Goal: Task Accomplishment & Management: Use online tool/utility

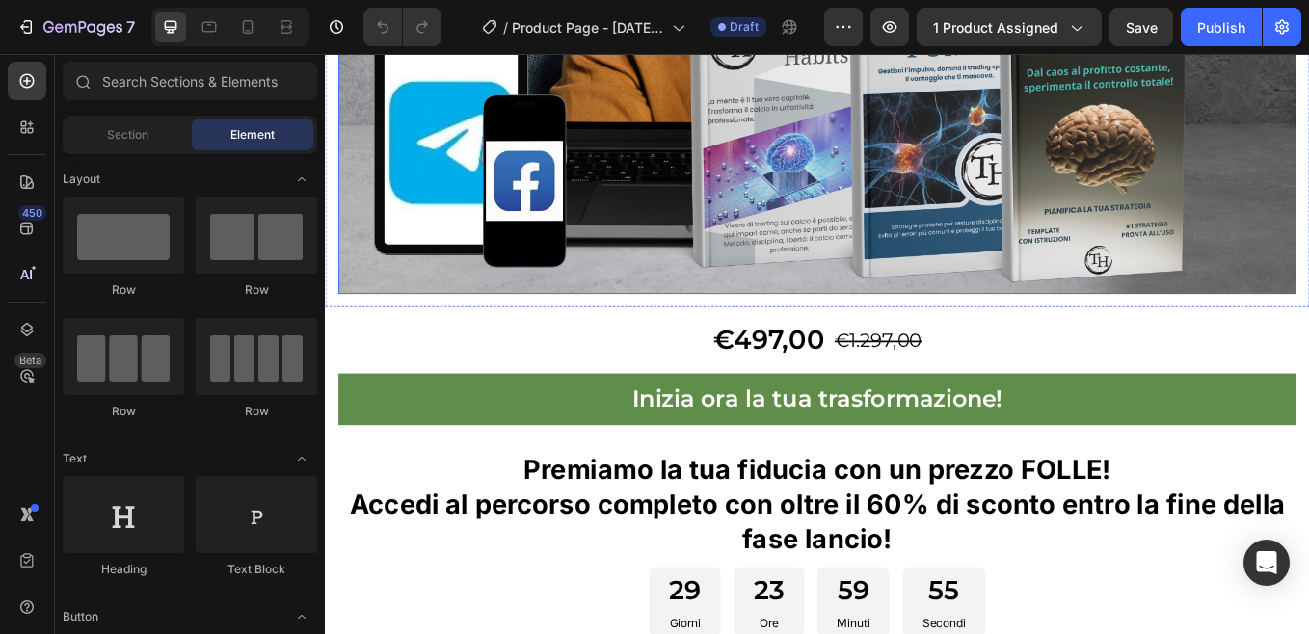
scroll to position [867, 0]
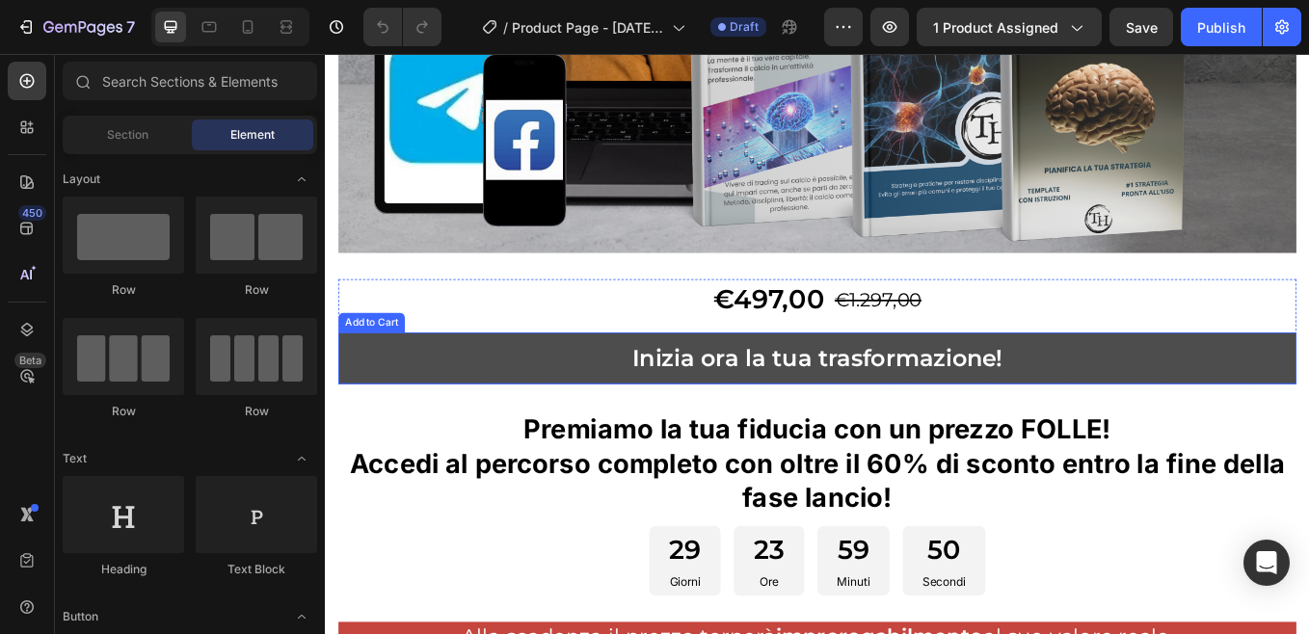
click at [410, 404] on button "Inizia ora la tua trasformazione!" at bounding box center [902, 412] width 1125 height 61
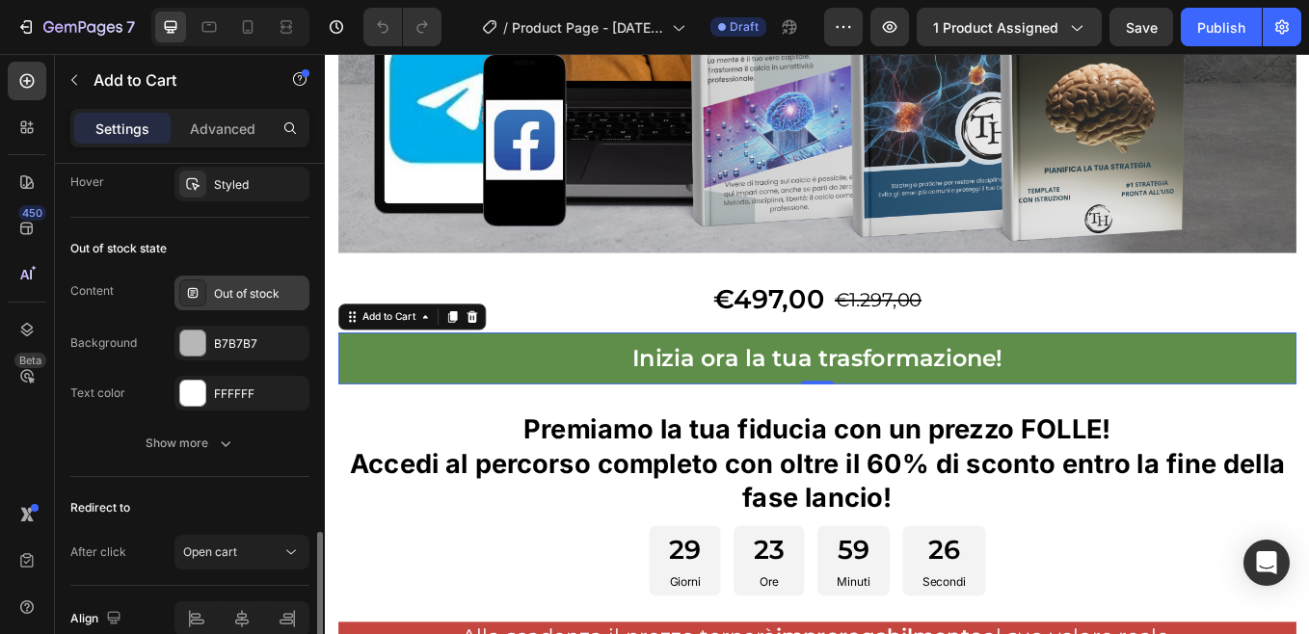
scroll to position [1540, 0]
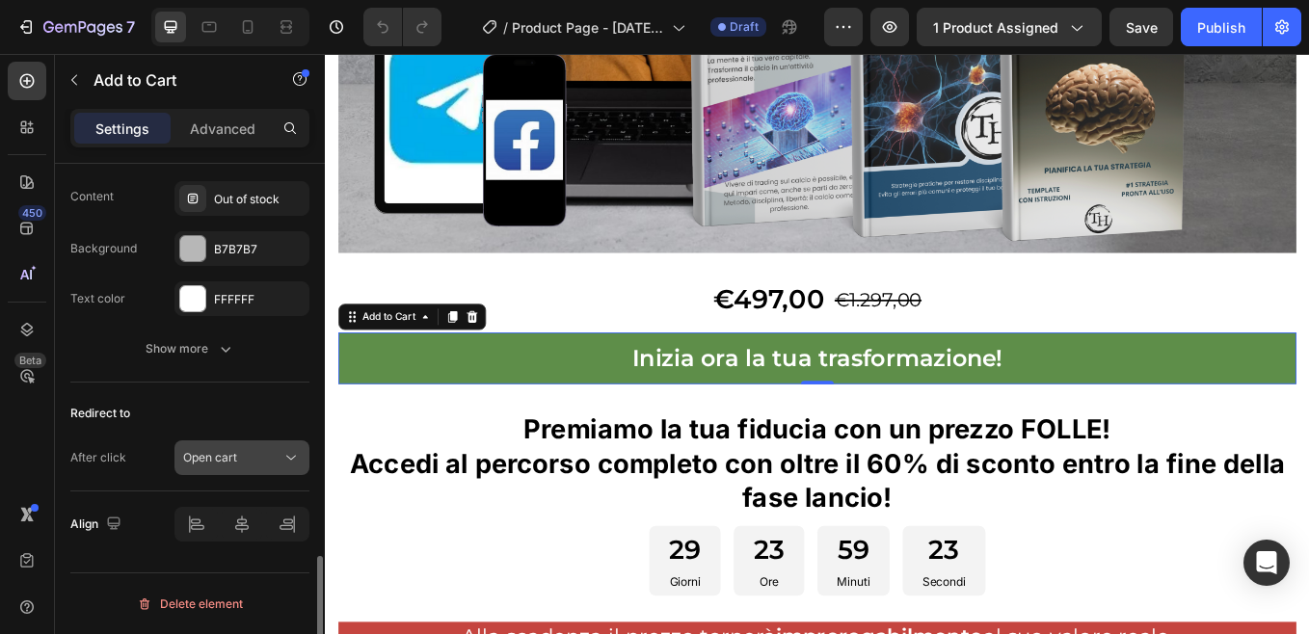
click at [291, 456] on icon at bounding box center [290, 457] width 19 height 19
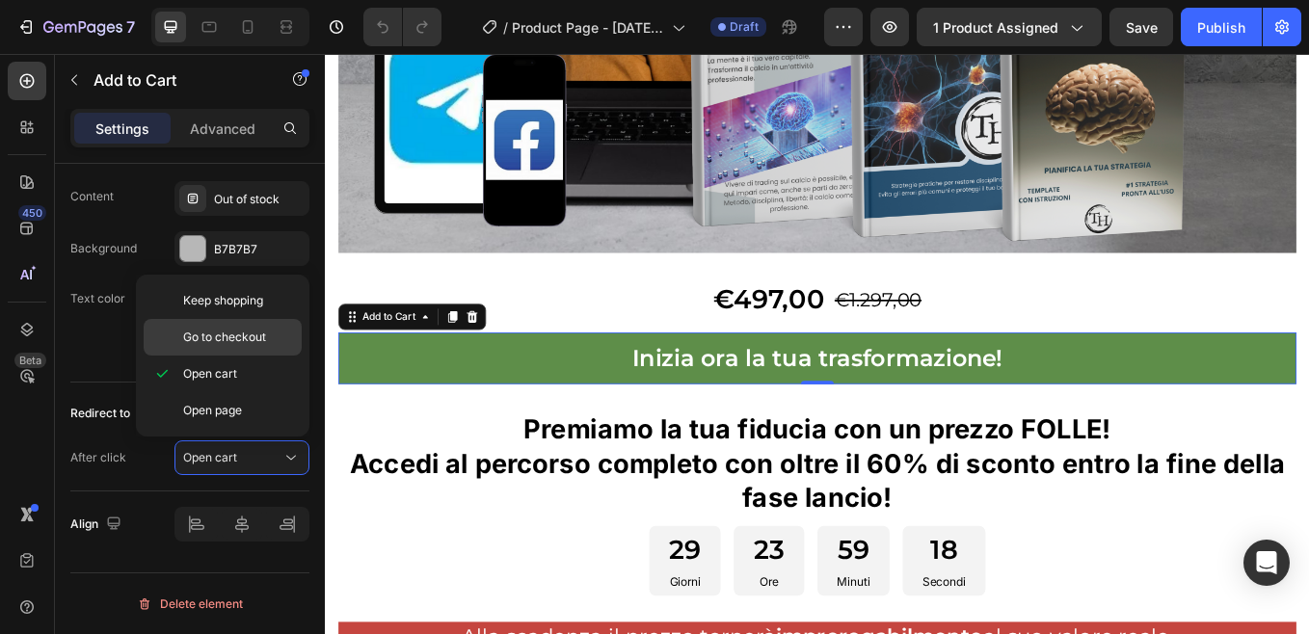
click at [170, 336] on div "Go to checkout" at bounding box center [223, 337] width 158 height 37
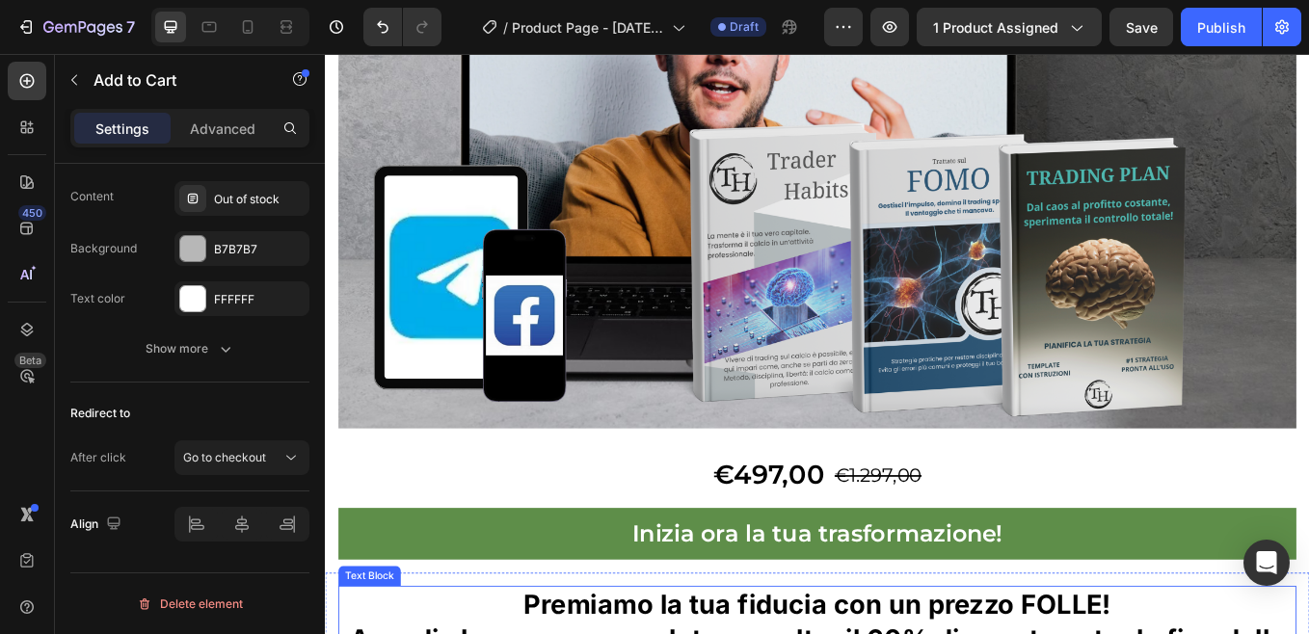
scroll to position [867, 0]
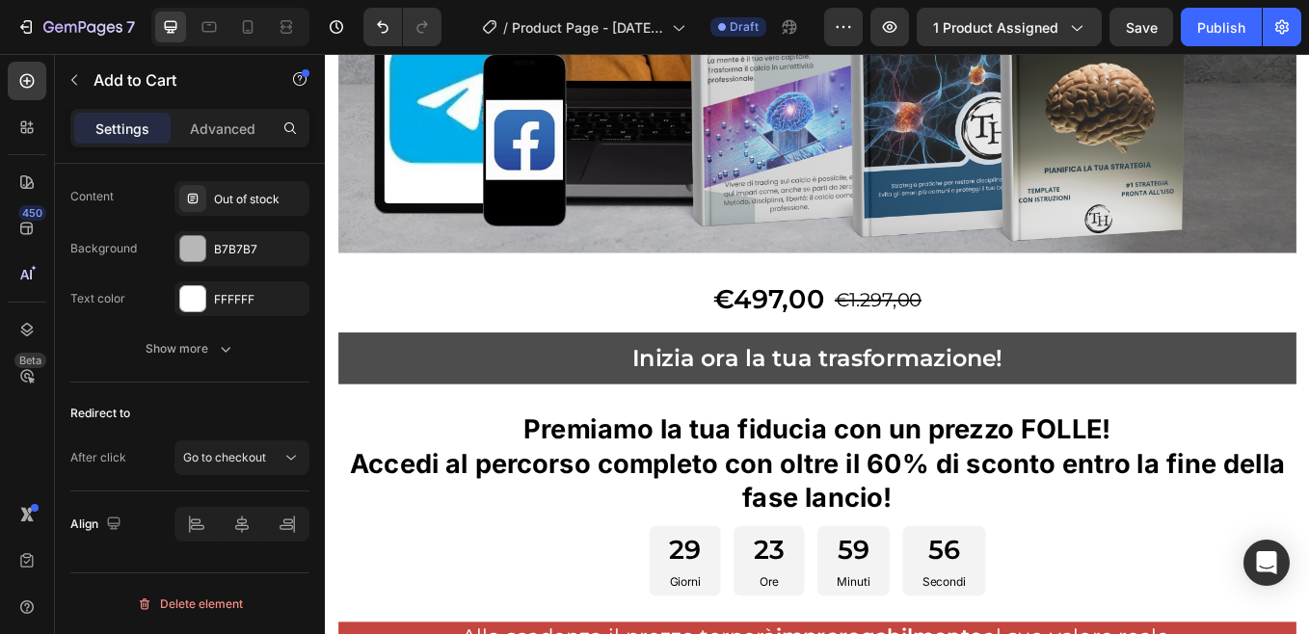
click at [397, 400] on button "Inizia ora la tua trasformazione!" at bounding box center [902, 412] width 1125 height 61
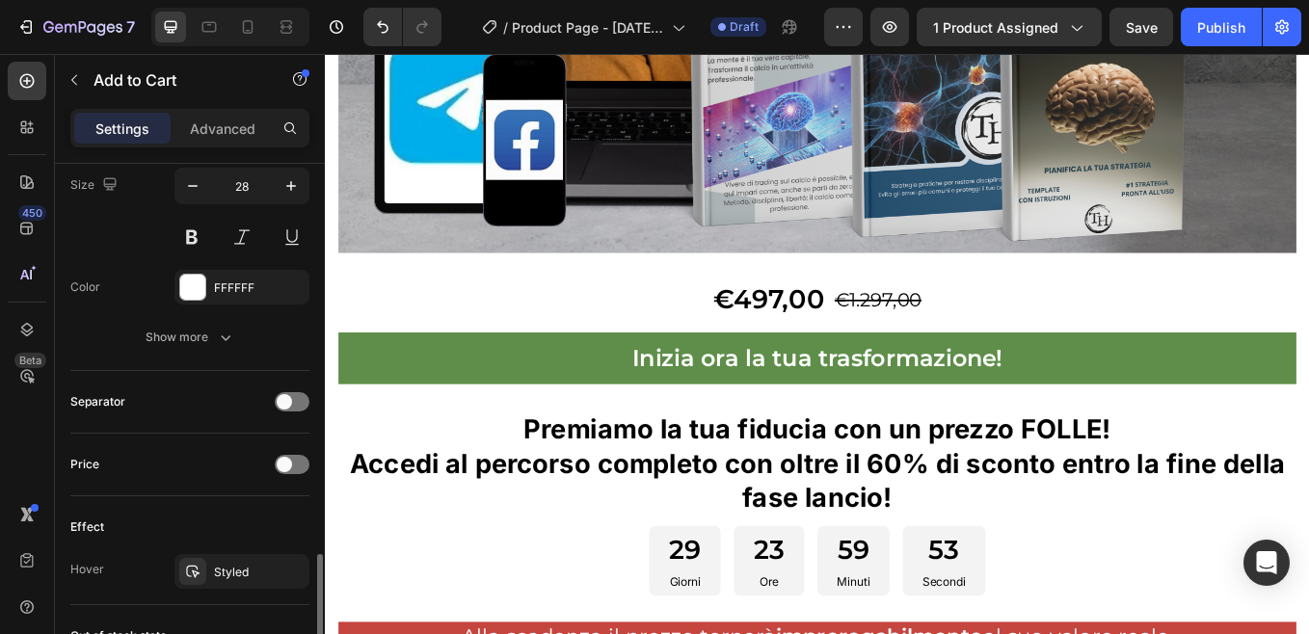
scroll to position [1154, 0]
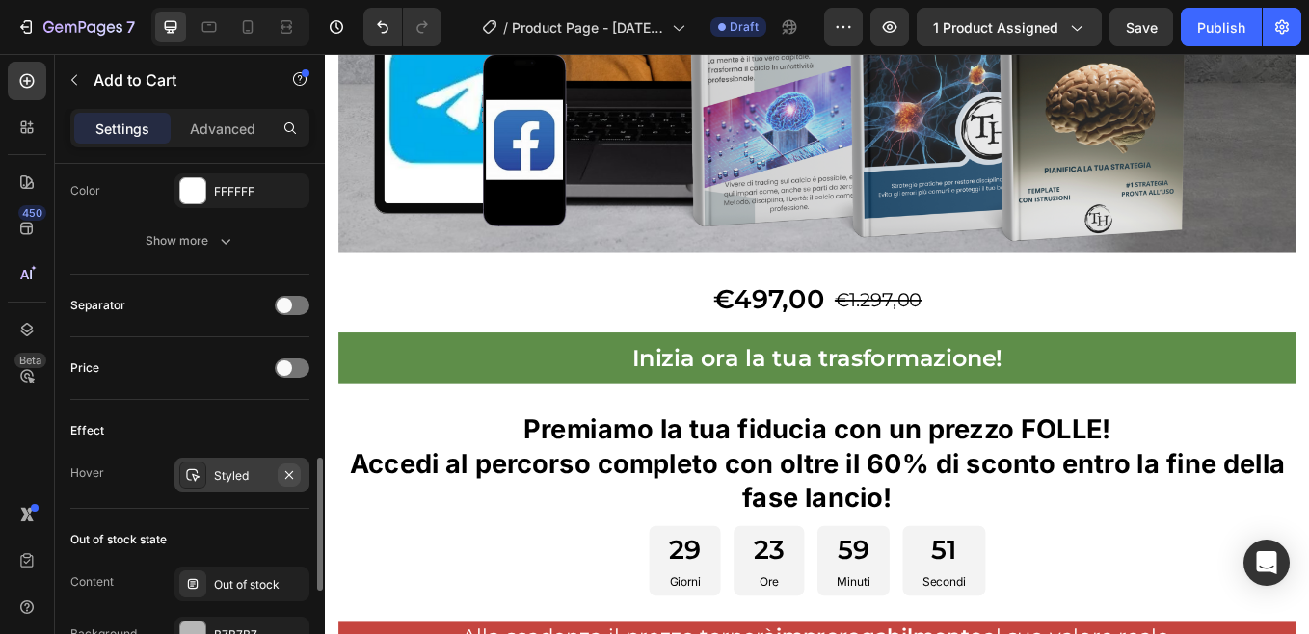
click at [278, 472] on button "button" at bounding box center [289, 474] width 23 height 23
click at [229, 481] on div "Add..." at bounding box center [259, 475] width 91 height 17
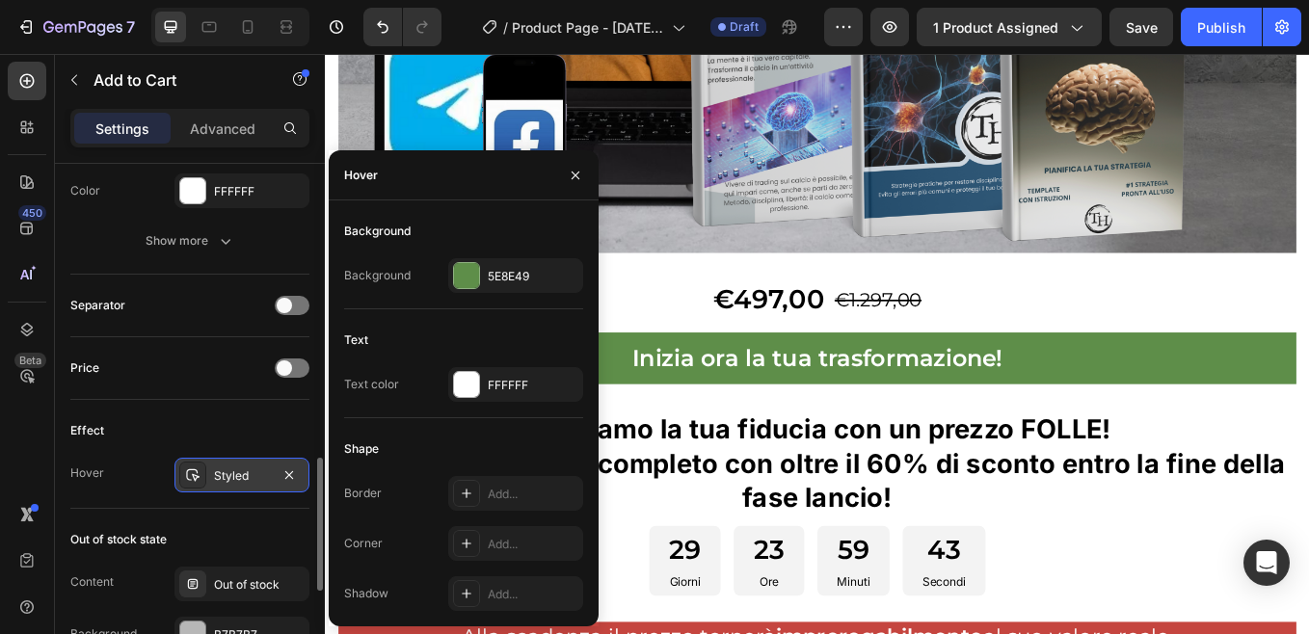
click at [223, 415] on div "Effect" at bounding box center [189, 430] width 239 height 31
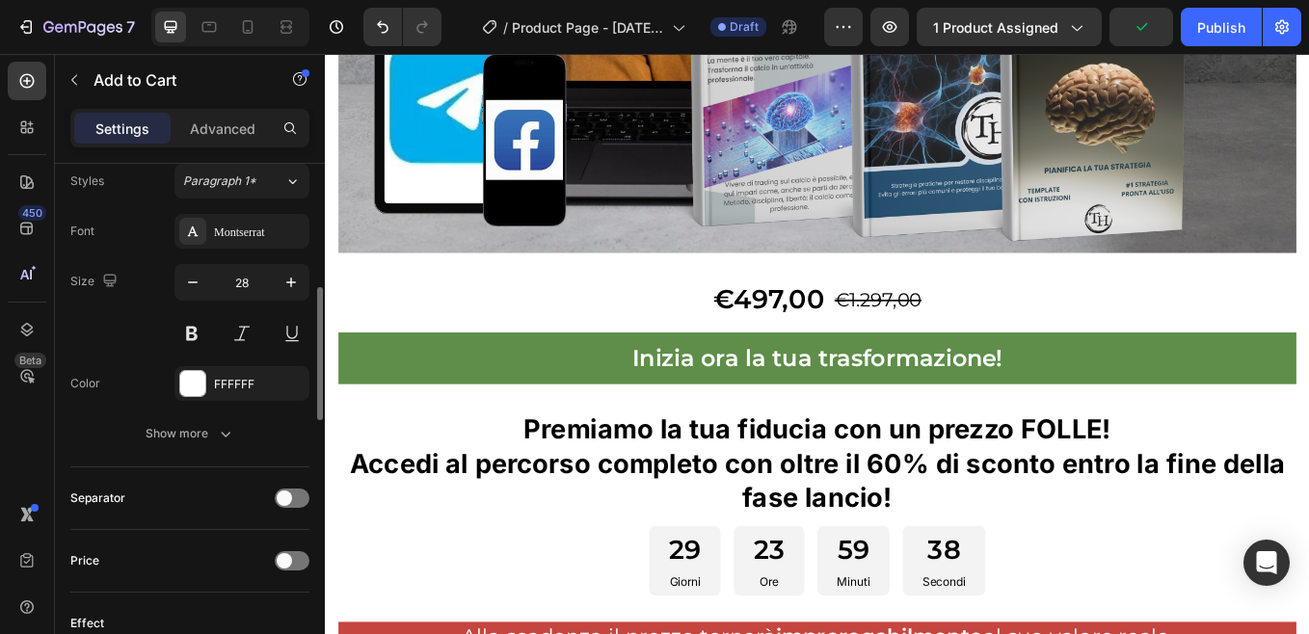
scroll to position [865, 0]
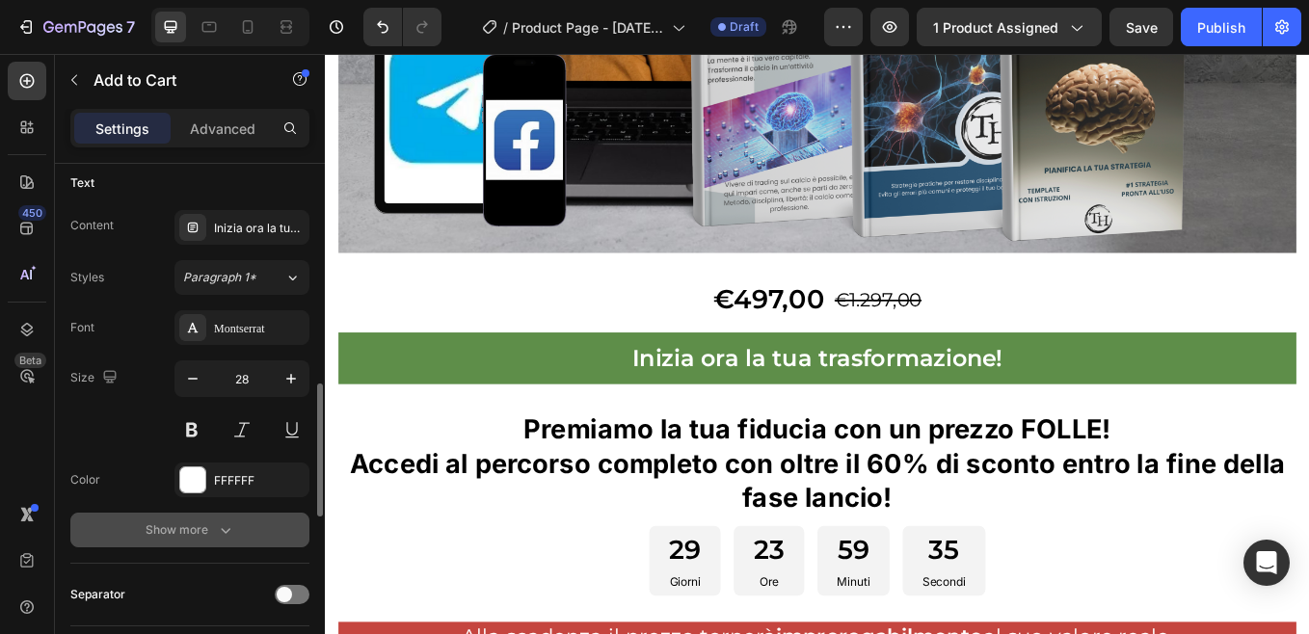
click at [220, 530] on icon "button" at bounding box center [225, 529] width 19 height 19
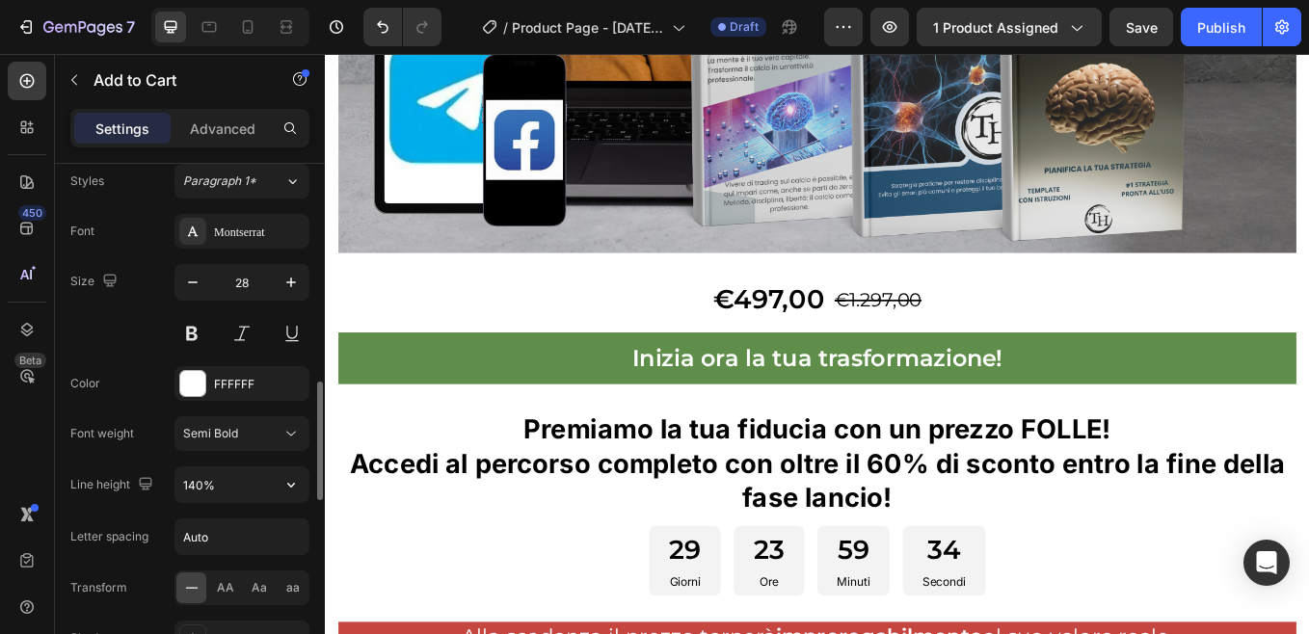
scroll to position [1058, 0]
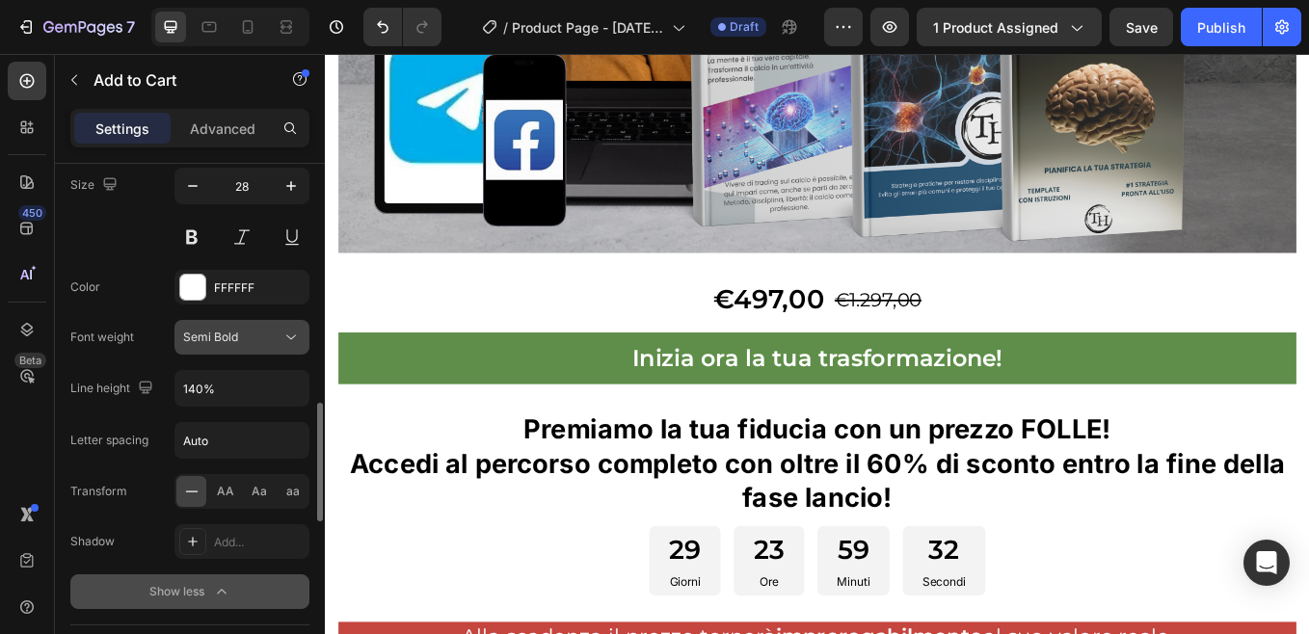
click at [295, 340] on icon at bounding box center [290, 337] width 19 height 19
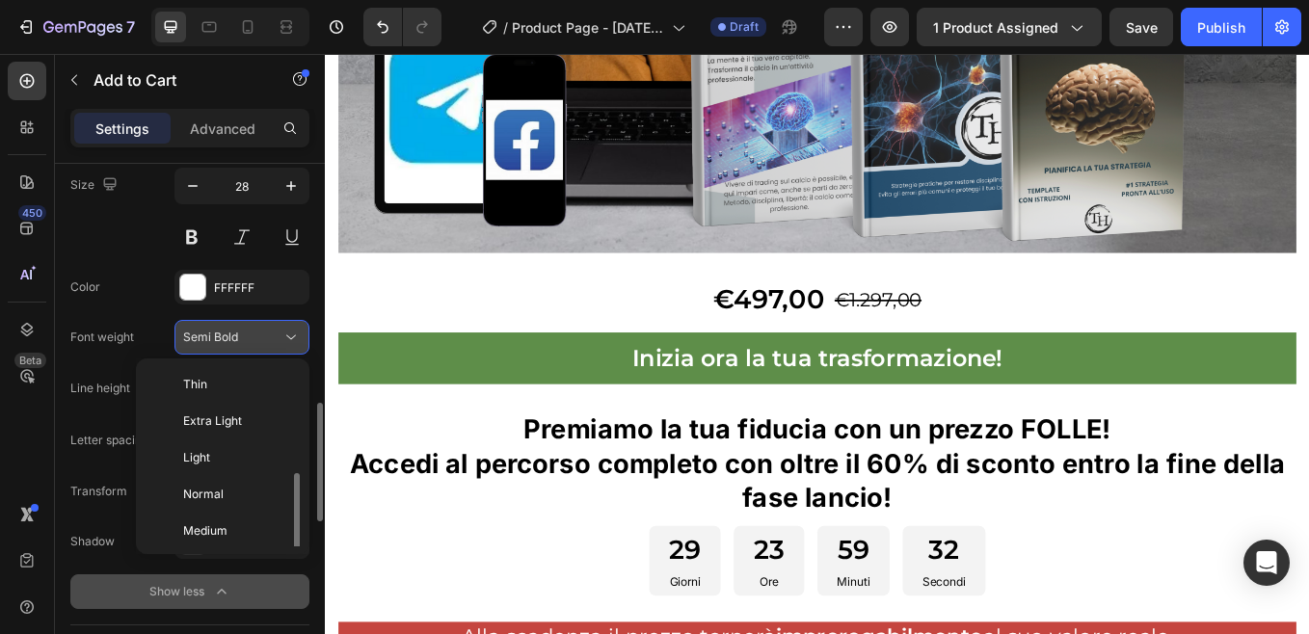
scroll to position [69, 0]
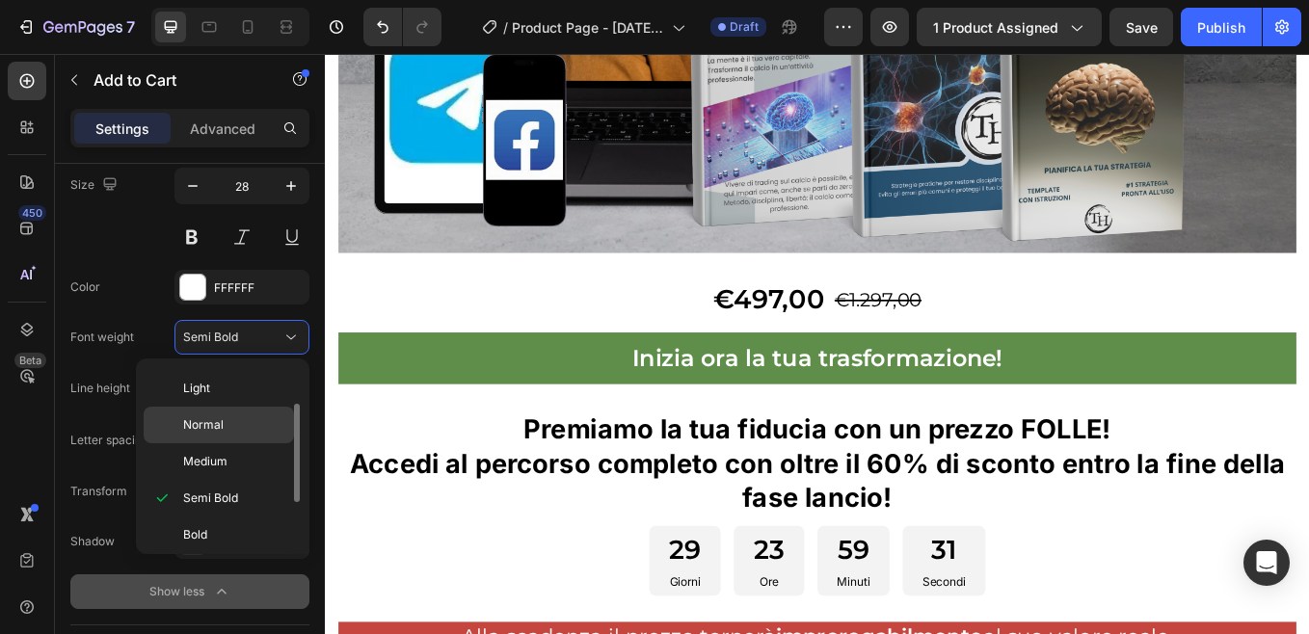
click at [229, 417] on p "Normal" at bounding box center [234, 424] width 102 height 17
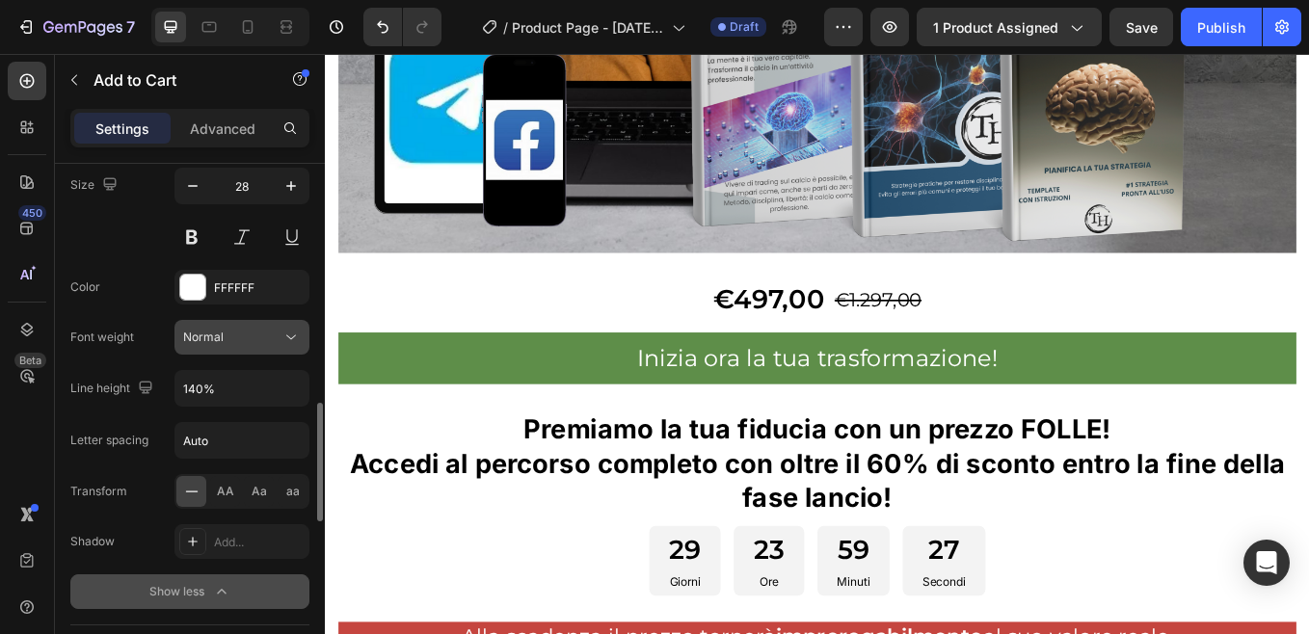
click at [294, 343] on icon at bounding box center [290, 337] width 19 height 19
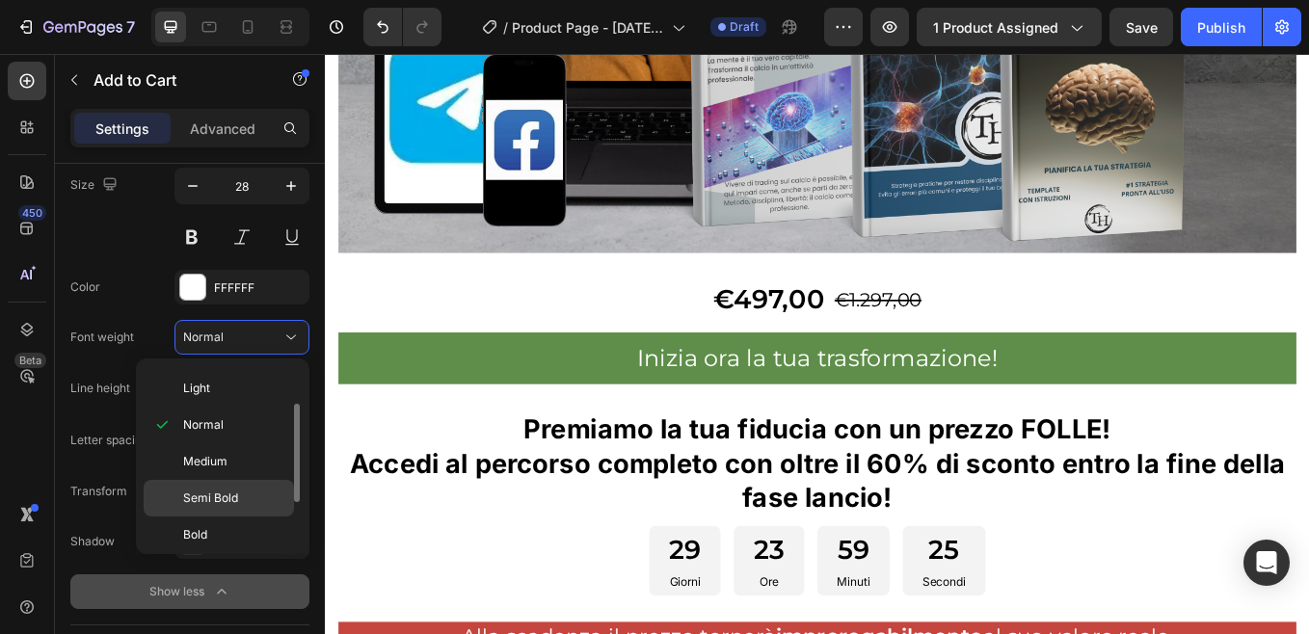
click at [204, 493] on span "Semi Bold" at bounding box center [210, 497] width 55 height 17
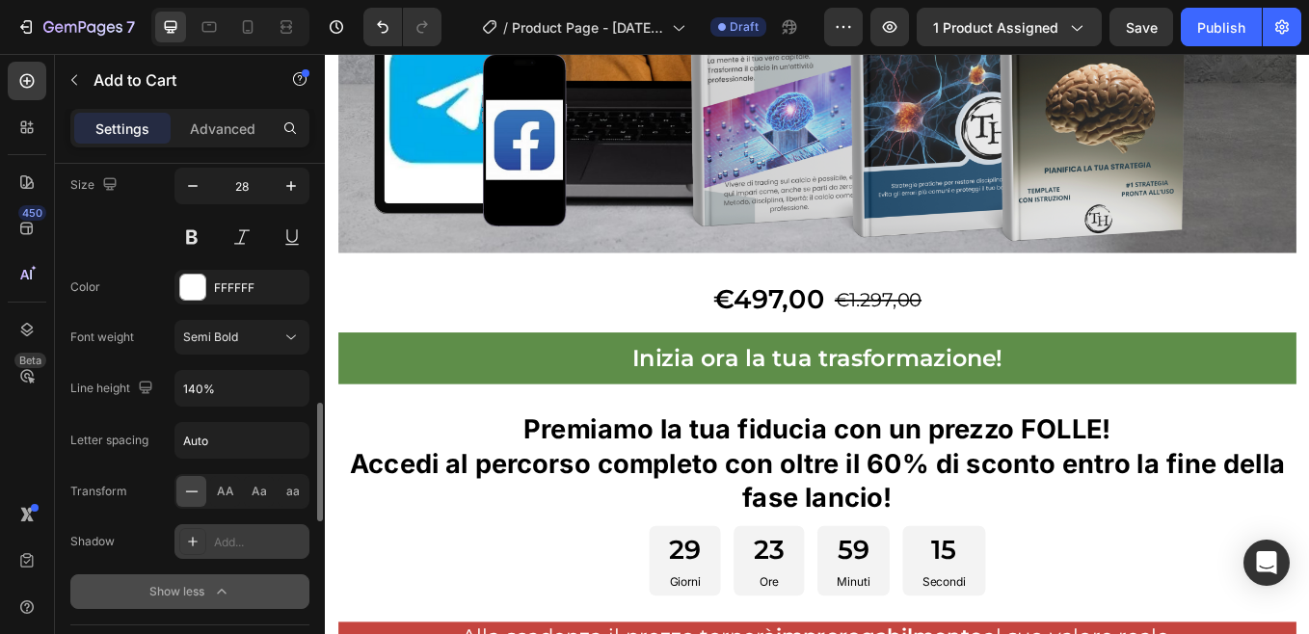
click at [239, 537] on div "Add..." at bounding box center [259, 542] width 91 height 17
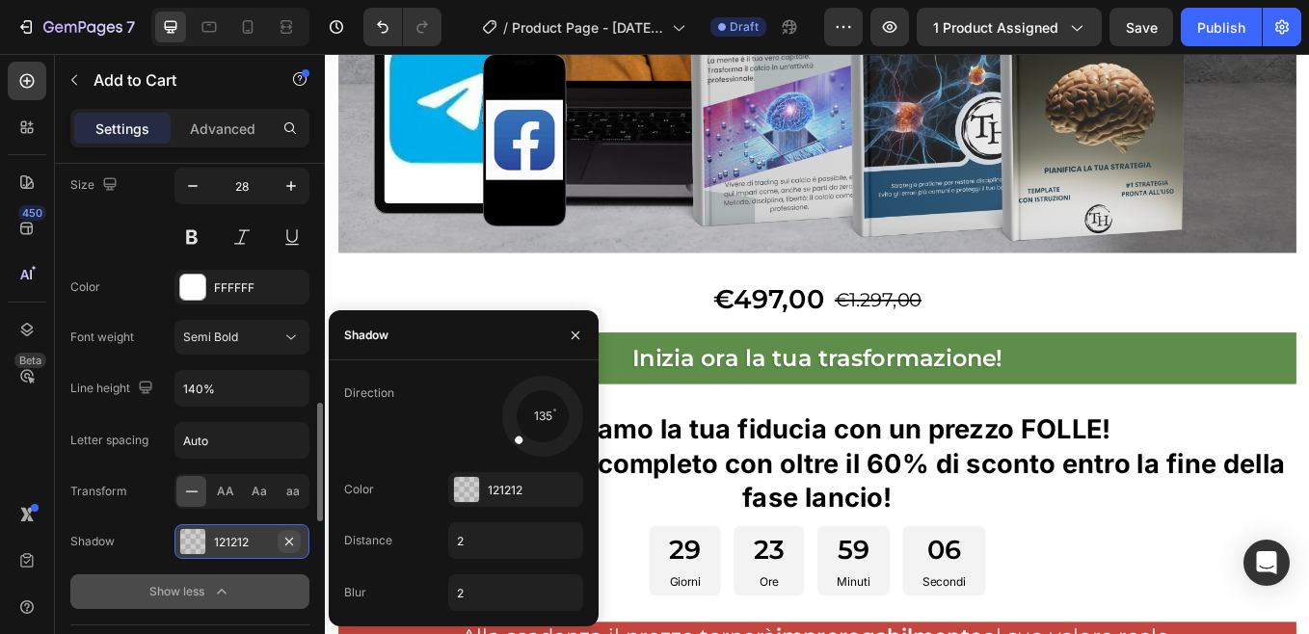
click at [291, 539] on icon "button" at bounding box center [289, 541] width 8 height 8
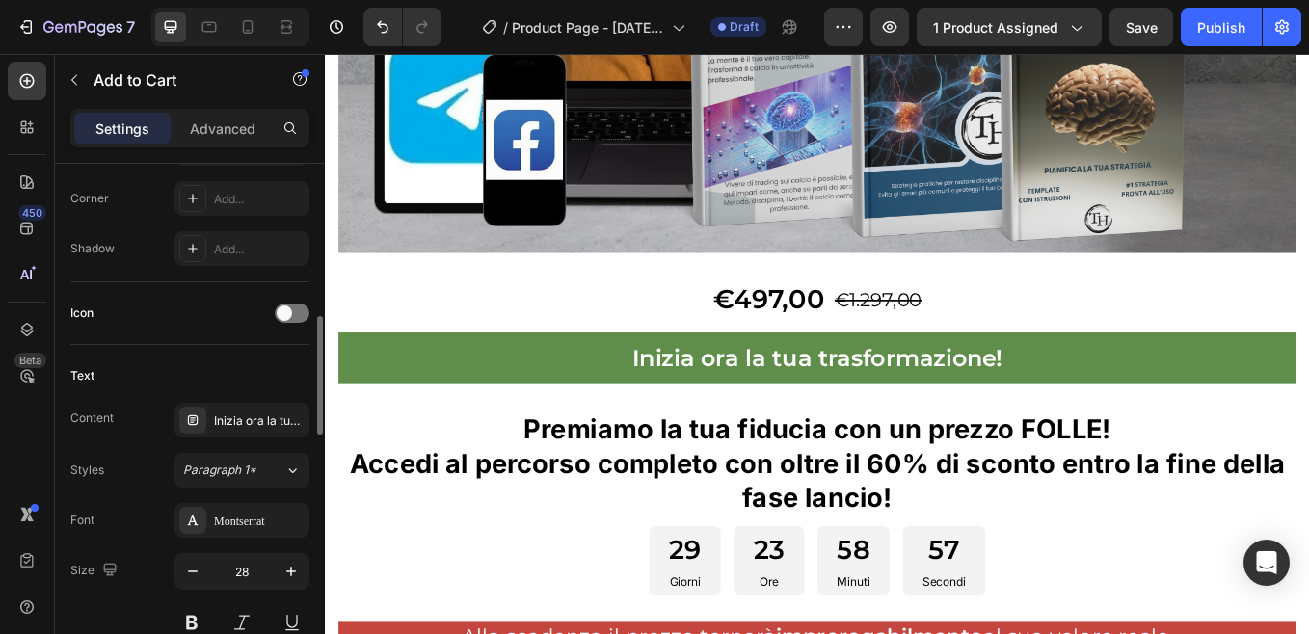
scroll to position [576, 0]
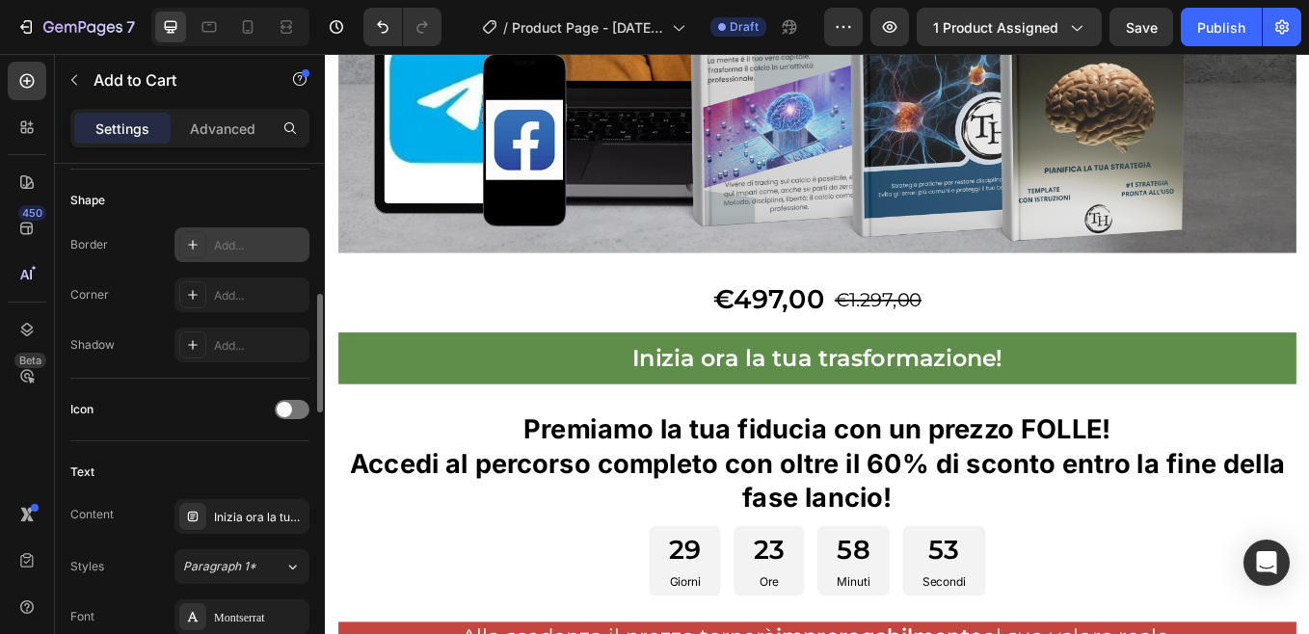
click at [236, 247] on div "Add..." at bounding box center [259, 245] width 91 height 17
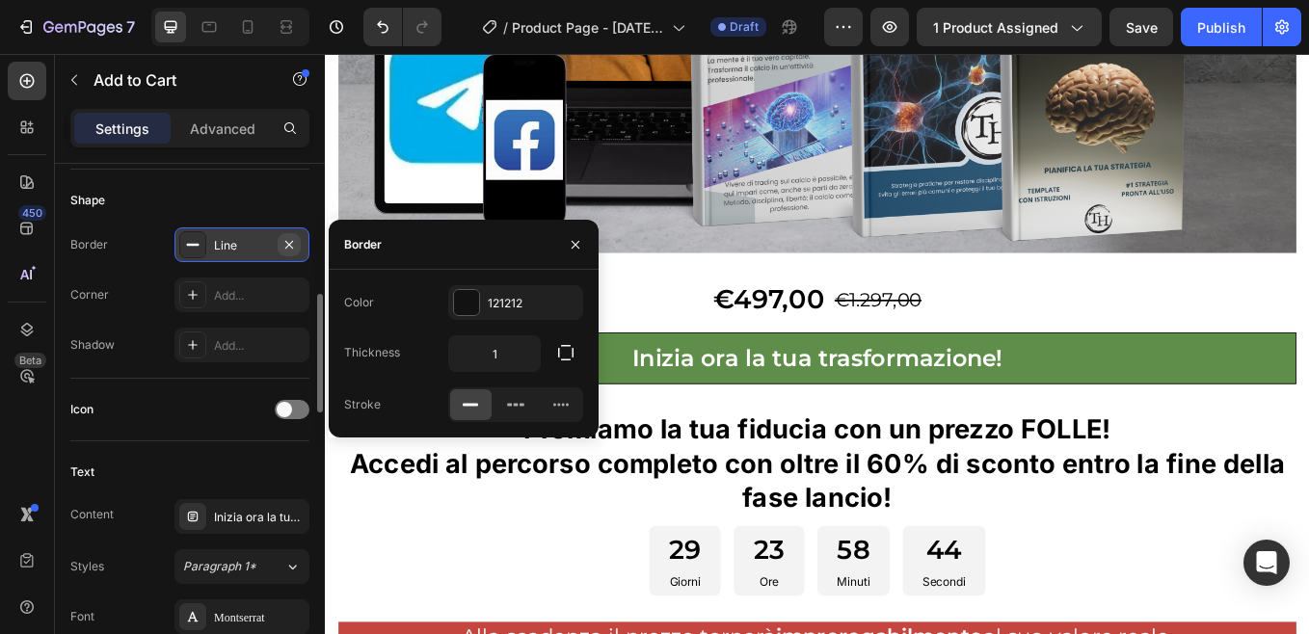
click at [293, 245] on icon "button" at bounding box center [288, 244] width 15 height 15
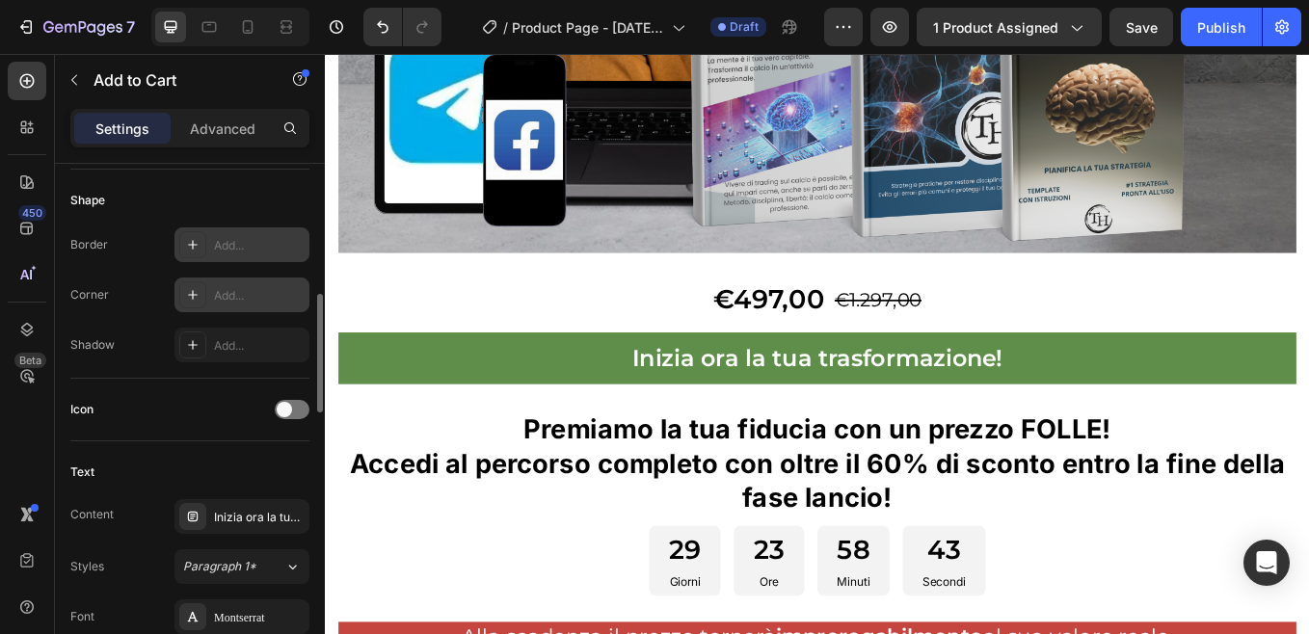
click at [266, 295] on div "Add..." at bounding box center [259, 295] width 91 height 17
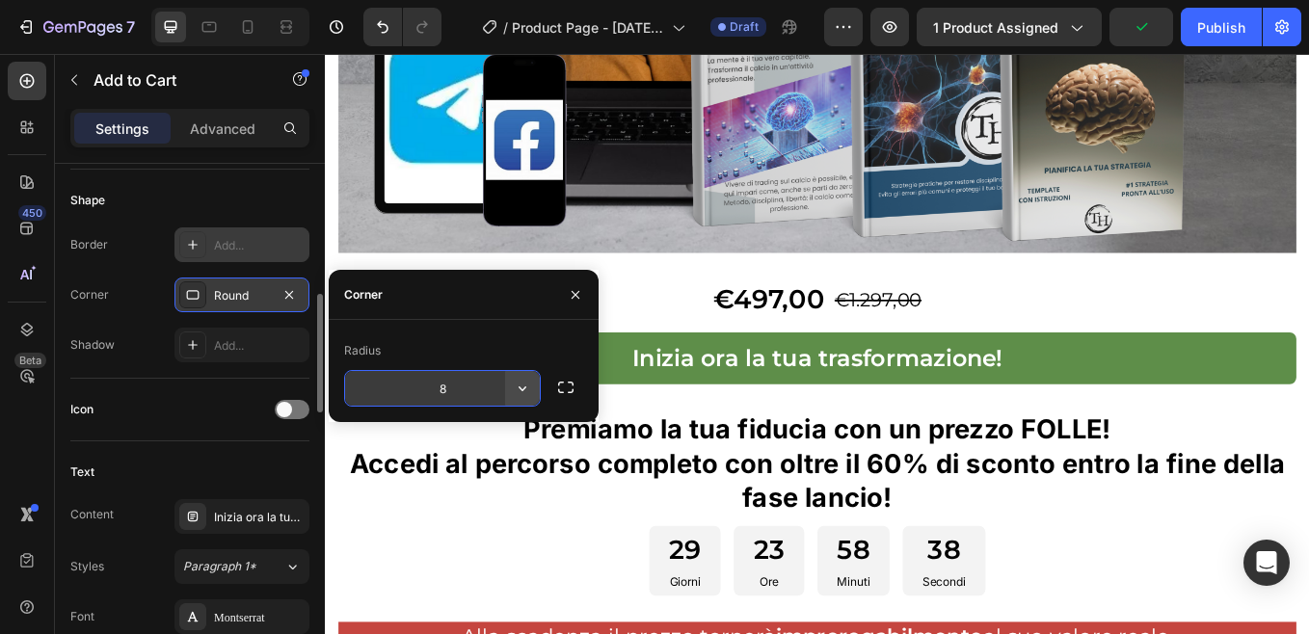
click at [525, 388] on icon "button" at bounding box center [522, 388] width 8 height 5
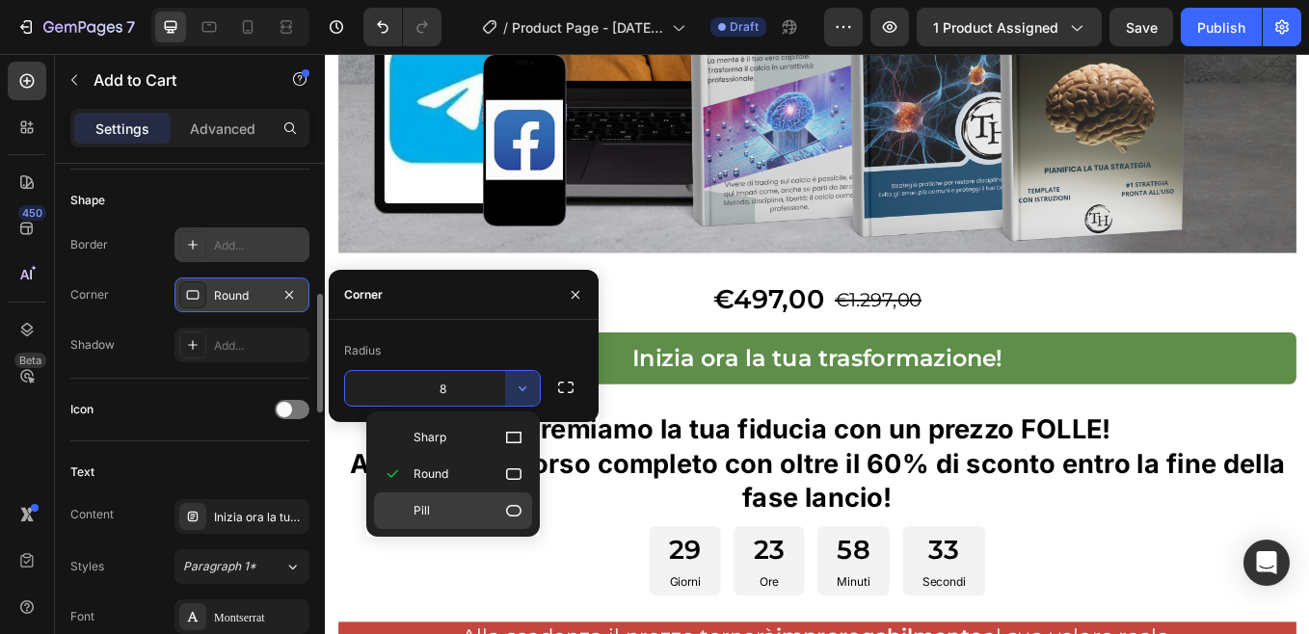
click at [419, 505] on span "Pill" at bounding box center [421, 510] width 16 height 17
type input "9999"
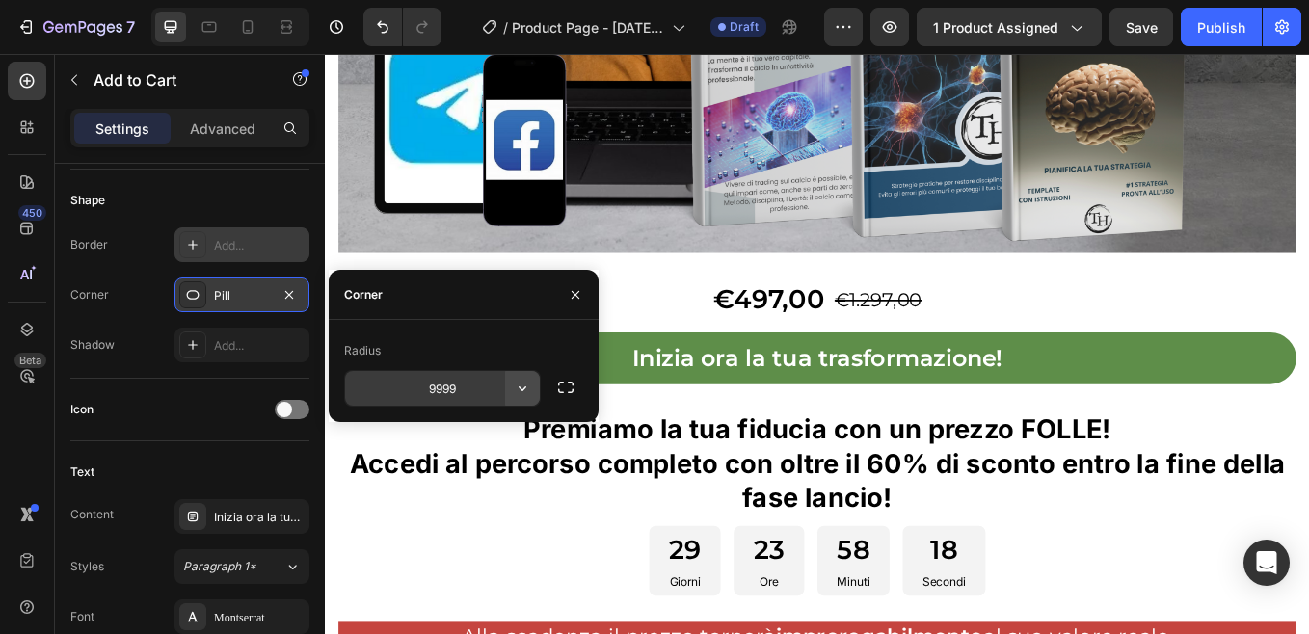
click at [527, 389] on icon "button" at bounding box center [522, 388] width 19 height 19
click at [217, 402] on div "Icon" at bounding box center [189, 409] width 239 height 31
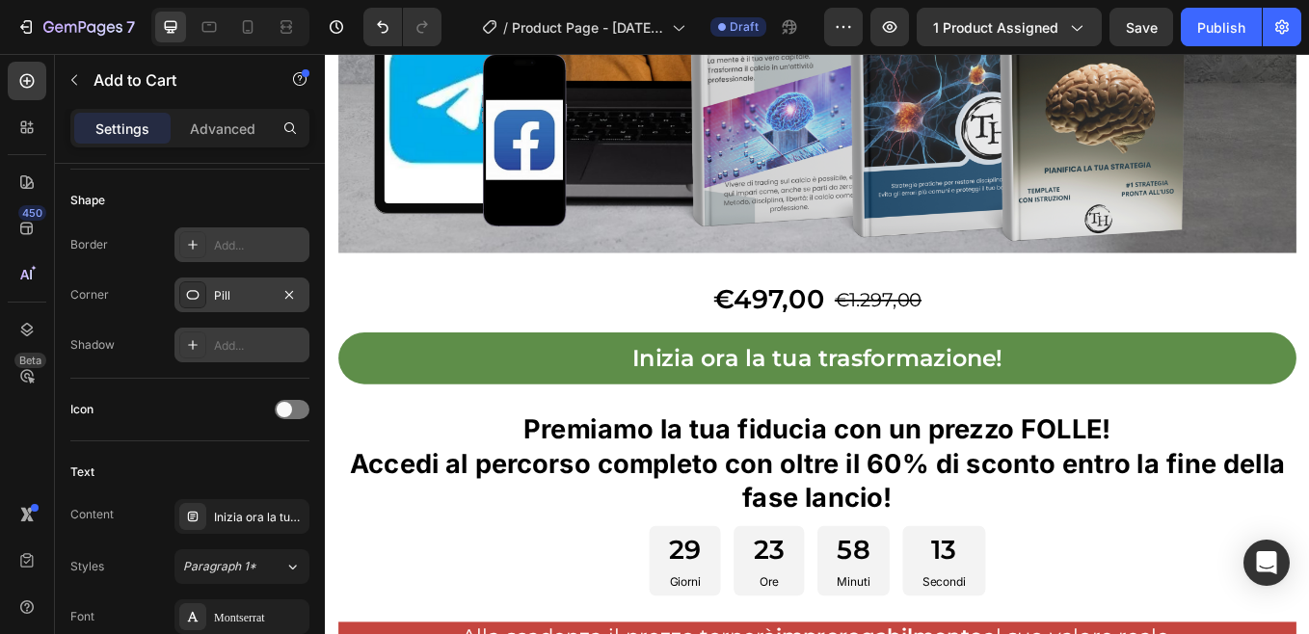
click at [225, 348] on div "Add..." at bounding box center [259, 345] width 91 height 17
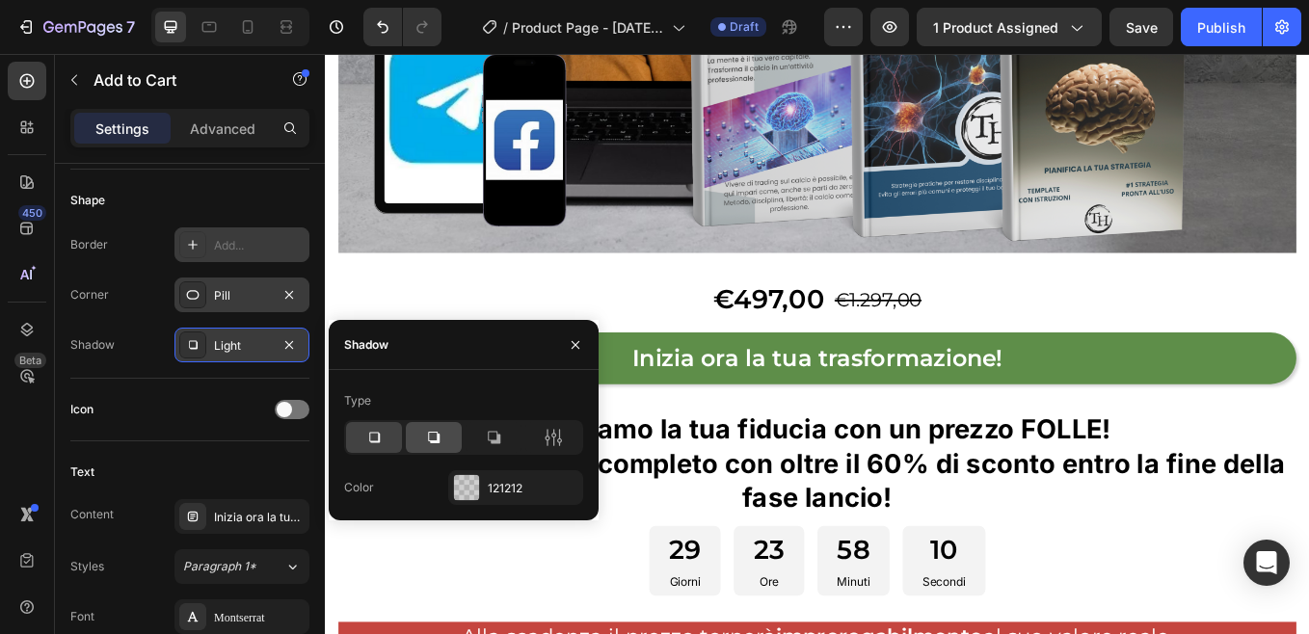
click at [448, 432] on div at bounding box center [434, 437] width 56 height 31
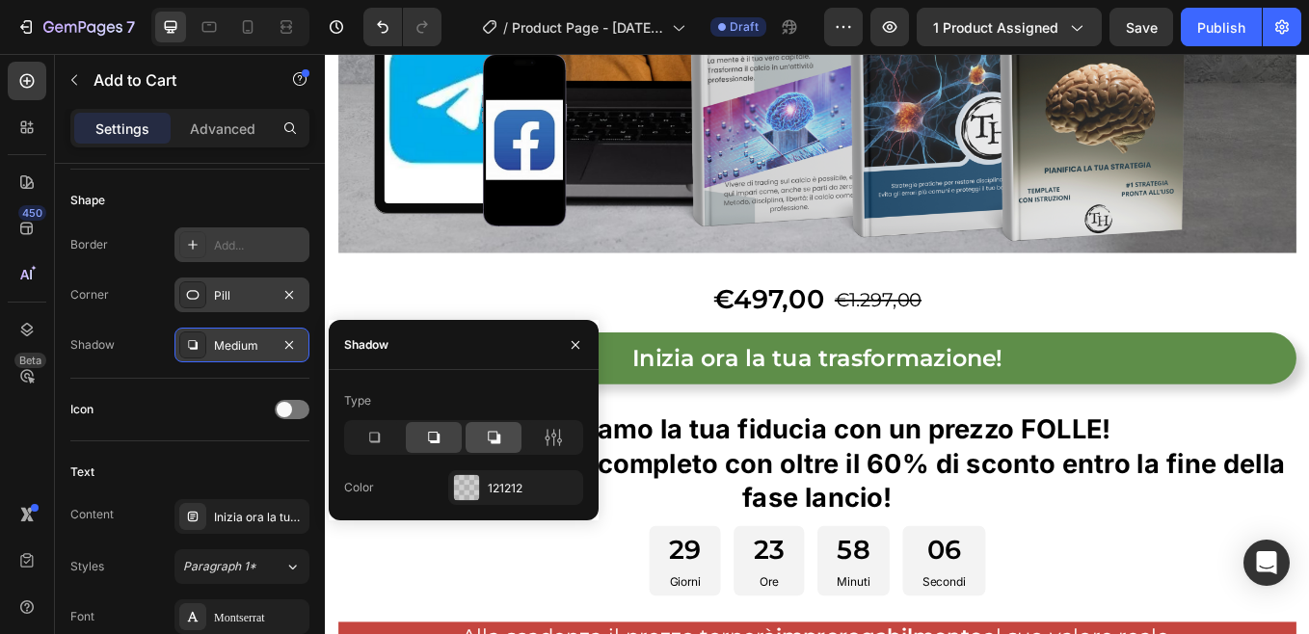
click at [501, 437] on icon at bounding box center [493, 437] width 19 height 19
click at [437, 434] on icon at bounding box center [434, 438] width 12 height 12
click at [568, 349] on icon "button" at bounding box center [575, 344] width 15 height 15
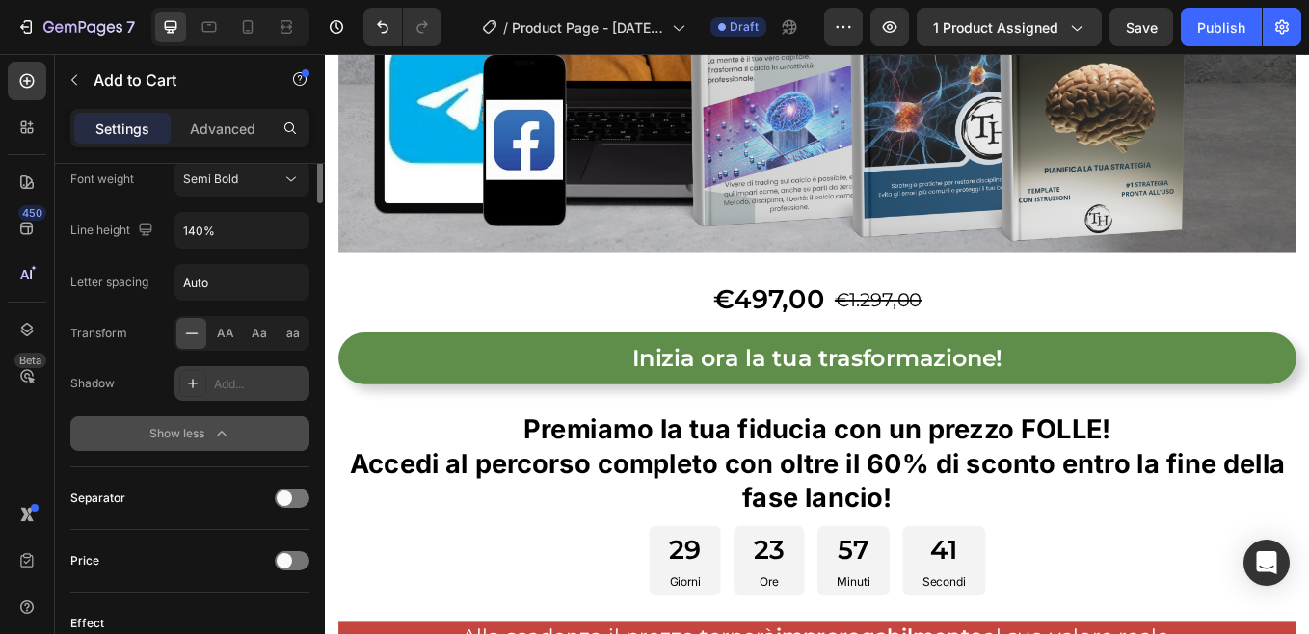
scroll to position [927, 0]
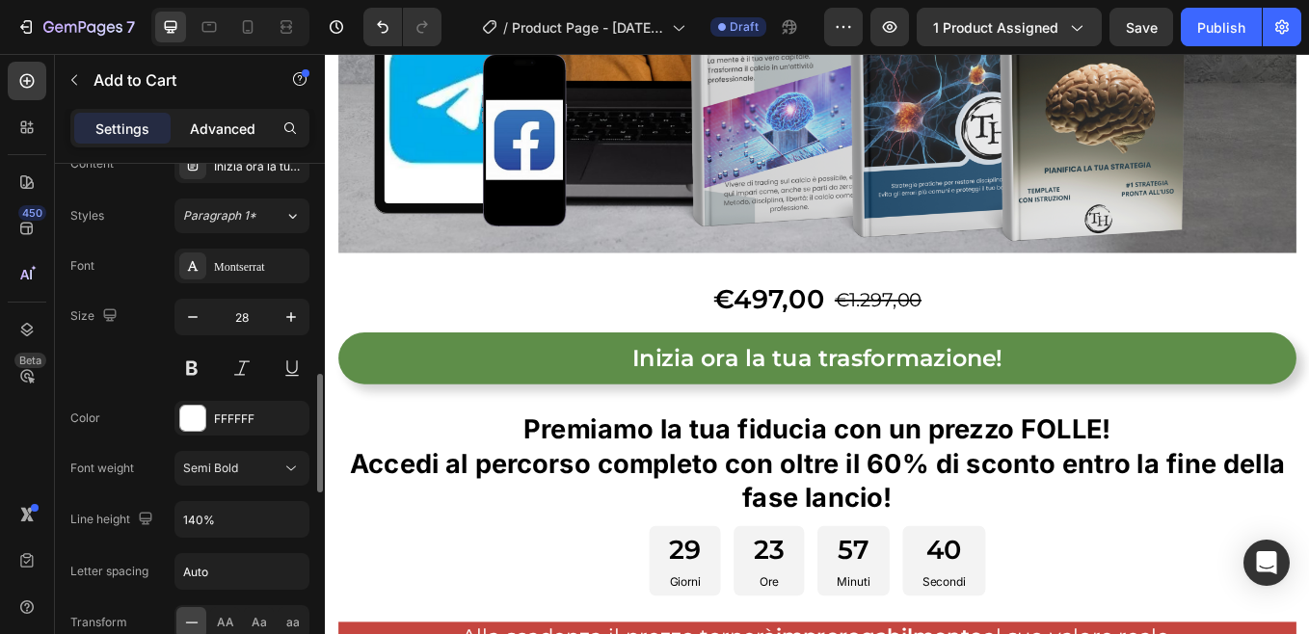
click at [227, 136] on p "Advanced" at bounding box center [223, 129] width 66 height 20
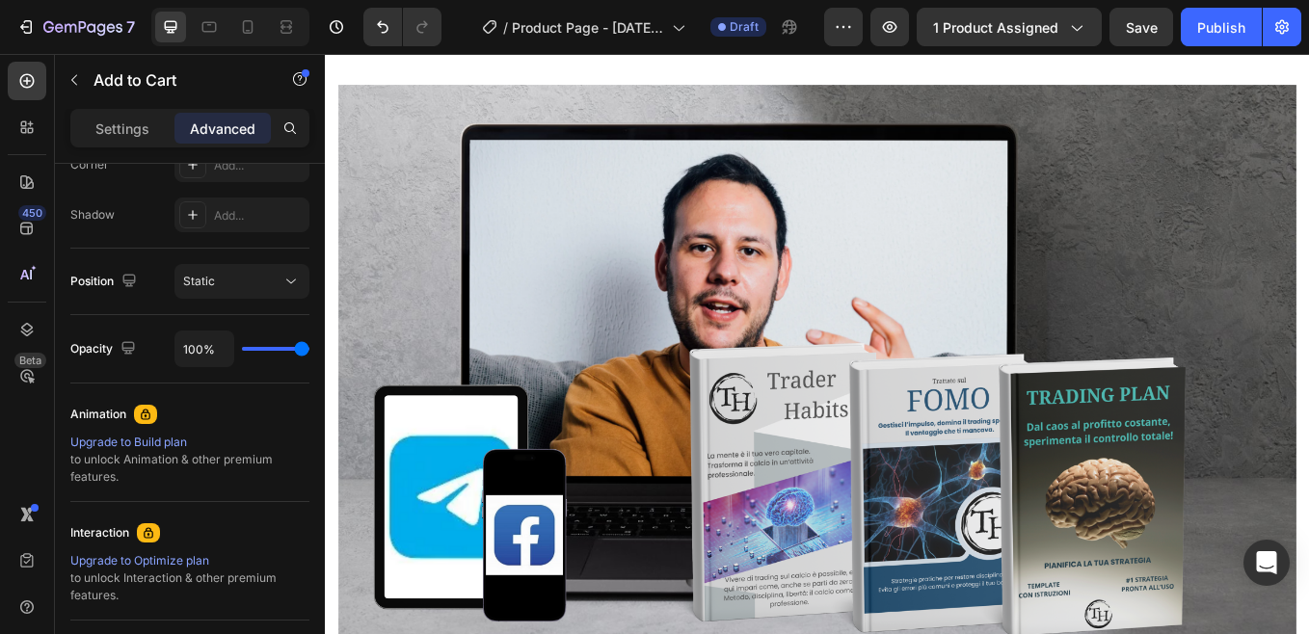
scroll to position [385, 0]
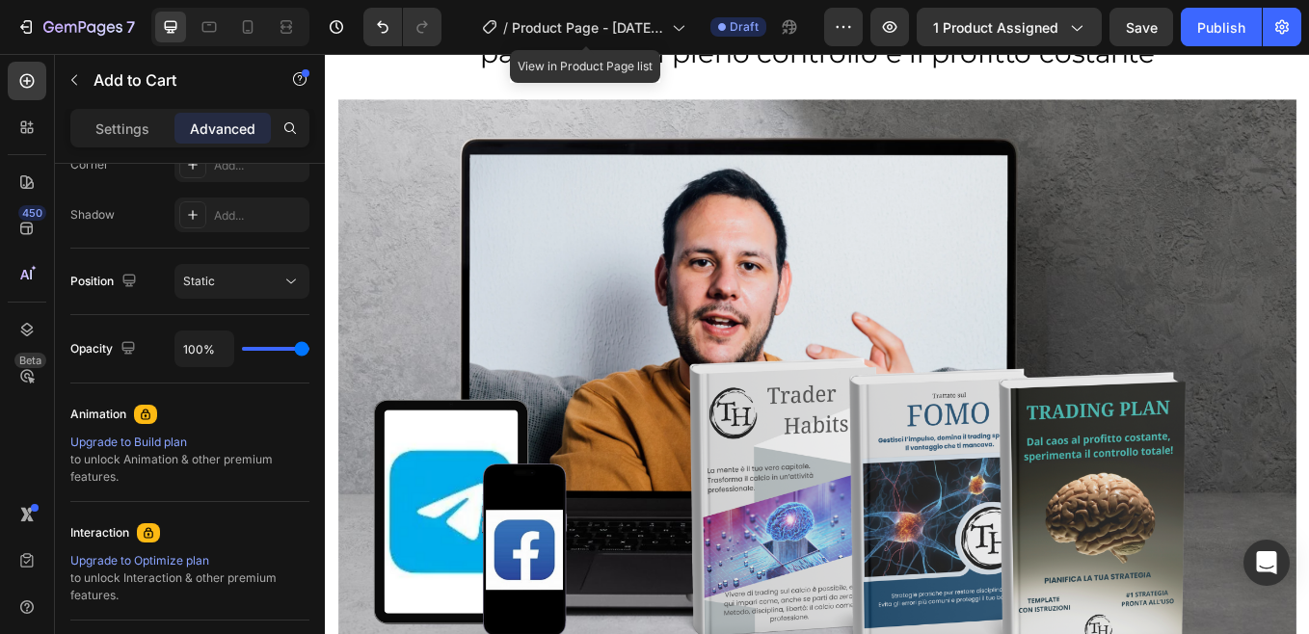
drag, startPoint x: 560, startPoint y: 112, endPoint x: 1153, endPoint y: 30, distance: 599.2
click at [1153, 30] on div "7 / Product Page - [DATE] 08:03:36 View in Product Page list Draft Preview 1 pr…" at bounding box center [654, 27] width 1309 height 55
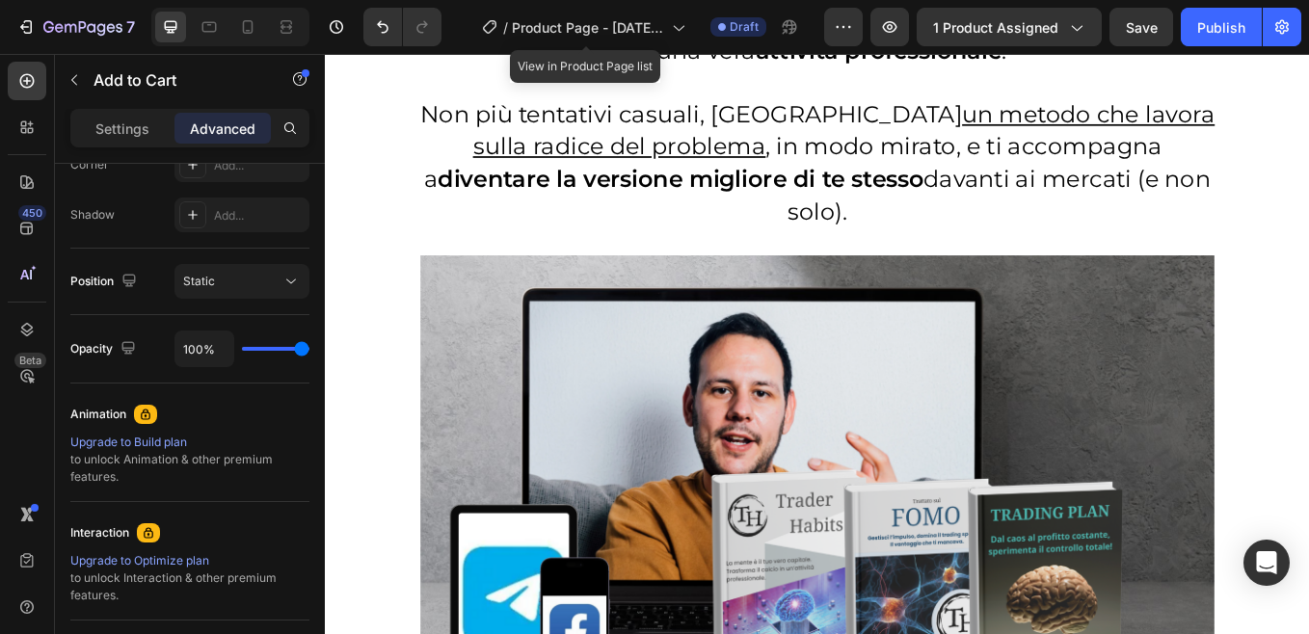
scroll to position [3854, 0]
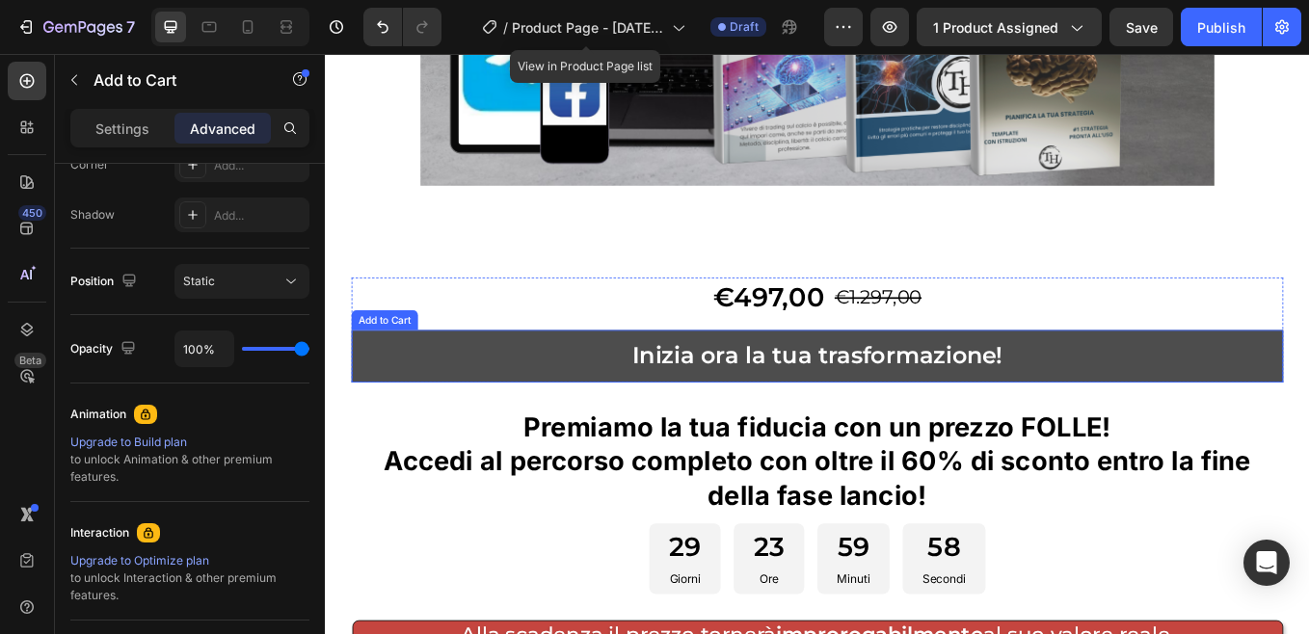
click at [548, 379] on button "Inizia ora la tua trasformazione!" at bounding box center [903, 409] width 1095 height 61
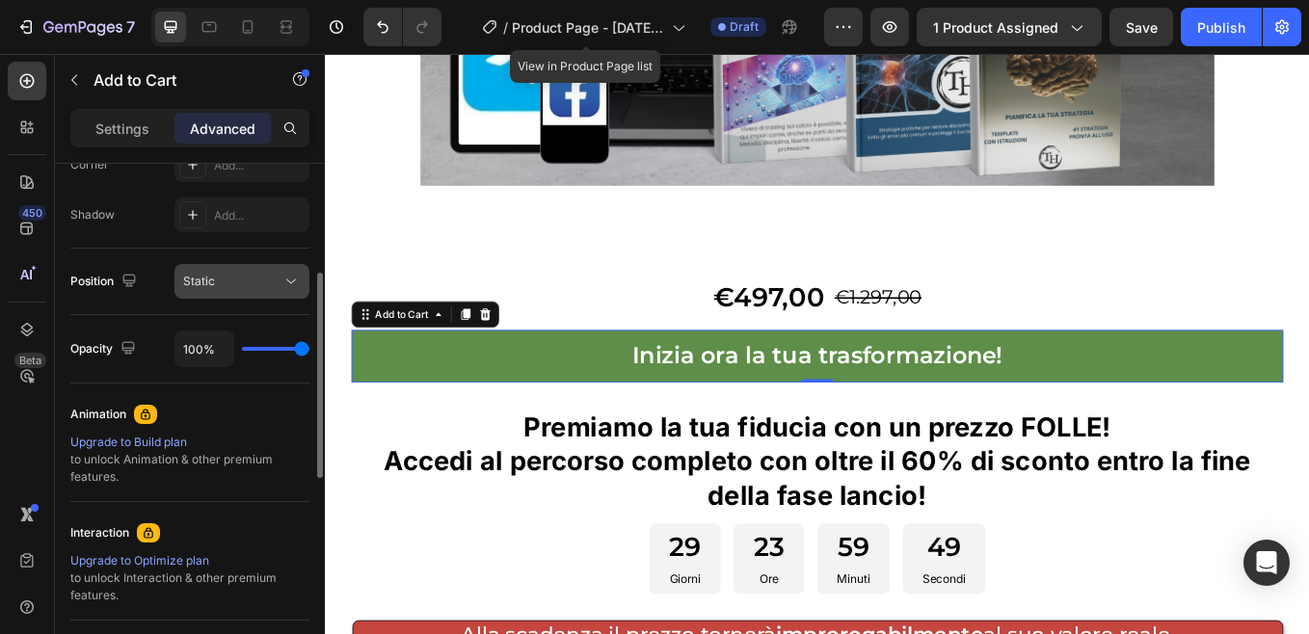
scroll to position [523, 0]
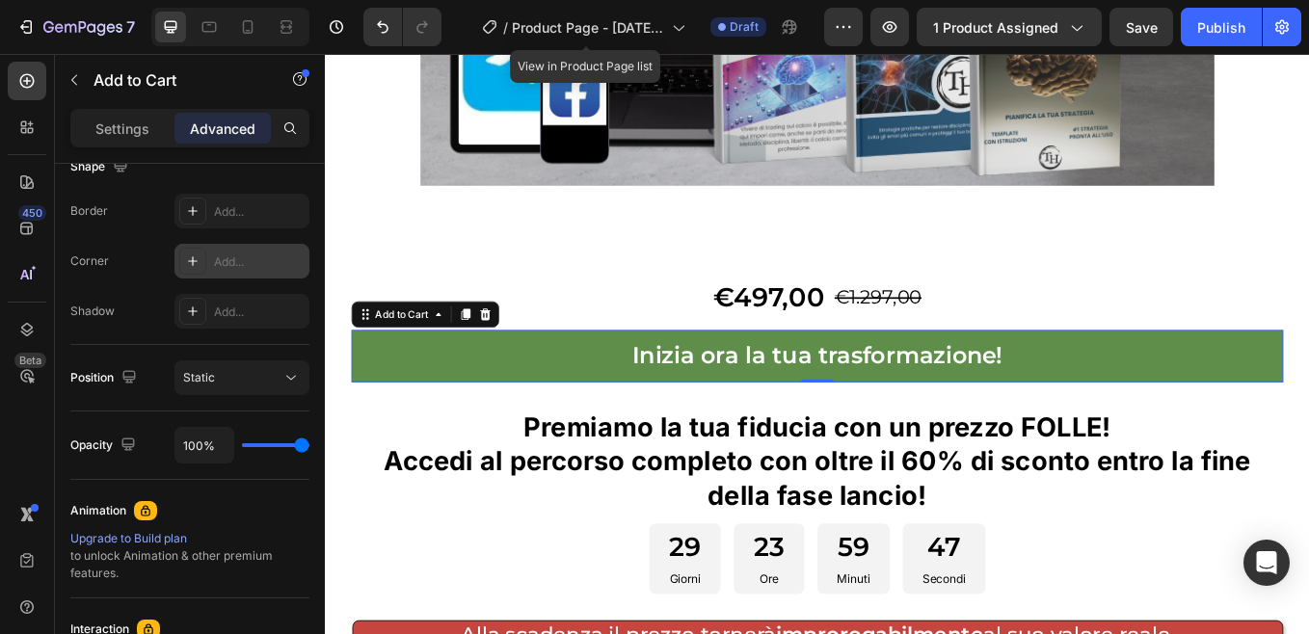
click at [259, 260] on div "Add..." at bounding box center [259, 261] width 91 height 17
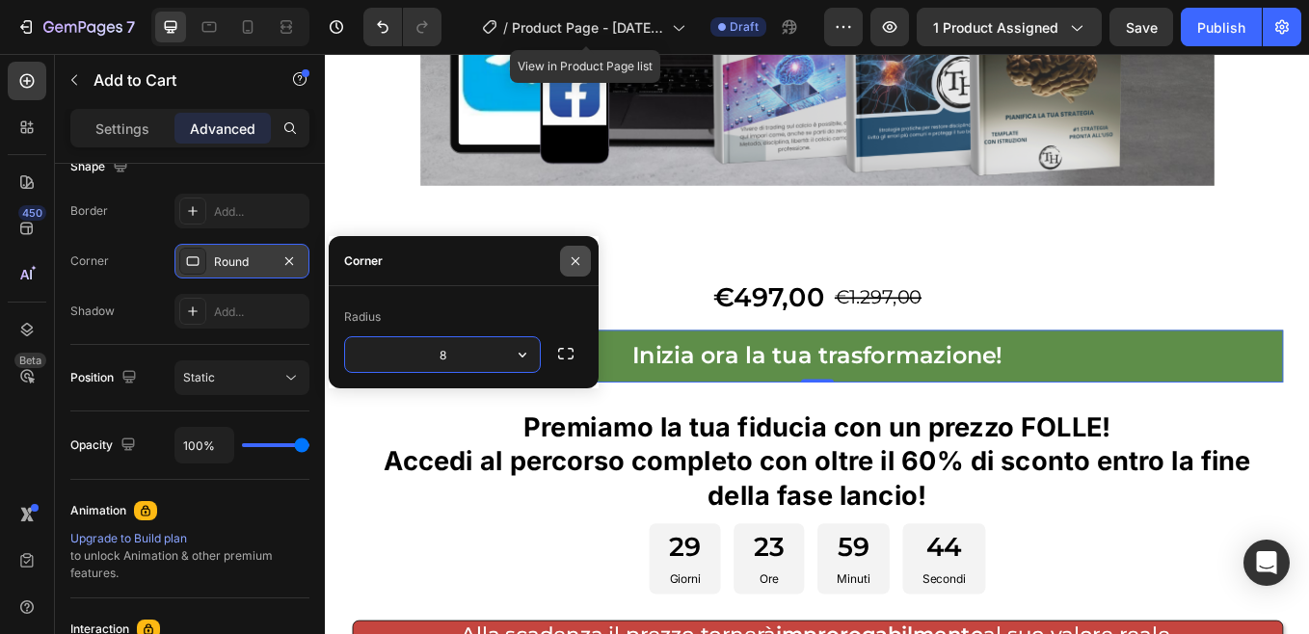
click at [577, 260] on icon "button" at bounding box center [575, 260] width 15 height 15
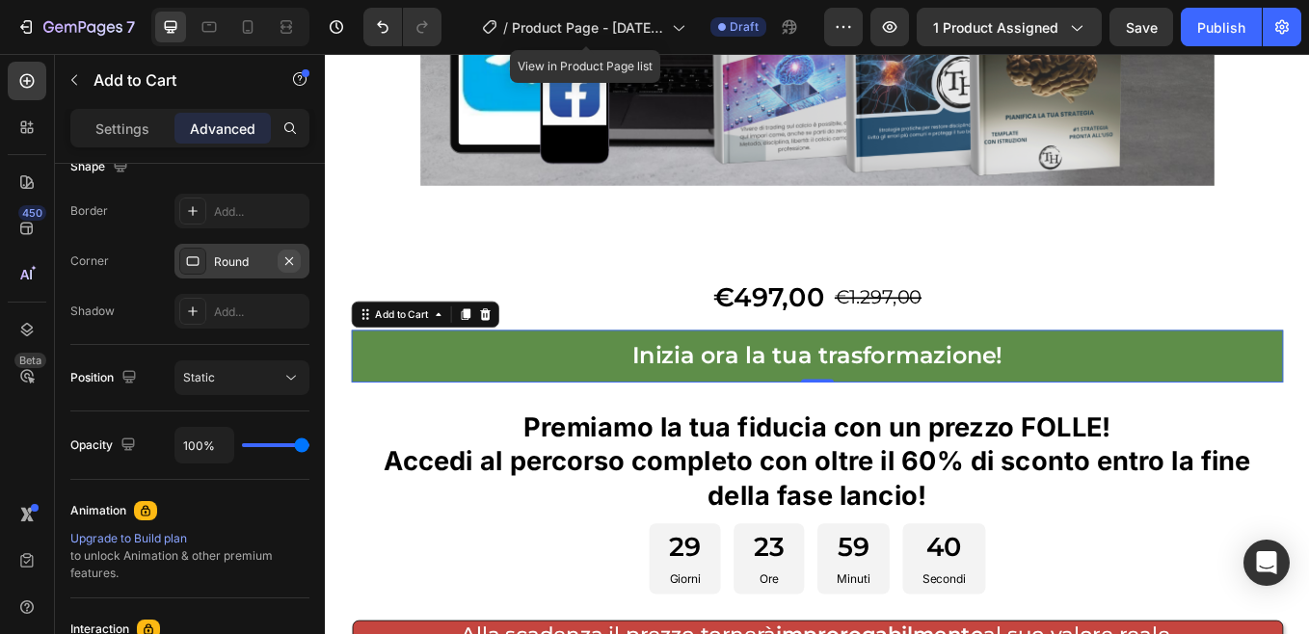
click at [291, 261] on icon "button" at bounding box center [288, 260] width 15 height 15
click at [246, 255] on div "Add..." at bounding box center [259, 261] width 91 height 17
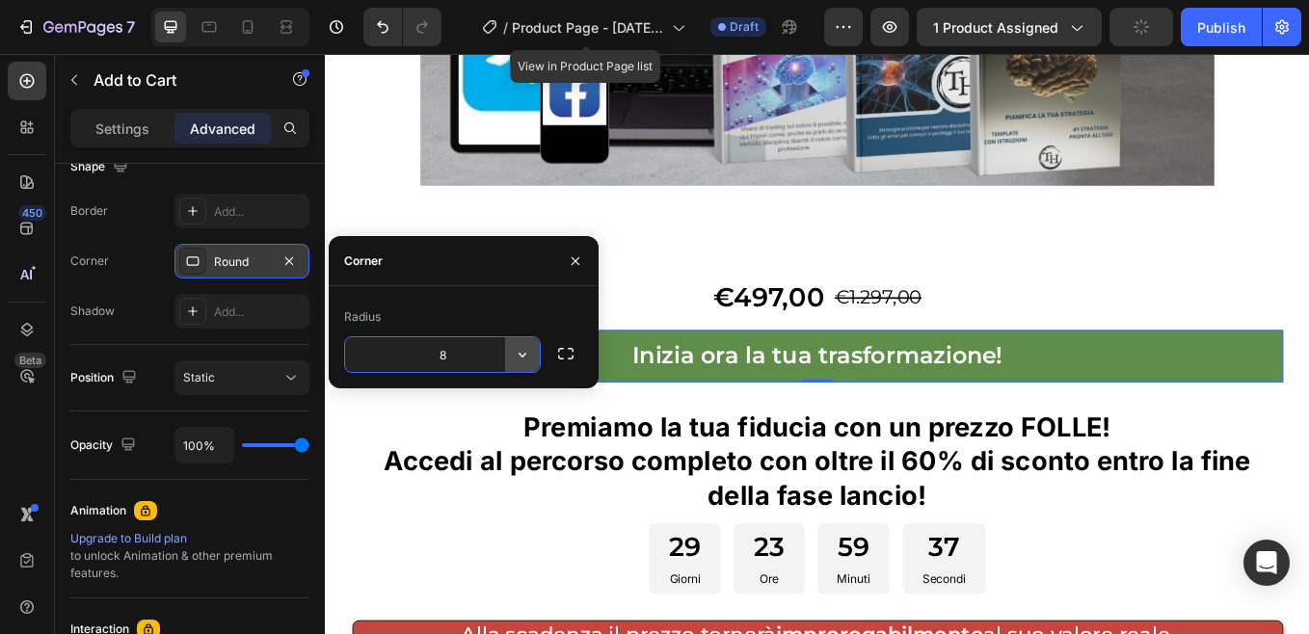
click at [521, 354] on icon "button" at bounding box center [522, 354] width 19 height 19
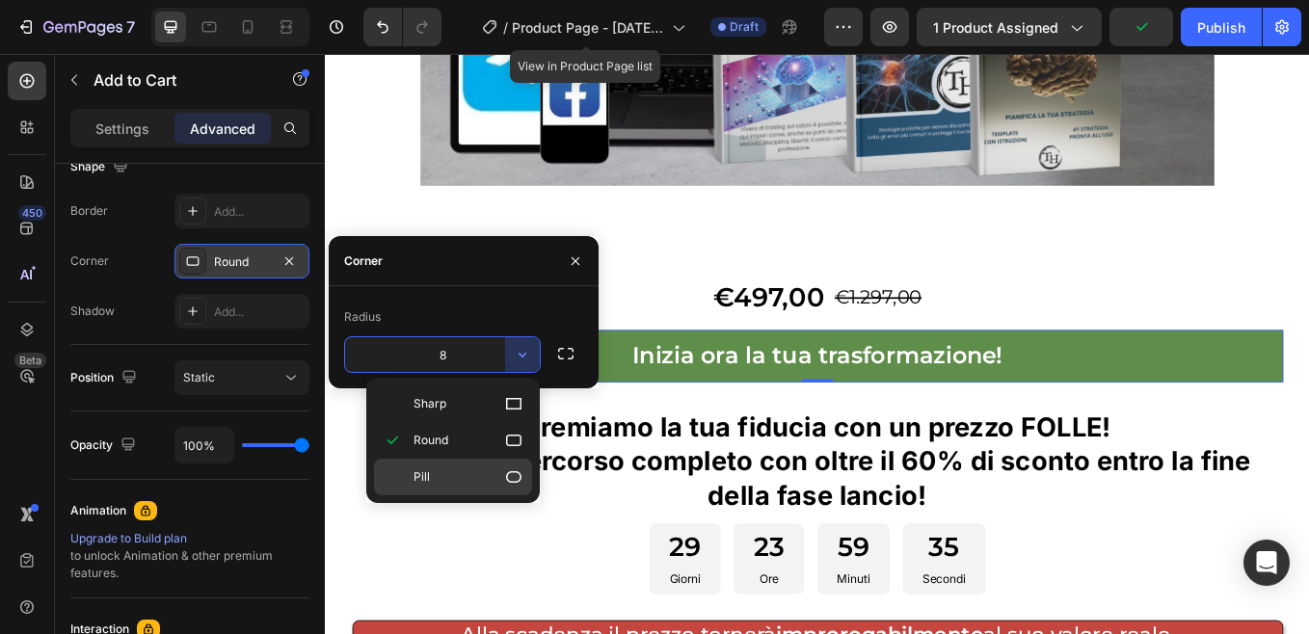
click at [430, 472] on p "Pill" at bounding box center [468, 476] width 110 height 19
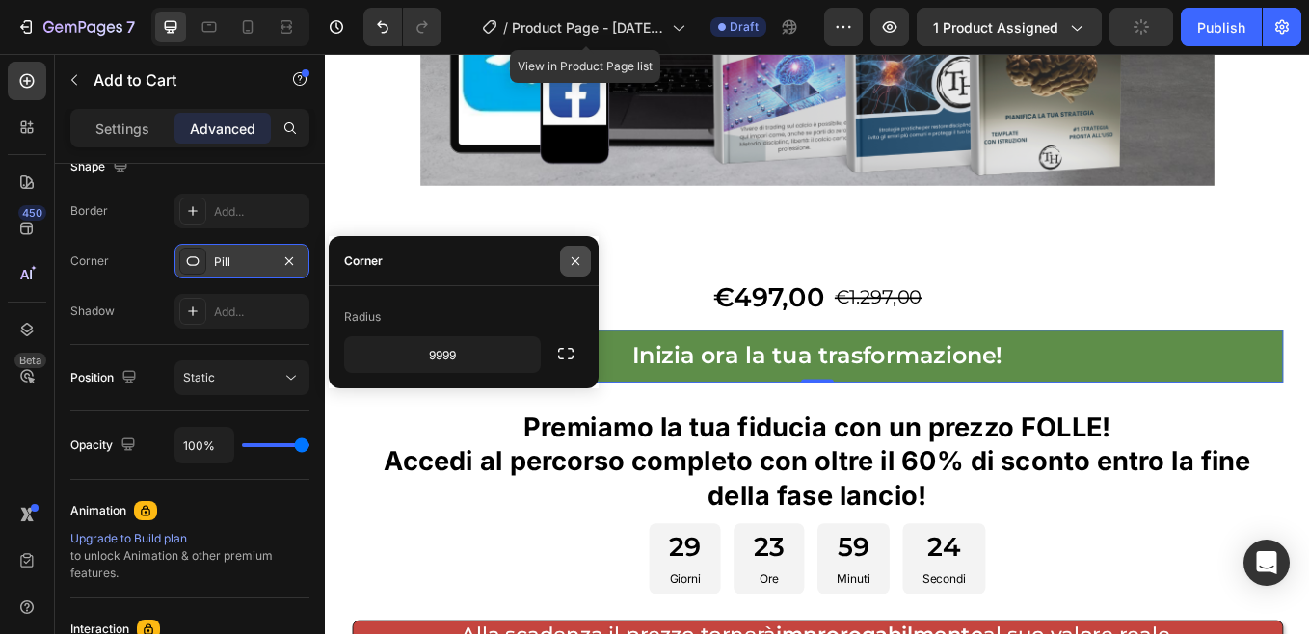
click at [579, 263] on icon "button" at bounding box center [575, 260] width 15 height 15
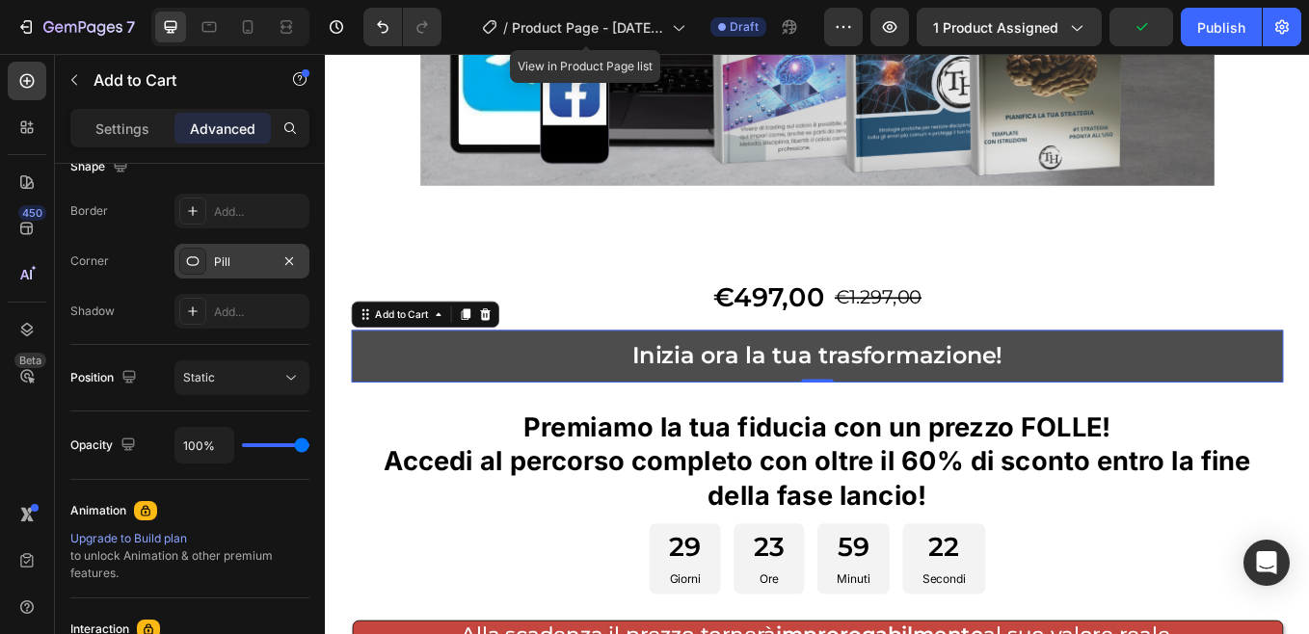
click at [425, 379] on button "Inizia ora la tua trasformazione!" at bounding box center [903, 409] width 1095 height 61
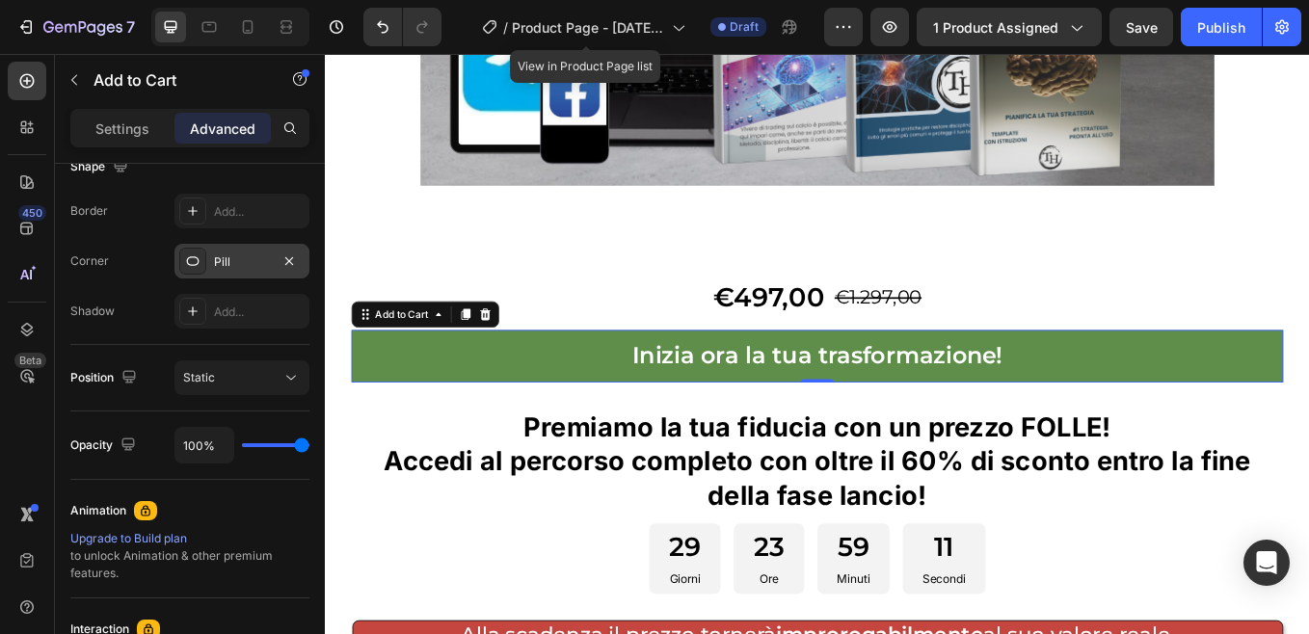
click at [252, 266] on div "Pill" at bounding box center [242, 261] width 56 height 17
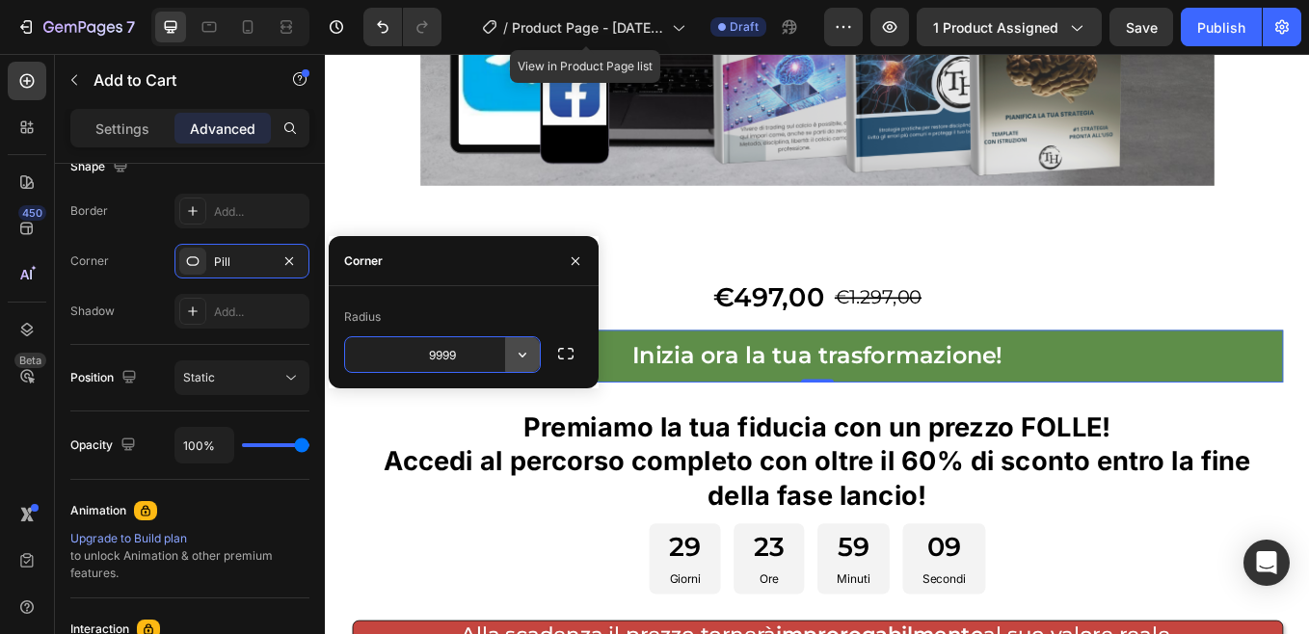
click at [522, 360] on icon "button" at bounding box center [522, 354] width 19 height 19
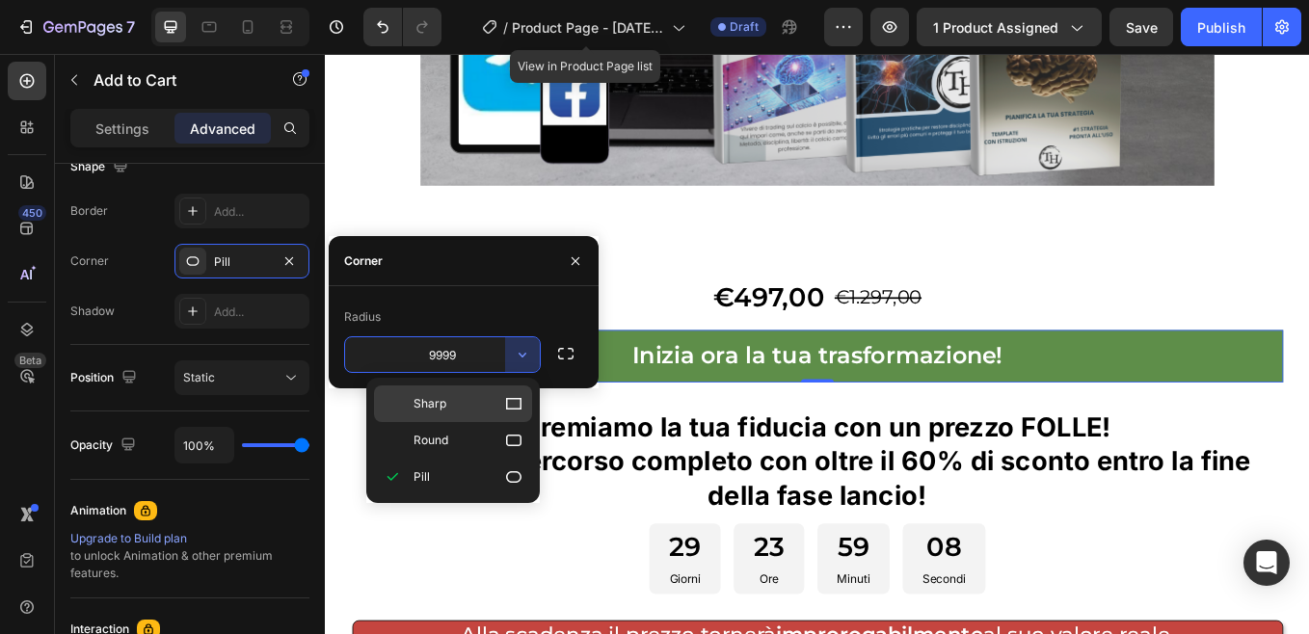
drag, startPoint x: 137, startPoint y: 406, endPoint x: 441, endPoint y: 400, distance: 304.5
click at [441, 400] on span "Sharp" at bounding box center [429, 403] width 33 height 17
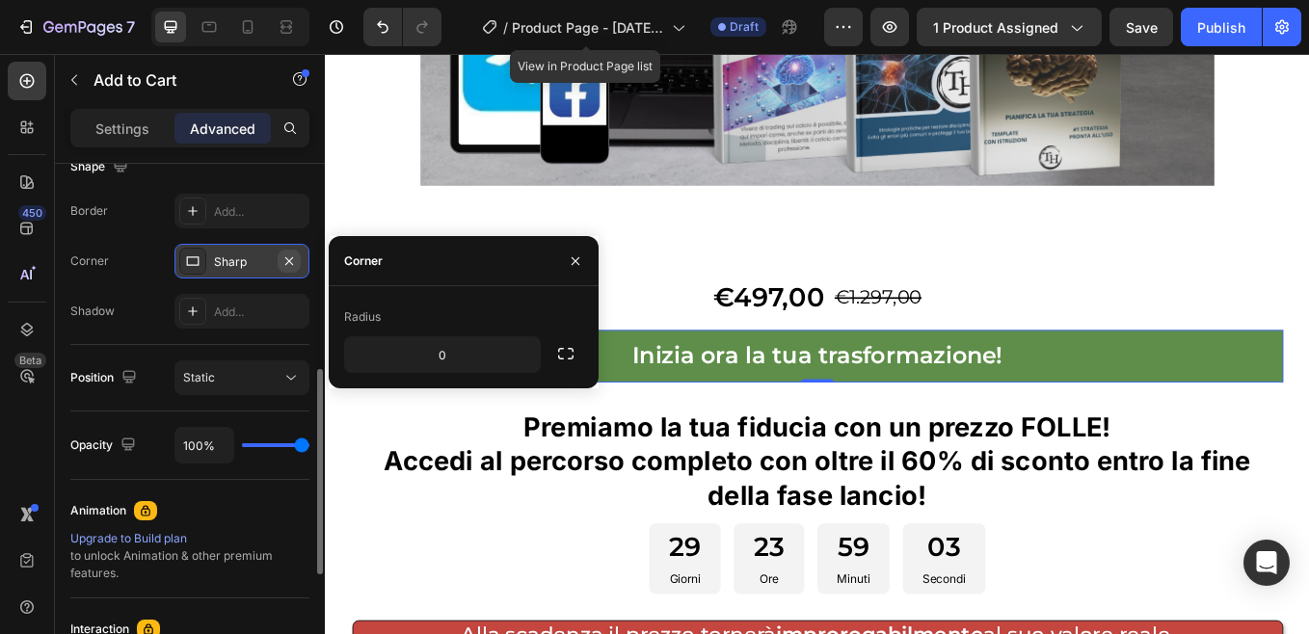
click at [293, 260] on icon "button" at bounding box center [288, 260] width 15 height 15
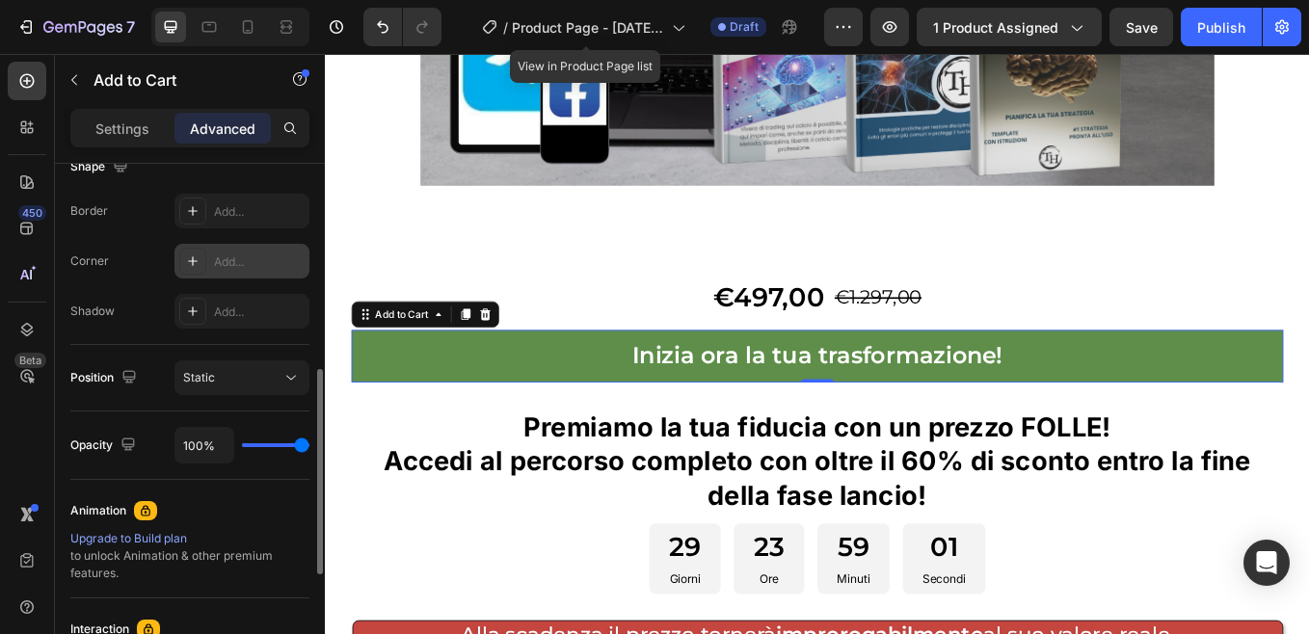
click at [234, 260] on div "Add..." at bounding box center [259, 261] width 91 height 17
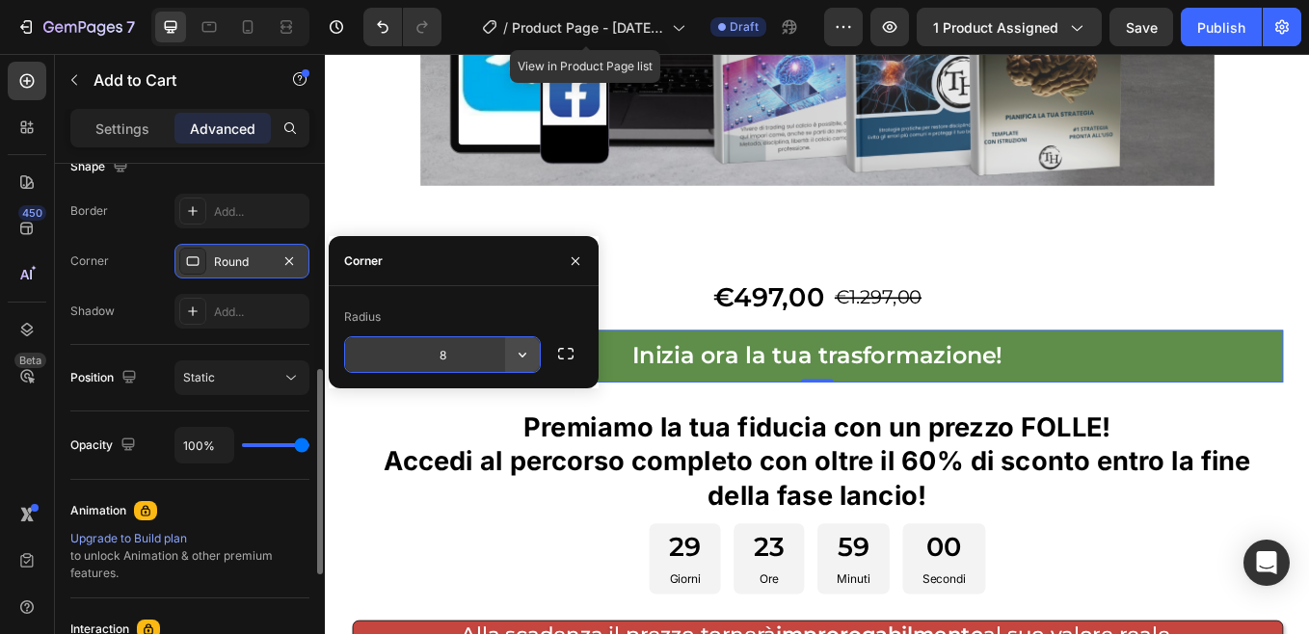
click at [521, 362] on icon "button" at bounding box center [522, 354] width 19 height 19
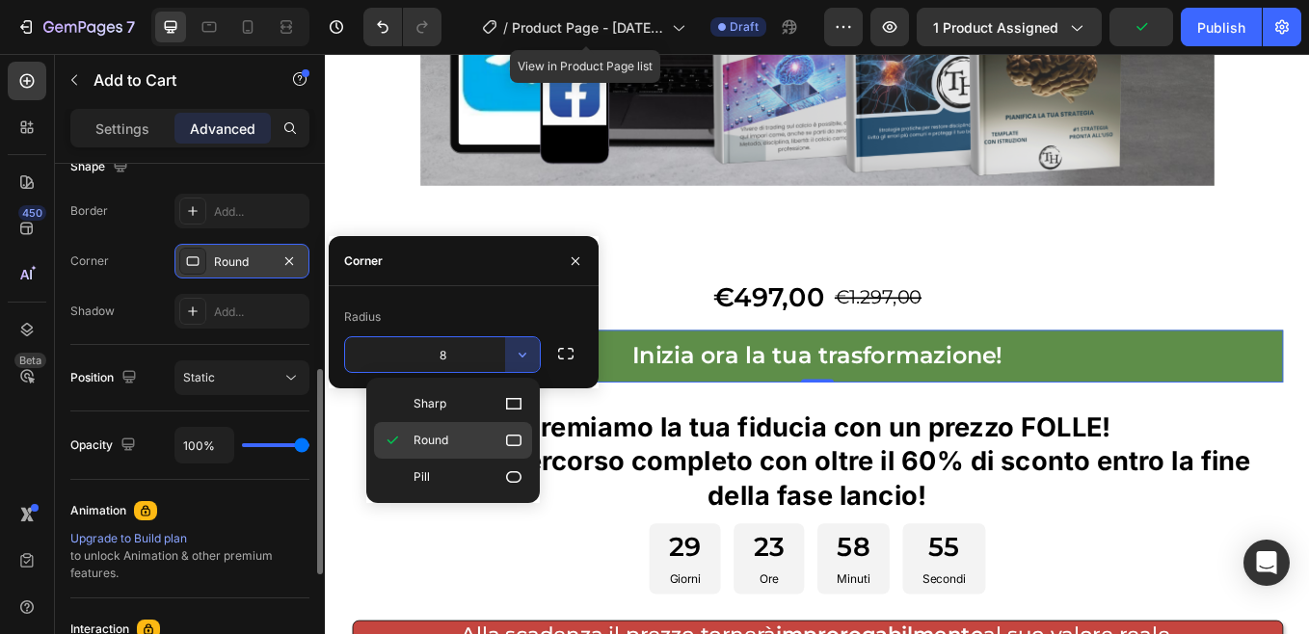
click at [448, 435] on span "Round" at bounding box center [430, 440] width 35 height 17
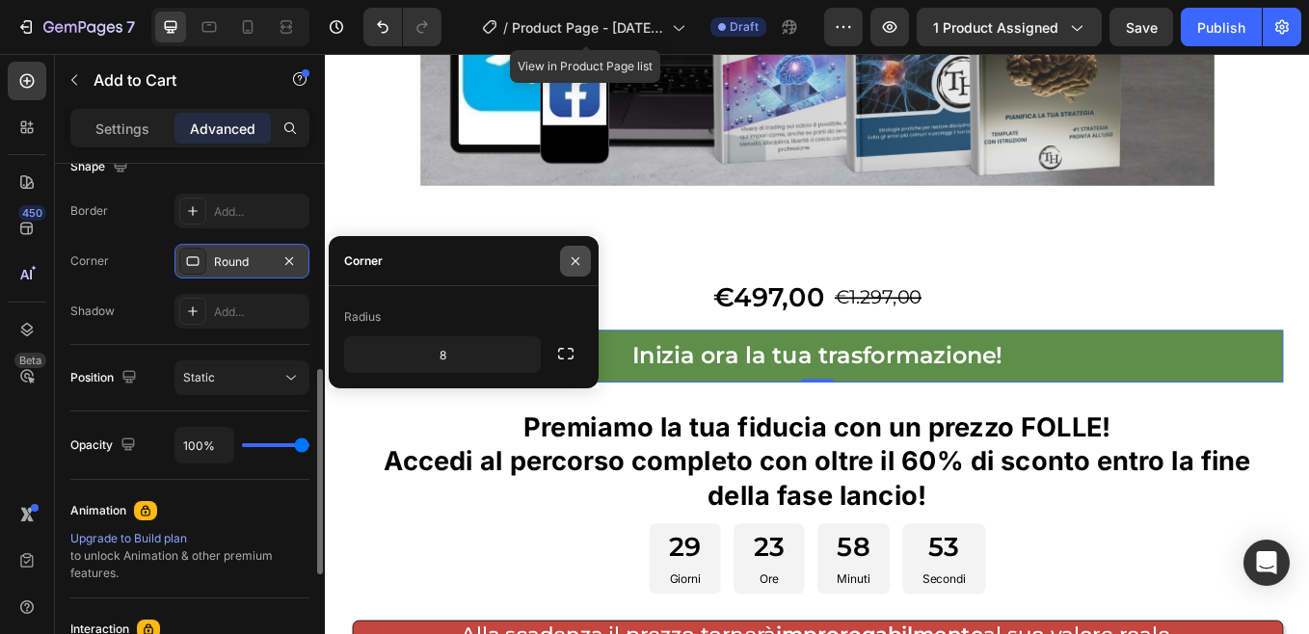
drag, startPoint x: 580, startPoint y: 254, endPoint x: 301, endPoint y: 234, distance: 280.2
click at [580, 254] on icon "button" at bounding box center [575, 260] width 15 height 15
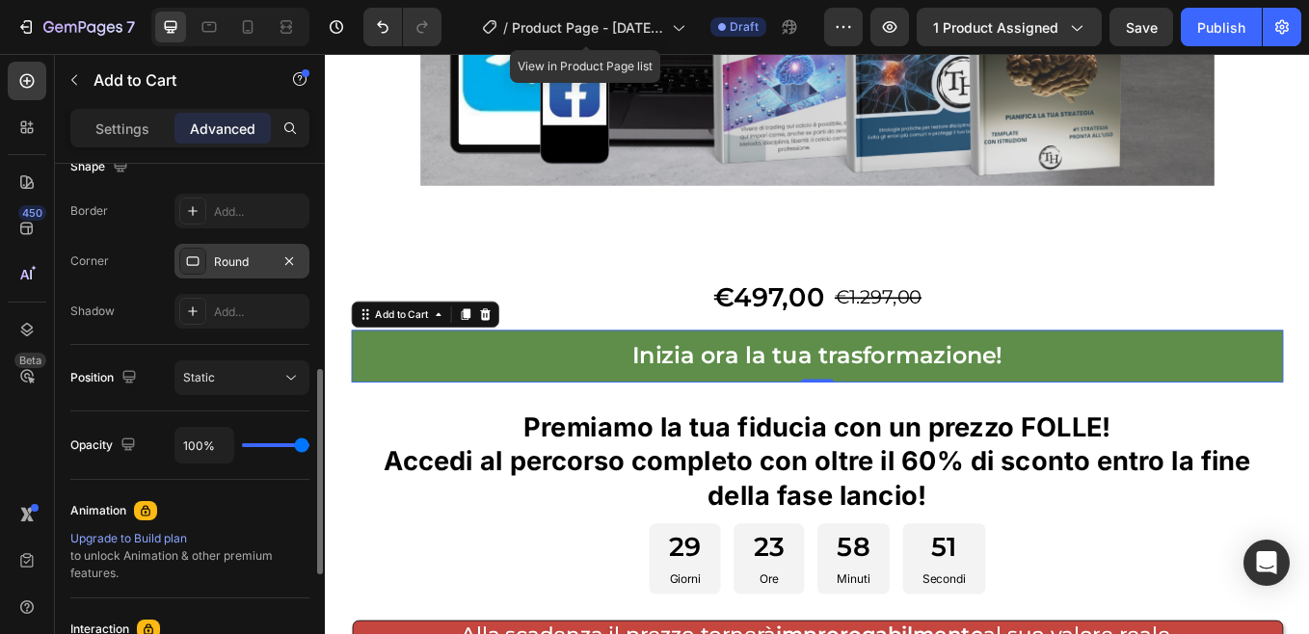
click at [1151, 31] on div "7 / Product Page - [DATE] 08:03:36 View in Product Page list Draft Preview 1 pr…" at bounding box center [654, 27] width 1309 height 55
click at [274, 253] on div "Round" at bounding box center [241, 261] width 135 height 35
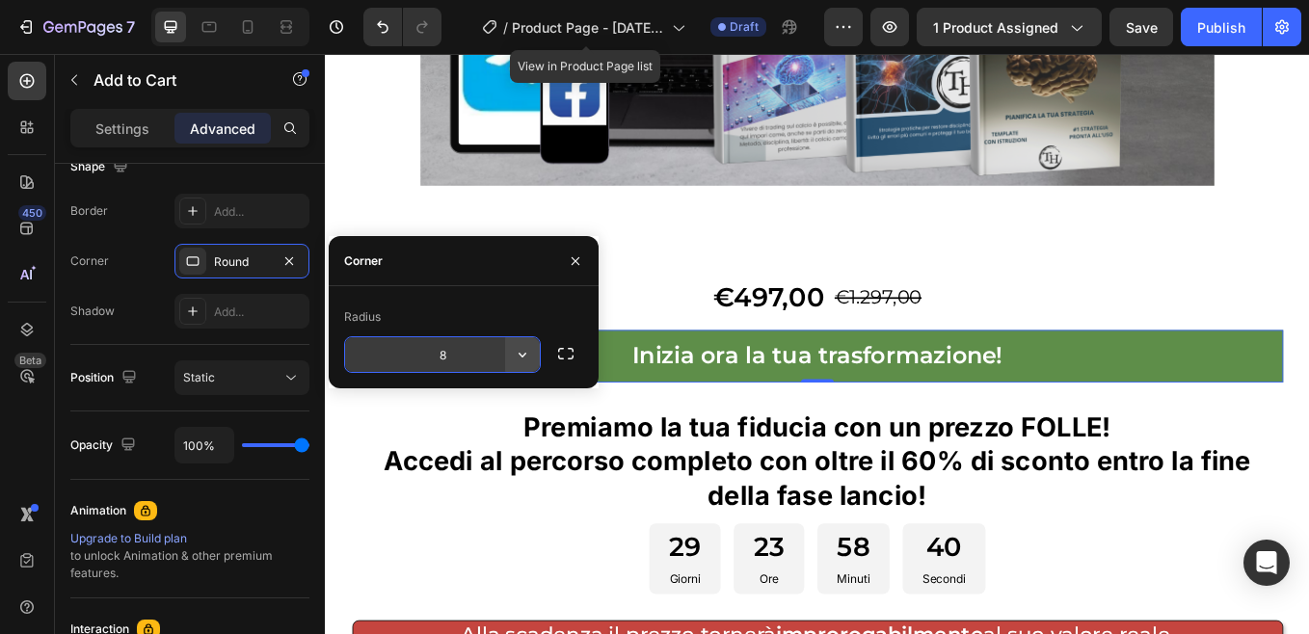
click at [526, 356] on icon "button" at bounding box center [522, 354] width 19 height 19
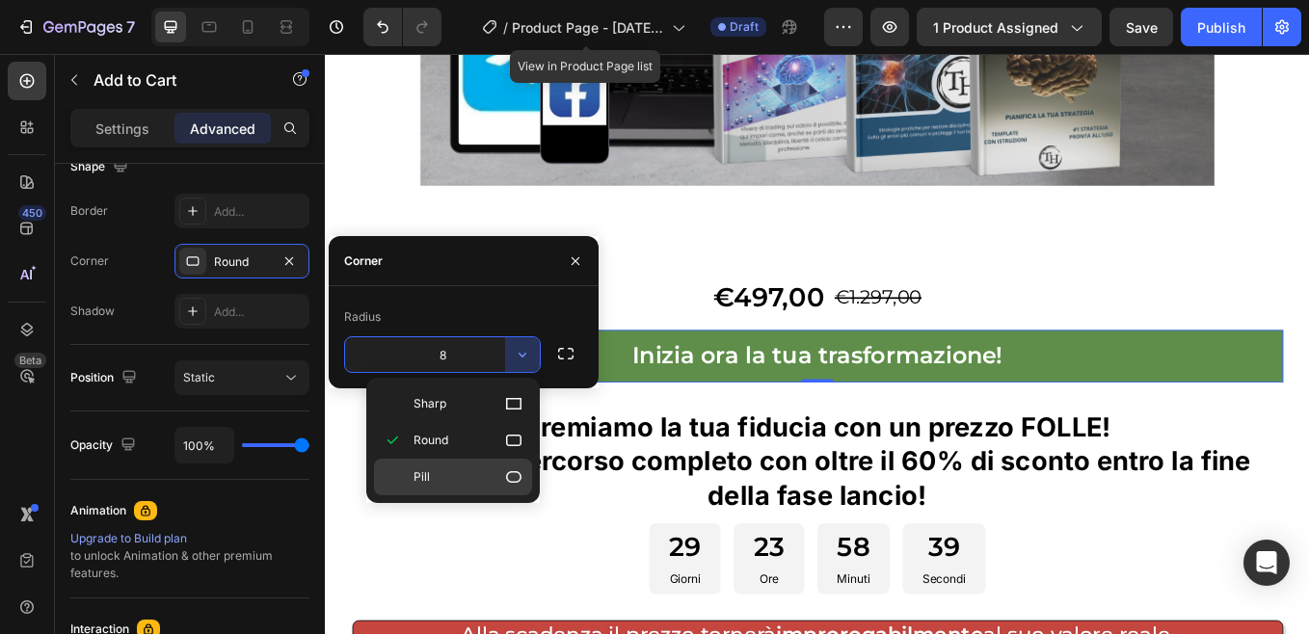
click at [429, 468] on span "Pill" at bounding box center [421, 476] width 16 height 17
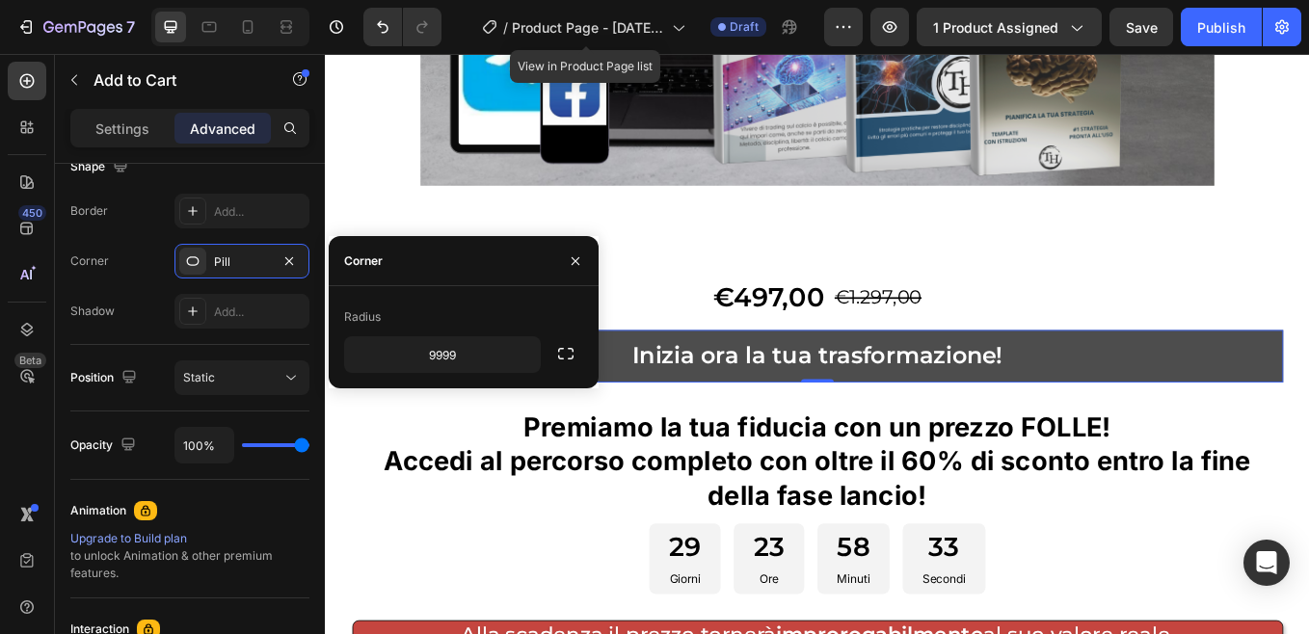
click at [1211, 379] on button "Inizia ora la tua trasformazione!" at bounding box center [903, 409] width 1095 height 61
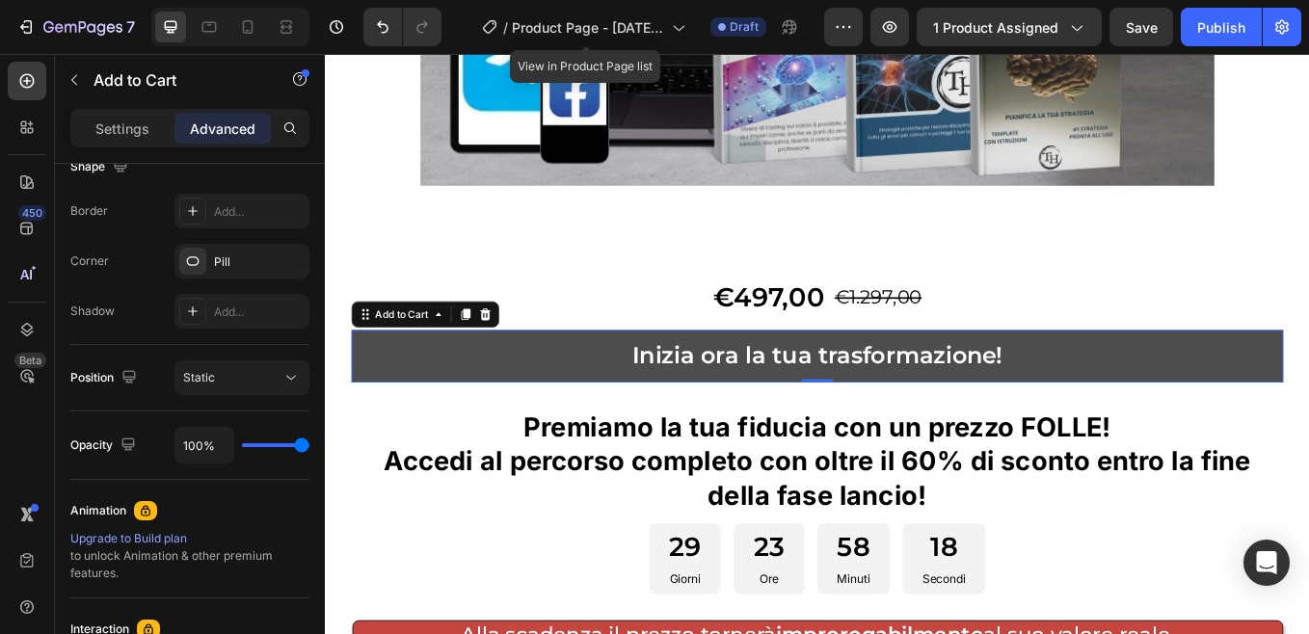
click at [483, 379] on button "Inizia ora la tua trasformazione!" at bounding box center [903, 409] width 1095 height 61
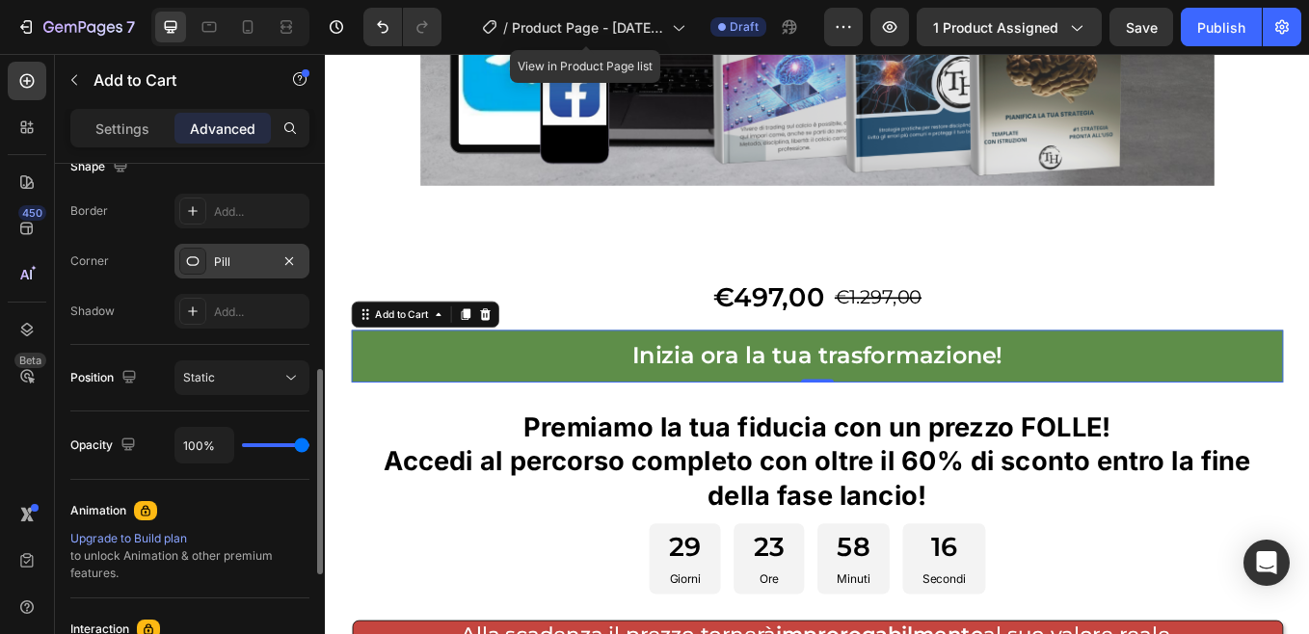
click at [233, 261] on div "Pill" at bounding box center [242, 261] width 56 height 17
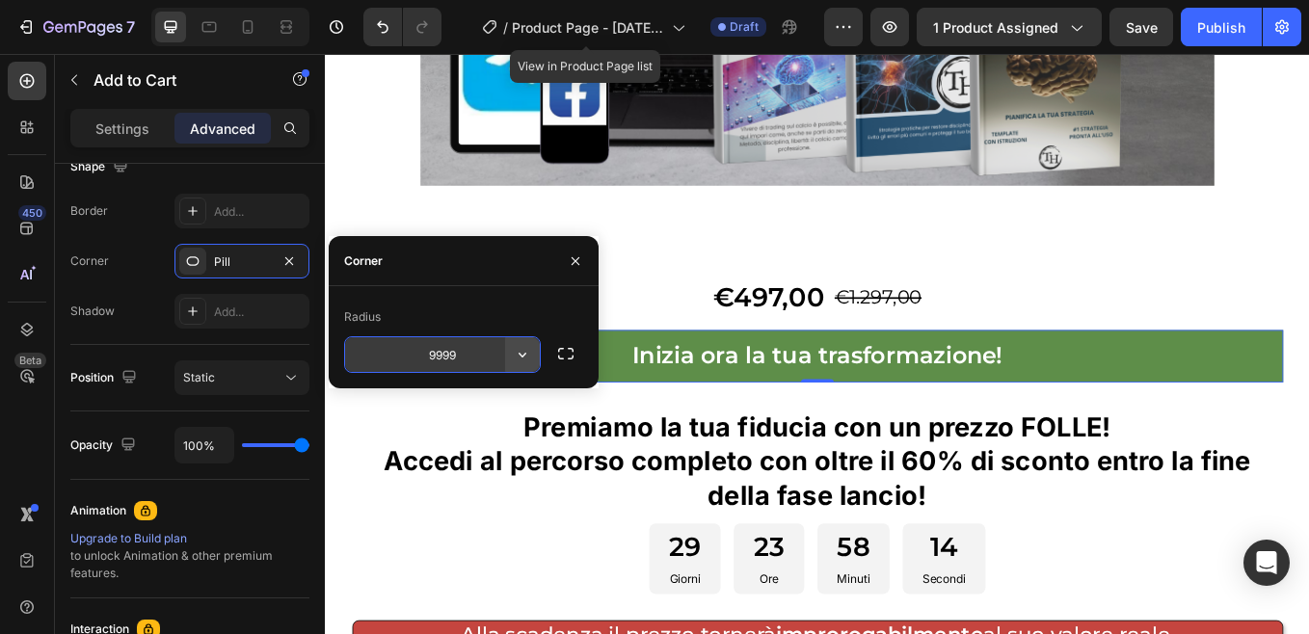
click at [523, 360] on icon "button" at bounding box center [522, 354] width 19 height 19
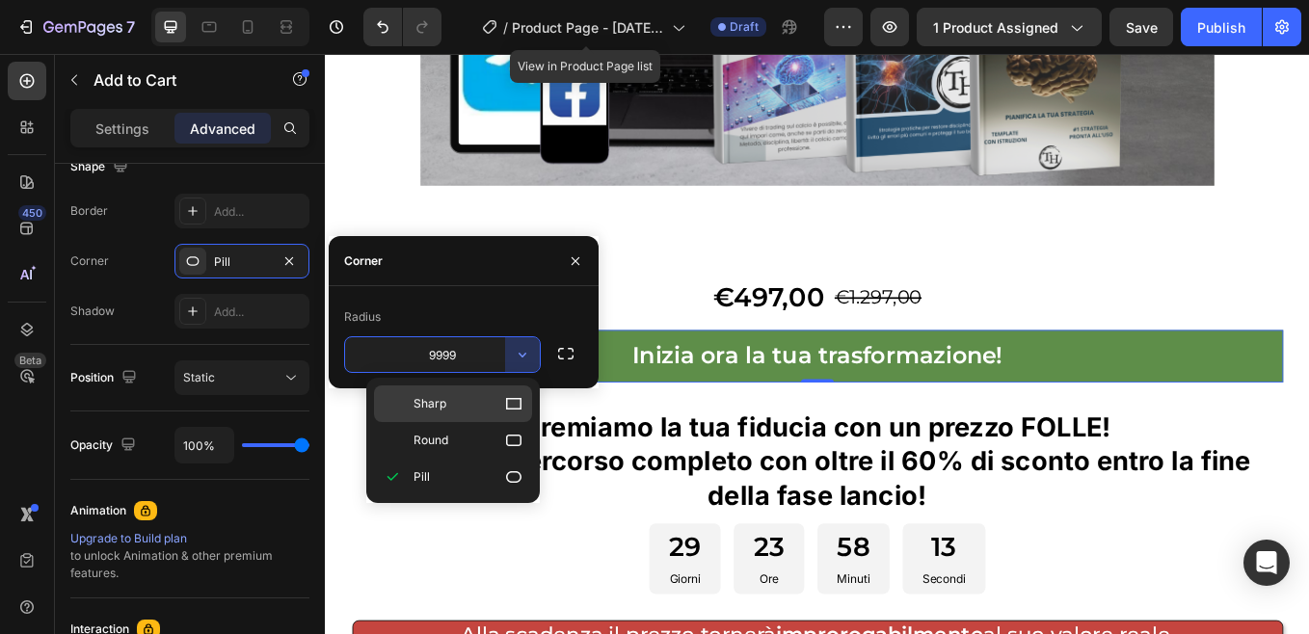
click at [476, 390] on div "Sharp" at bounding box center [453, 403] width 158 height 37
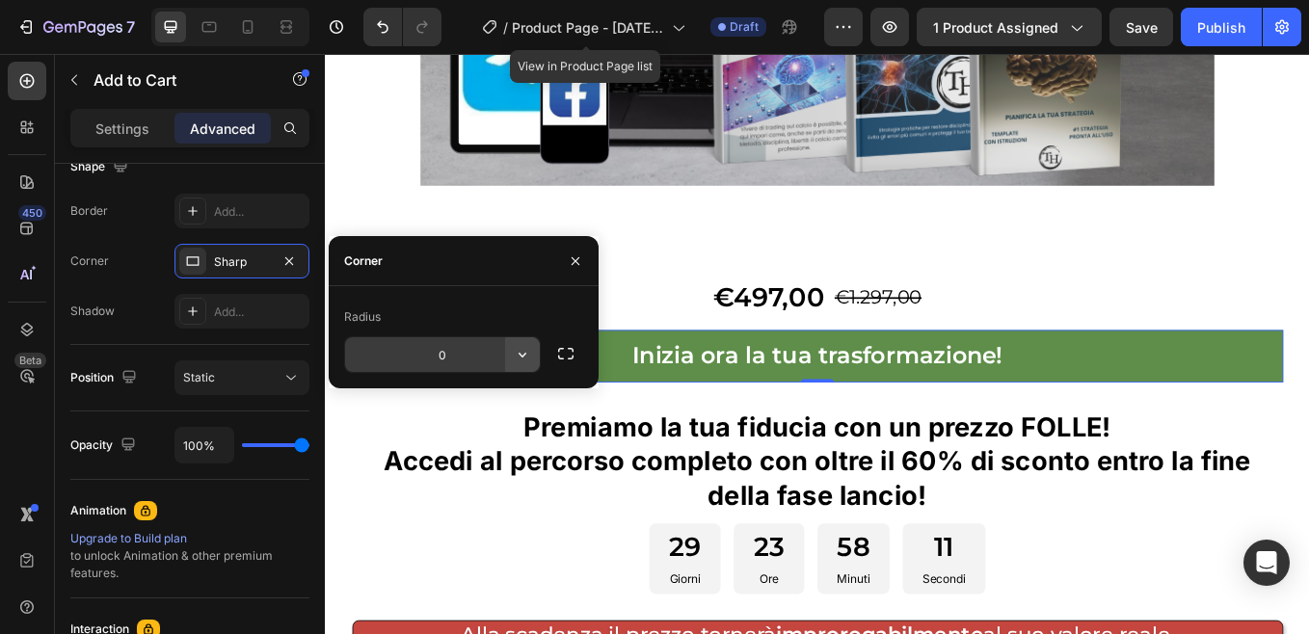
click at [522, 357] on icon "button" at bounding box center [522, 355] width 8 height 5
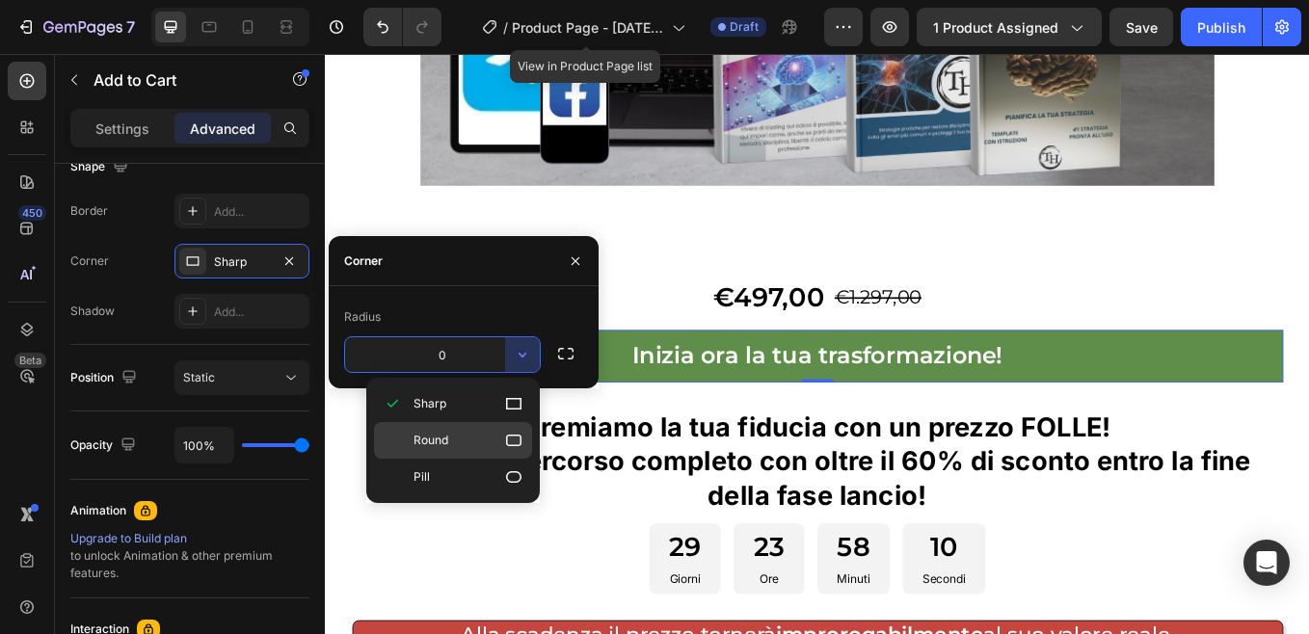
click at [475, 431] on p "Round" at bounding box center [468, 440] width 110 height 19
type input "8"
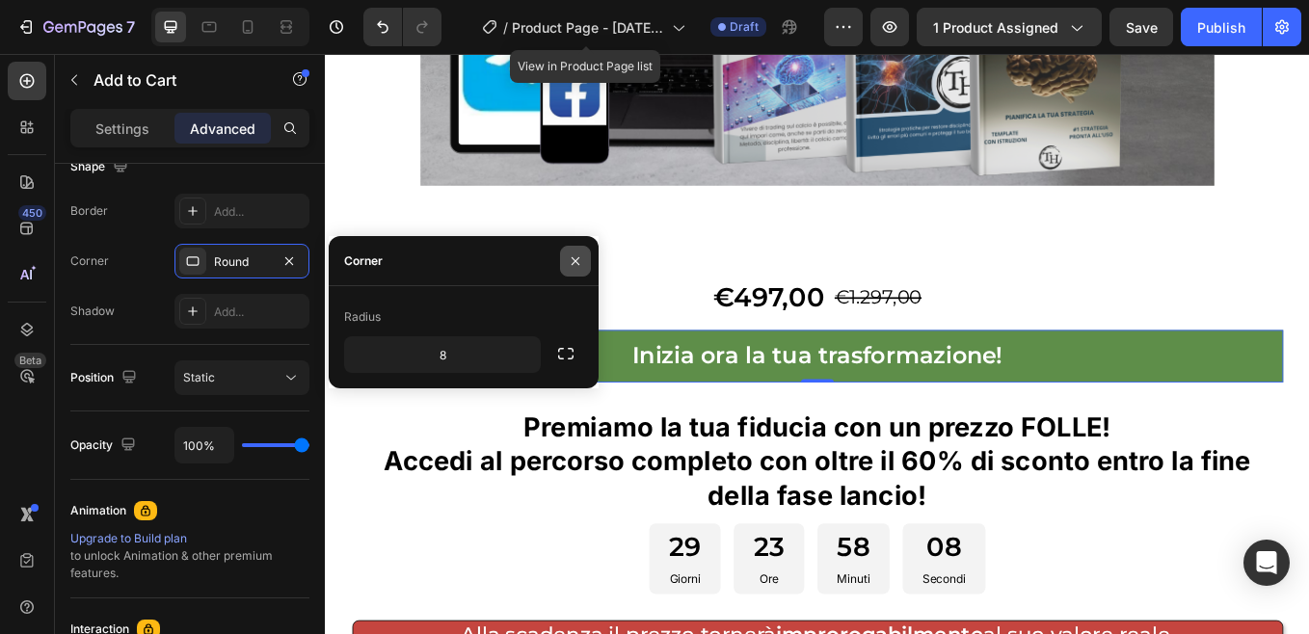
click at [576, 260] on icon "button" at bounding box center [575, 260] width 8 height 8
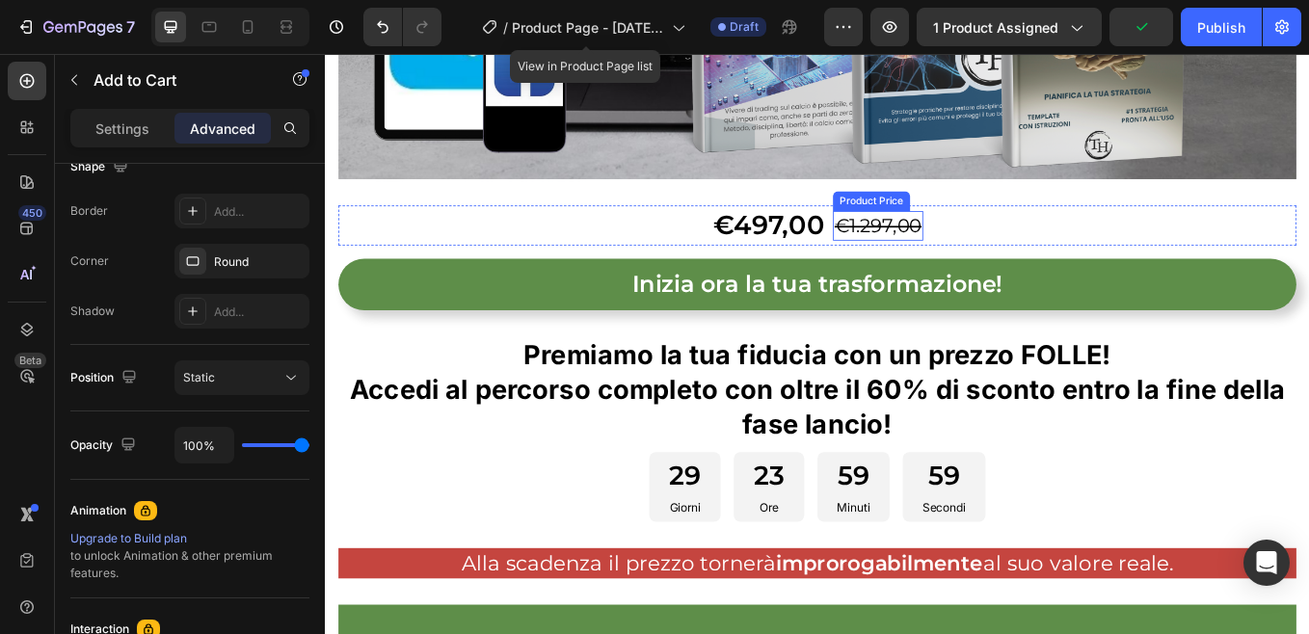
scroll to position [964, 0]
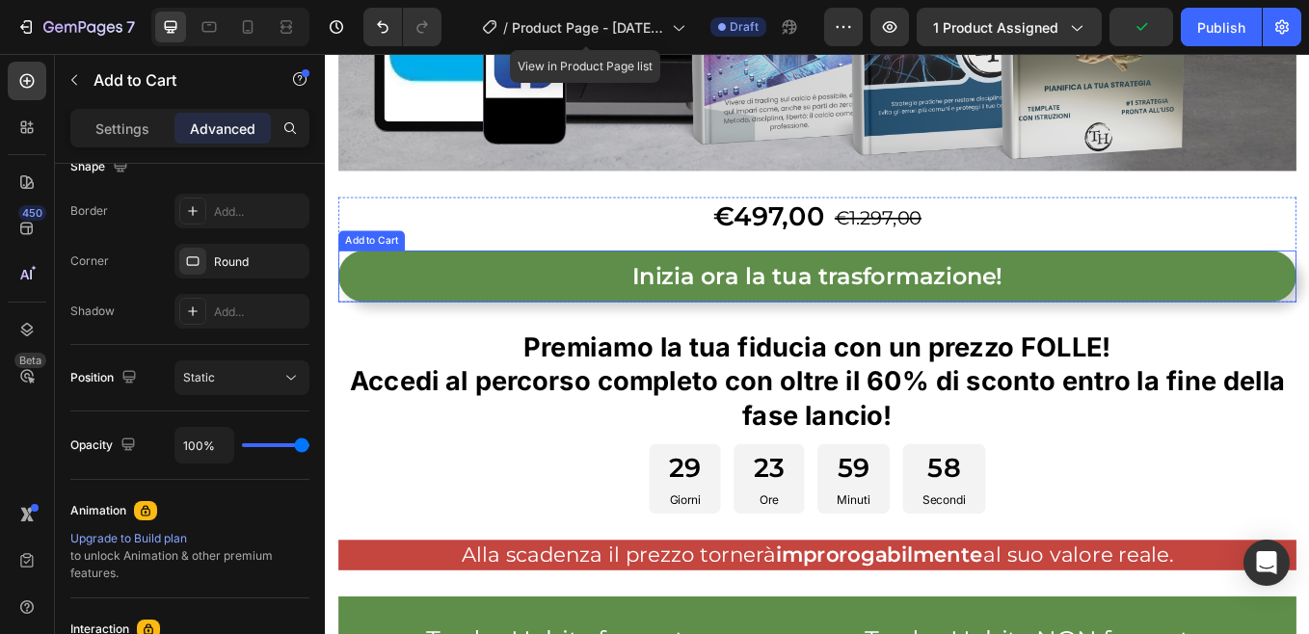
click at [515, 307] on button "Inizia ora la tua trasformazione!" at bounding box center [902, 315] width 1125 height 61
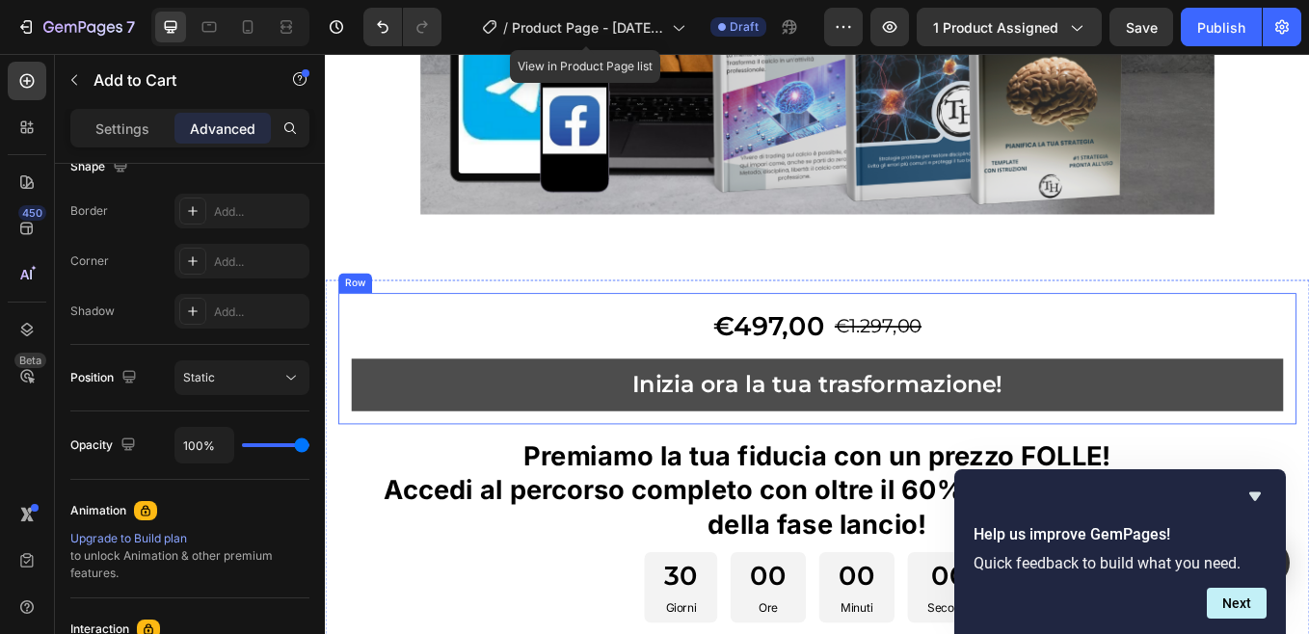
scroll to position [3854, 0]
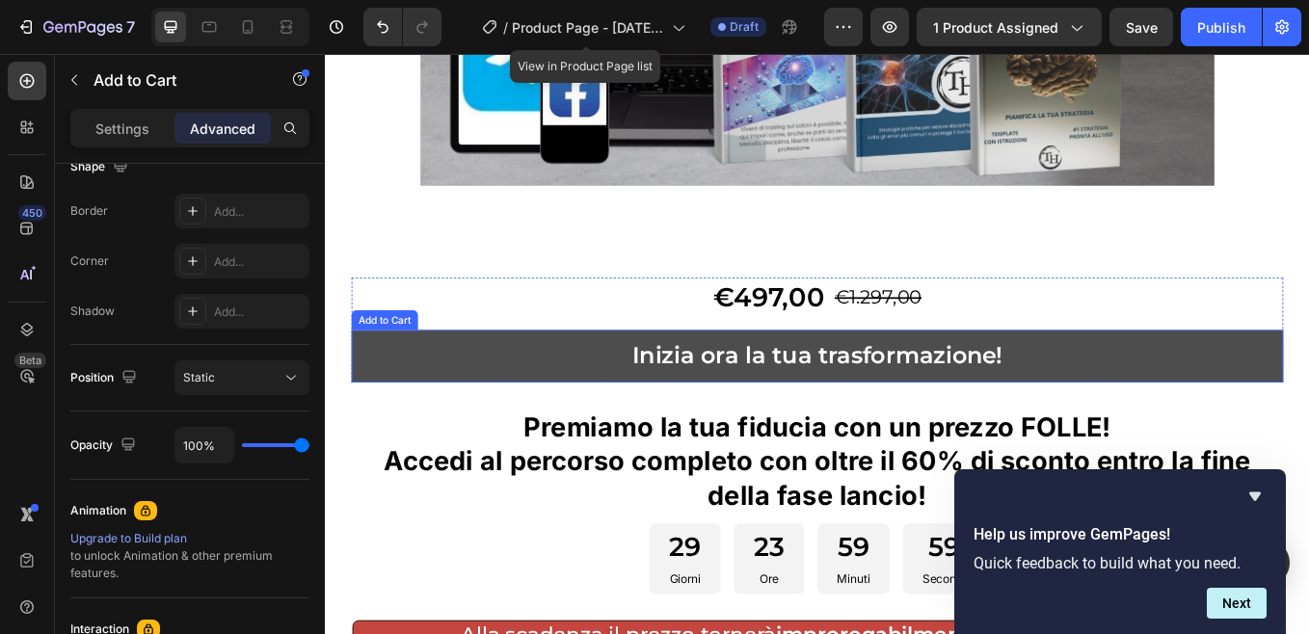
click at [541, 379] on button "Inizia ora la tua trasformazione!" at bounding box center [903, 409] width 1095 height 61
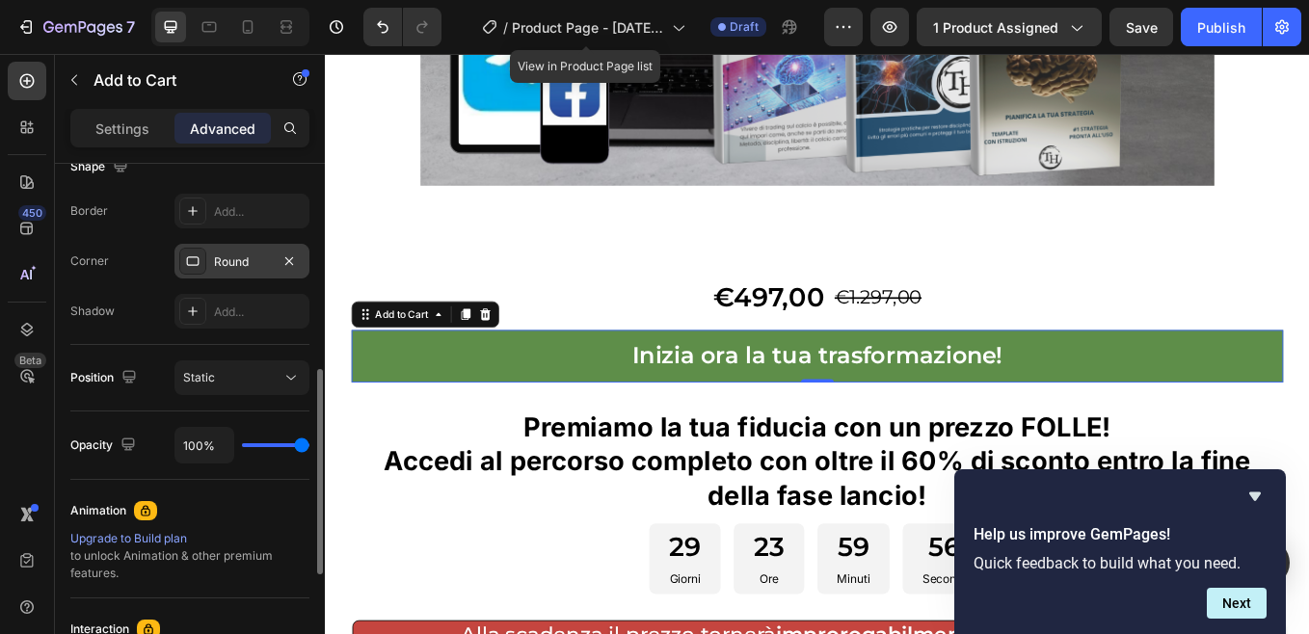
click at [232, 256] on div "Round" at bounding box center [242, 261] width 56 height 17
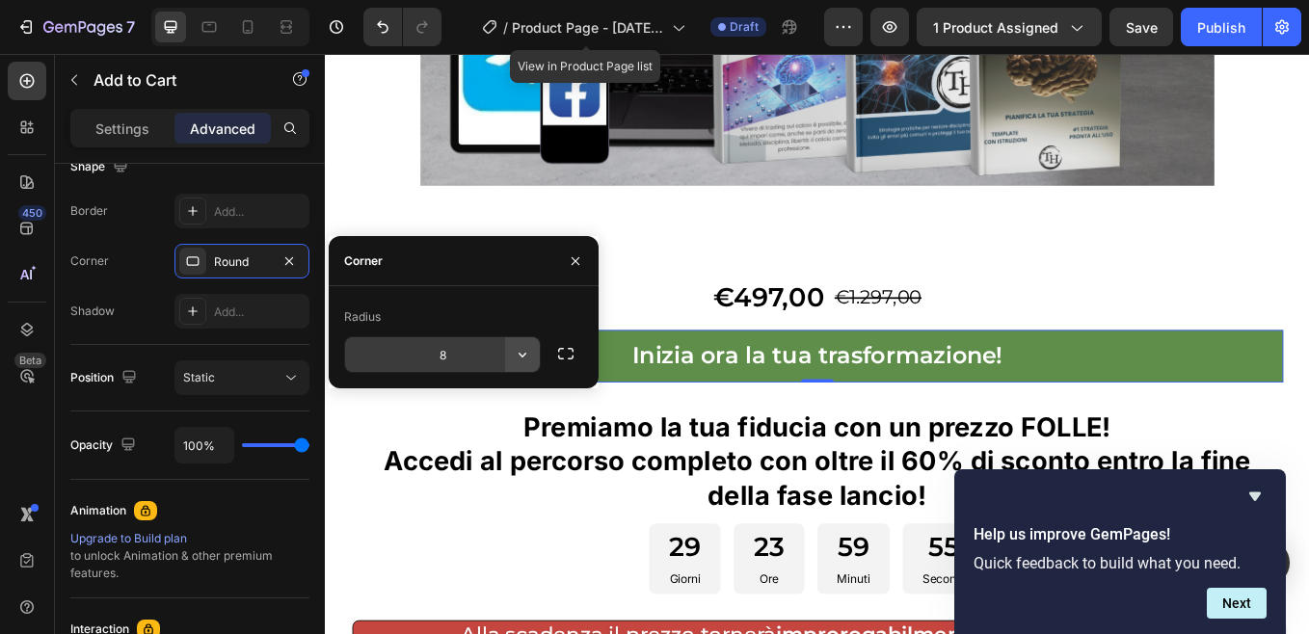
click at [524, 356] on icon "button" at bounding box center [522, 355] width 8 height 5
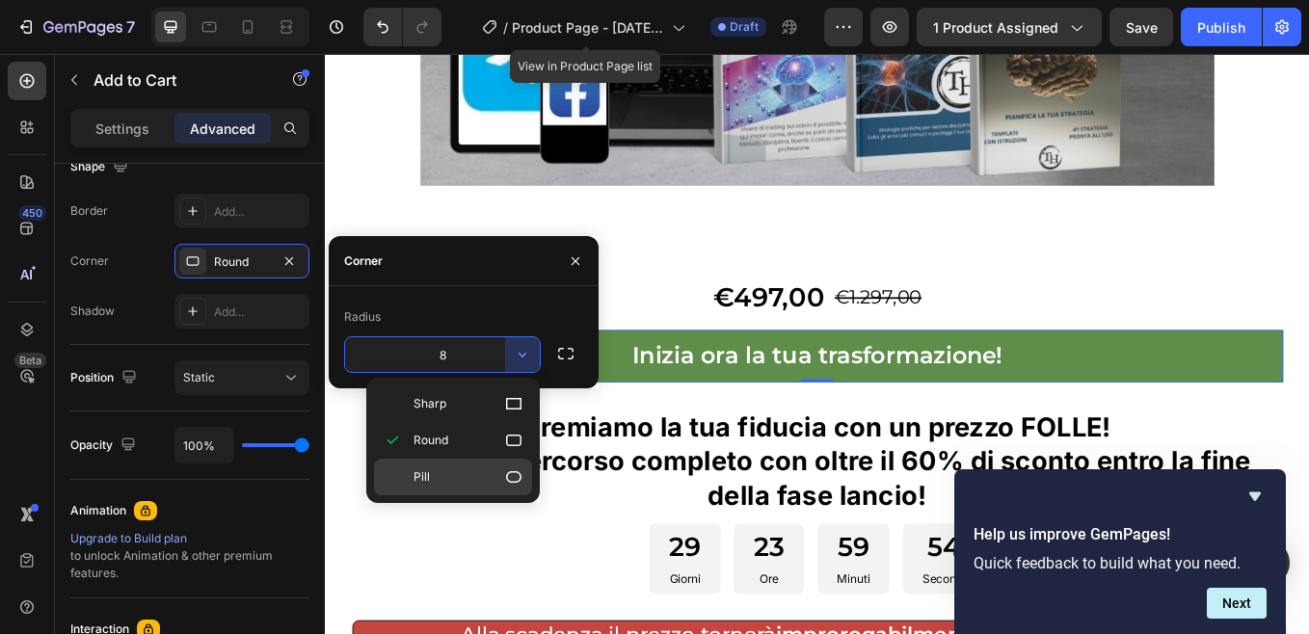
click at [437, 474] on p "Pill" at bounding box center [468, 476] width 110 height 19
type input "9999"
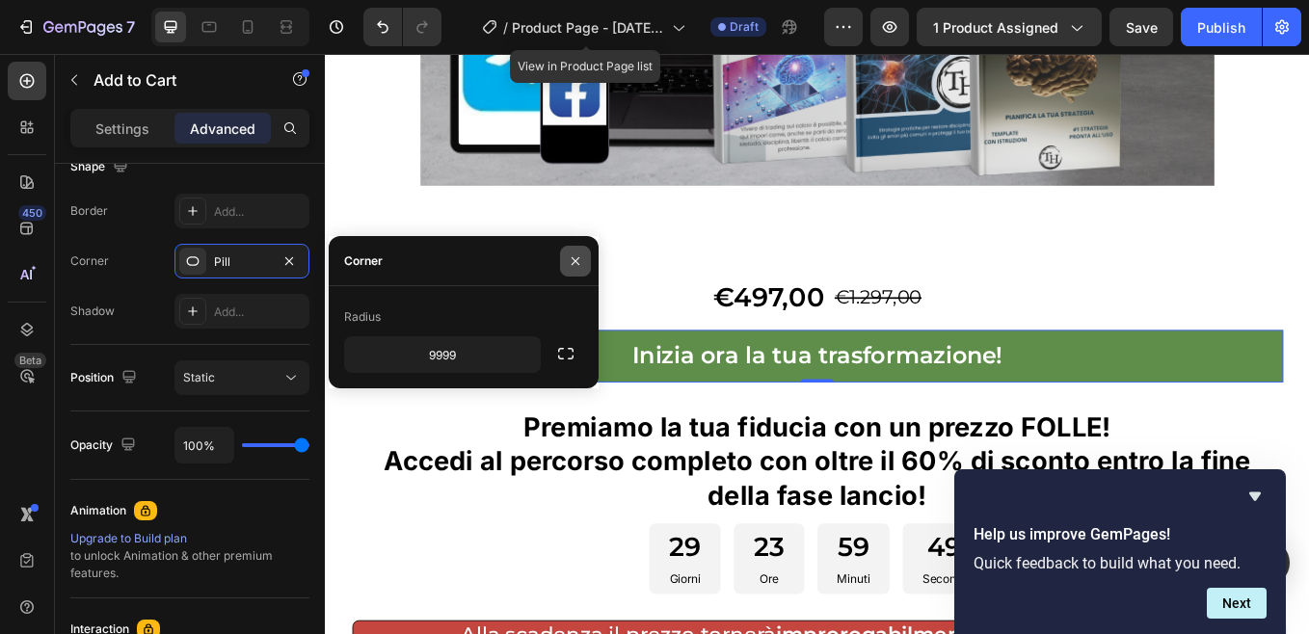
click at [575, 257] on icon "button" at bounding box center [575, 260] width 15 height 15
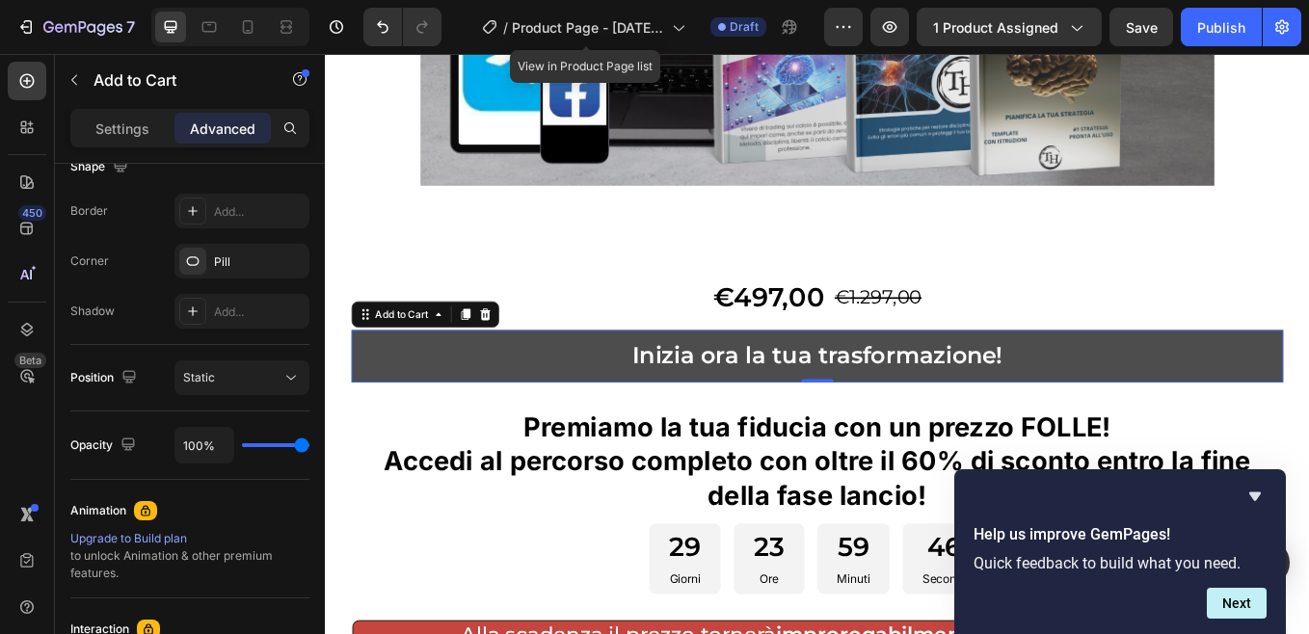
click at [582, 379] on button "Inizia ora la tua trasformazione!" at bounding box center [903, 409] width 1095 height 61
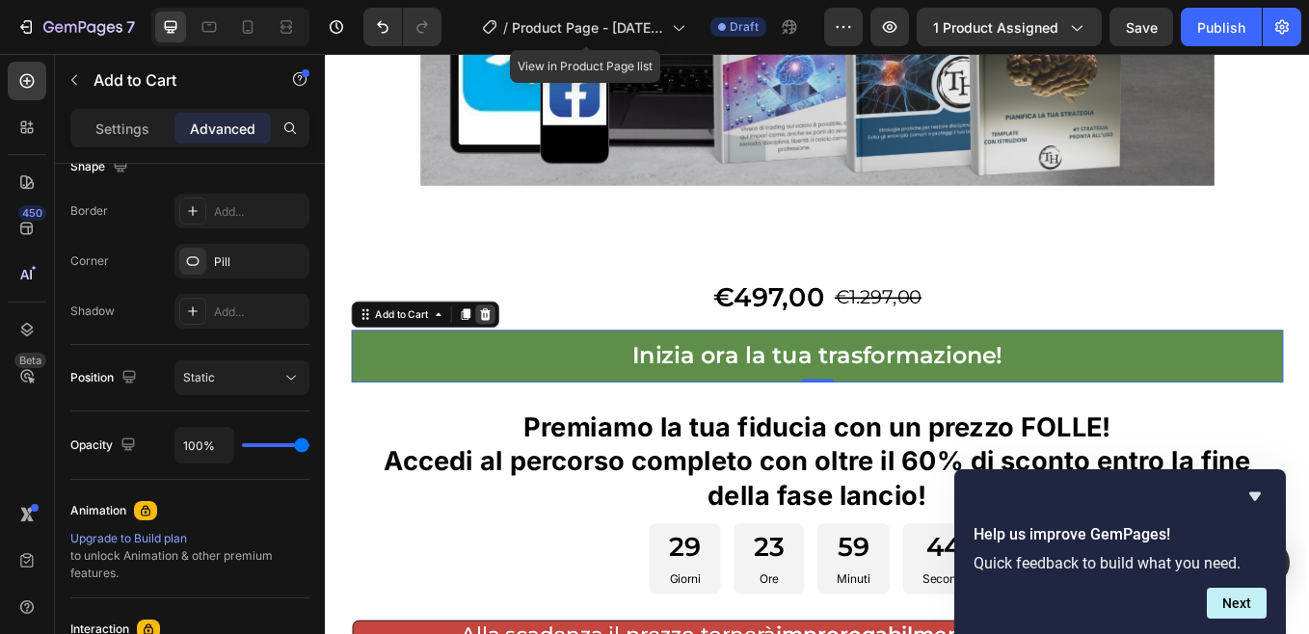
click at [515, 353] on icon at bounding box center [512, 360] width 15 height 15
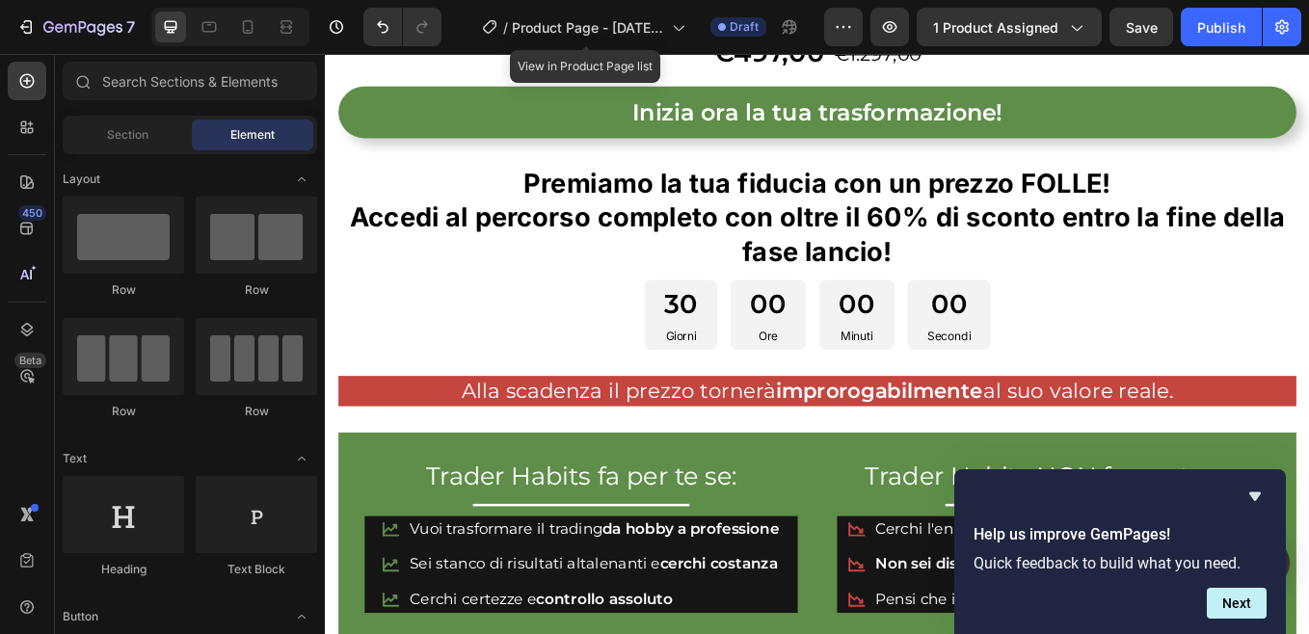
scroll to position [1060, 0]
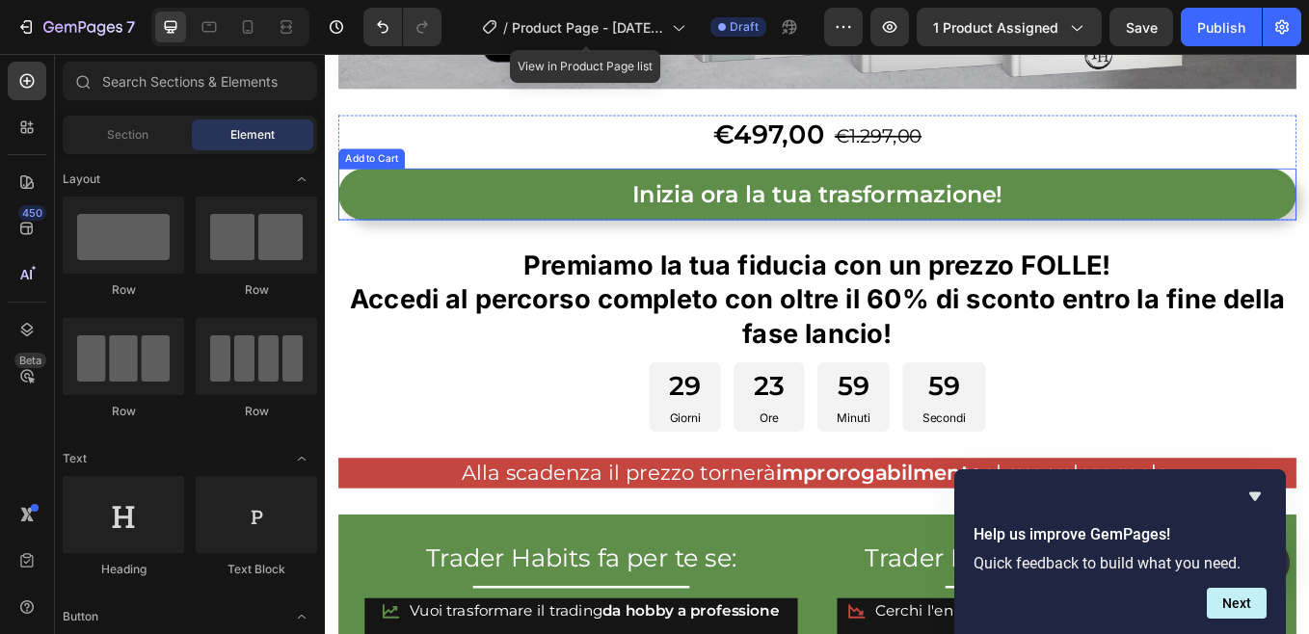
click at [503, 212] on button "Inizia ora la tua trasformazione!" at bounding box center [902, 219] width 1125 height 61
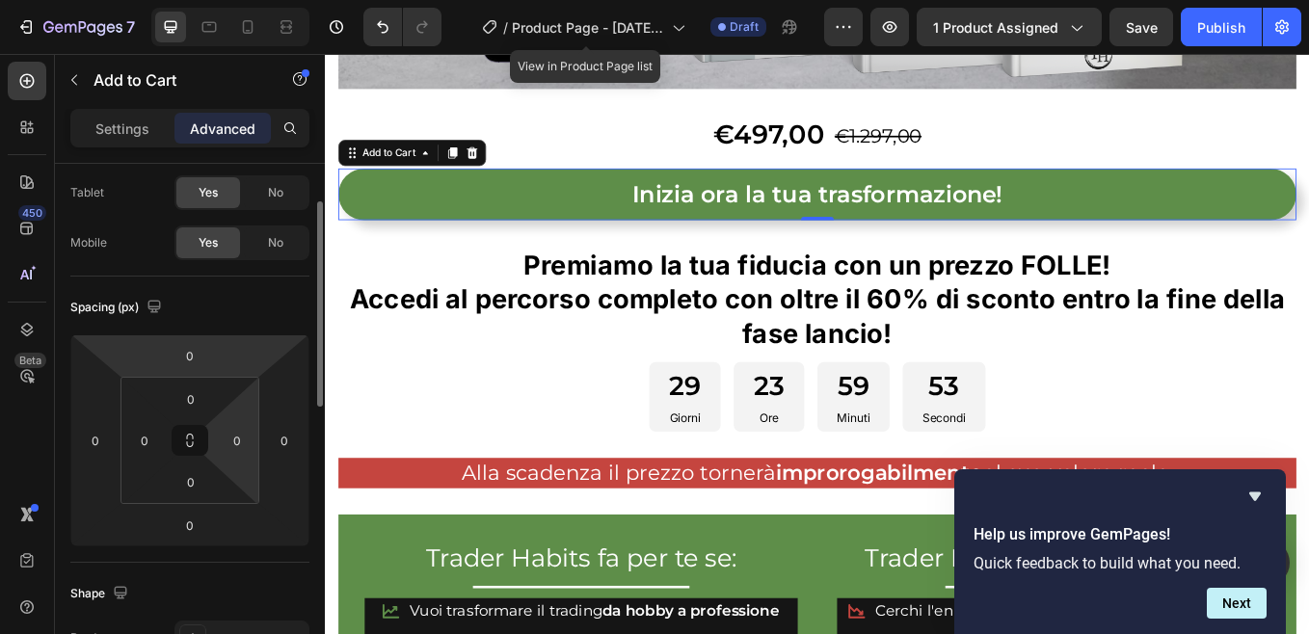
scroll to position [193, 0]
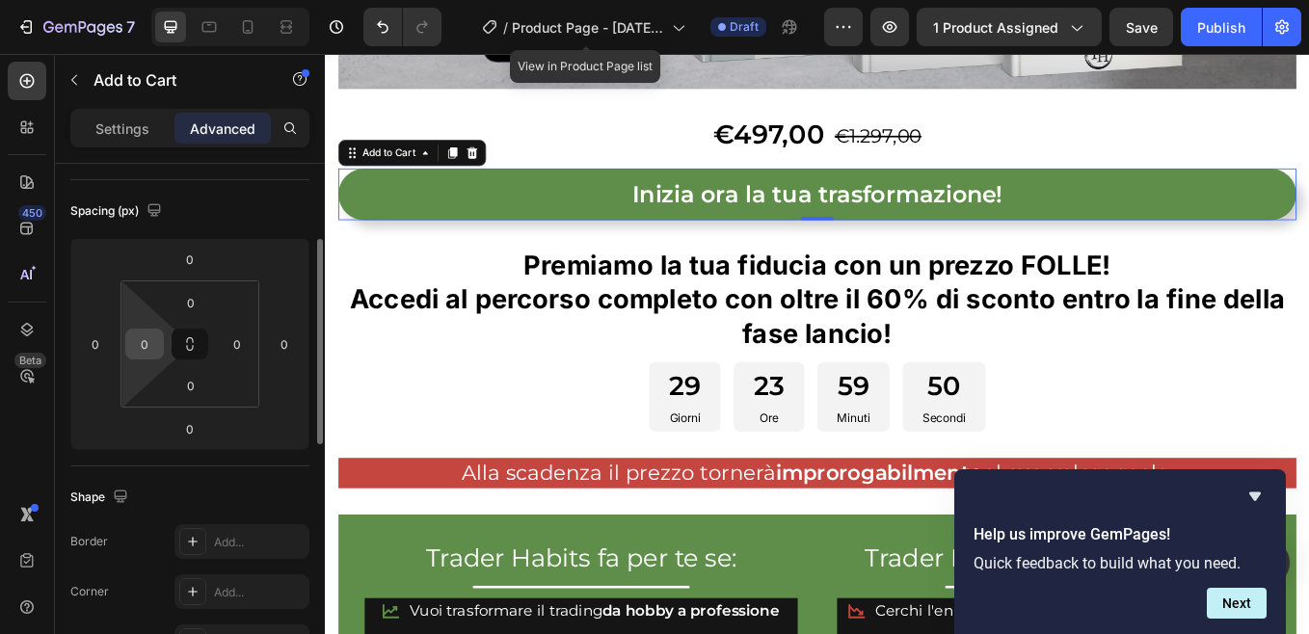
click at [153, 345] on input "0" at bounding box center [144, 344] width 29 height 29
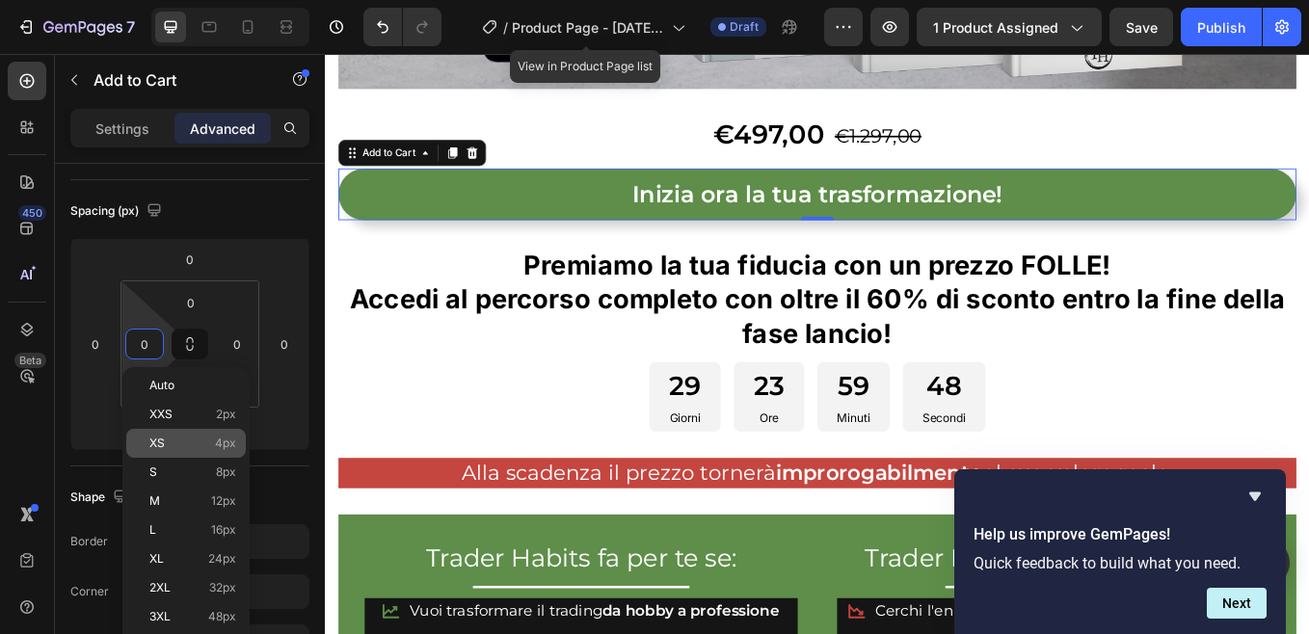
click at [164, 448] on span "XS" at bounding box center [156, 443] width 15 height 13
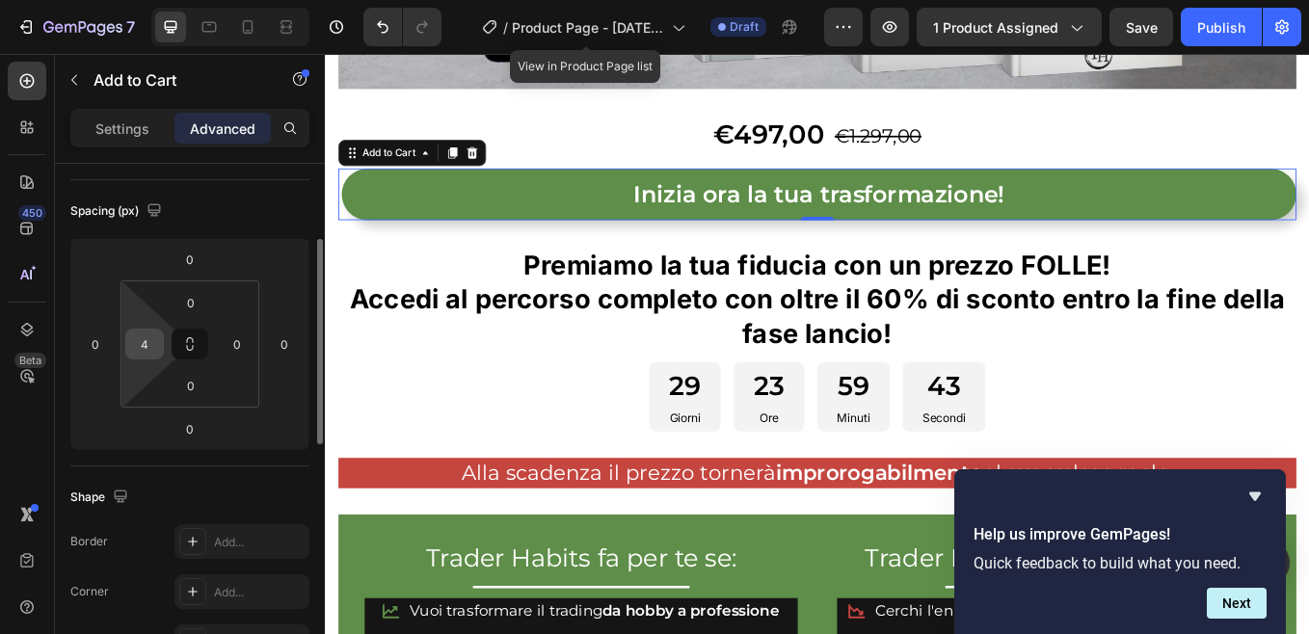
click at [159, 342] on div "4" at bounding box center [144, 344] width 39 height 31
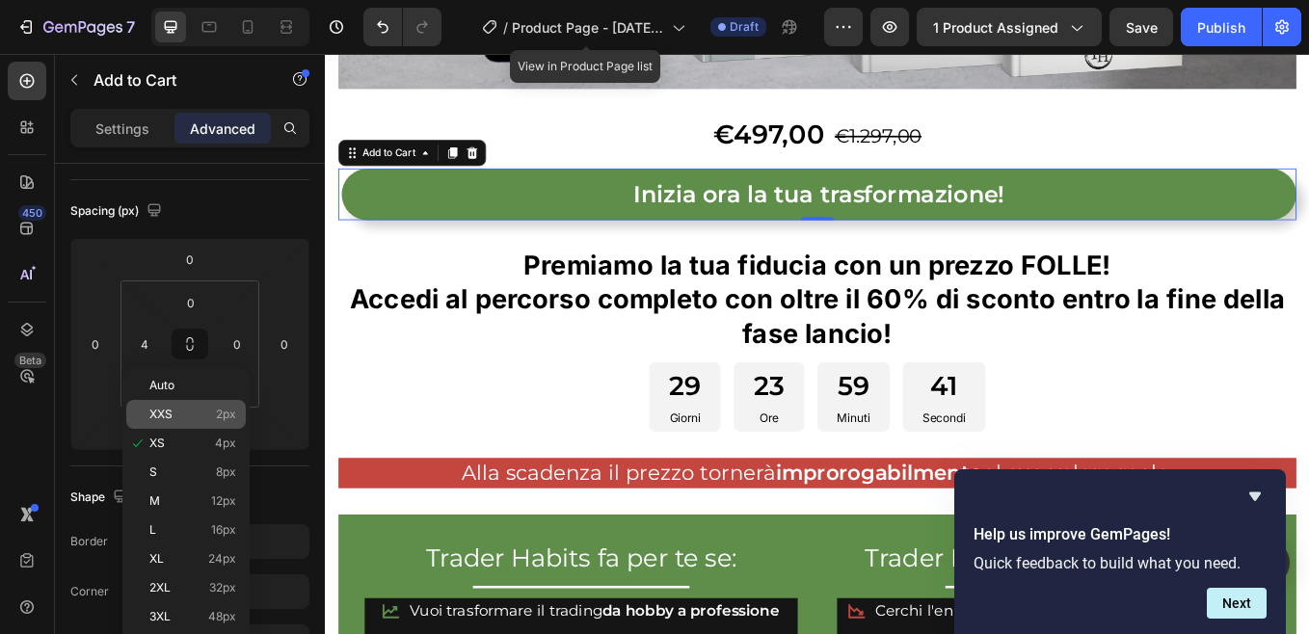
click at [163, 409] on span "XXS" at bounding box center [160, 414] width 23 height 13
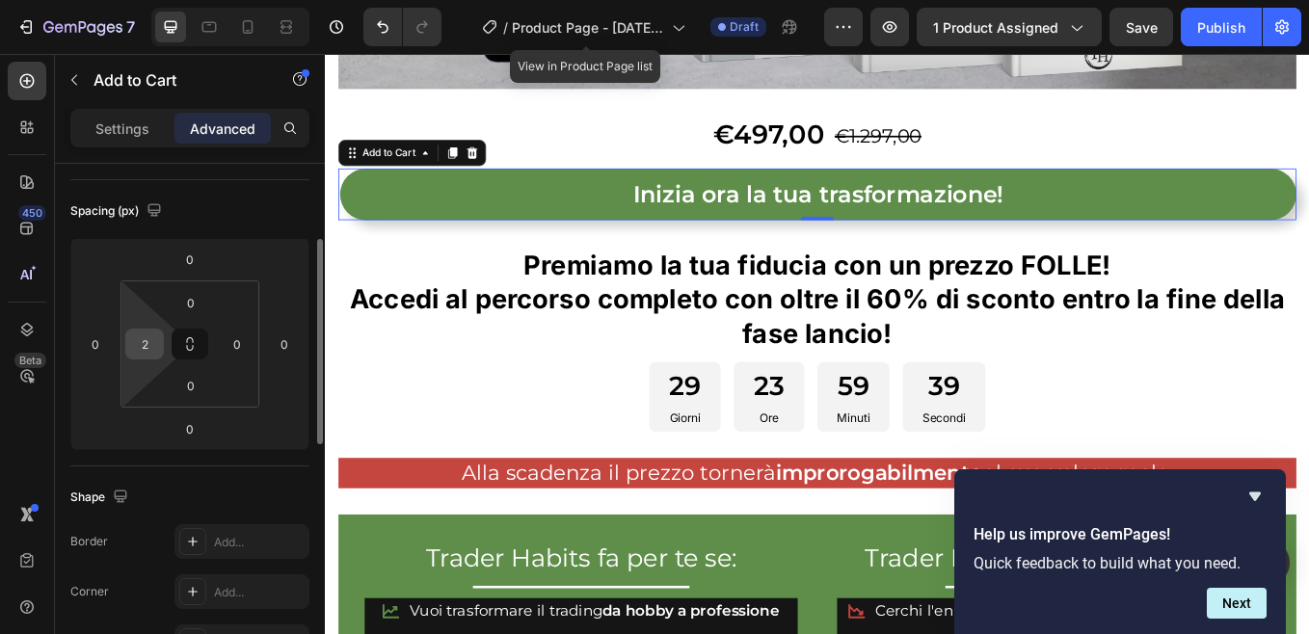
click at [150, 336] on input "2" at bounding box center [144, 344] width 29 height 29
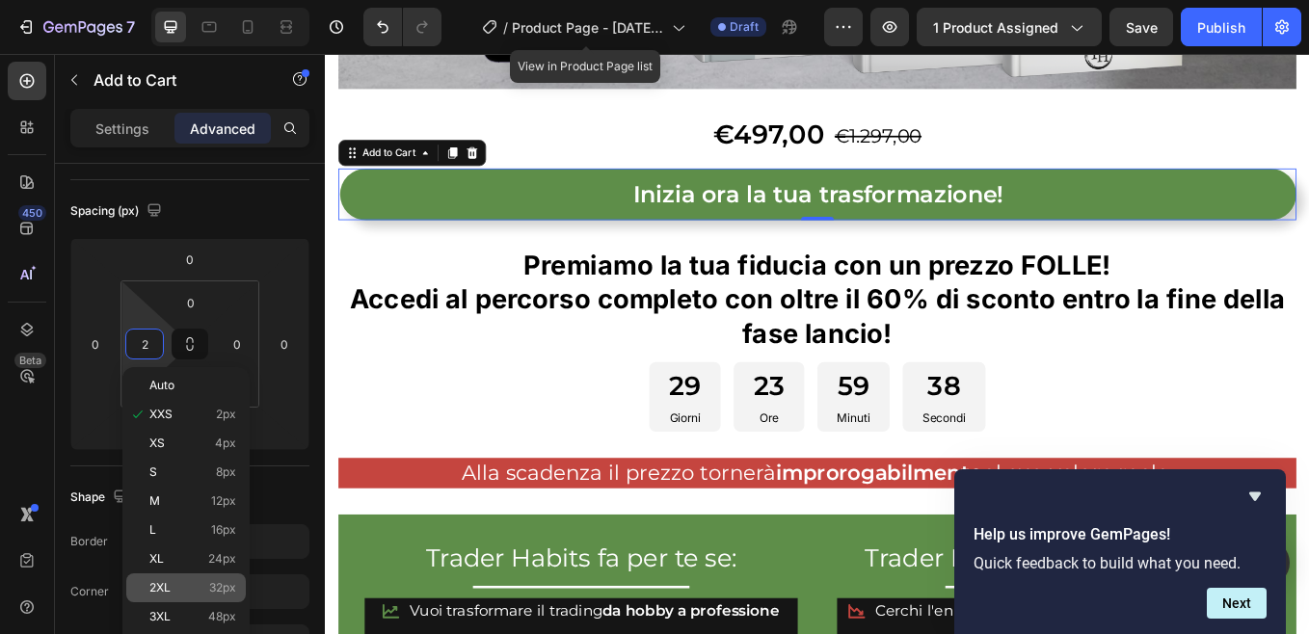
click at [175, 580] on div "2XL 32px" at bounding box center [185, 587] width 119 height 29
type input "32"
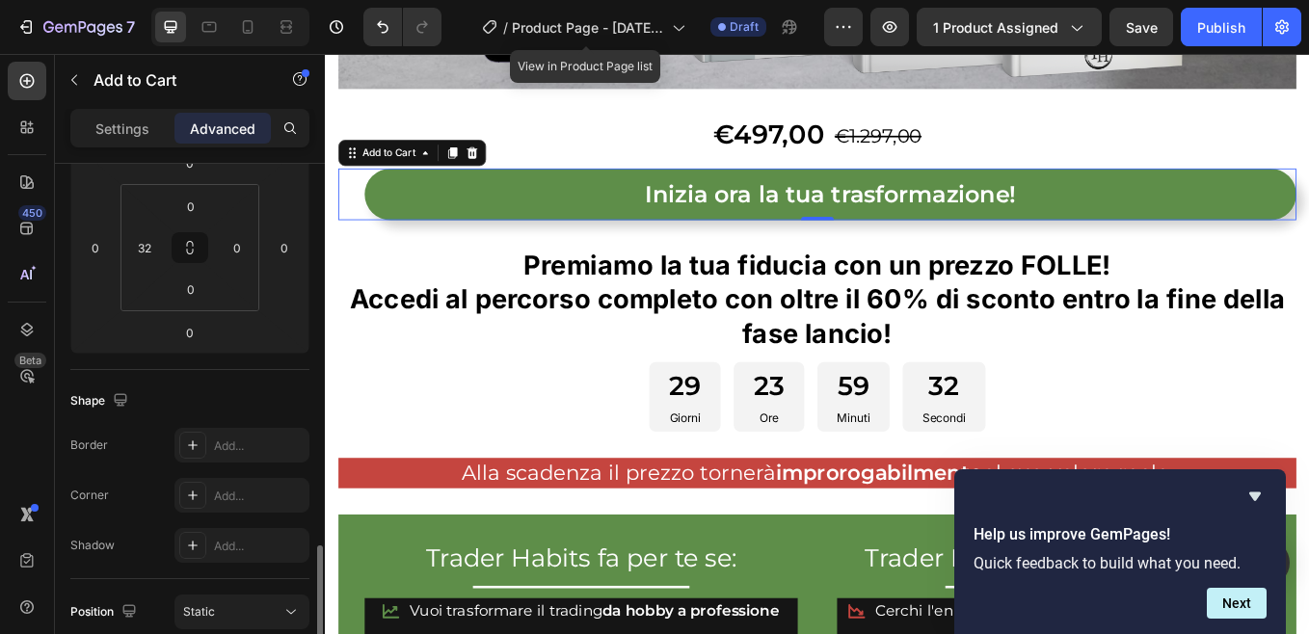
scroll to position [482, 0]
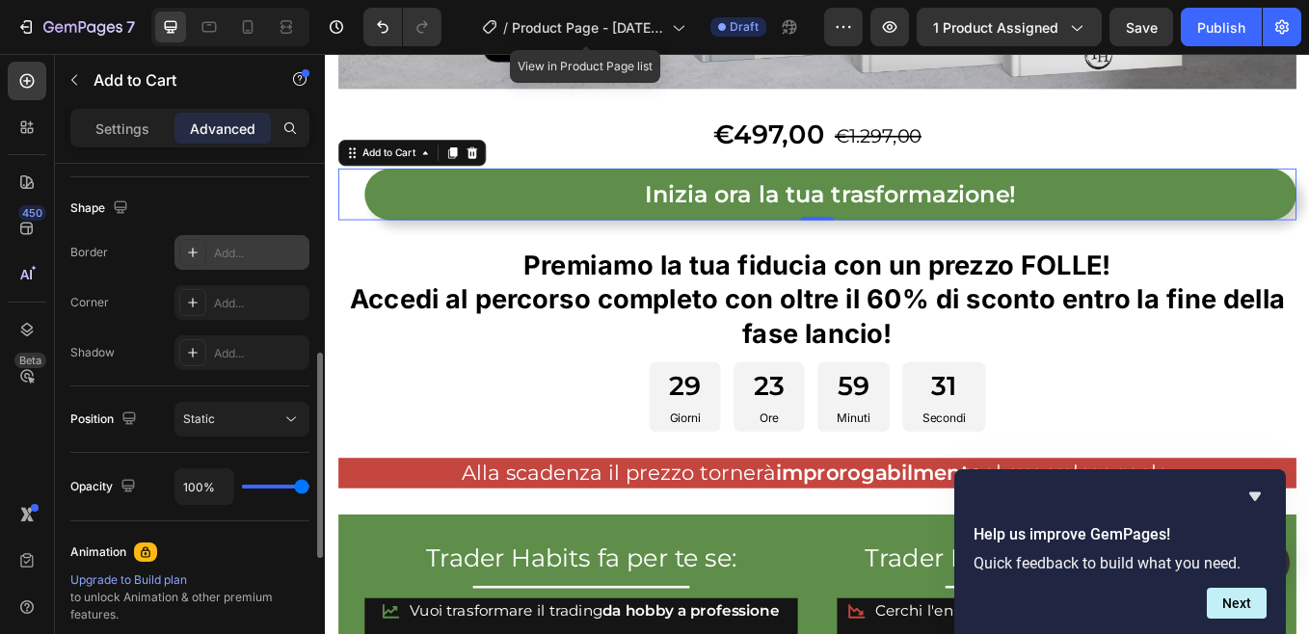
click at [264, 254] on div "Add..." at bounding box center [259, 253] width 91 height 17
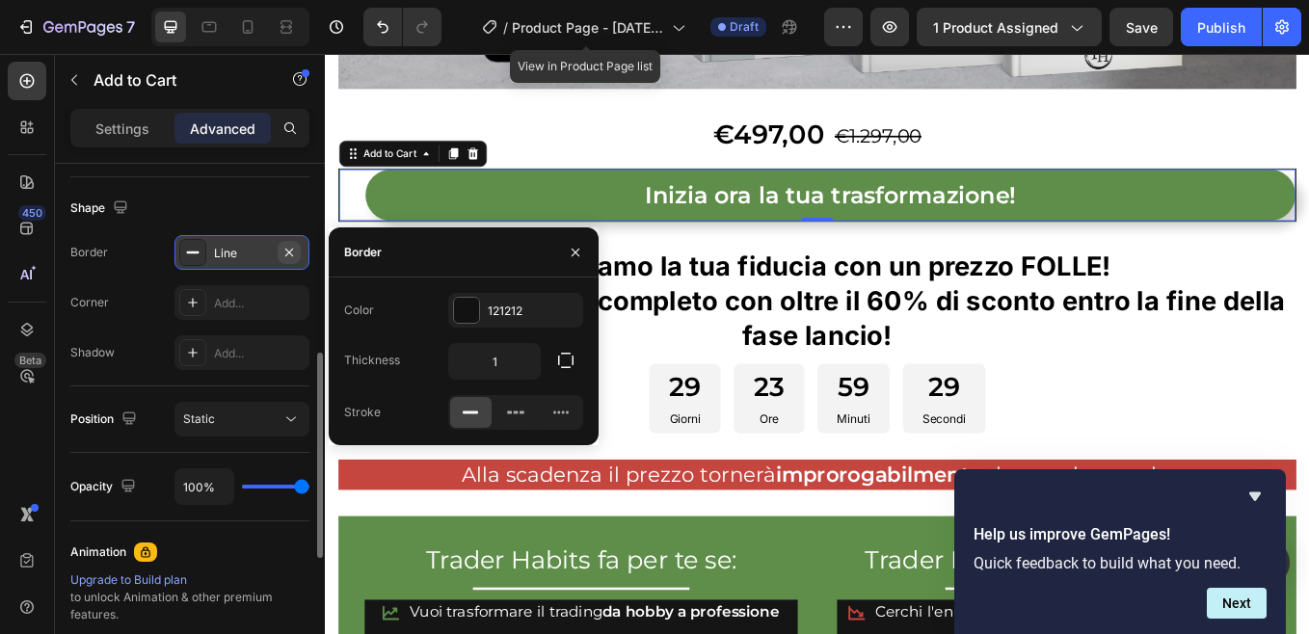
click at [289, 248] on icon "button" at bounding box center [288, 252] width 15 height 15
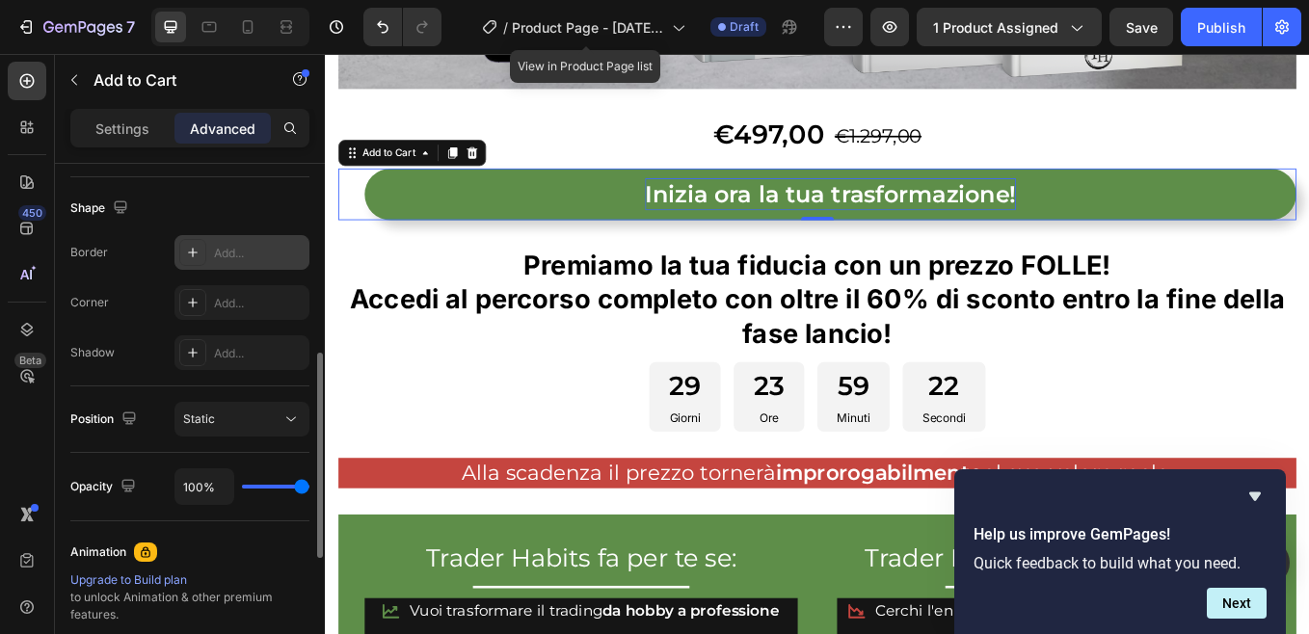
click at [837, 211] on div "Inizia ora la tua trasformazione!" at bounding box center [919, 219] width 436 height 38
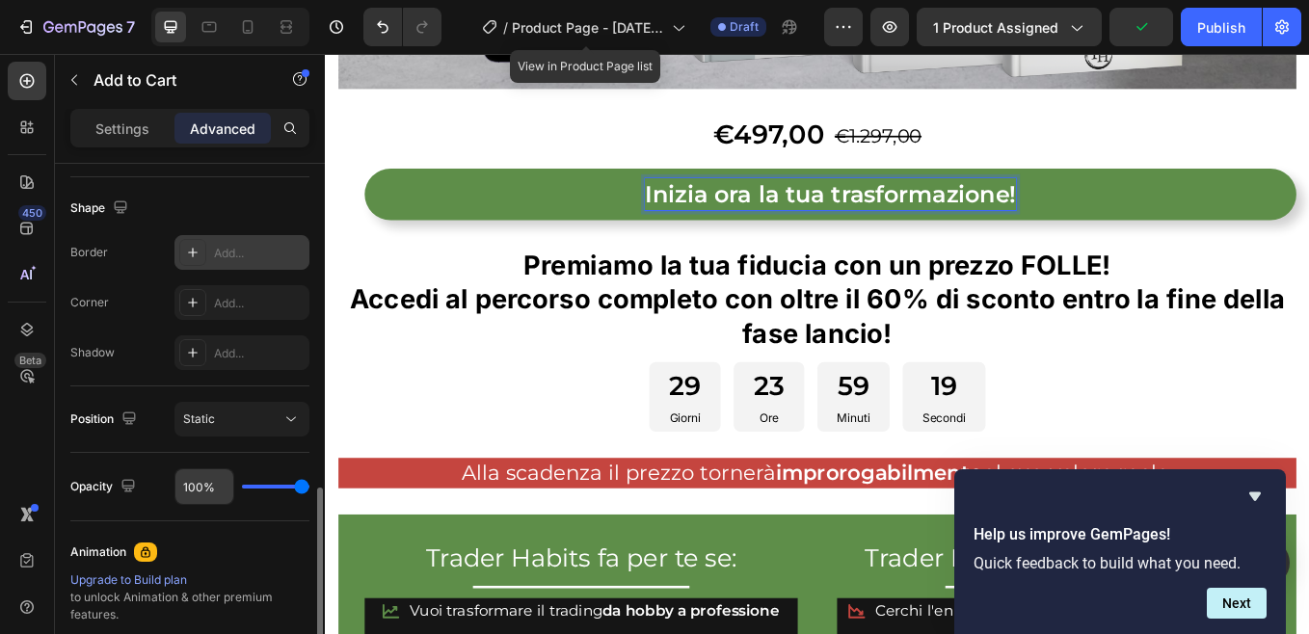
scroll to position [578, 0]
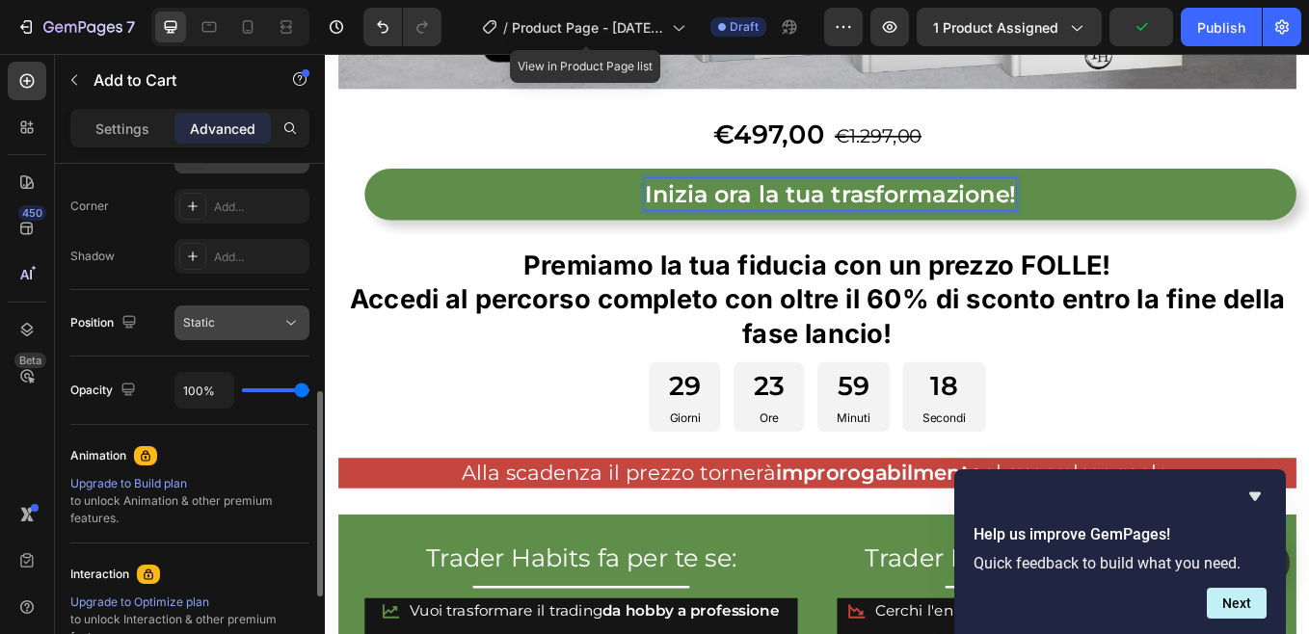
click at [291, 323] on icon at bounding box center [290, 322] width 19 height 19
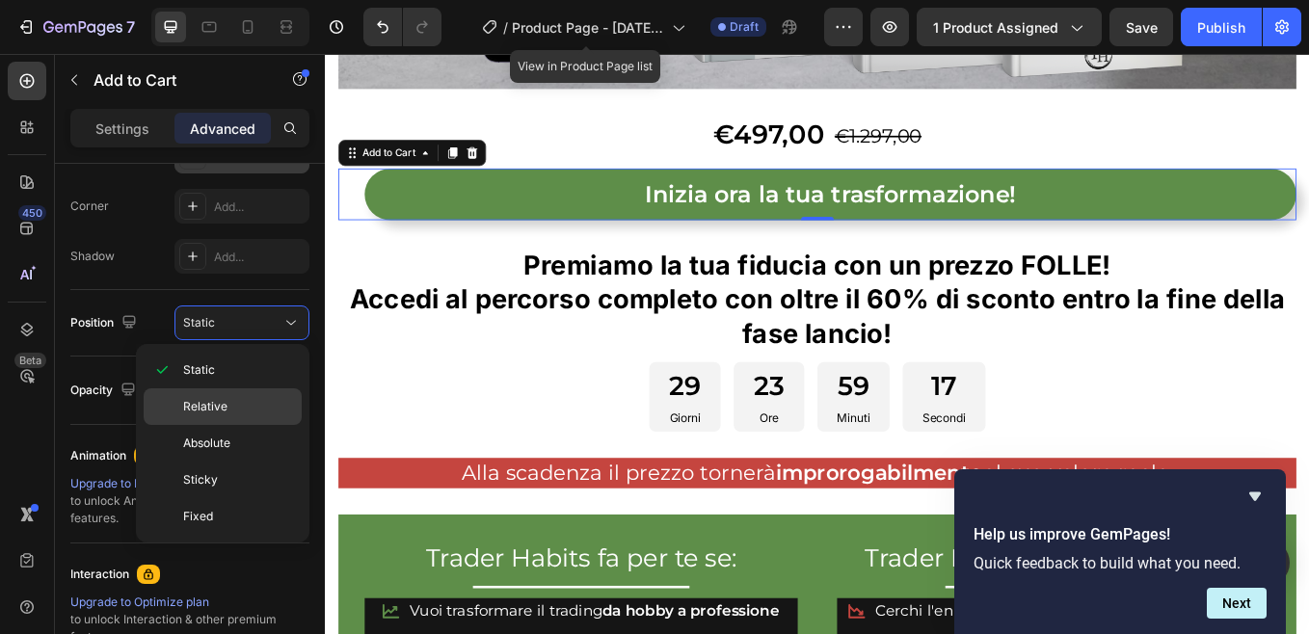
click at [208, 402] on span "Relative" at bounding box center [205, 406] width 44 height 17
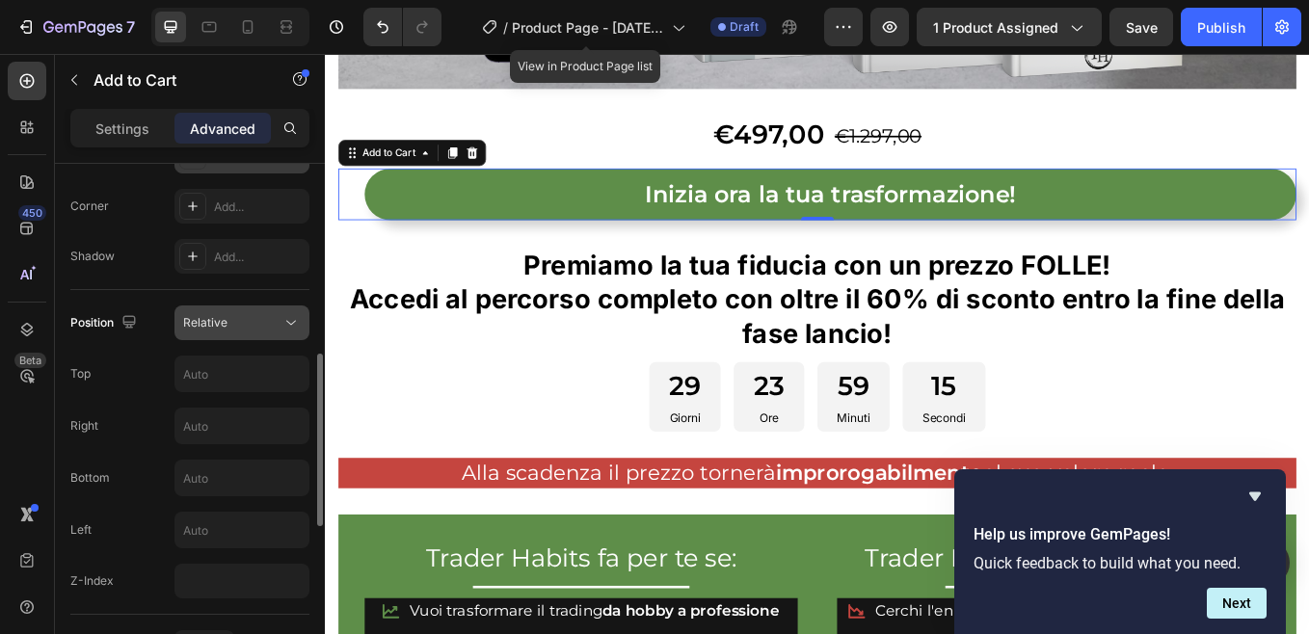
click at [293, 325] on icon at bounding box center [290, 322] width 19 height 19
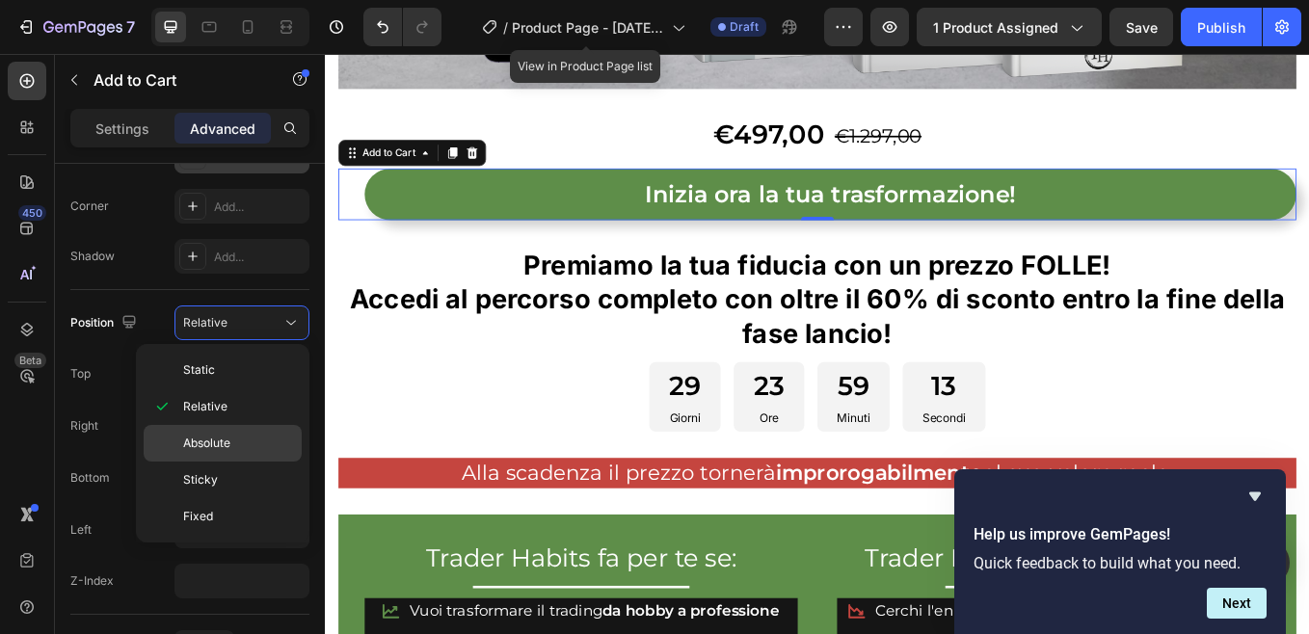
click at [215, 443] on span "Absolute" at bounding box center [206, 443] width 47 height 17
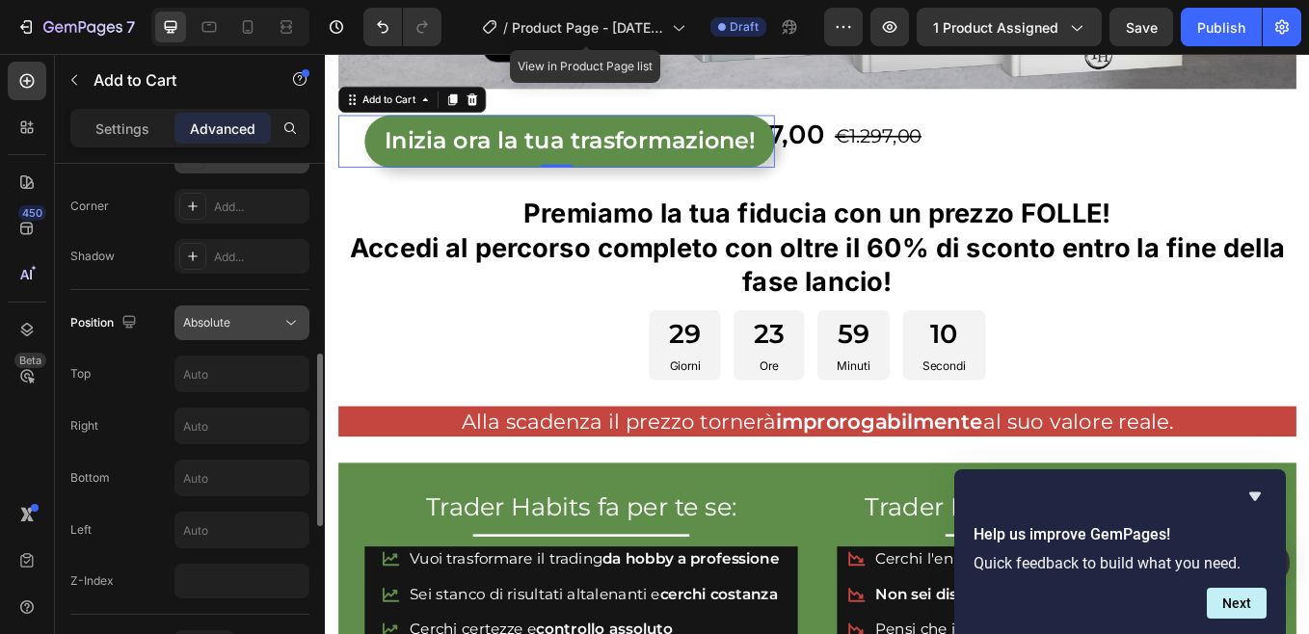
click at [292, 326] on icon at bounding box center [290, 322] width 19 height 19
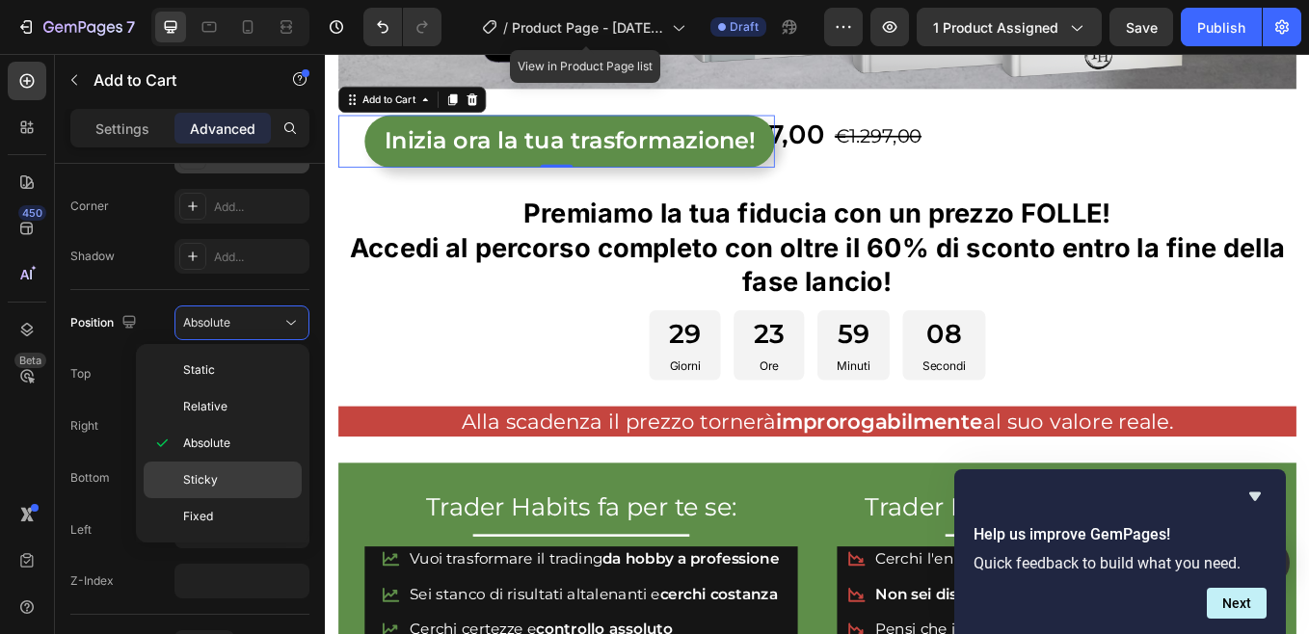
click at [214, 474] on span "Sticky" at bounding box center [200, 479] width 35 height 17
type input "0"
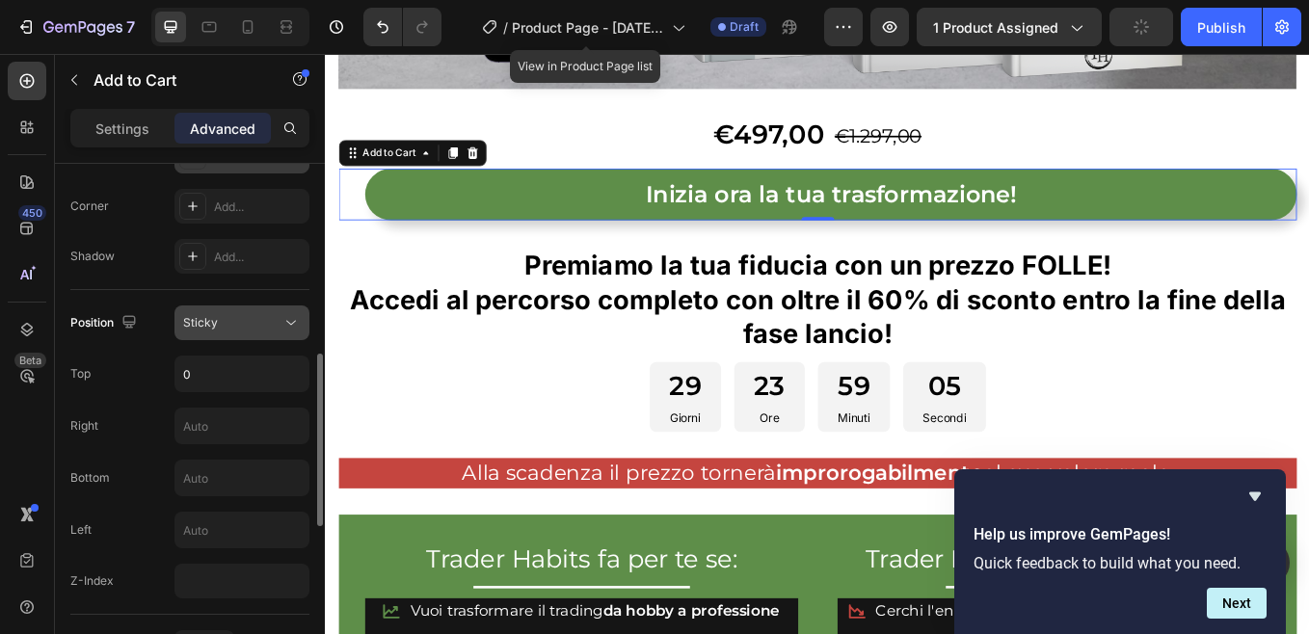
click at [291, 326] on icon at bounding box center [290, 322] width 19 height 19
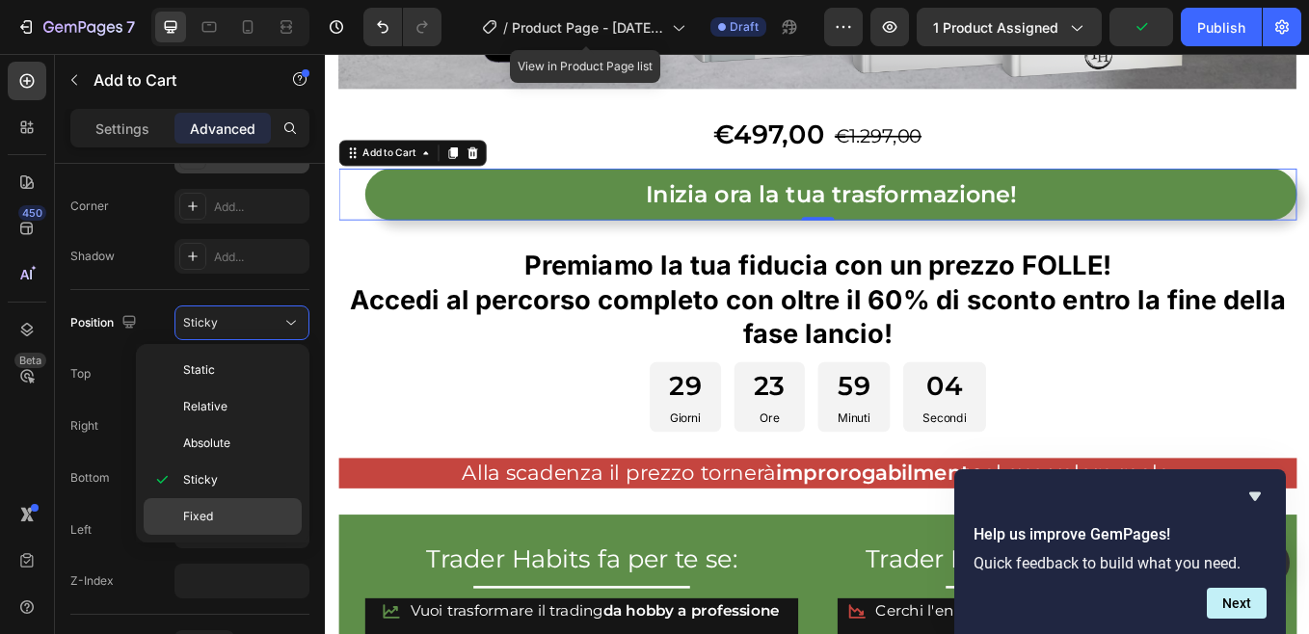
click at [215, 512] on p "Fixed" at bounding box center [238, 516] width 110 height 17
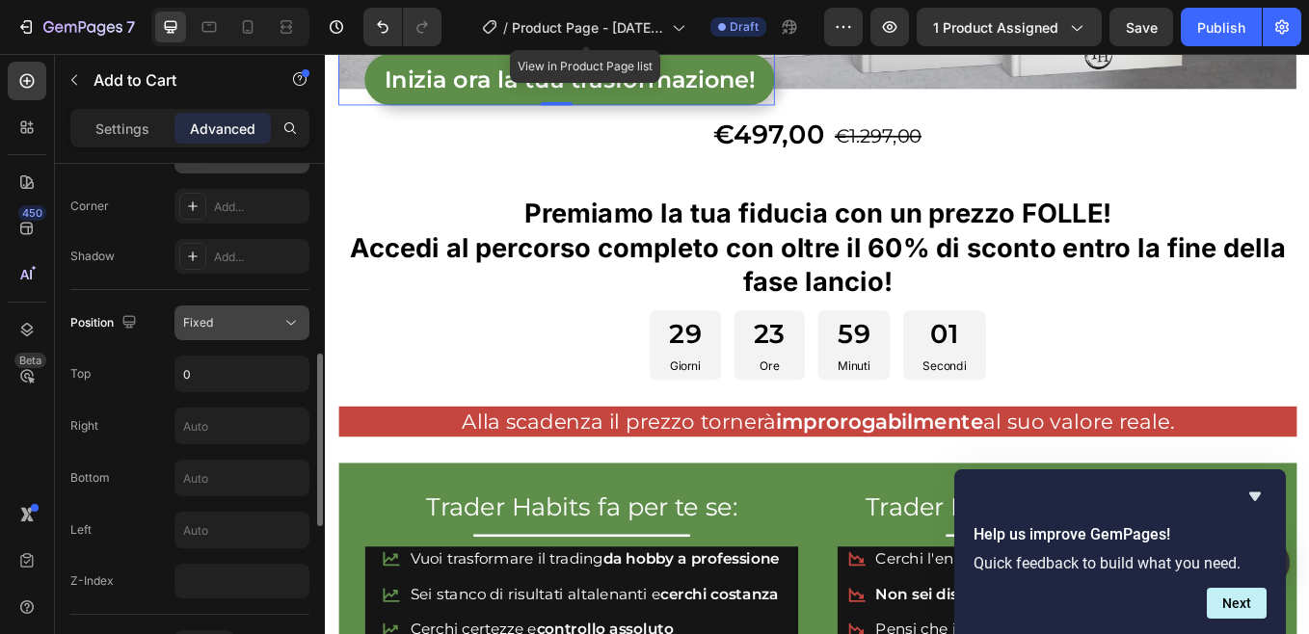
click at [285, 329] on icon at bounding box center [290, 322] width 19 height 19
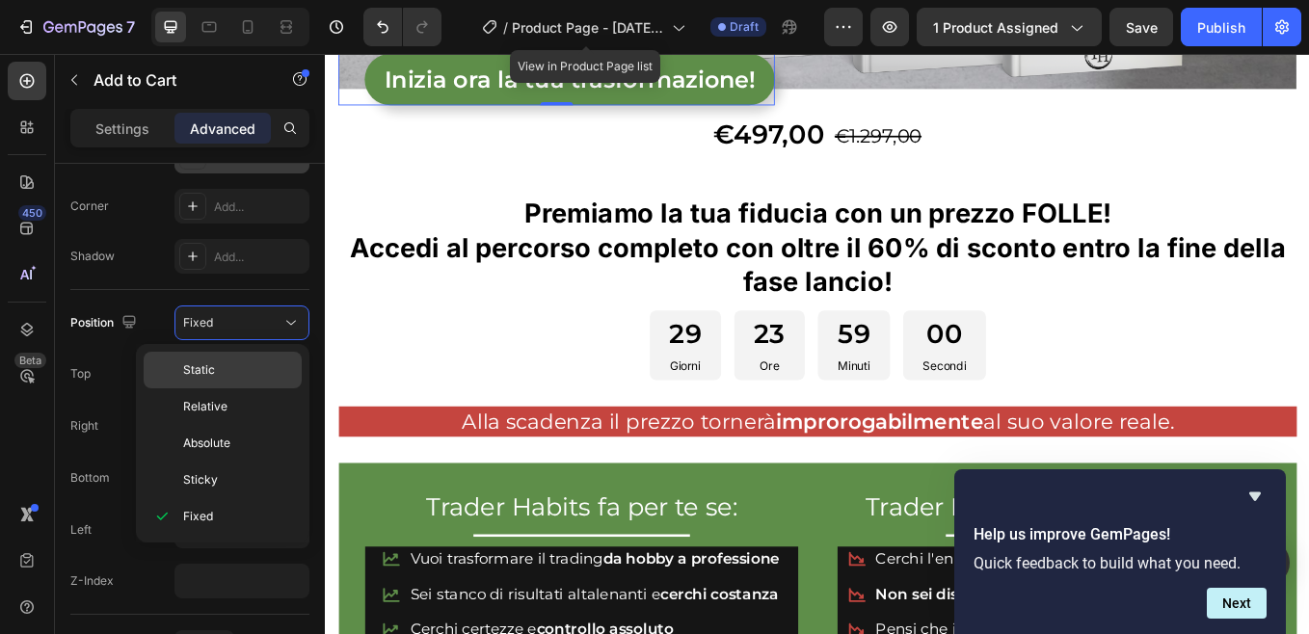
click at [227, 365] on p "Static" at bounding box center [238, 369] width 110 height 17
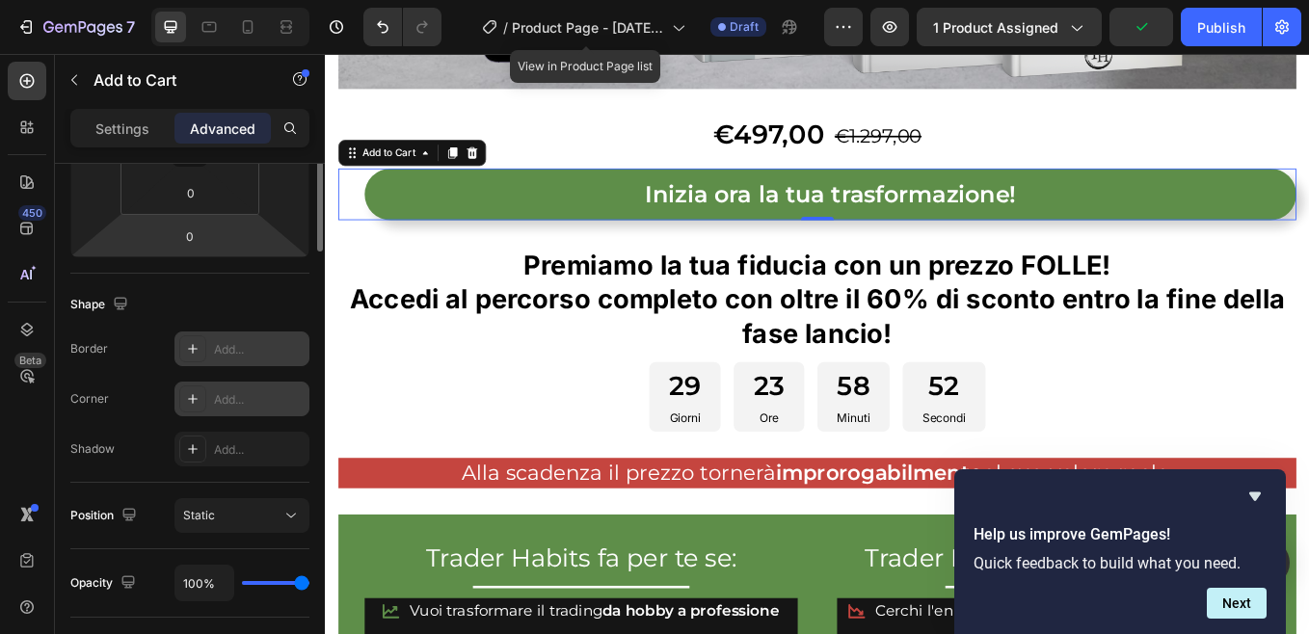
scroll to position [96, 0]
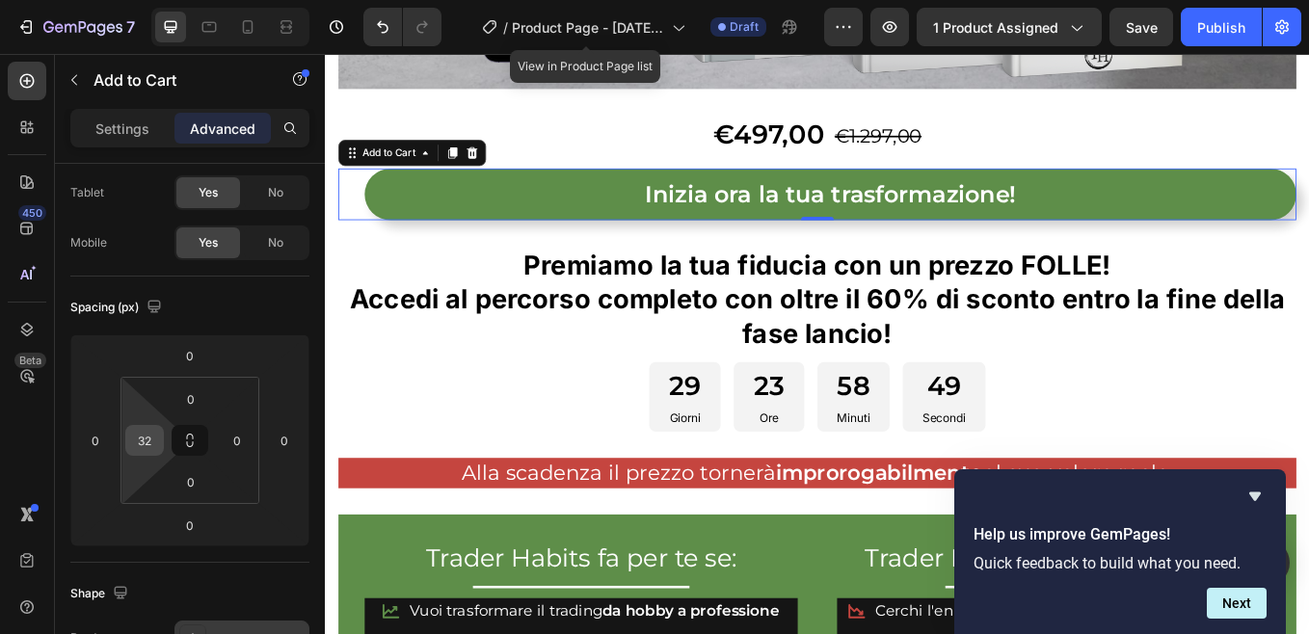
click at [157, 439] on input "32" at bounding box center [144, 440] width 29 height 29
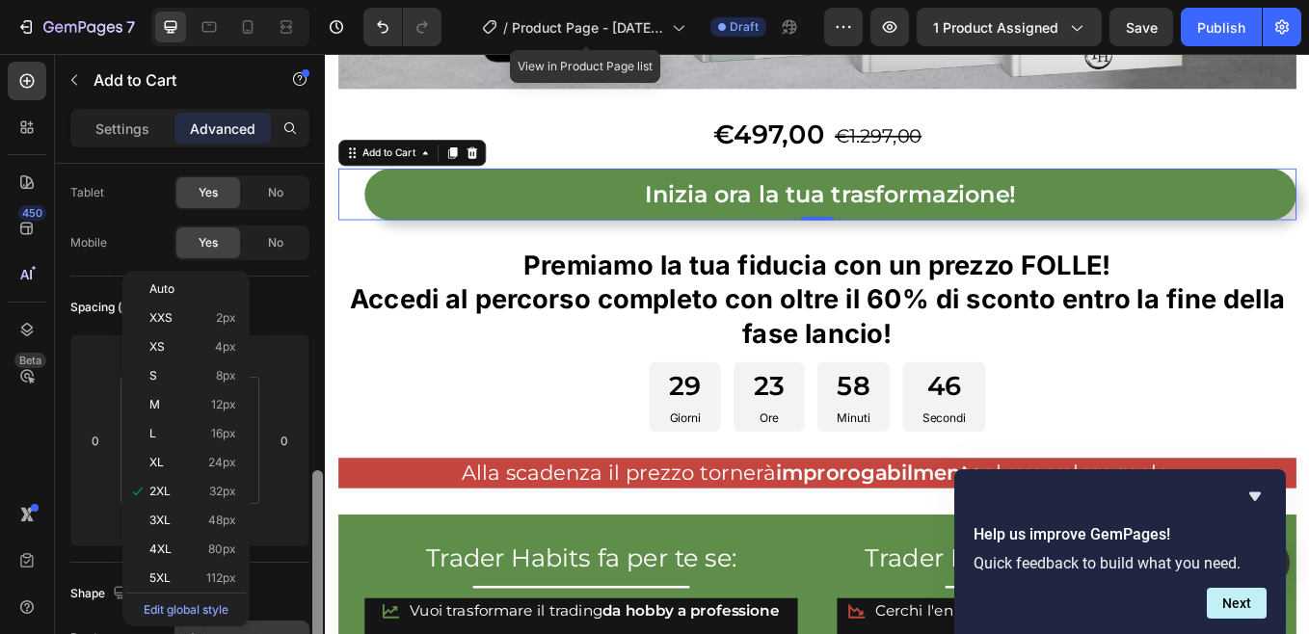
scroll to position [385, 0]
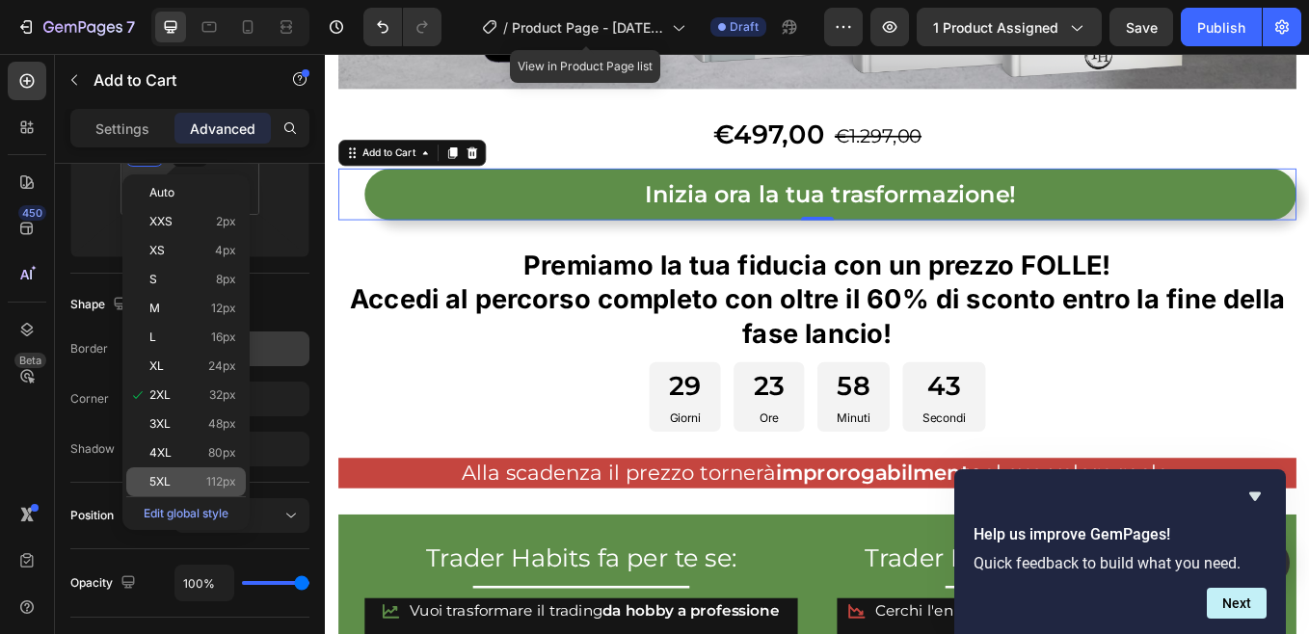
click at [173, 483] on p "5XL 112px" at bounding box center [192, 481] width 87 height 13
type input "112"
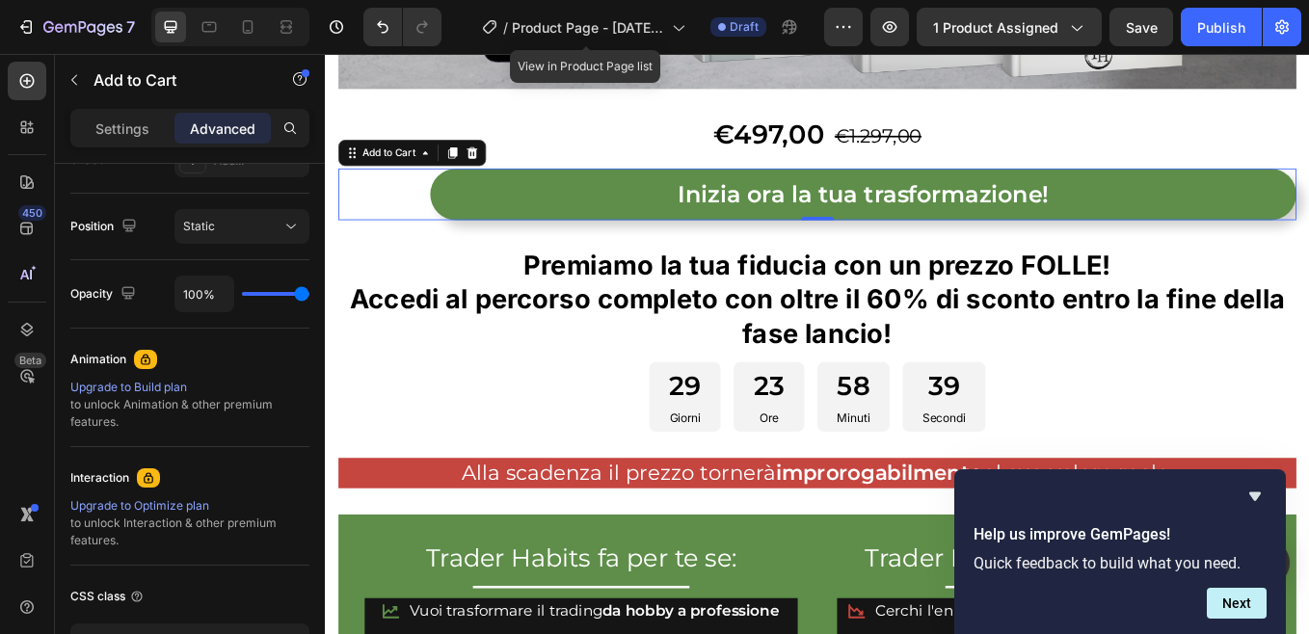
scroll to position [193, 0]
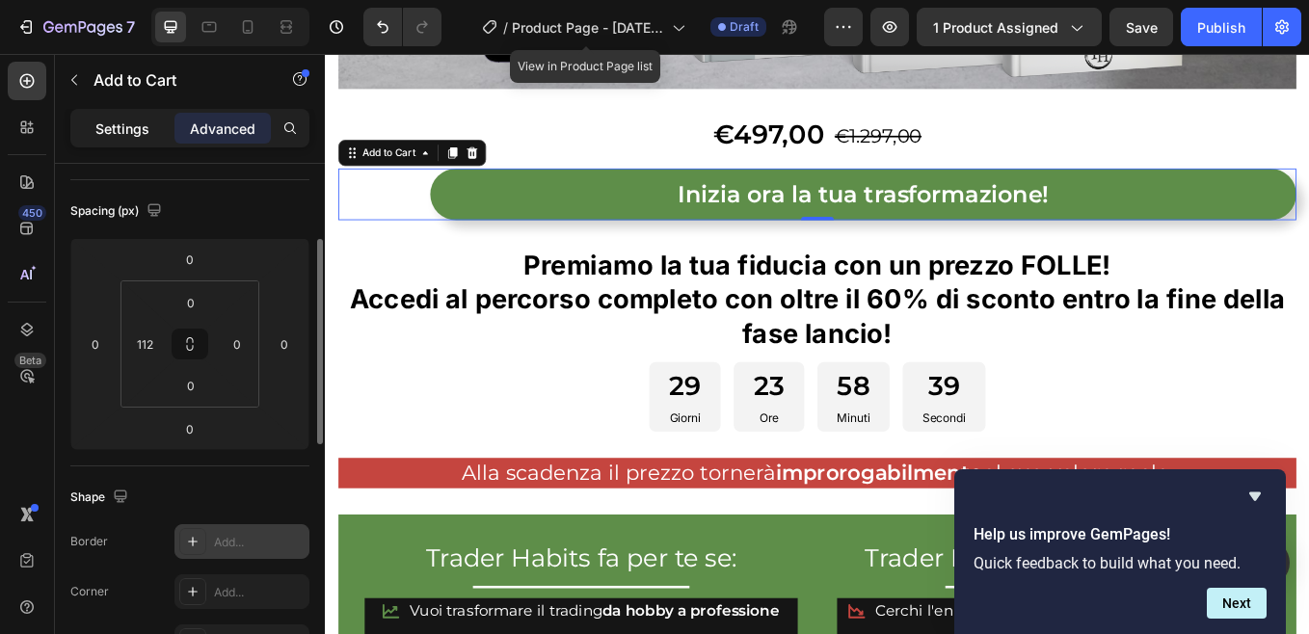
click at [136, 130] on p "Settings" at bounding box center [122, 129] width 54 height 20
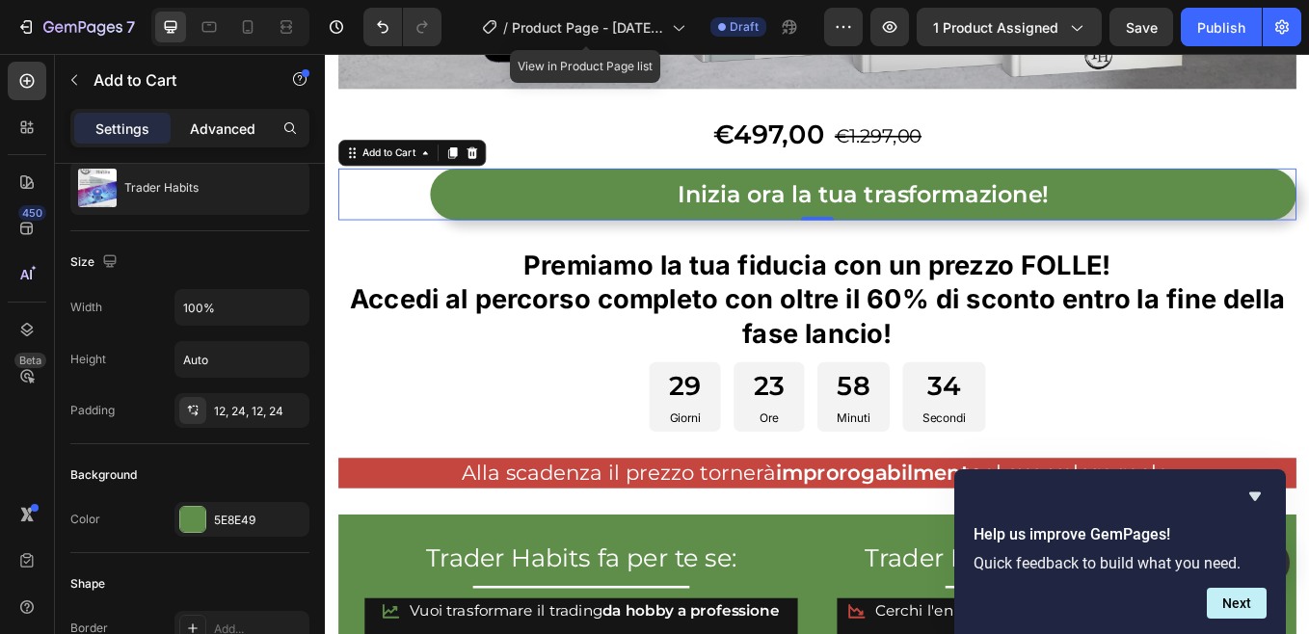
click at [241, 129] on p "Advanced" at bounding box center [223, 129] width 66 height 20
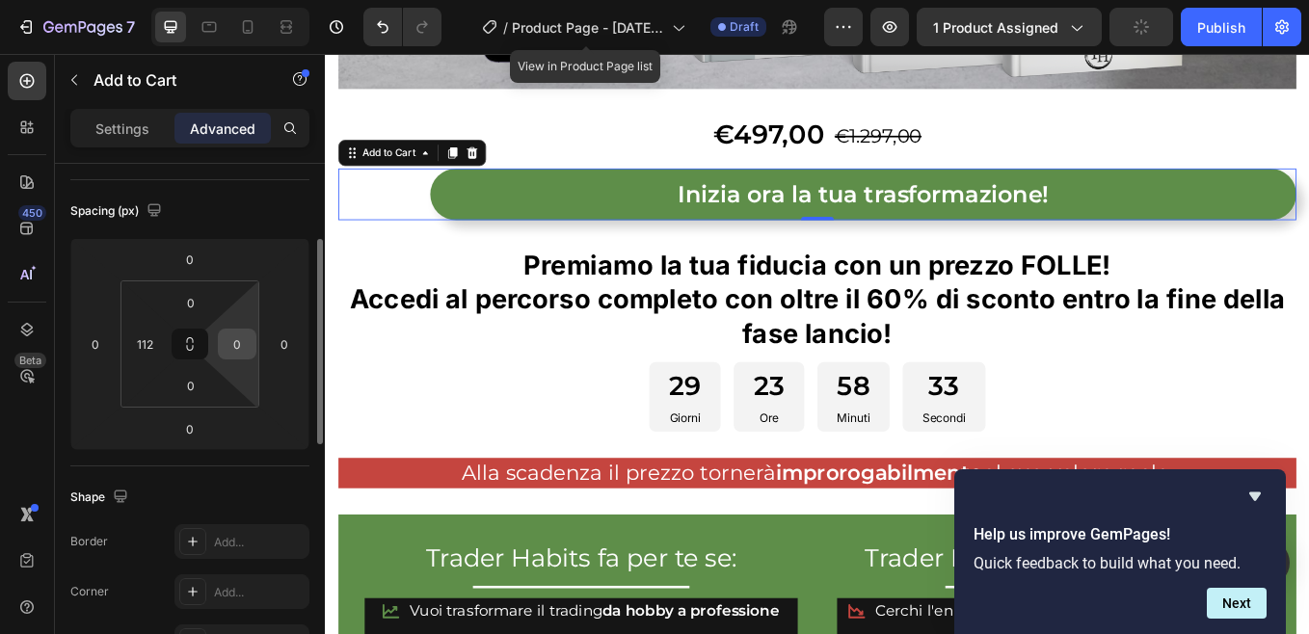
click at [241, 352] on input "0" at bounding box center [237, 344] width 29 height 29
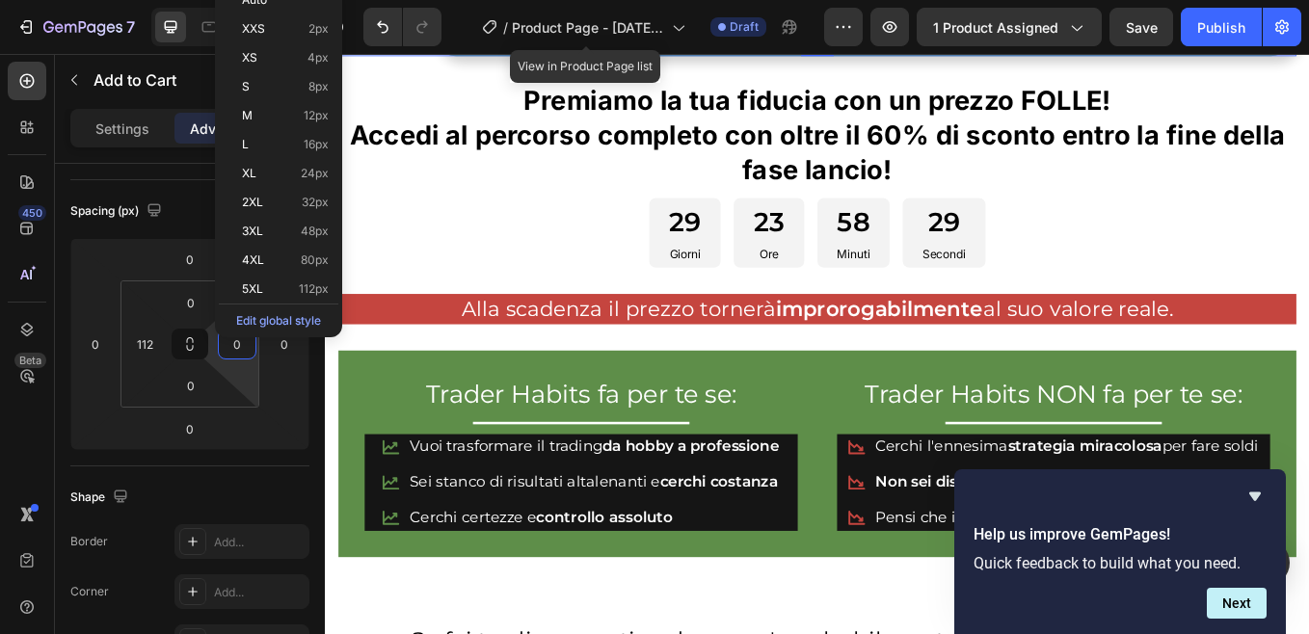
scroll to position [578, 0]
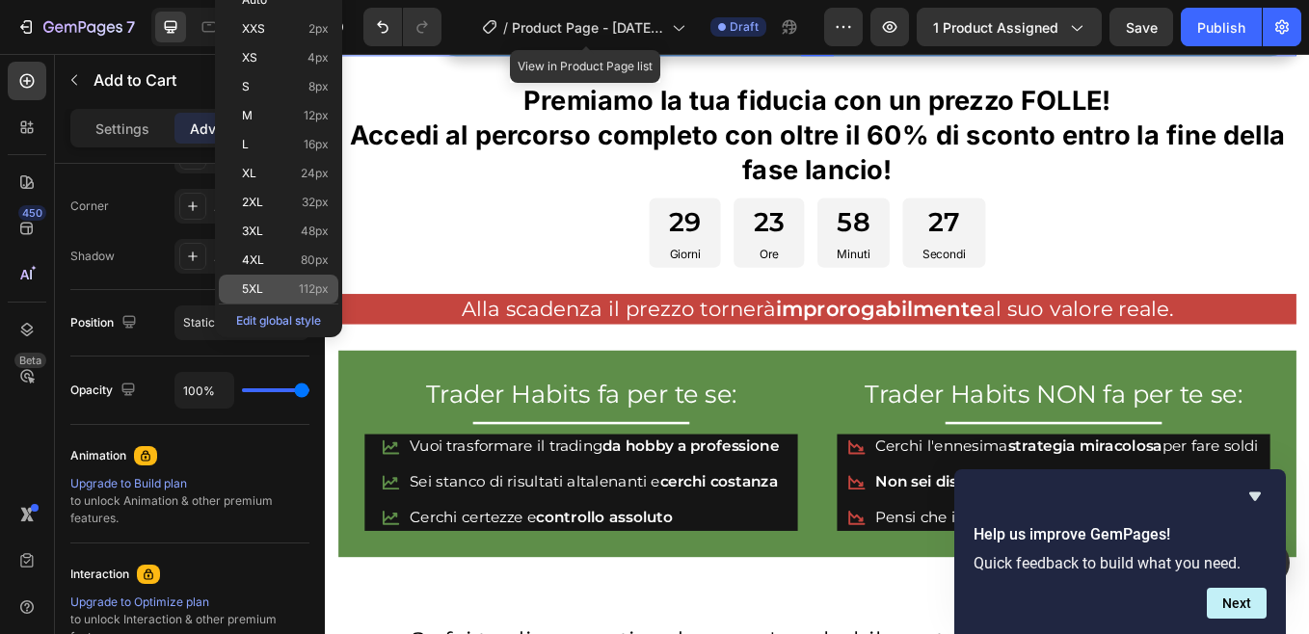
click at [256, 278] on div "5XL 112px" at bounding box center [278, 289] width 119 height 29
type input "112"
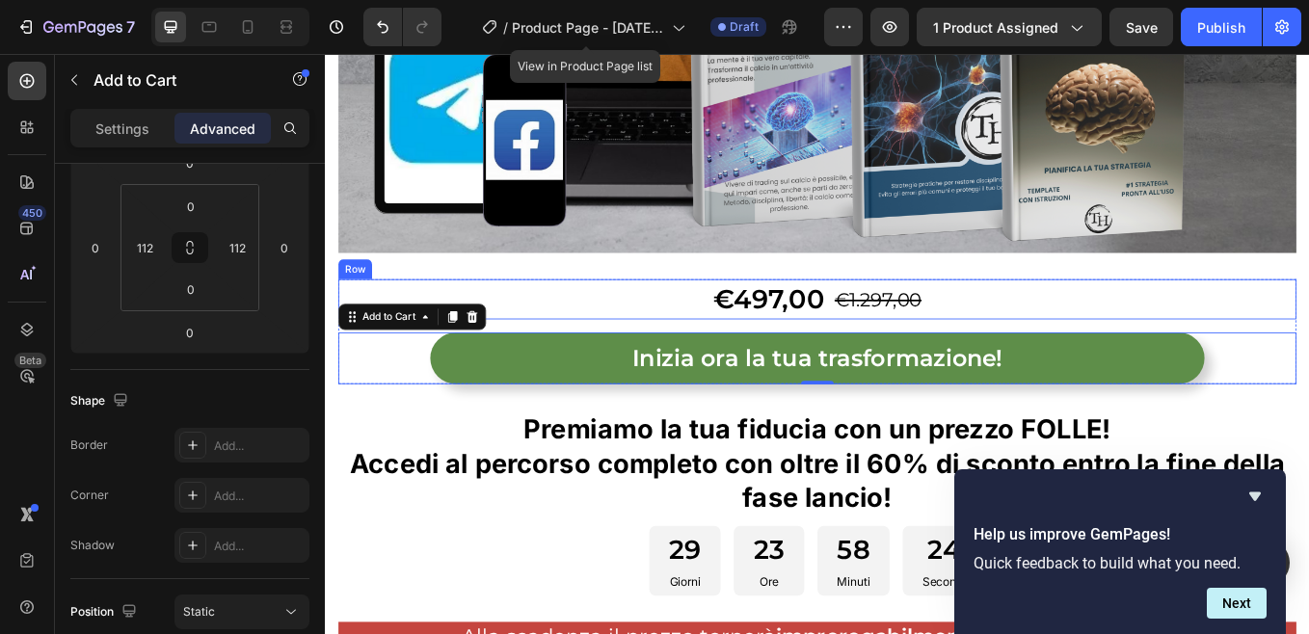
scroll to position [964, 0]
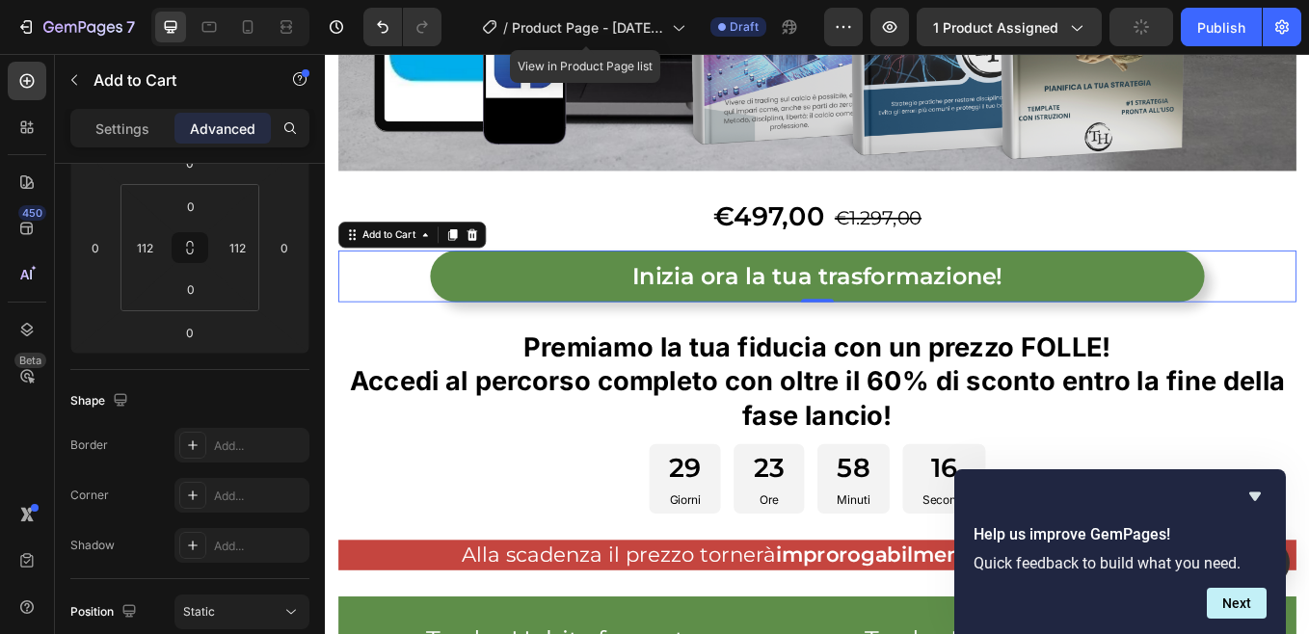
click at [121, 145] on div "Settings Advanced" at bounding box center [189, 128] width 239 height 39
click at [122, 130] on p "Settings" at bounding box center [122, 129] width 54 height 20
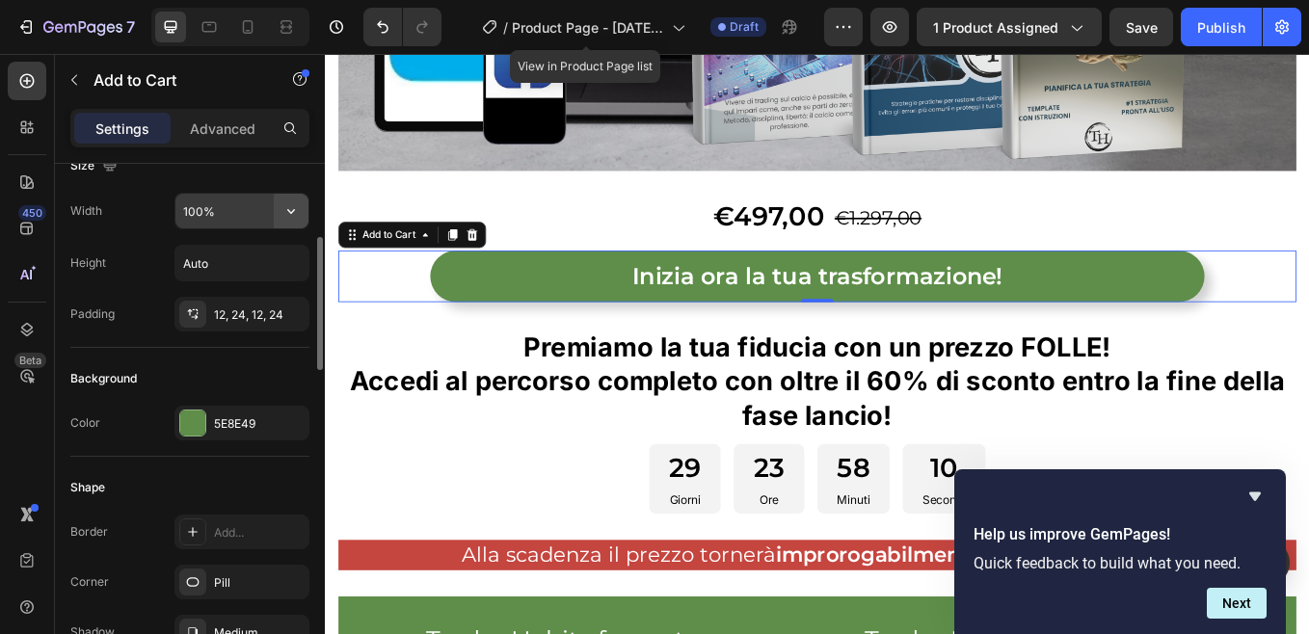
click at [295, 212] on icon "button" at bounding box center [290, 210] width 19 height 19
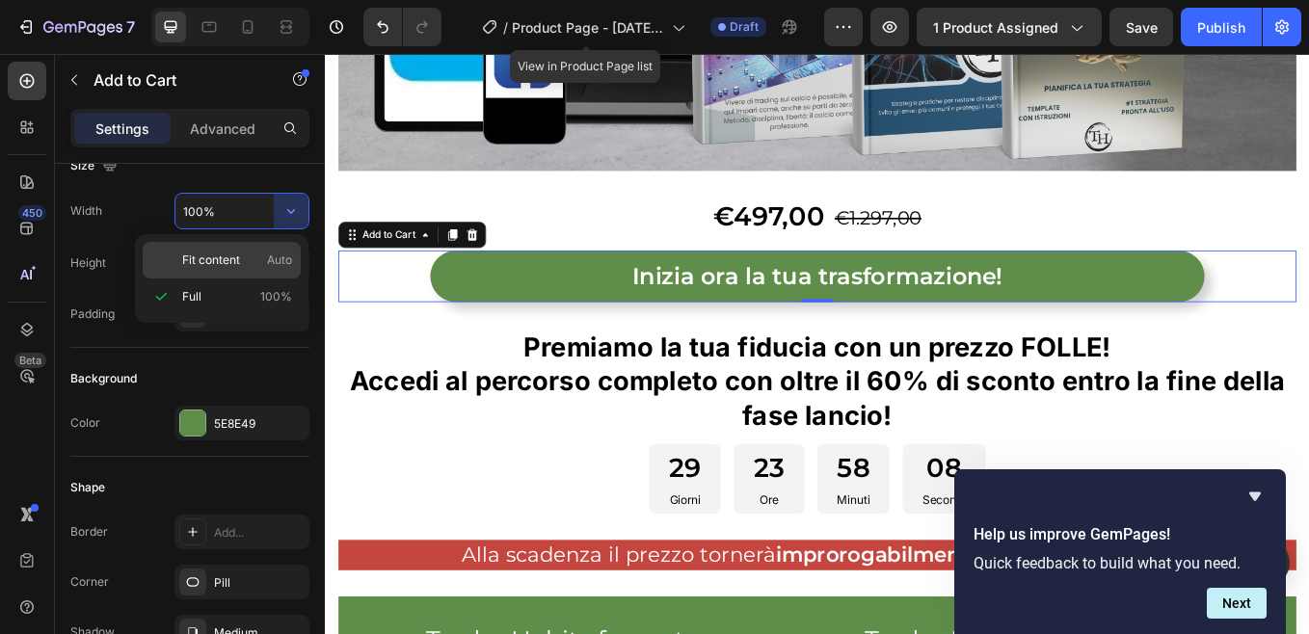
click at [173, 265] on div "Fit content Auto" at bounding box center [222, 260] width 158 height 37
type input "Auto"
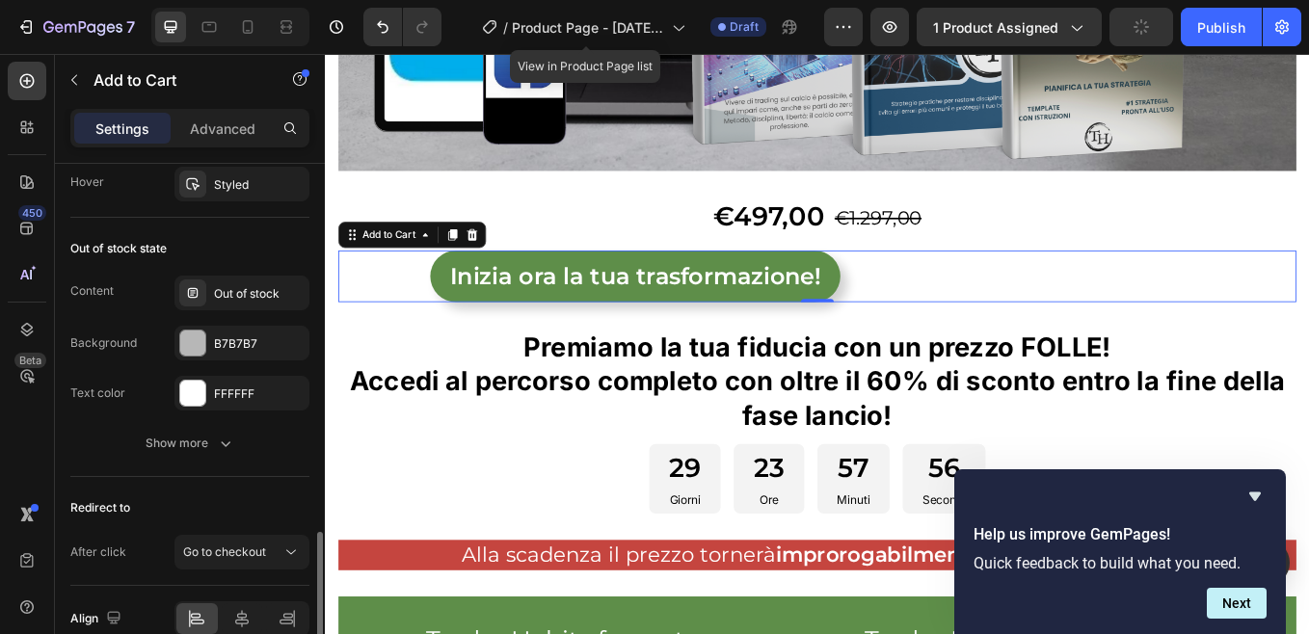
scroll to position [1540, 0]
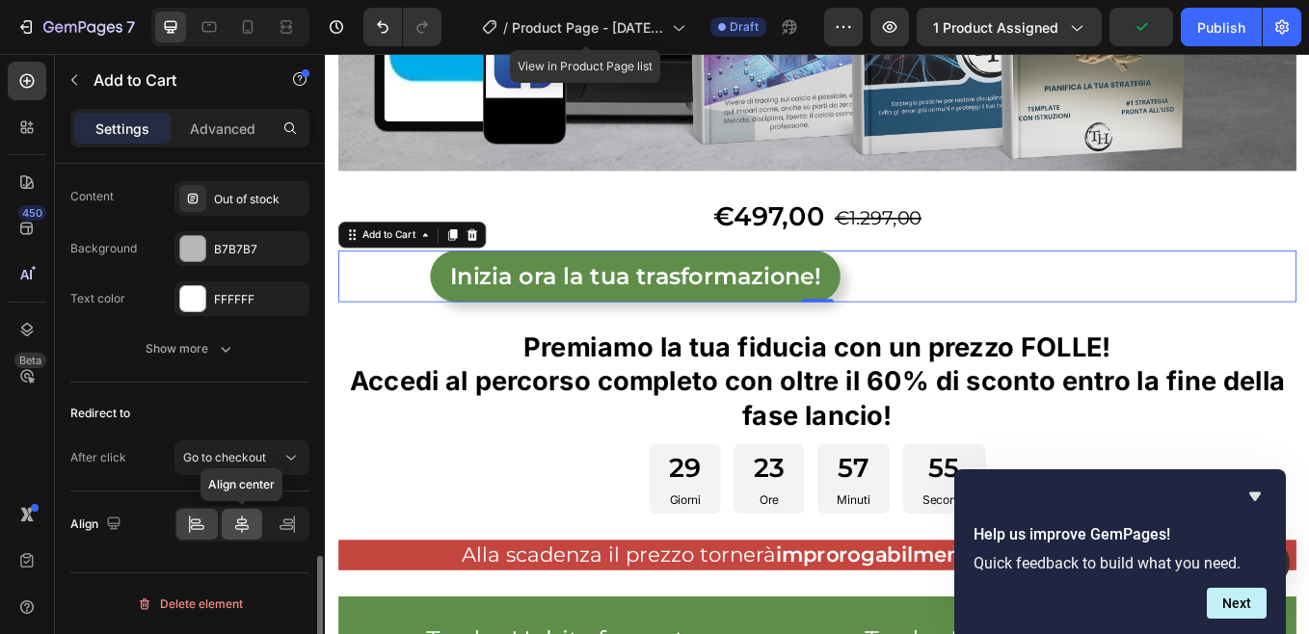
click at [243, 516] on icon at bounding box center [241, 524] width 19 height 19
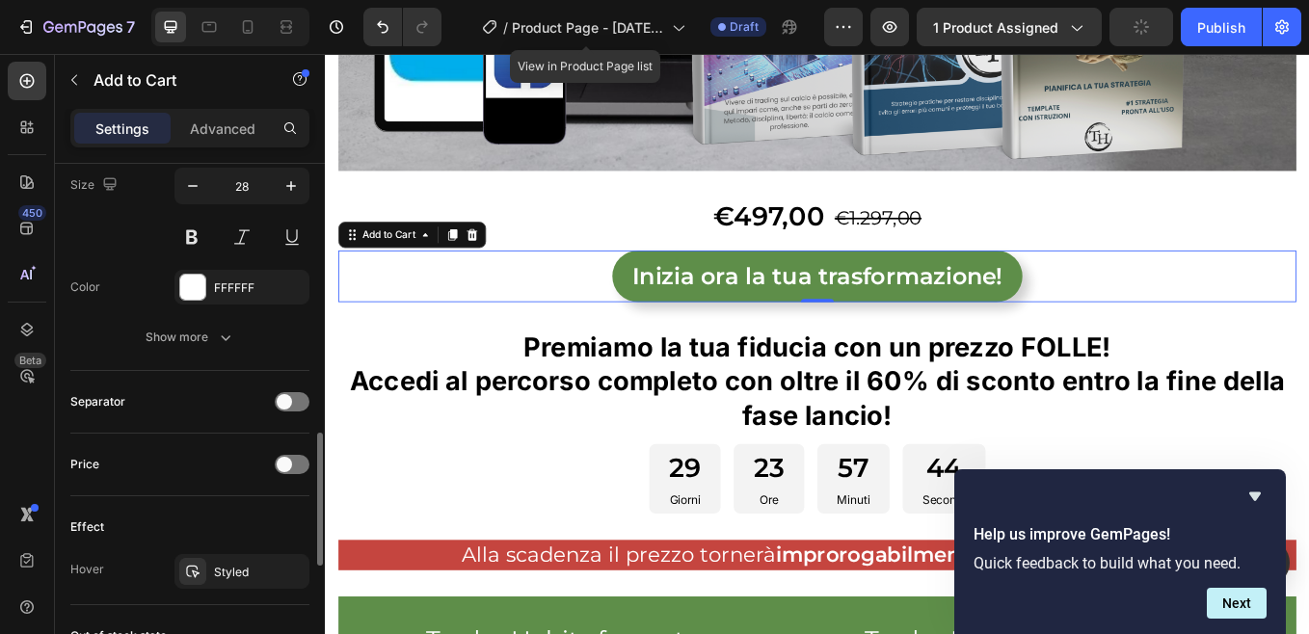
scroll to position [865, 0]
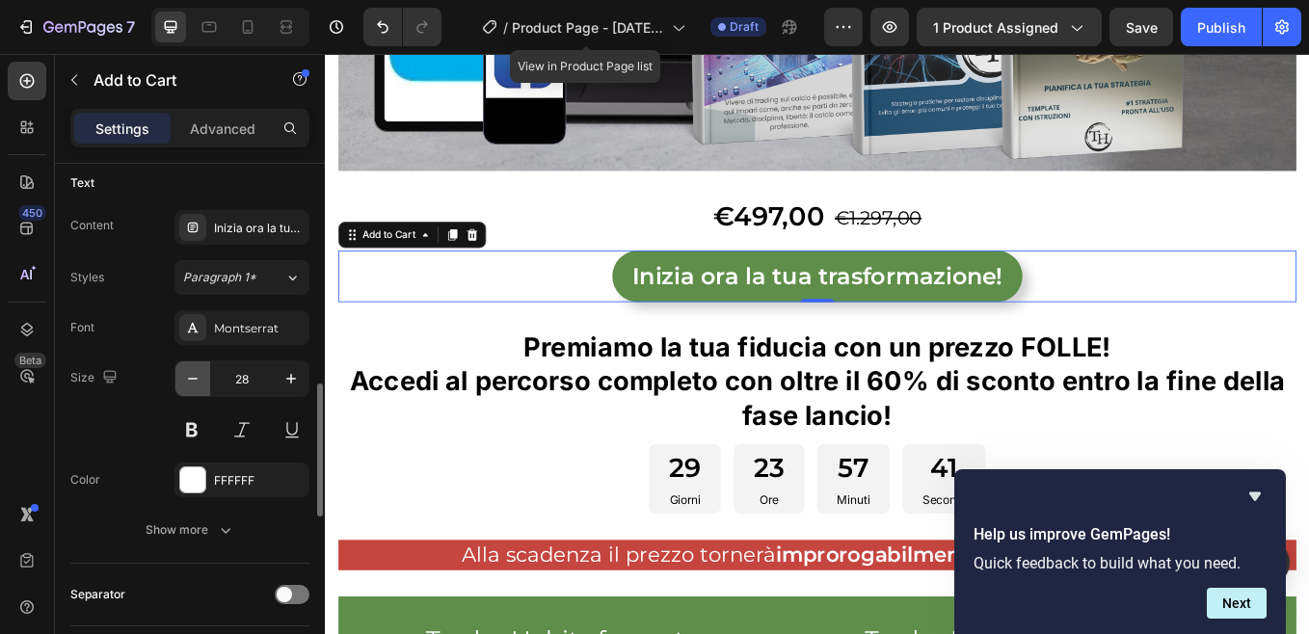
click at [191, 377] on icon "button" at bounding box center [192, 378] width 19 height 19
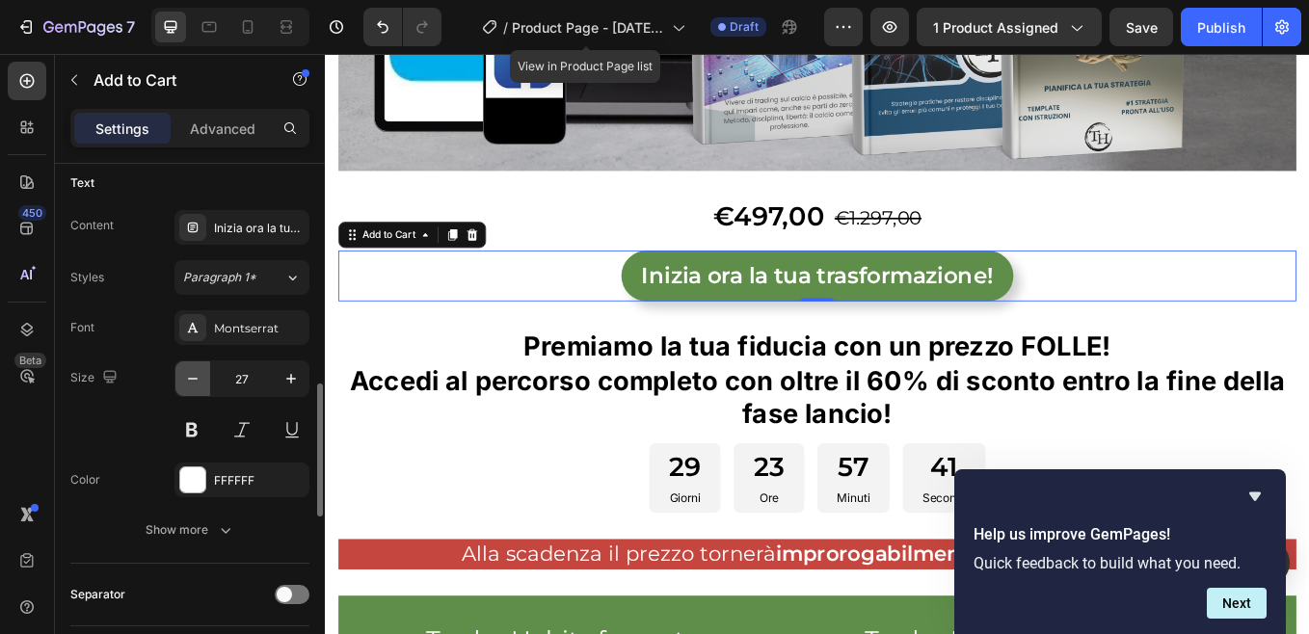
click at [191, 377] on icon "button" at bounding box center [192, 378] width 19 height 19
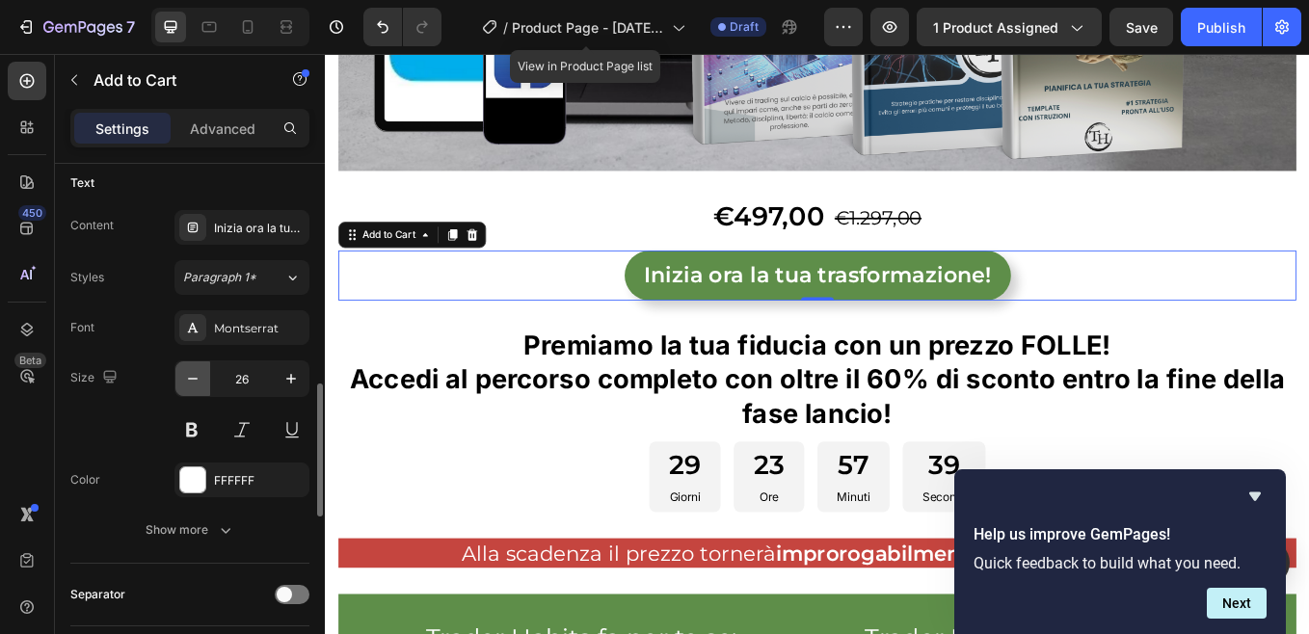
click at [191, 377] on icon "button" at bounding box center [192, 378] width 19 height 19
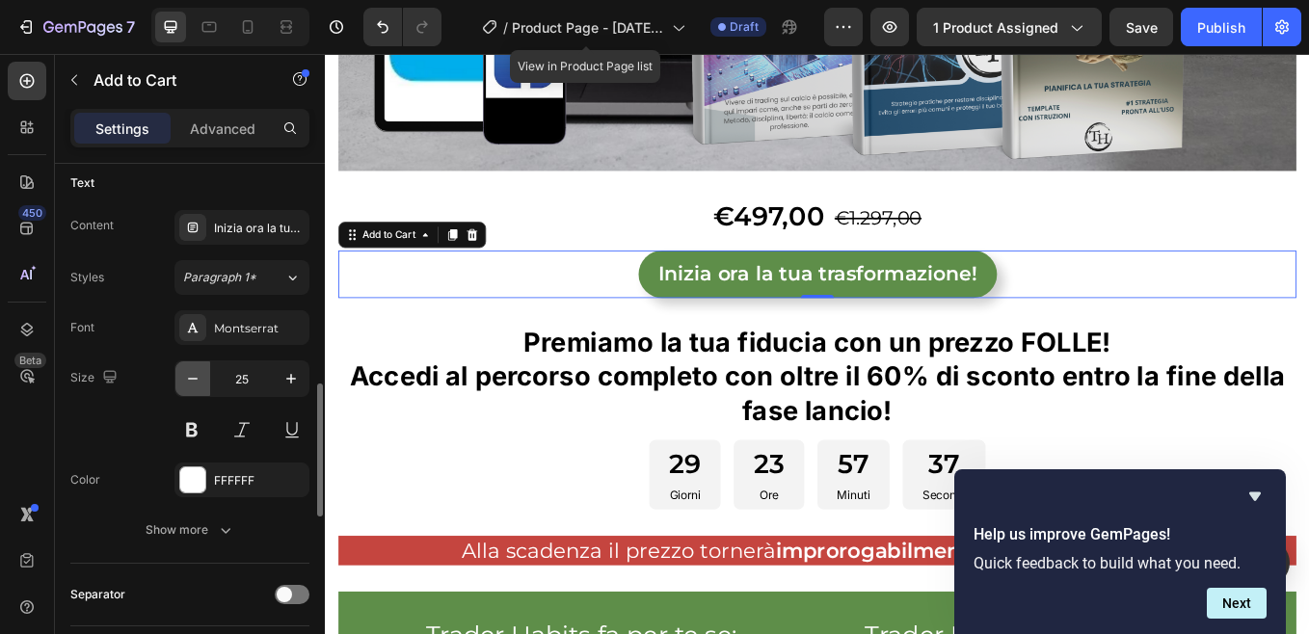
type input "24"
click at [217, 525] on icon "button" at bounding box center [225, 529] width 19 height 19
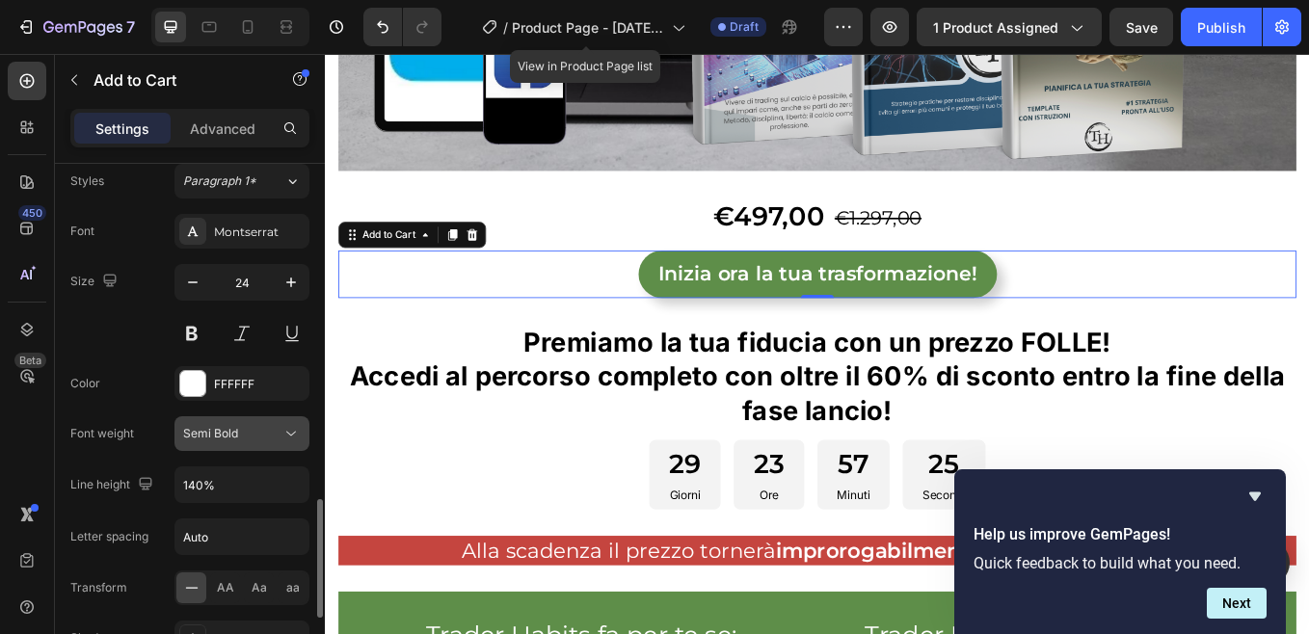
scroll to position [1058, 0]
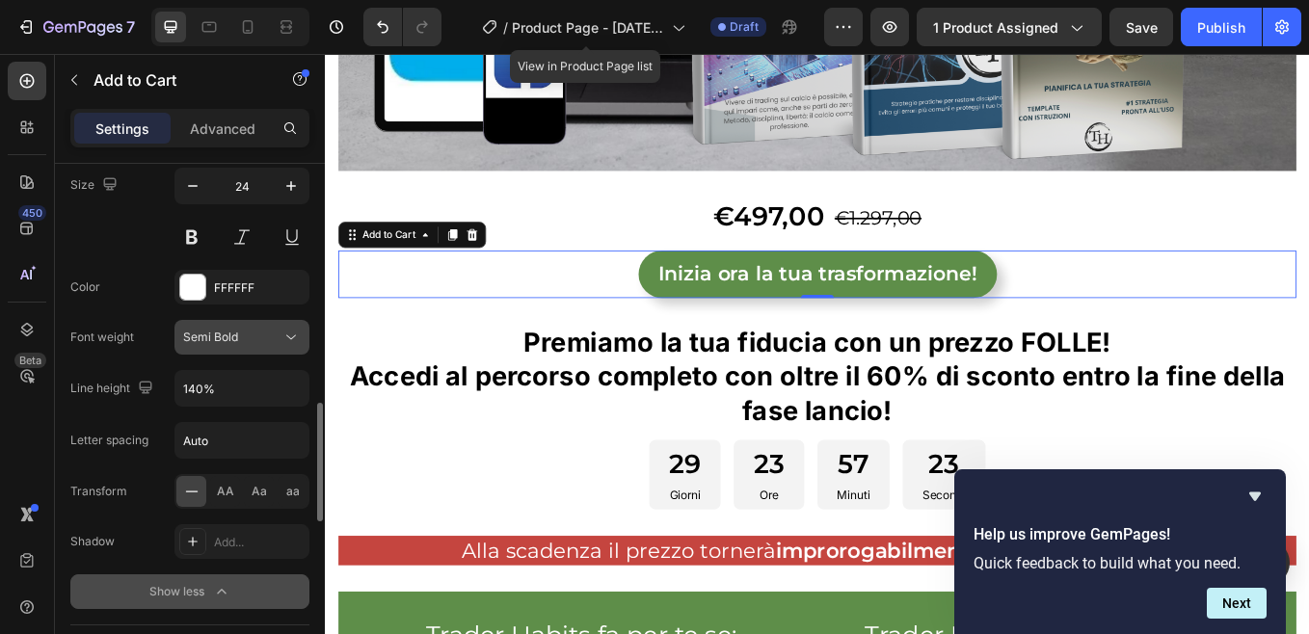
click at [292, 336] on icon at bounding box center [290, 337] width 19 height 19
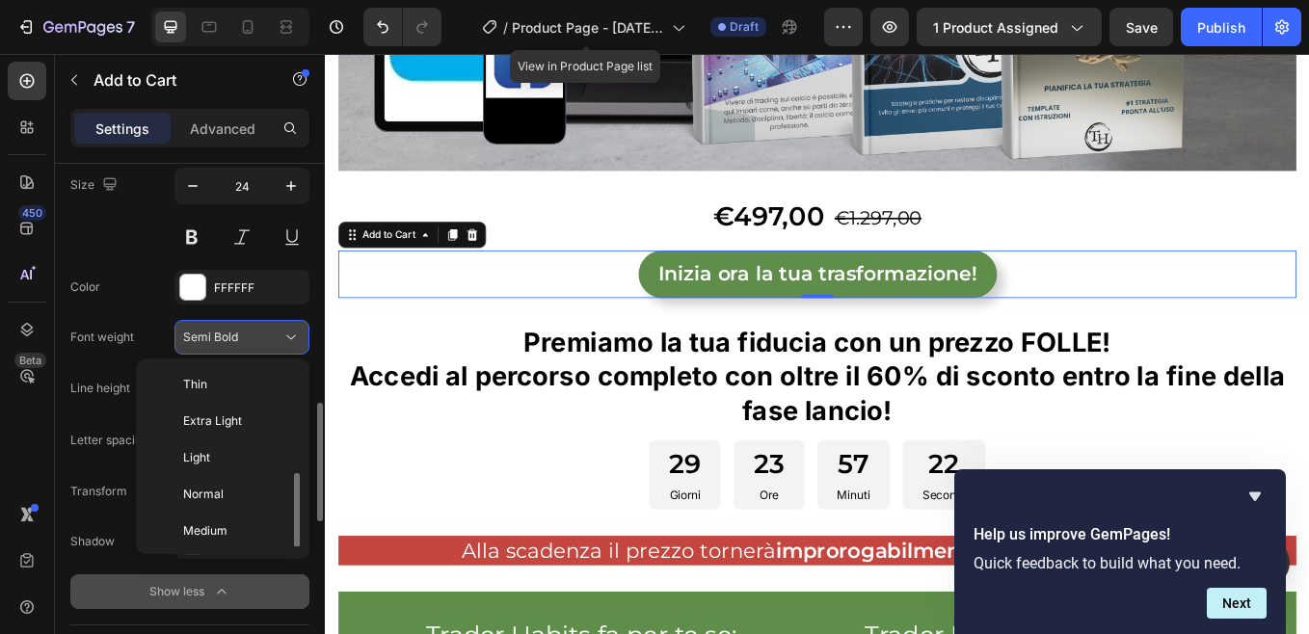
scroll to position [69, 0]
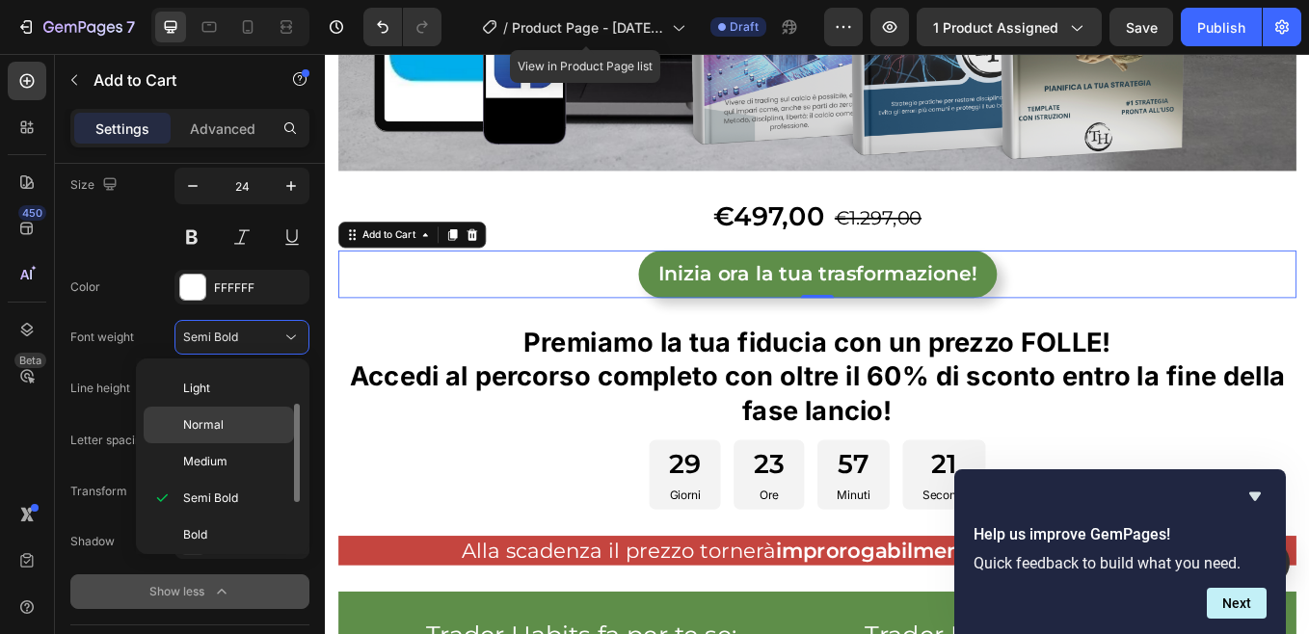
click at [215, 427] on span "Normal" at bounding box center [203, 424] width 40 height 17
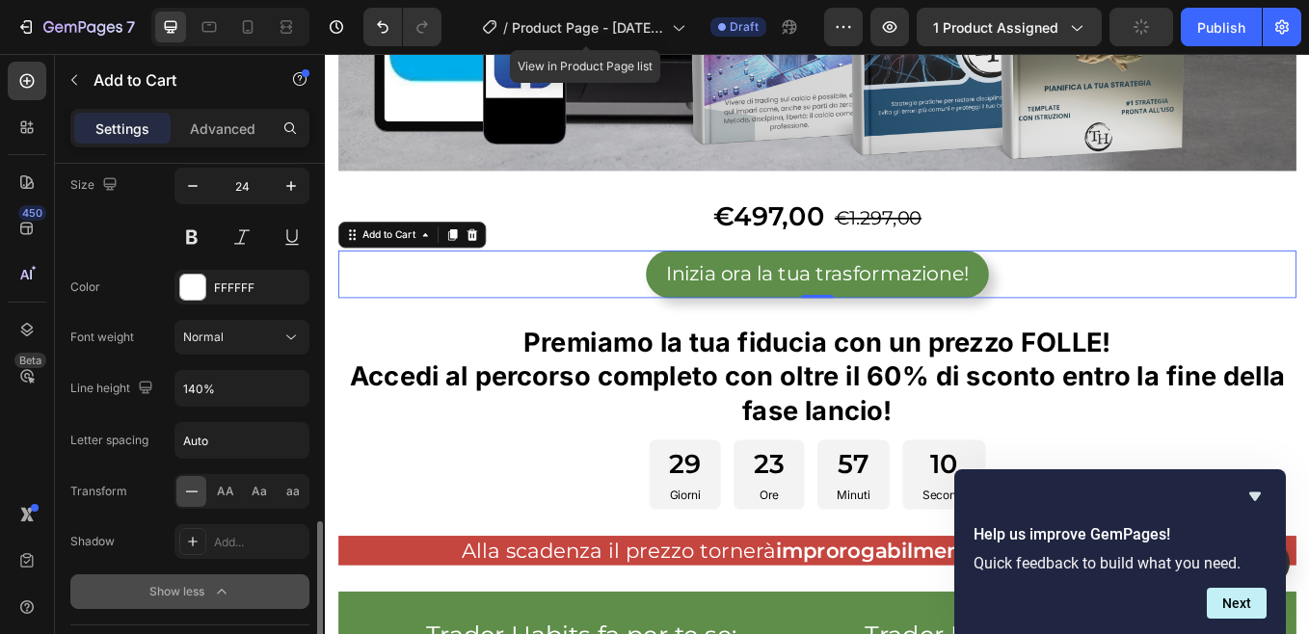
scroll to position [1154, 0]
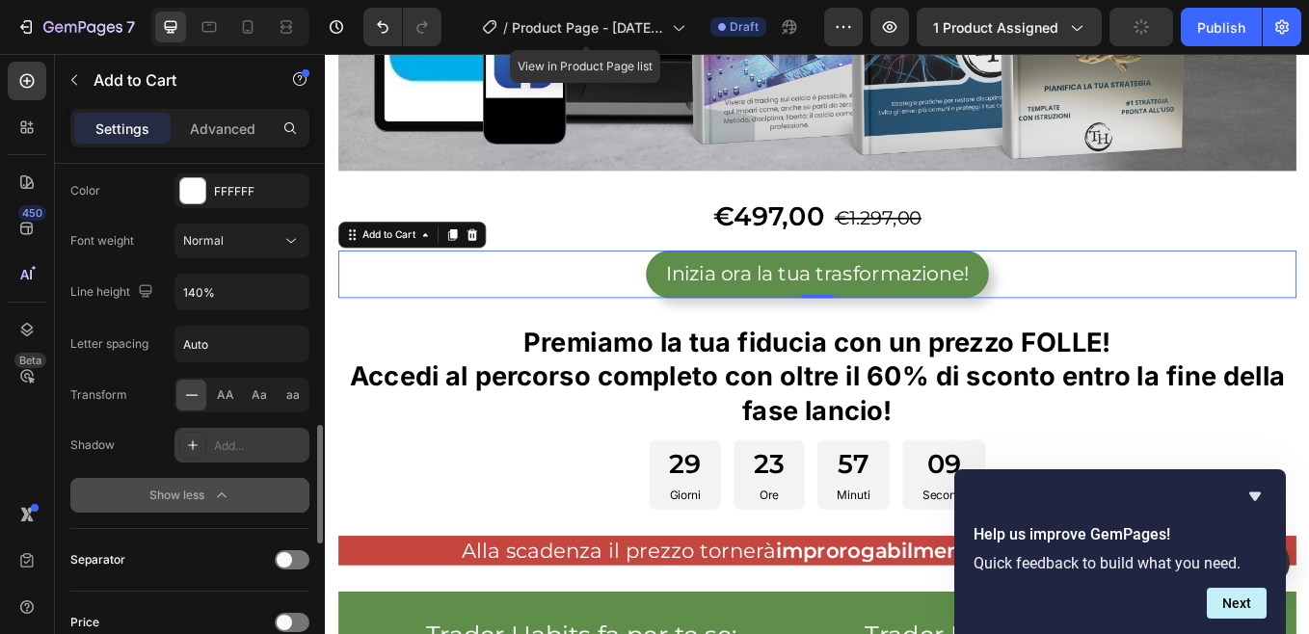
click at [264, 449] on div "Add..." at bounding box center [259, 445] width 91 height 17
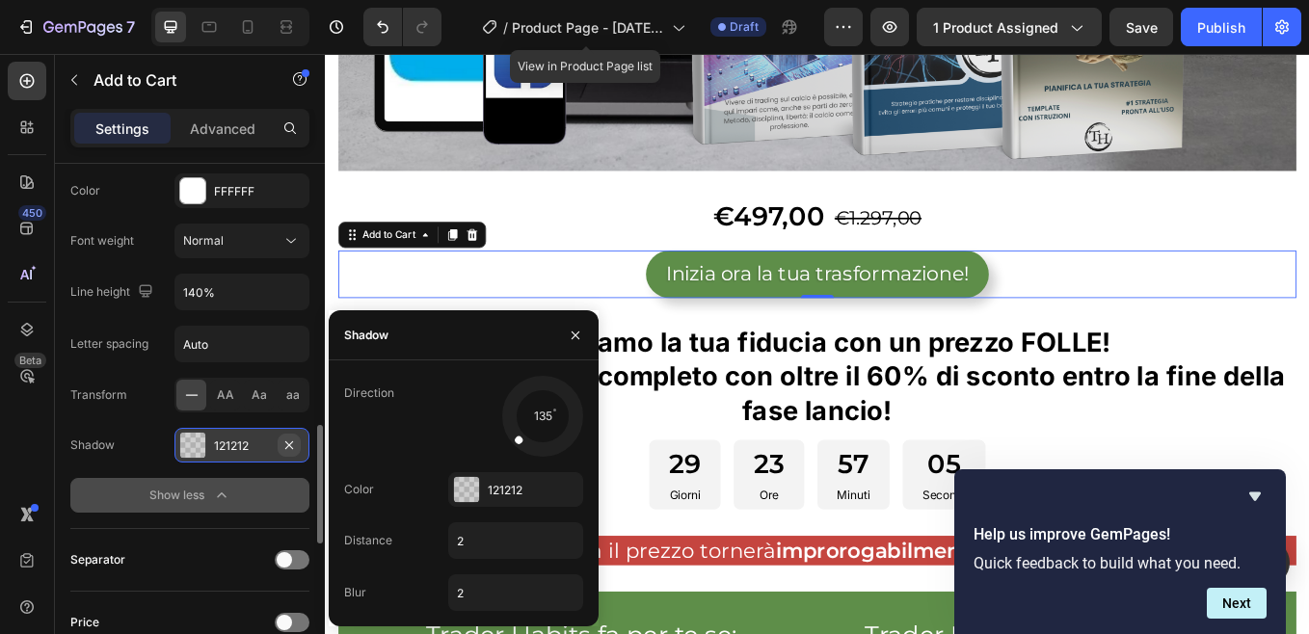
click at [288, 447] on icon "button" at bounding box center [288, 444] width 15 height 15
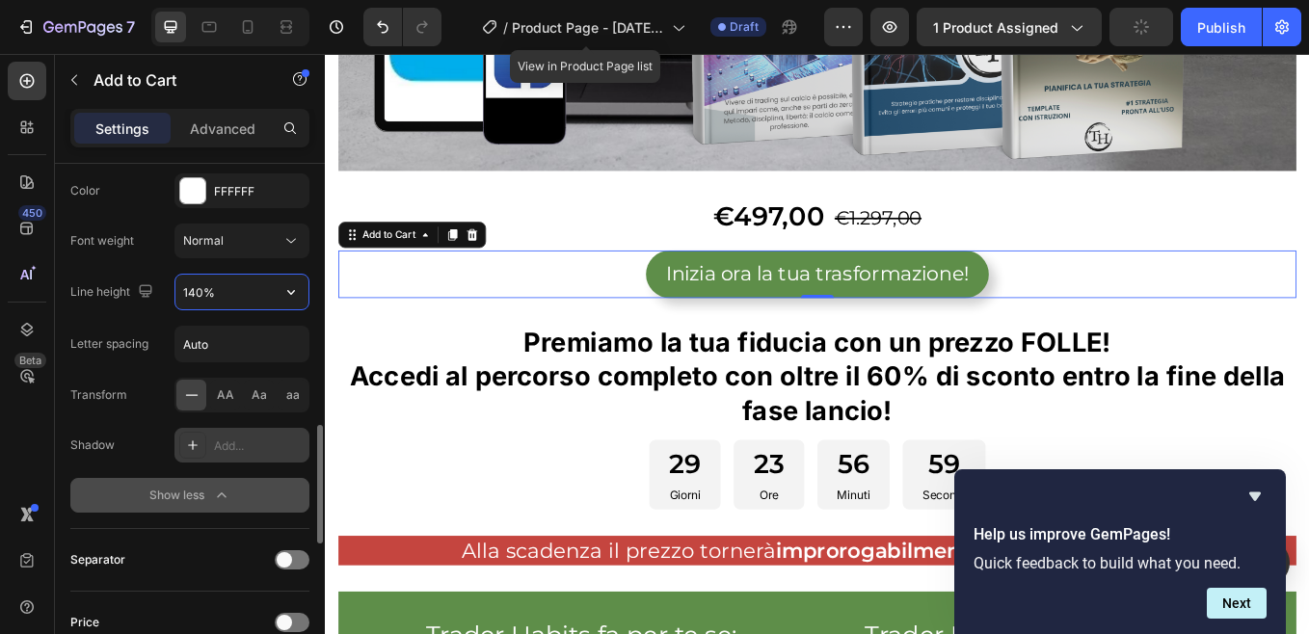
click at [222, 297] on input "140%" at bounding box center [241, 292] width 133 height 35
click at [300, 295] on icon "button" at bounding box center [290, 291] width 19 height 19
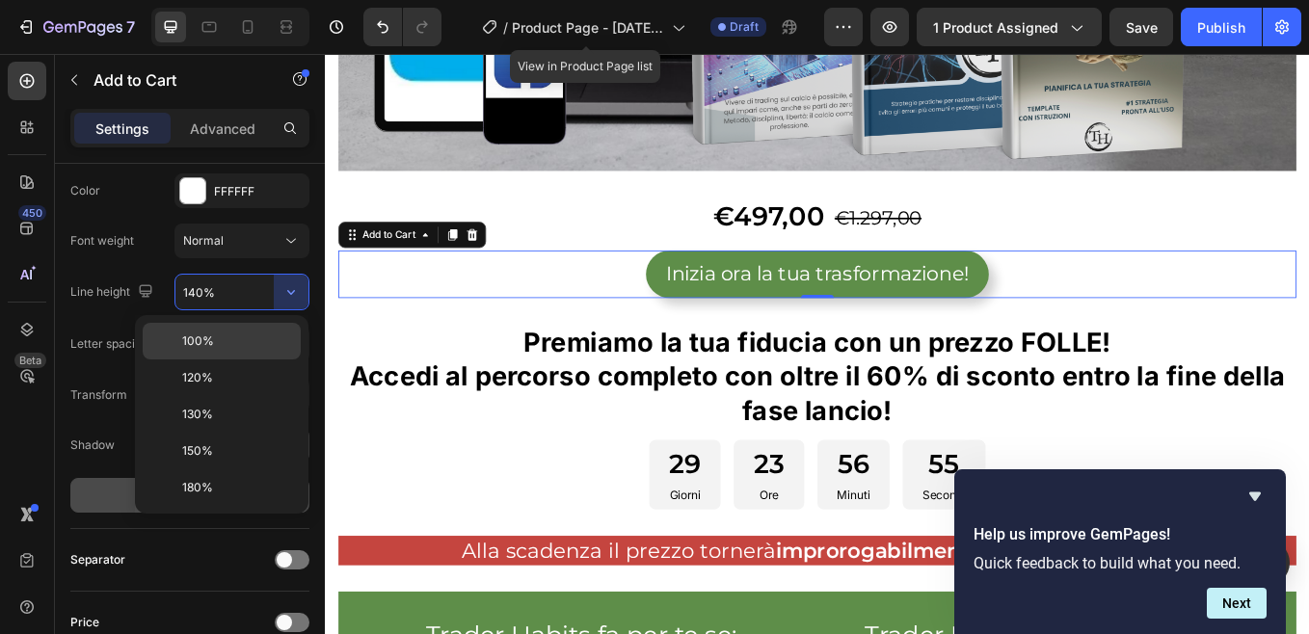
click at [203, 343] on span "100%" at bounding box center [198, 340] width 32 height 17
type input "100%"
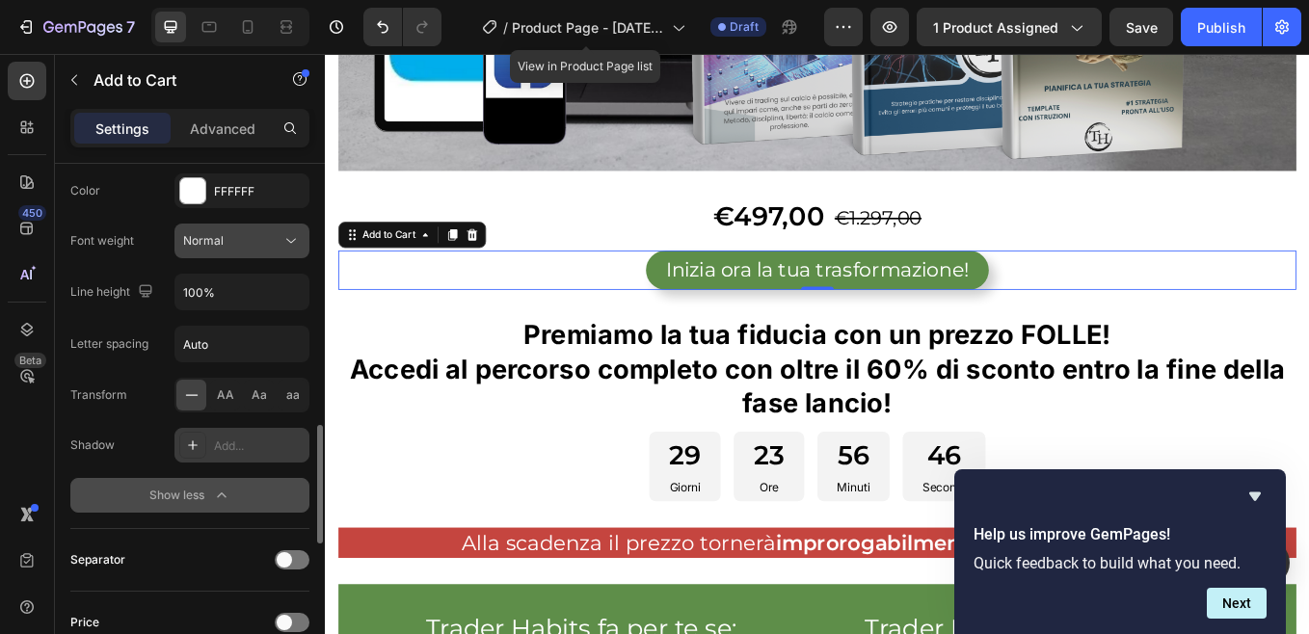
click at [297, 236] on icon at bounding box center [290, 240] width 19 height 19
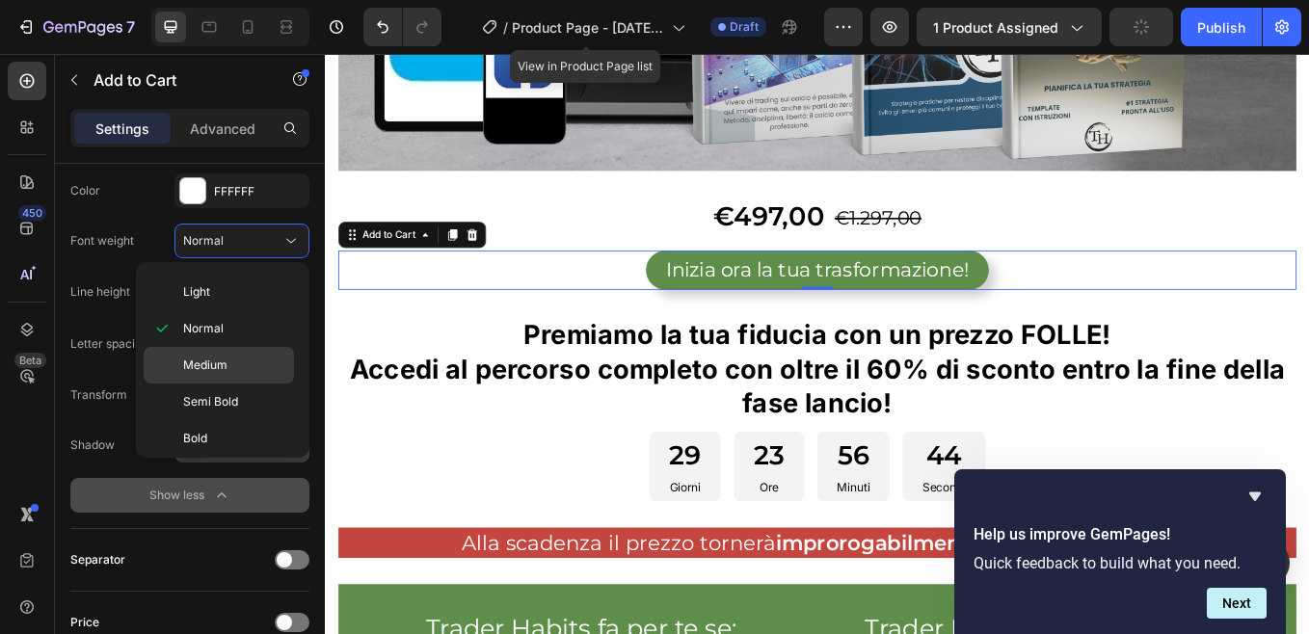
click at [216, 359] on span "Medium" at bounding box center [205, 365] width 44 height 17
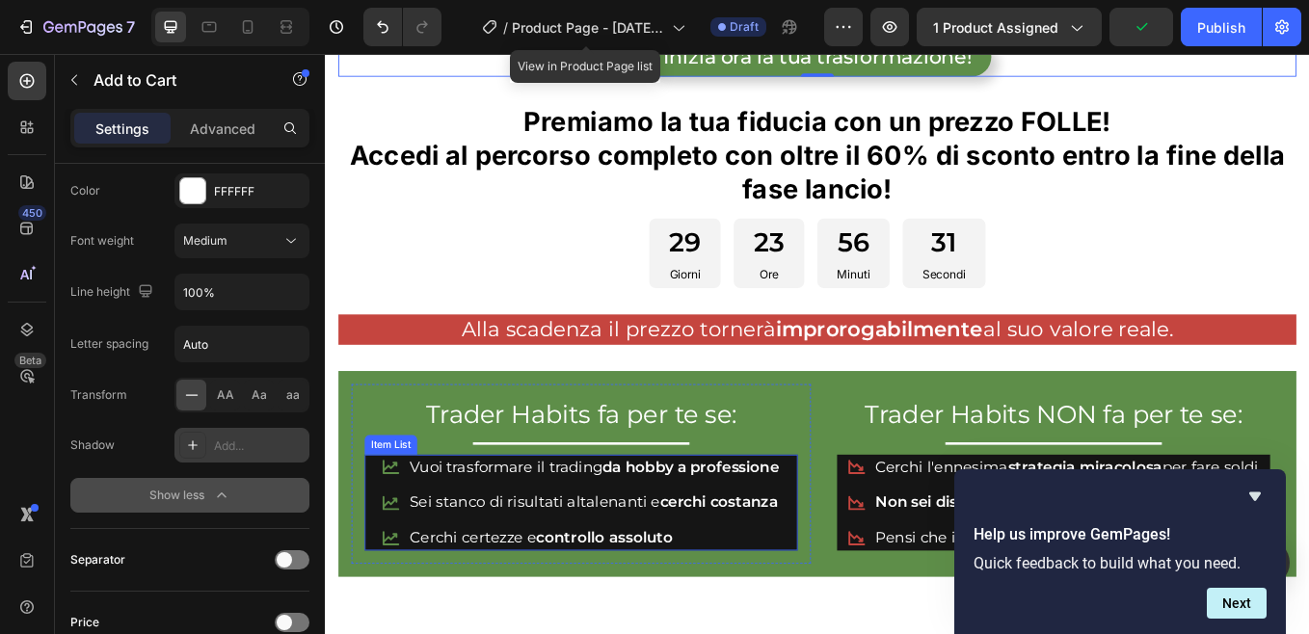
scroll to position [964, 0]
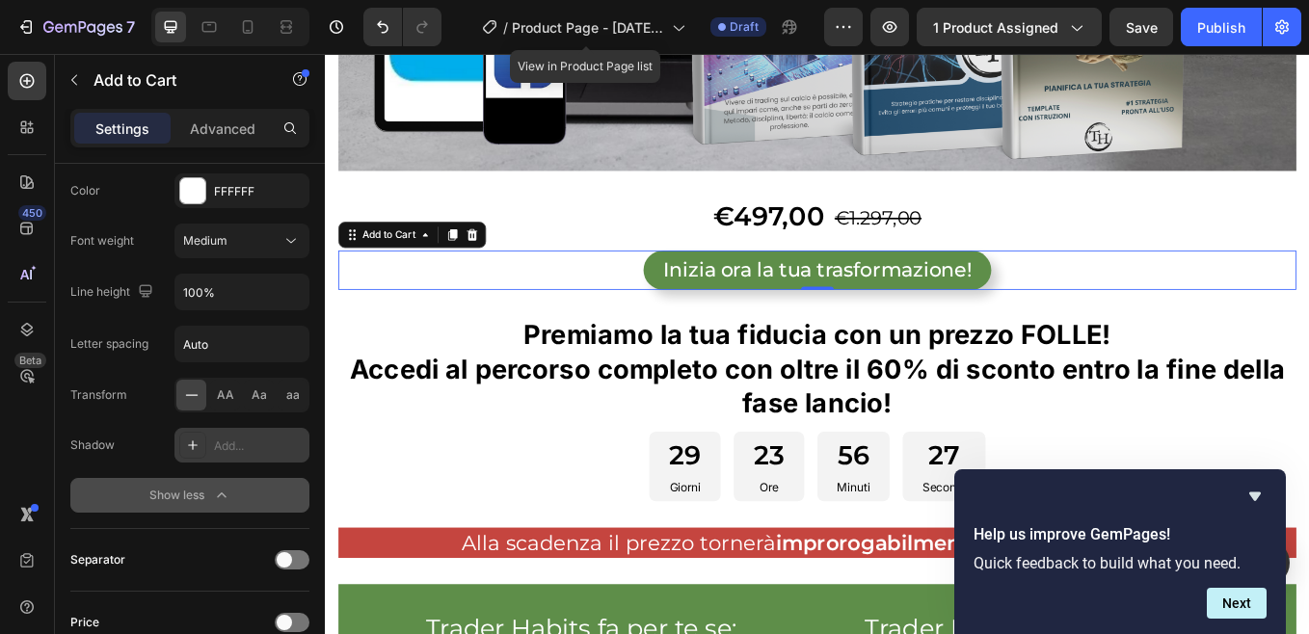
click at [526, 298] on div "Inizia ora la tua trasformazione! Add to Cart 0" at bounding box center [902, 308] width 1125 height 46
click at [475, 260] on icon at bounding box center [474, 266] width 11 height 13
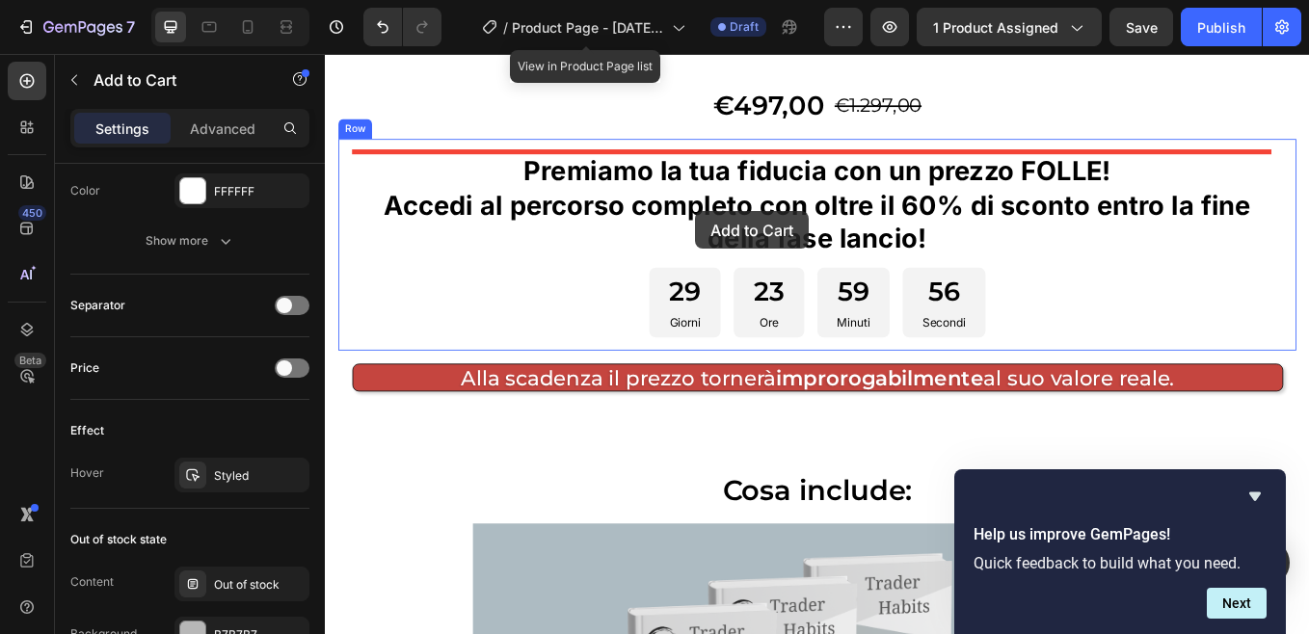
scroll to position [4032, 0]
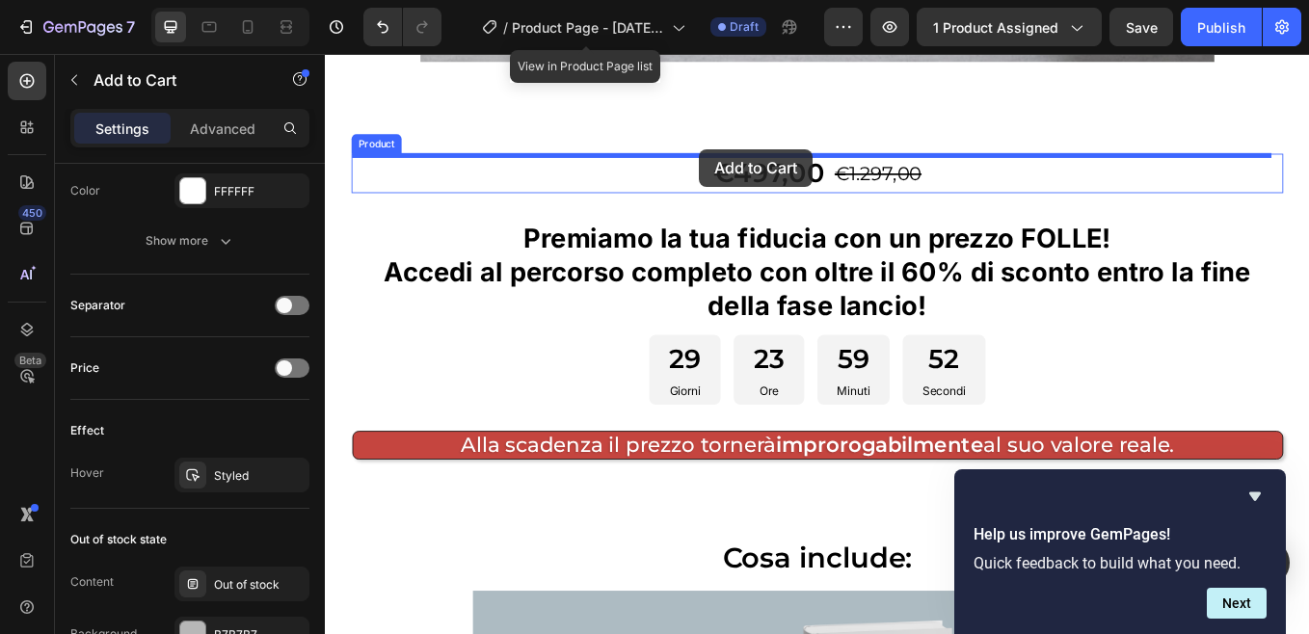
drag, startPoint x: 361, startPoint y: 311, endPoint x: 764, endPoint y: 166, distance: 428.3
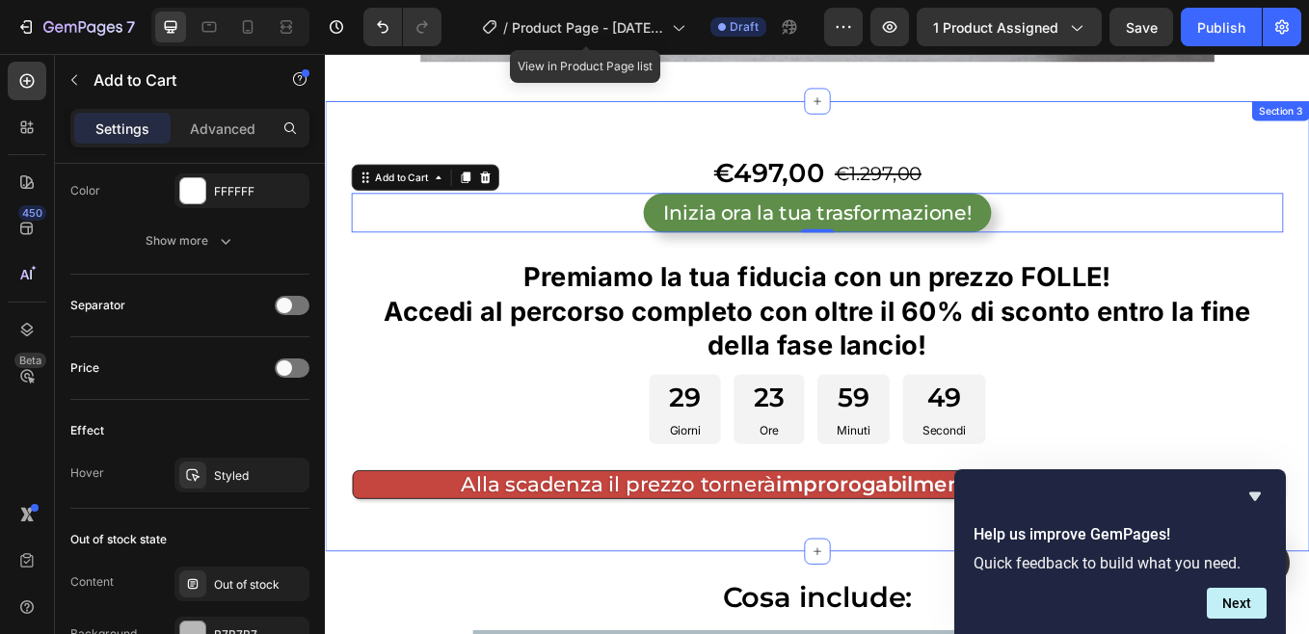
click at [1005, 110] on div "€497,00 Product Price Product Price €1.297,00 Product Price Product Price Row I…" at bounding box center [903, 374] width 1156 height 529
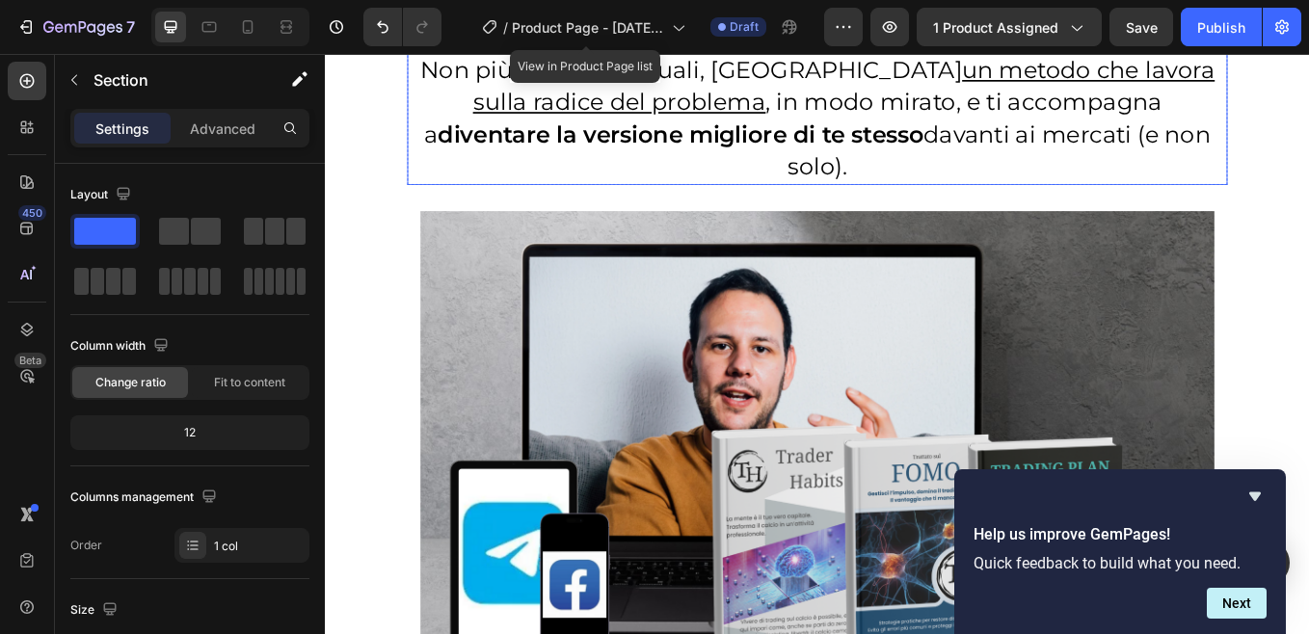
scroll to position [3935, 0]
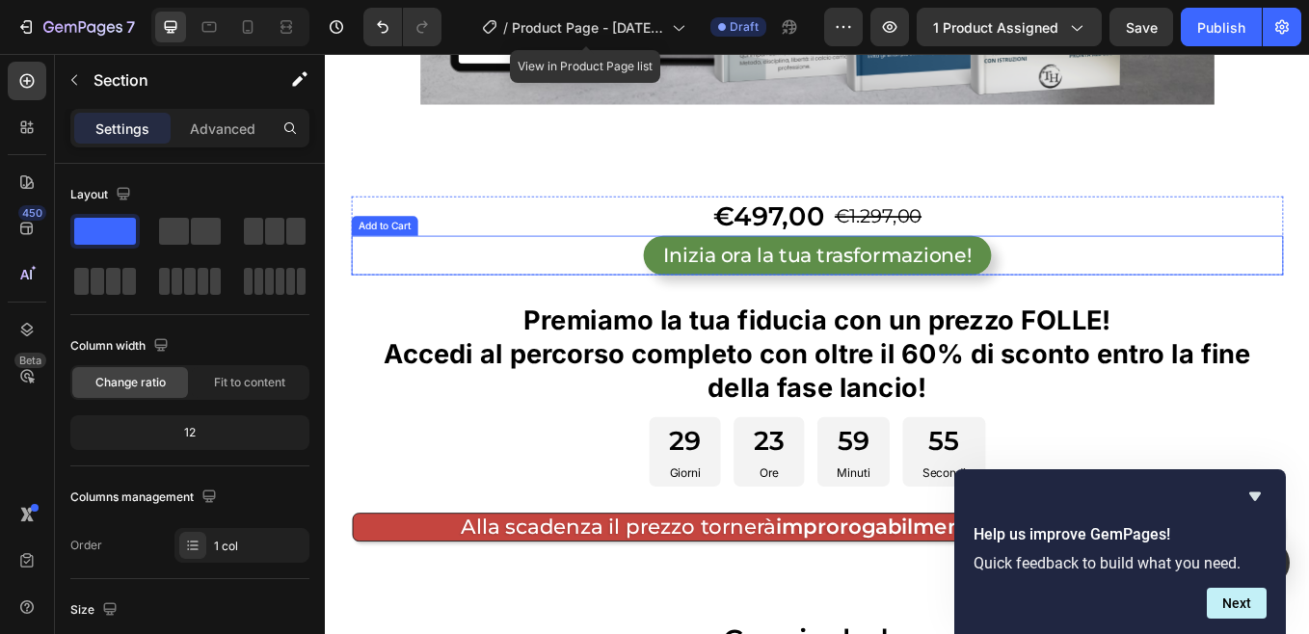
click at [607, 268] on div "Inizia ora la tua trasformazione! Add to Cart" at bounding box center [903, 291] width 1095 height 46
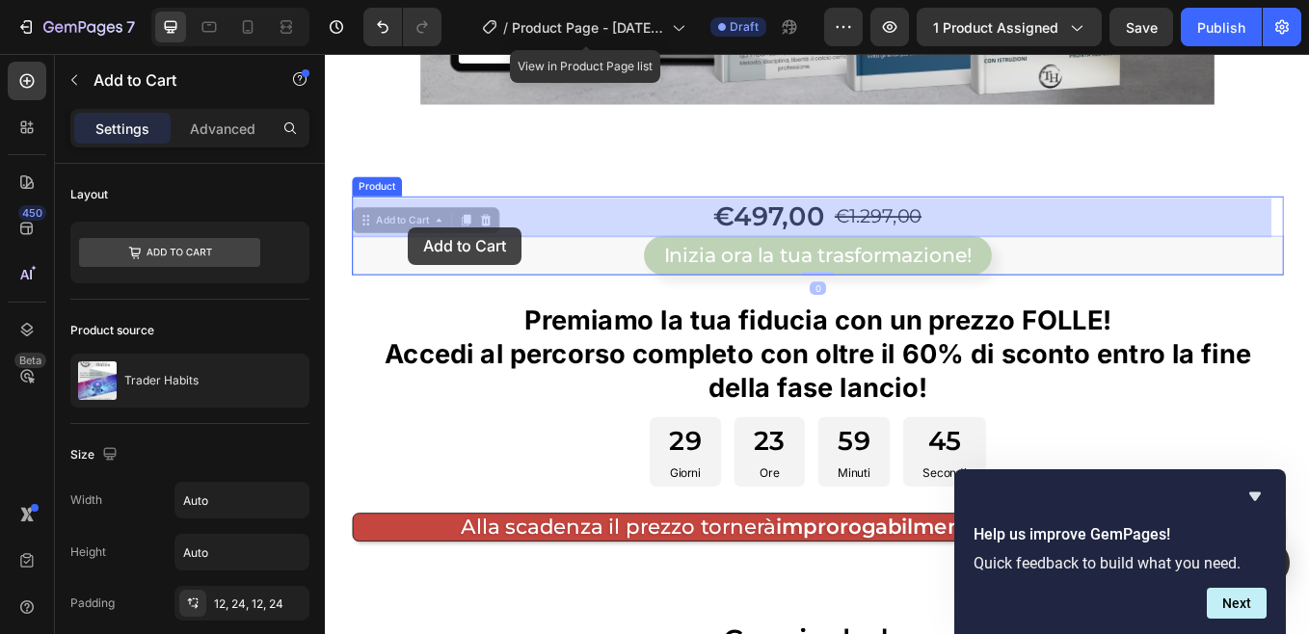
drag, startPoint x: 385, startPoint y: 207, endPoint x: 422, endPoint y: 257, distance: 62.1
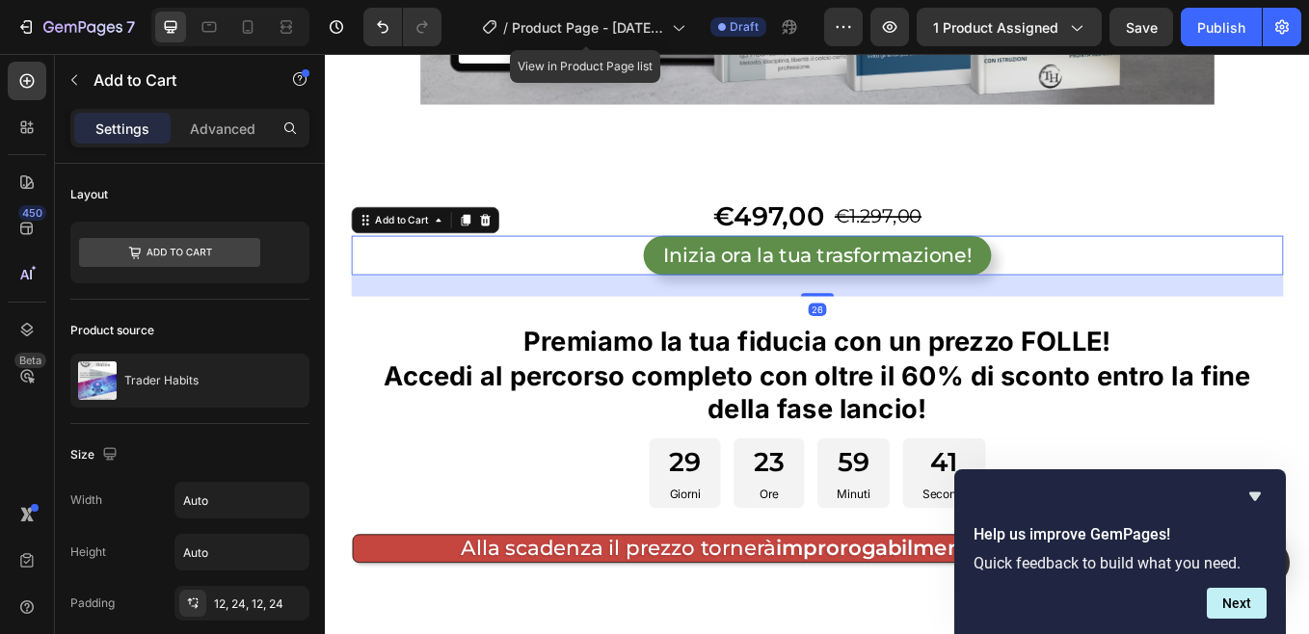
drag, startPoint x: 896, startPoint y: 269, endPoint x: 896, endPoint y: 294, distance: 25.1
click at [896, 335] on div at bounding box center [903, 337] width 39 height 4
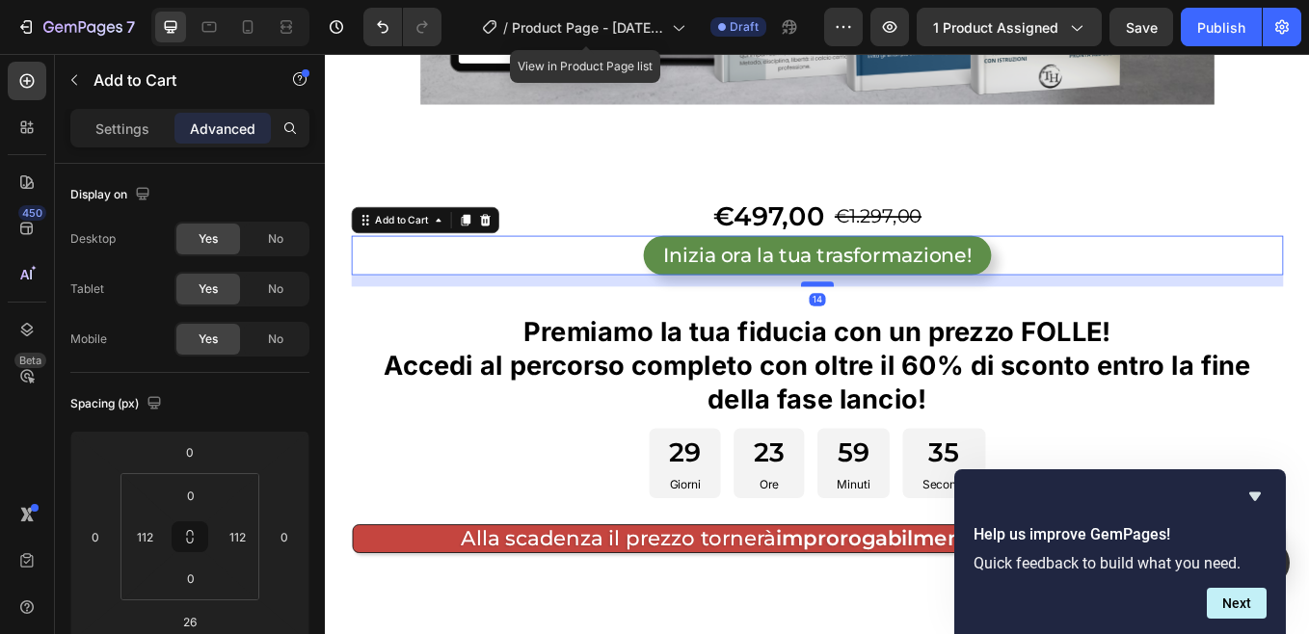
drag, startPoint x: 894, startPoint y: 292, endPoint x: 894, endPoint y: 280, distance: 11.6
click at [894, 322] on div at bounding box center [903, 325] width 39 height 6
type input "14"
click at [801, 222] on div "€497,00" at bounding box center [846, 245] width 135 height 47
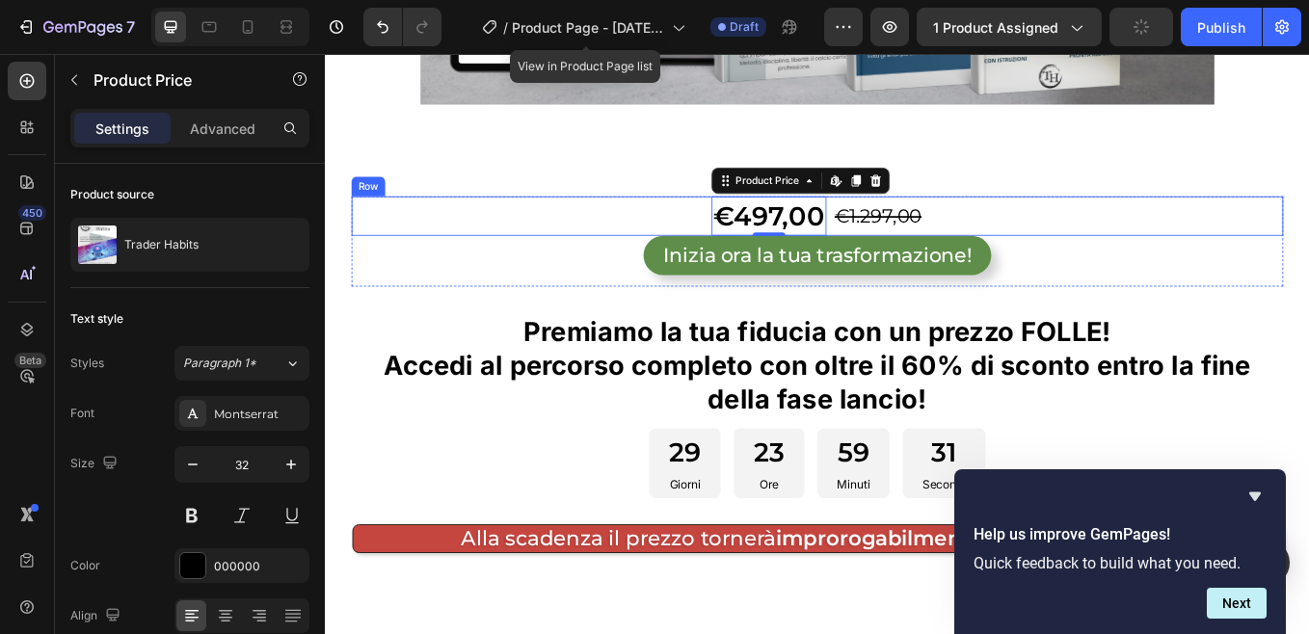
click at [698, 222] on div "€497,00 Product Price Edit content in Shopify 0 Product Price Edit content in S…" at bounding box center [903, 245] width 1095 height 47
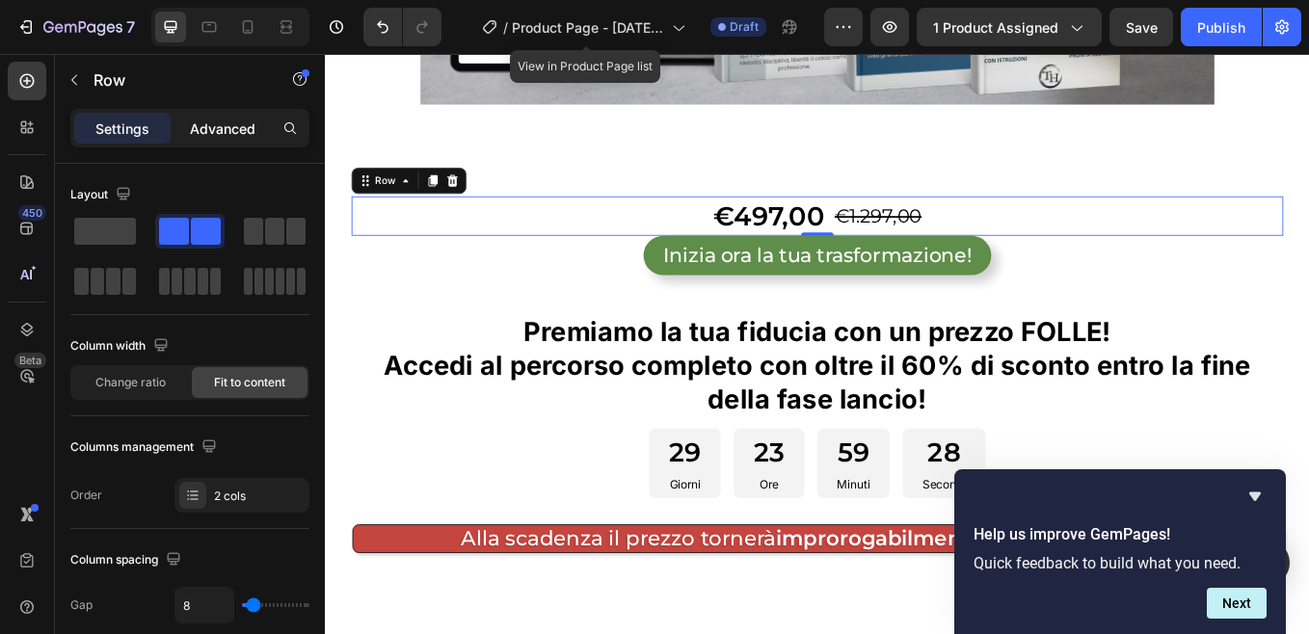
click at [241, 133] on p "Advanced" at bounding box center [223, 129] width 66 height 20
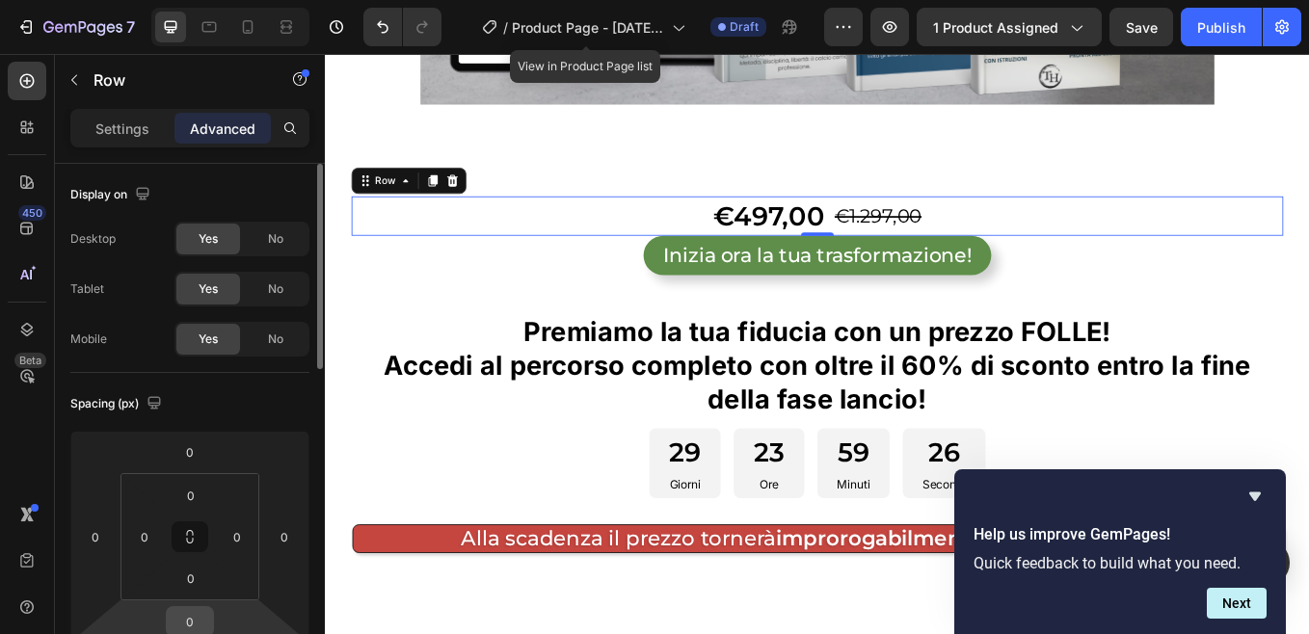
click at [198, 618] on input "0" at bounding box center [190, 621] width 39 height 29
type input "30"
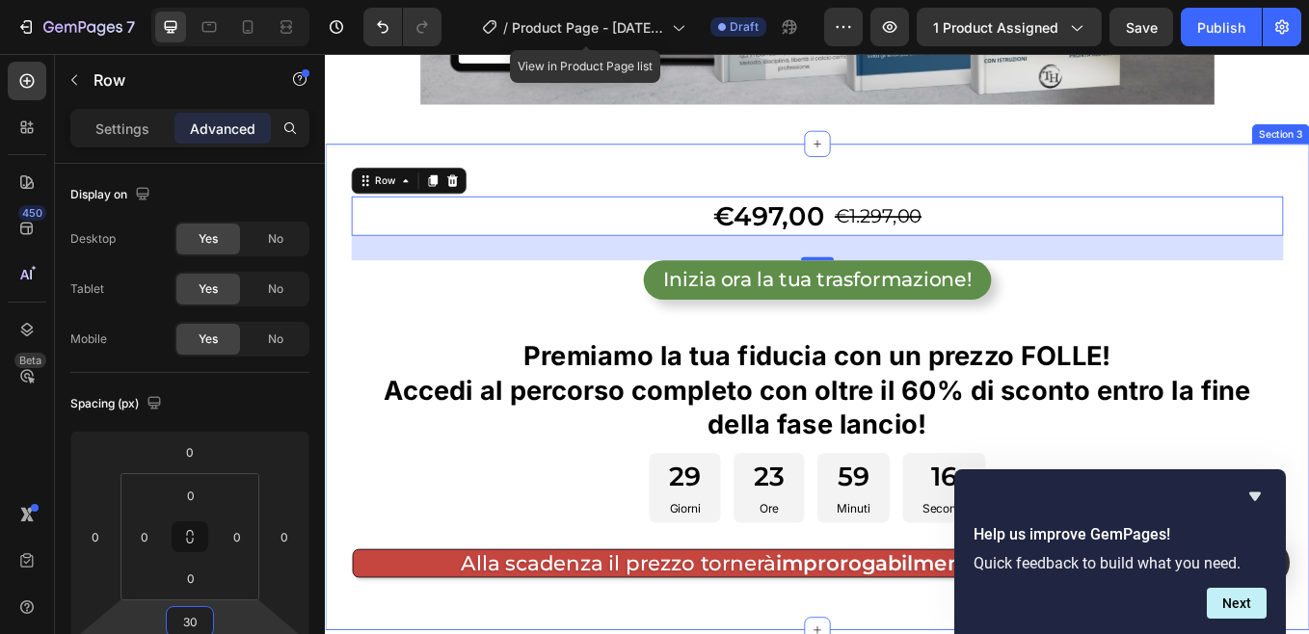
click at [1072, 160] on div "€497,00 Product Price Product Price €1.297,00 Product Price Product Price Row 3…" at bounding box center [903, 445] width 1156 height 571
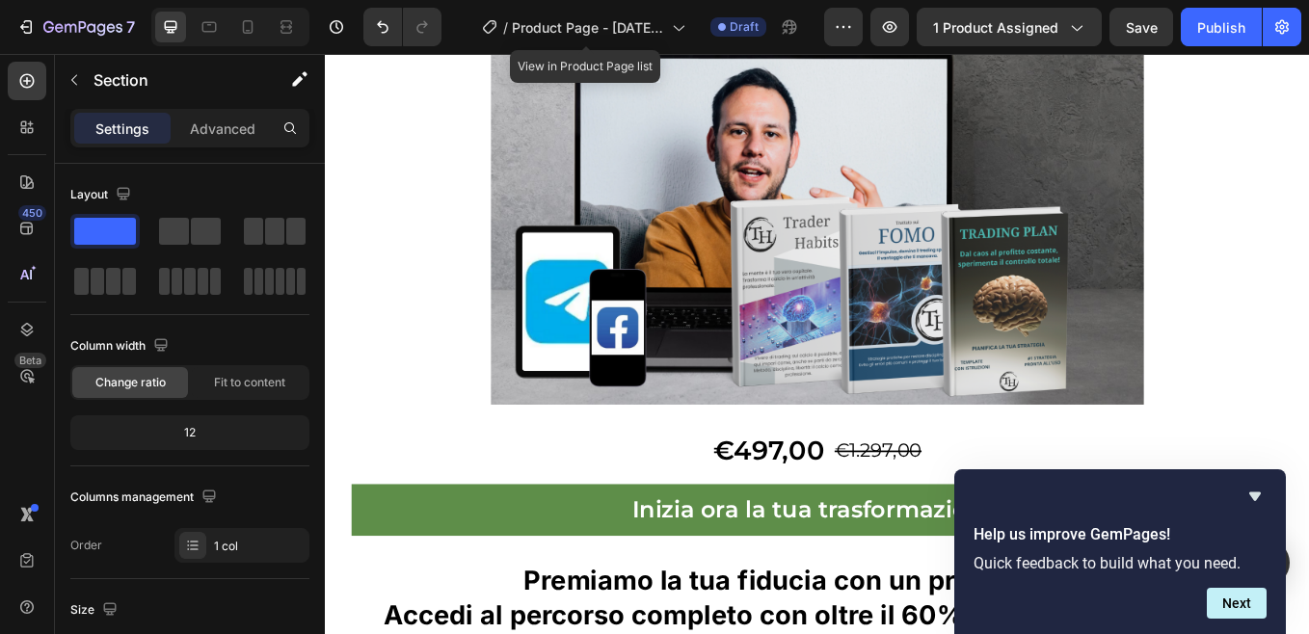
scroll to position [11355, 0]
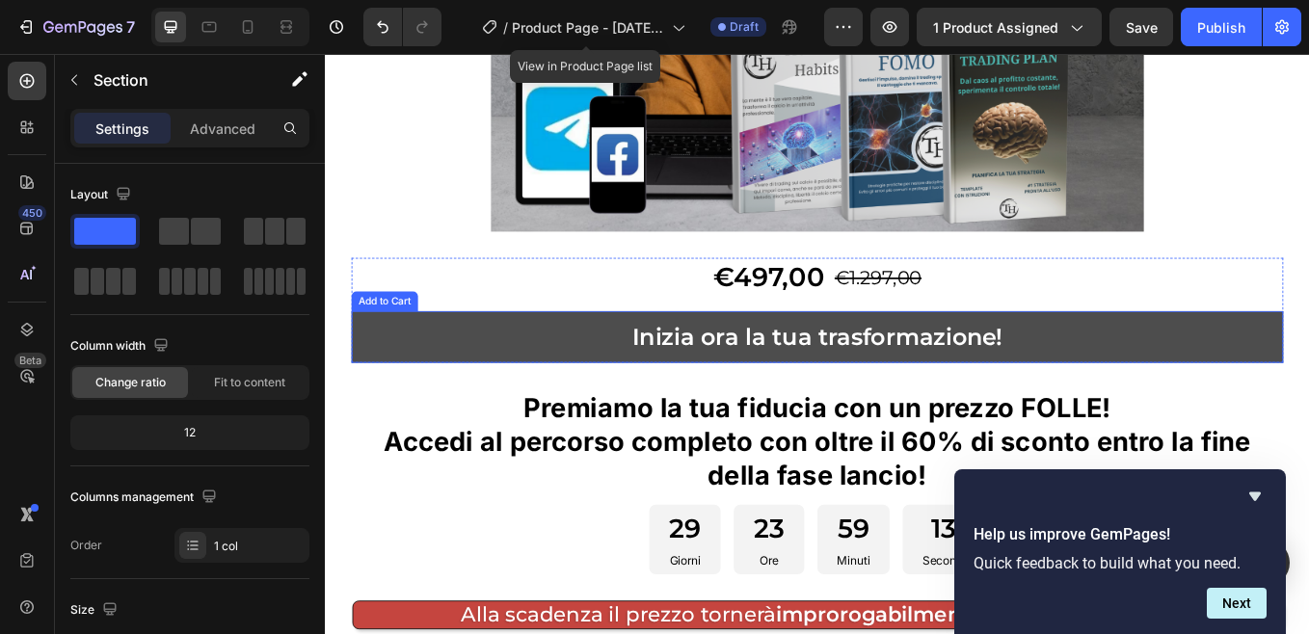
click at [478, 387] on button "Inizia ora la tua trasformazione!" at bounding box center [903, 387] width 1095 height 61
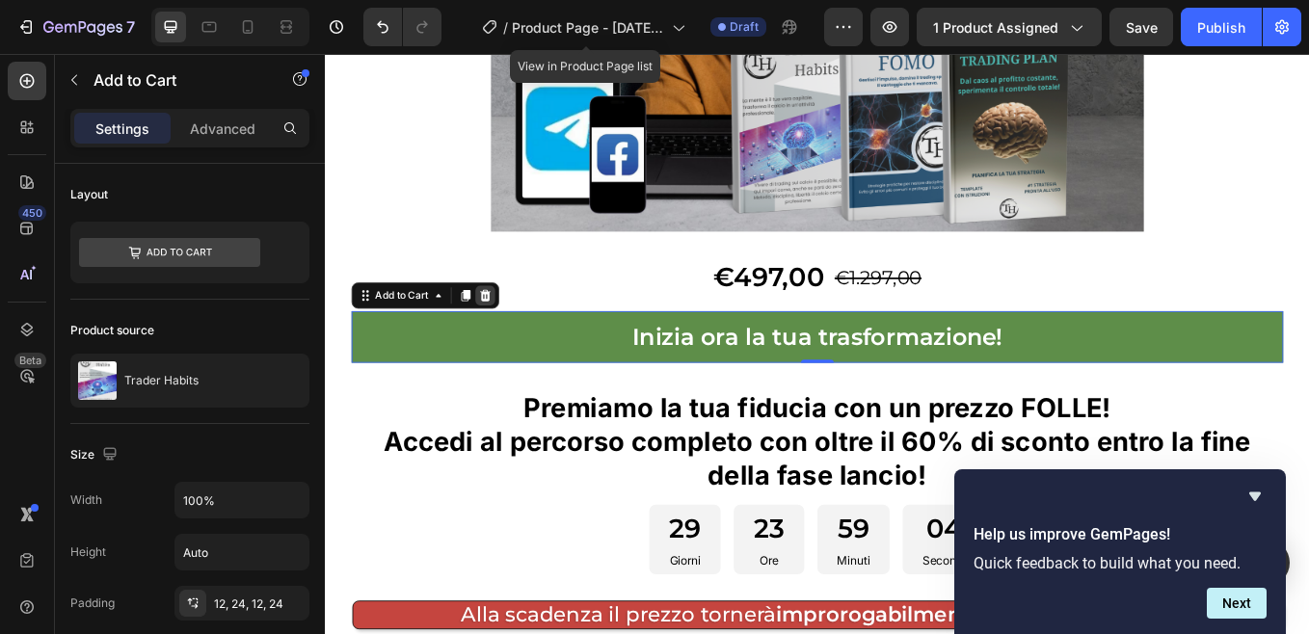
click at [516, 331] on icon at bounding box center [513, 337] width 13 height 13
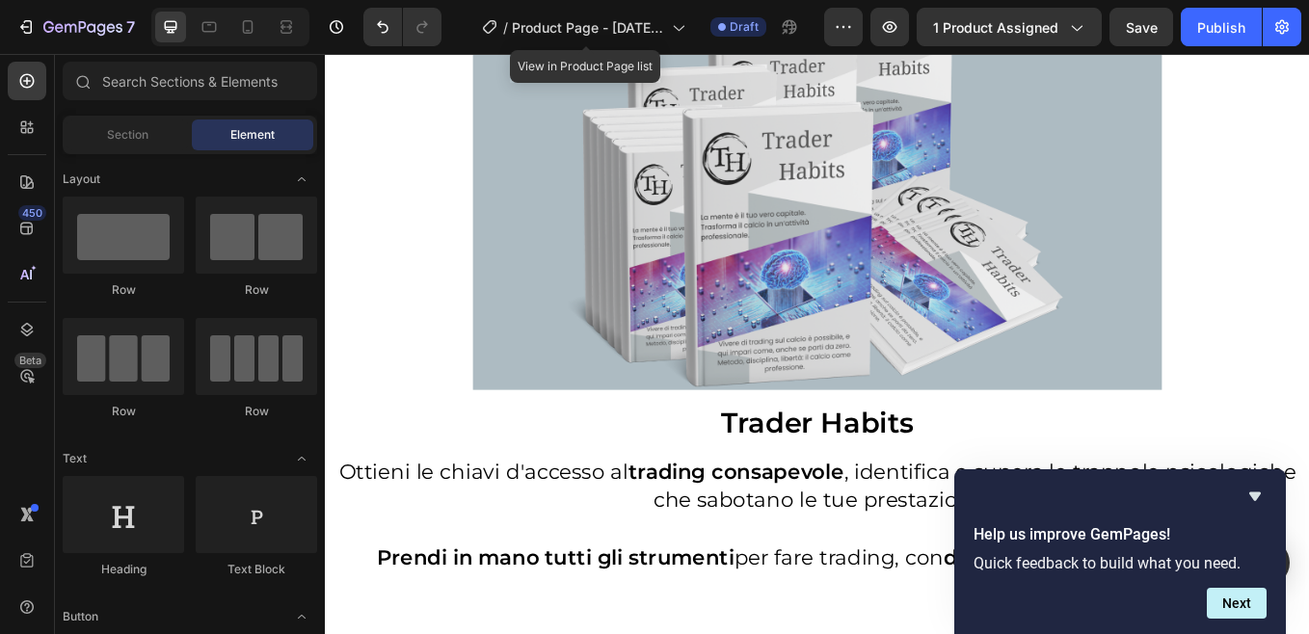
scroll to position [4008, 0]
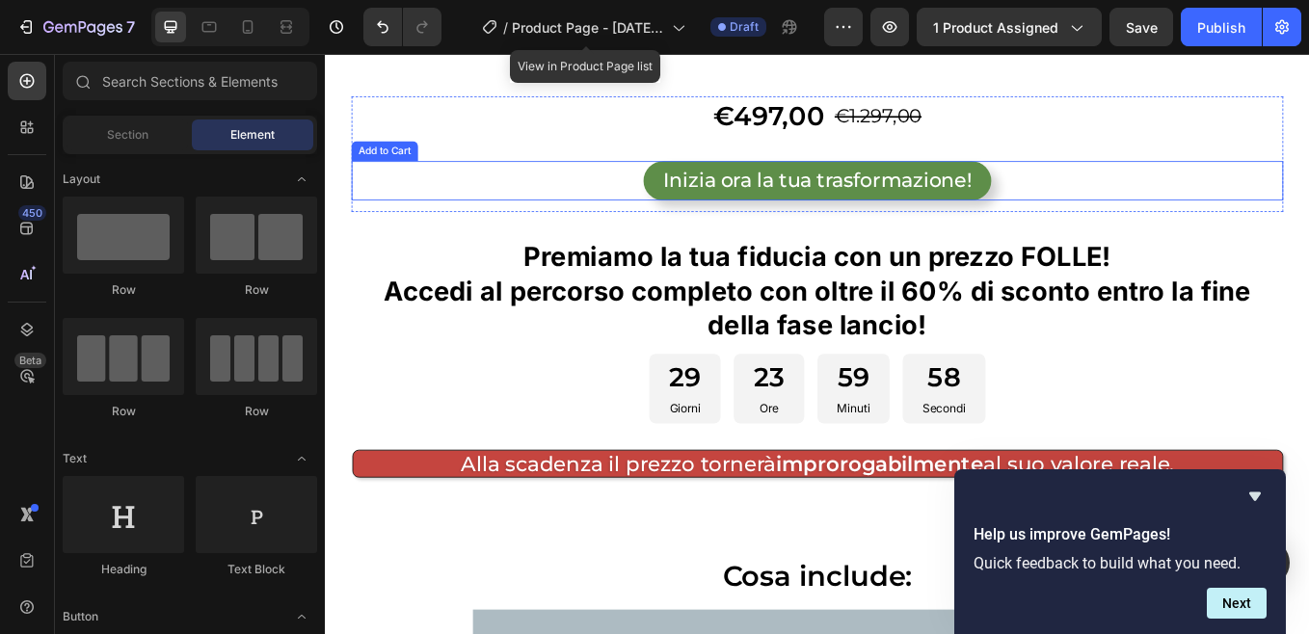
click at [408, 198] on div "Inizia ora la tua trasformazione! Add to Cart" at bounding box center [903, 203] width 1095 height 46
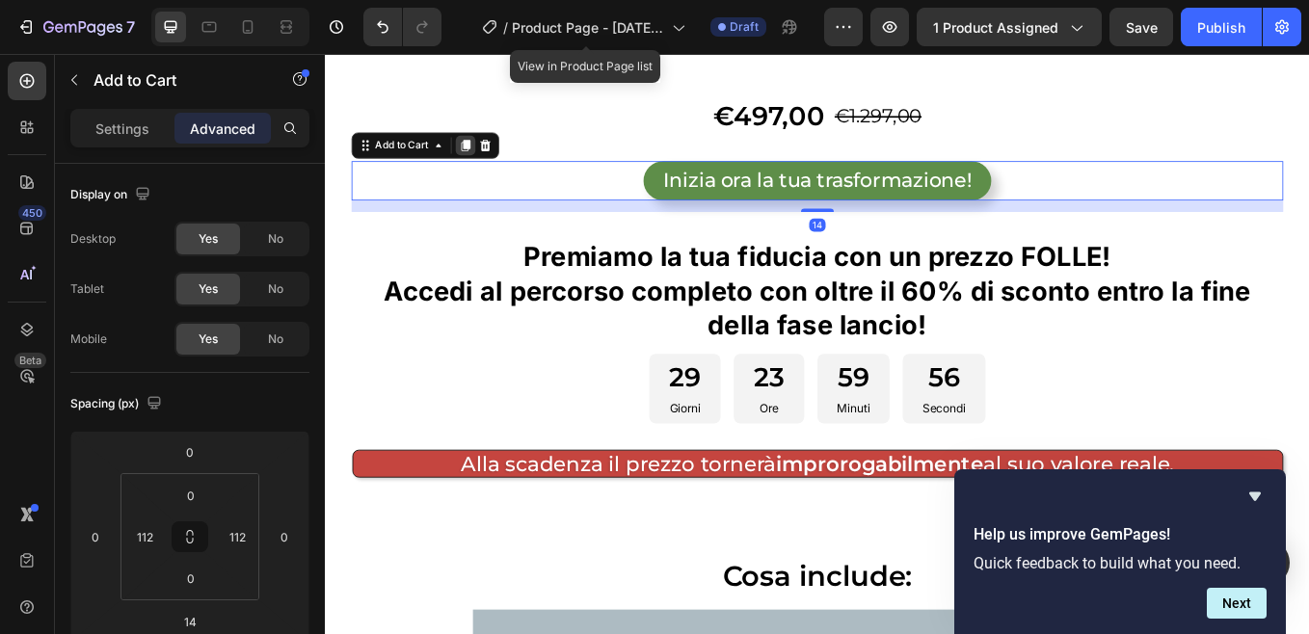
click at [489, 160] on icon at bounding box center [490, 161] width 11 height 13
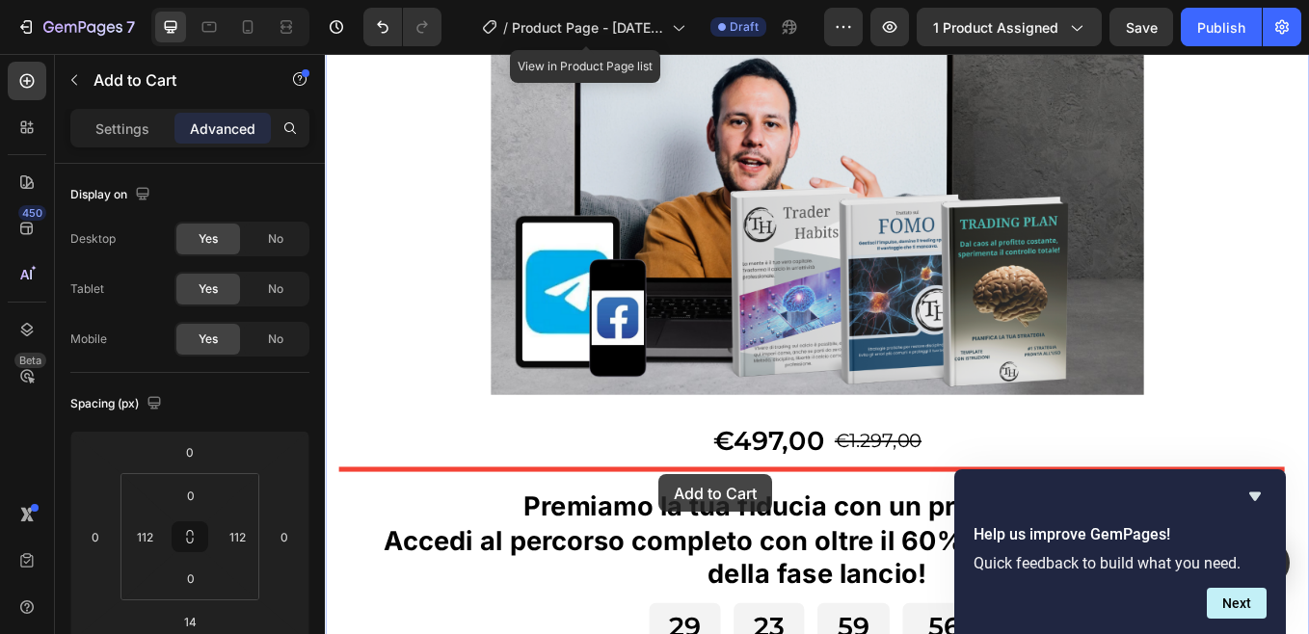
scroll to position [11234, 0]
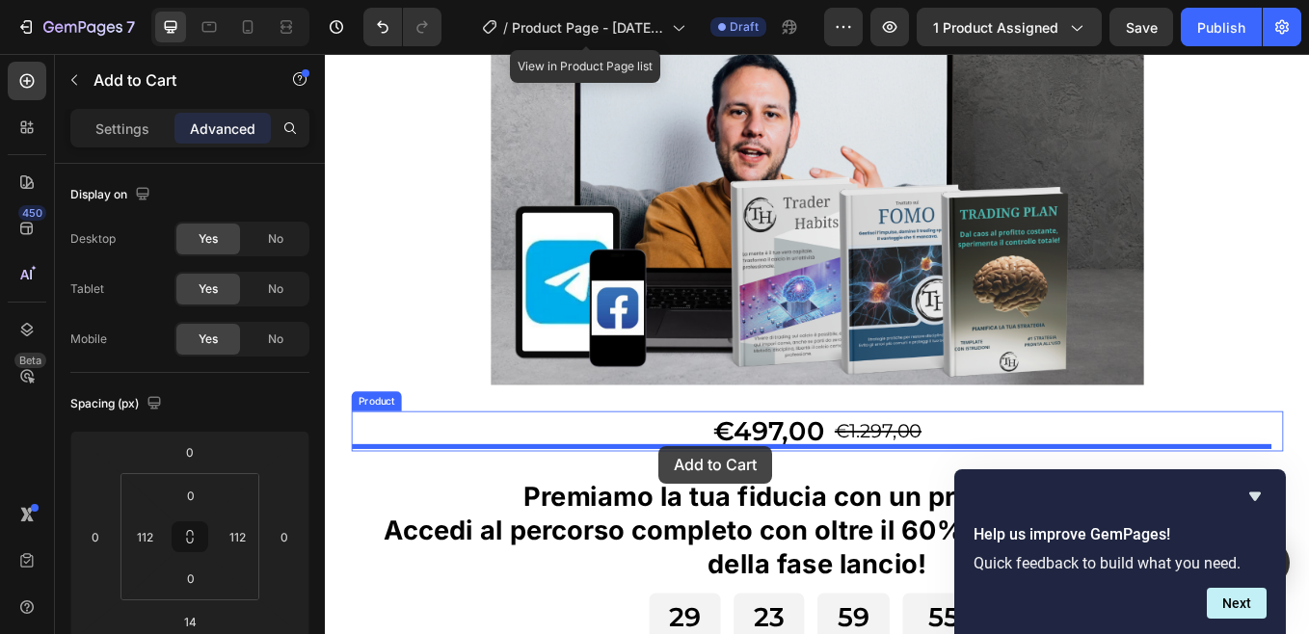
drag, startPoint x: 380, startPoint y: 221, endPoint x: 717, endPoint y: 515, distance: 447.3
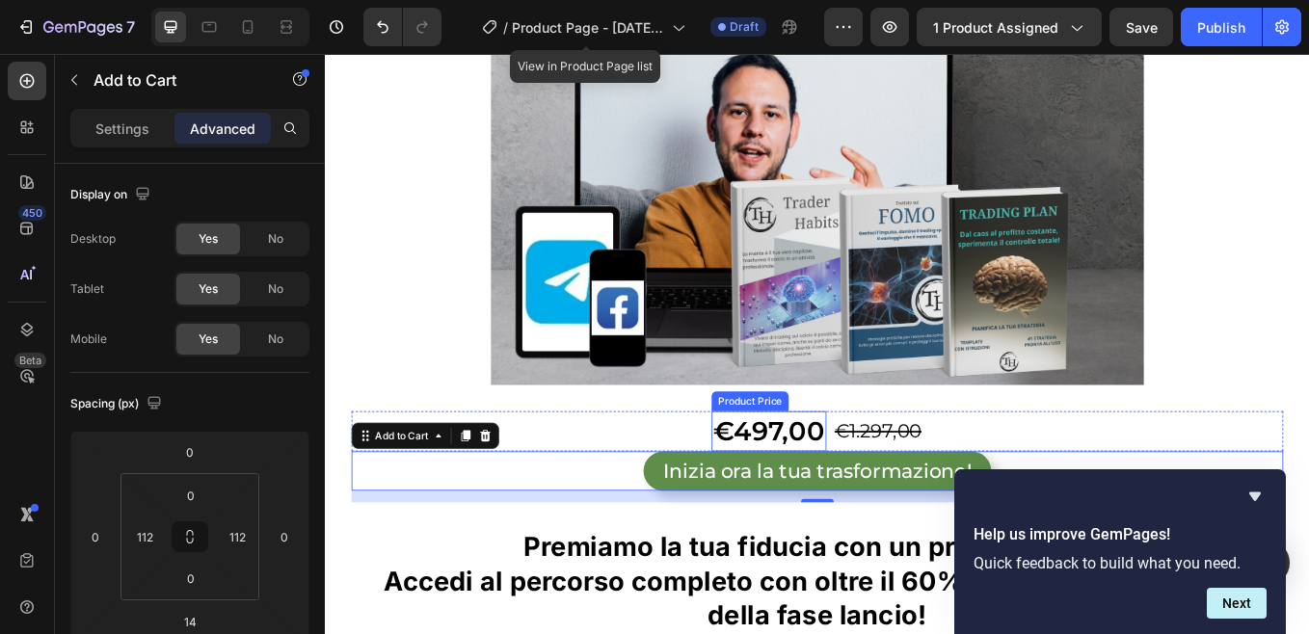
scroll to position [11331, 0]
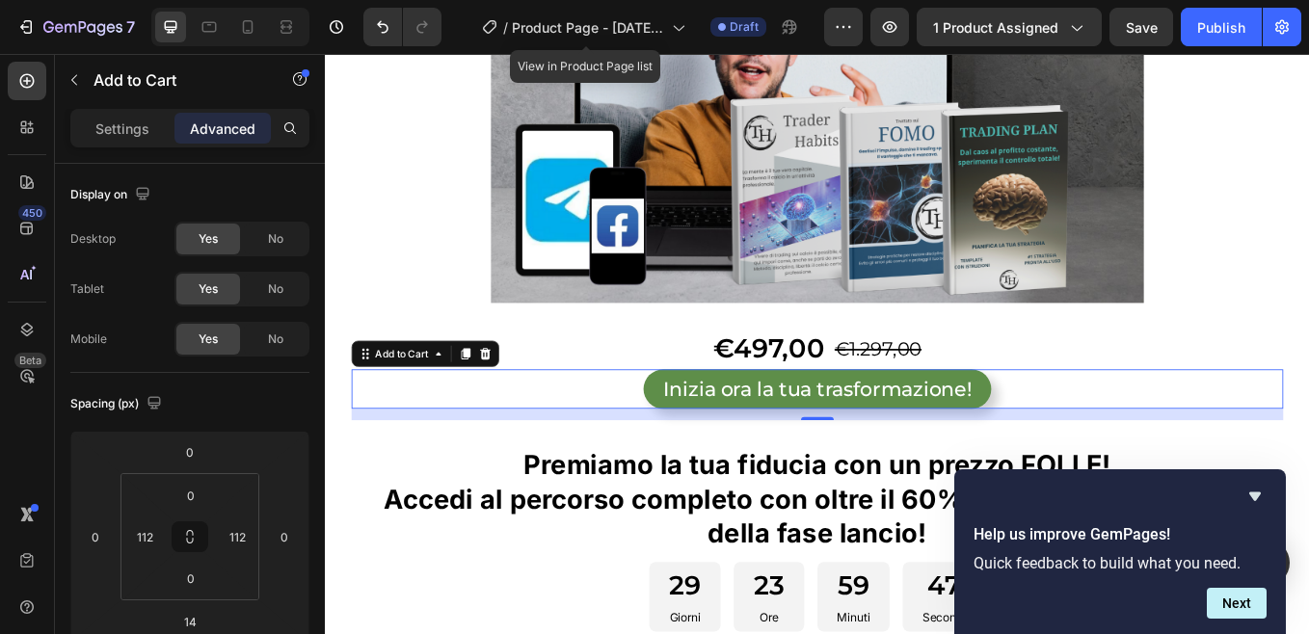
click at [593, 437] on div "Inizia ora la tua trasformazione! Add to Cart 14" at bounding box center [903, 448] width 1095 height 46
click at [190, 458] on input "0" at bounding box center [190, 451] width 39 height 29
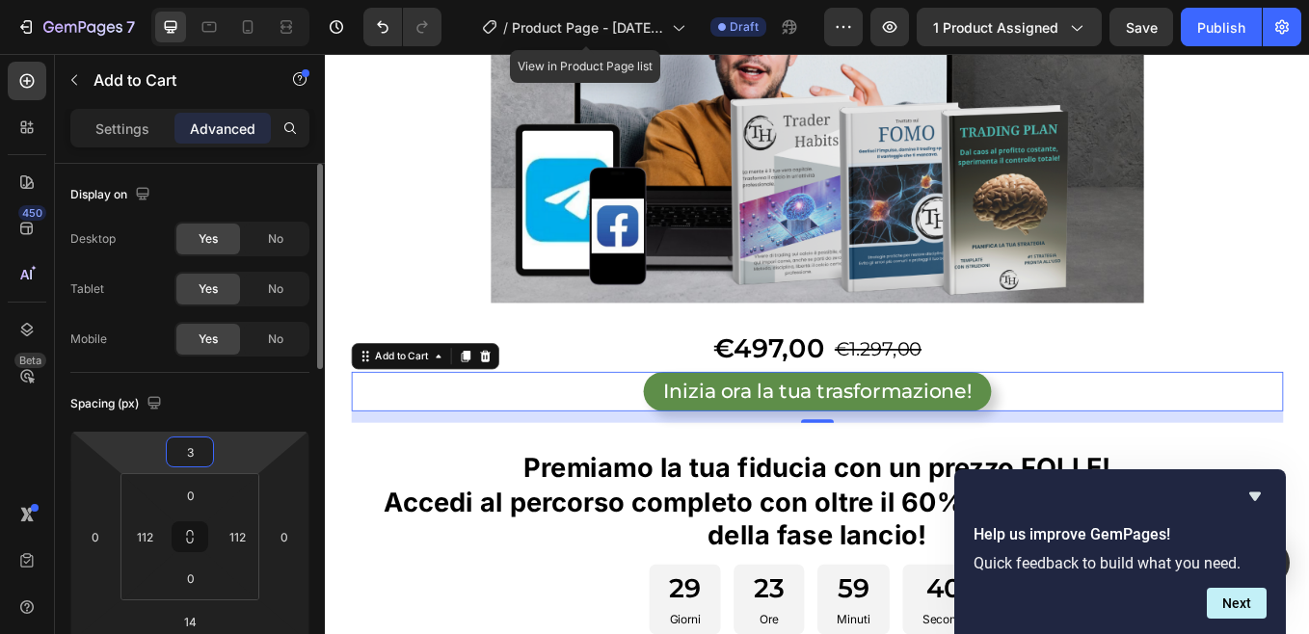
type input "30"
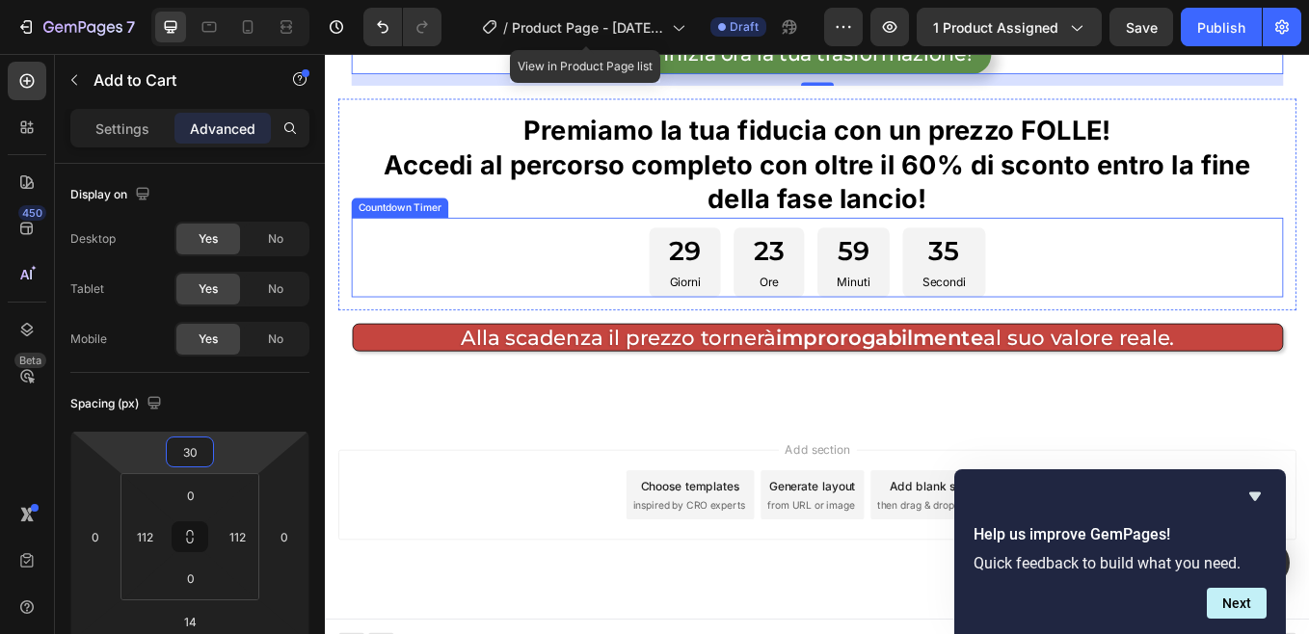
scroll to position [11769, 0]
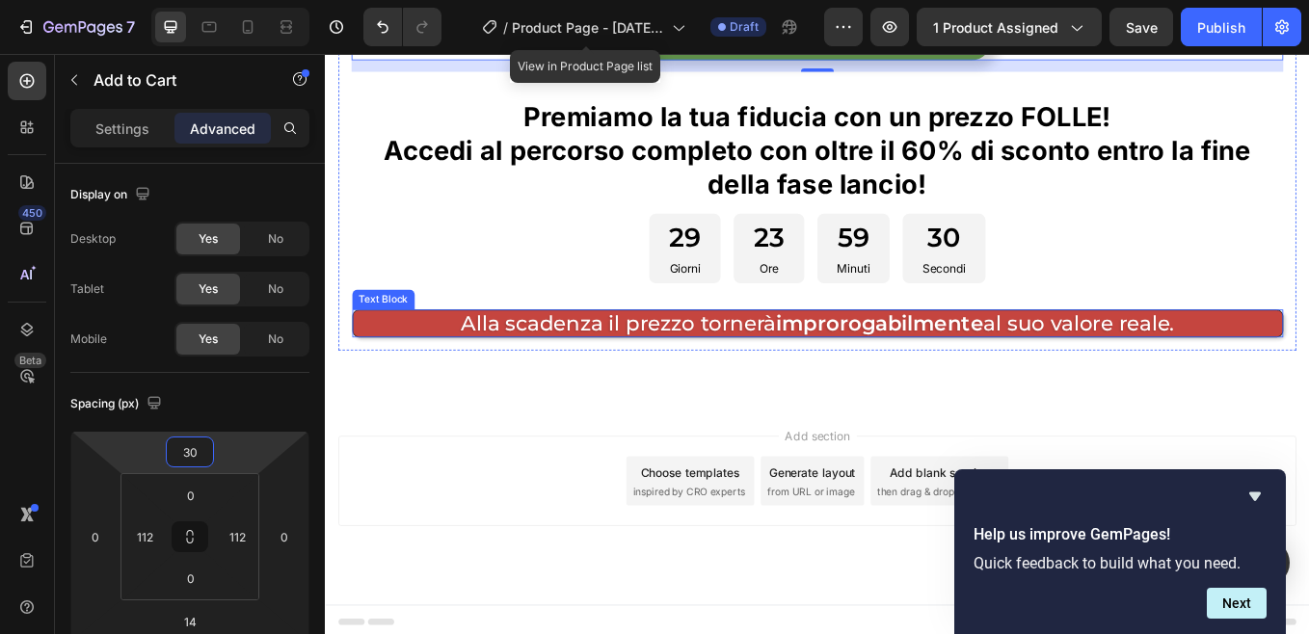
click at [432, 366] on p "Alla scadenza il prezzo tornerà improrogabilmente al suo valore reale." at bounding box center [903, 372] width 1092 height 32
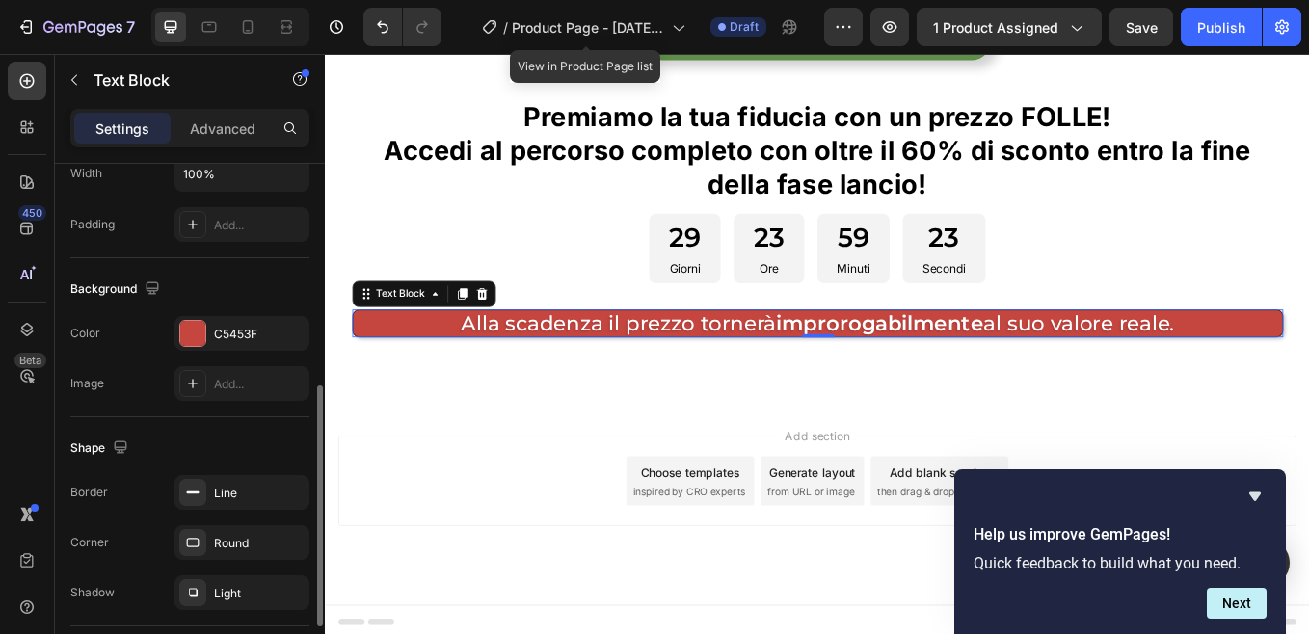
scroll to position [578, 0]
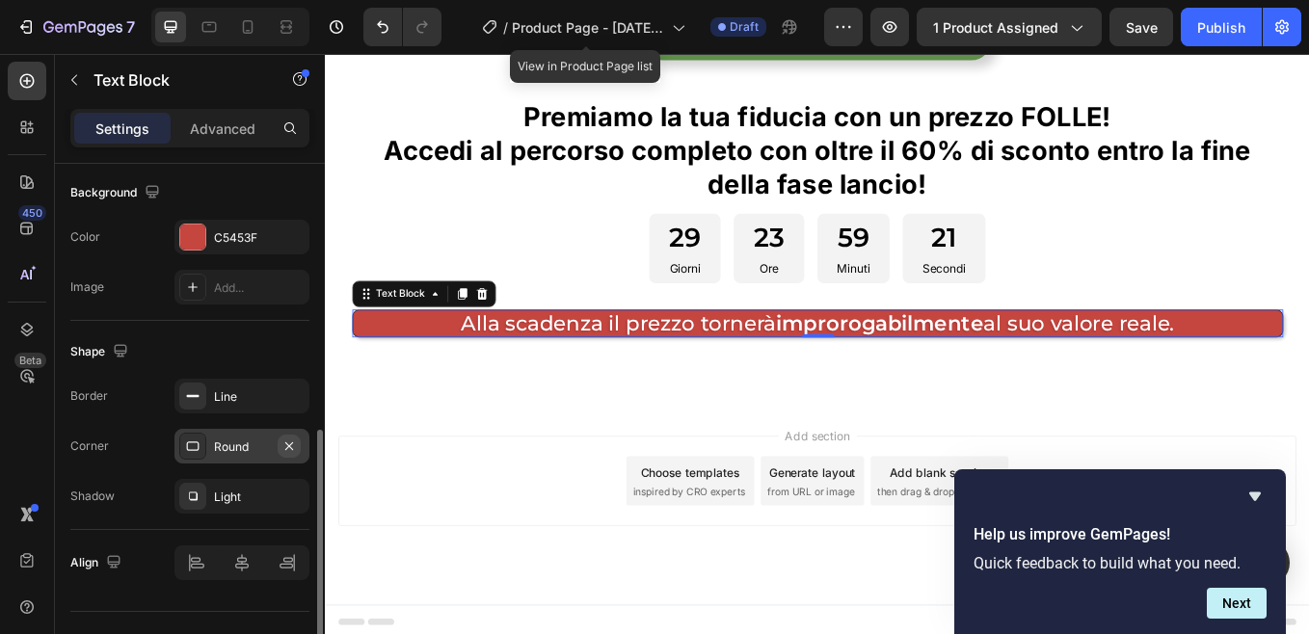
click at [291, 448] on icon "button" at bounding box center [289, 445] width 8 height 8
click at [245, 447] on div "Add..." at bounding box center [259, 446] width 91 height 17
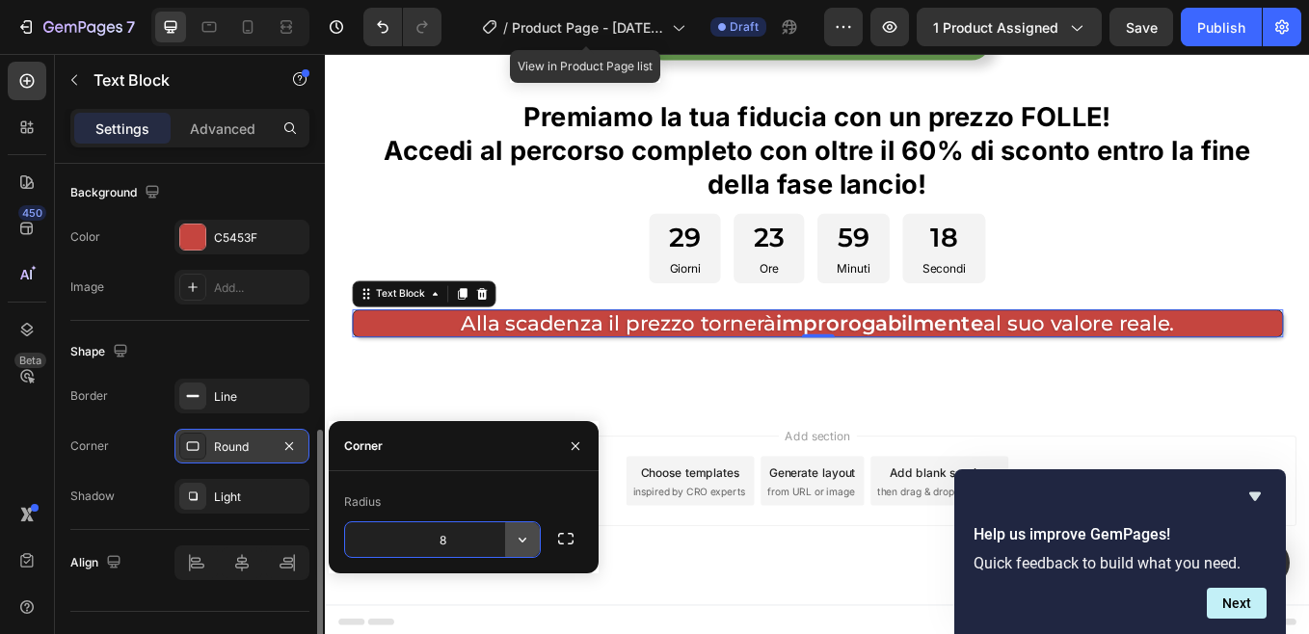
click at [523, 541] on icon "button" at bounding box center [522, 540] width 8 height 5
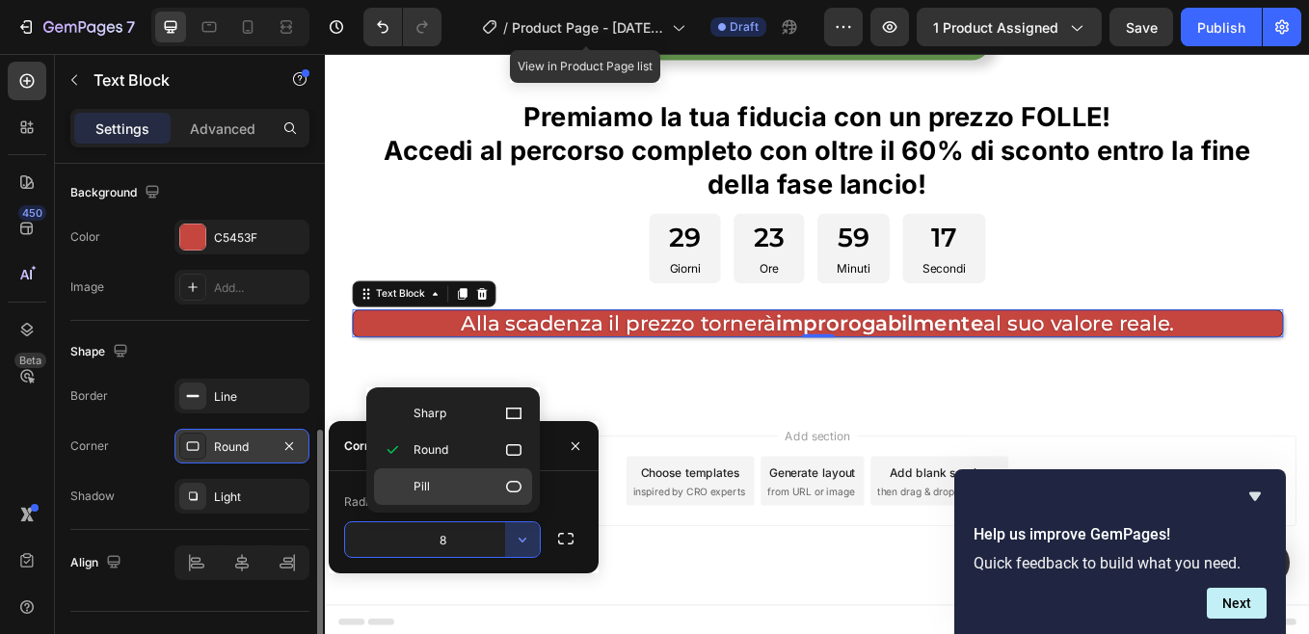
click at [446, 489] on p "Pill" at bounding box center [468, 486] width 110 height 19
type input "9999"
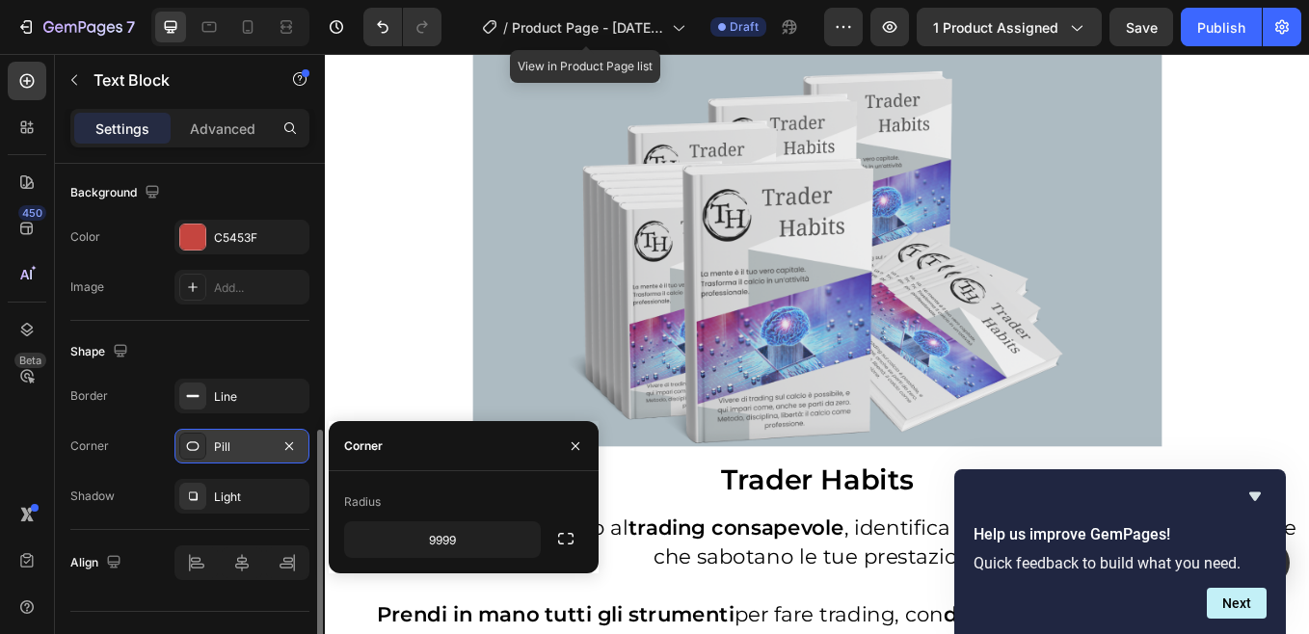
scroll to position [4061, 0]
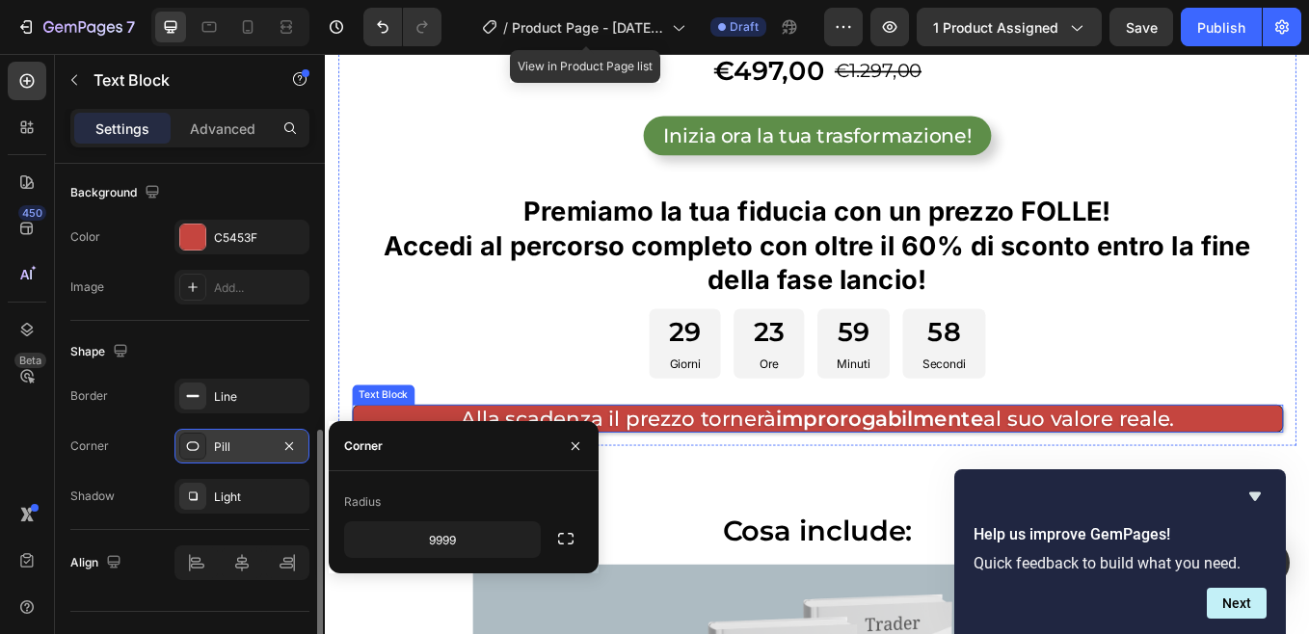
click at [805, 488] on p "Alla scadenza il prezzo tornerà improrogabilmente al suo valore reale." at bounding box center [903, 483] width 1092 height 32
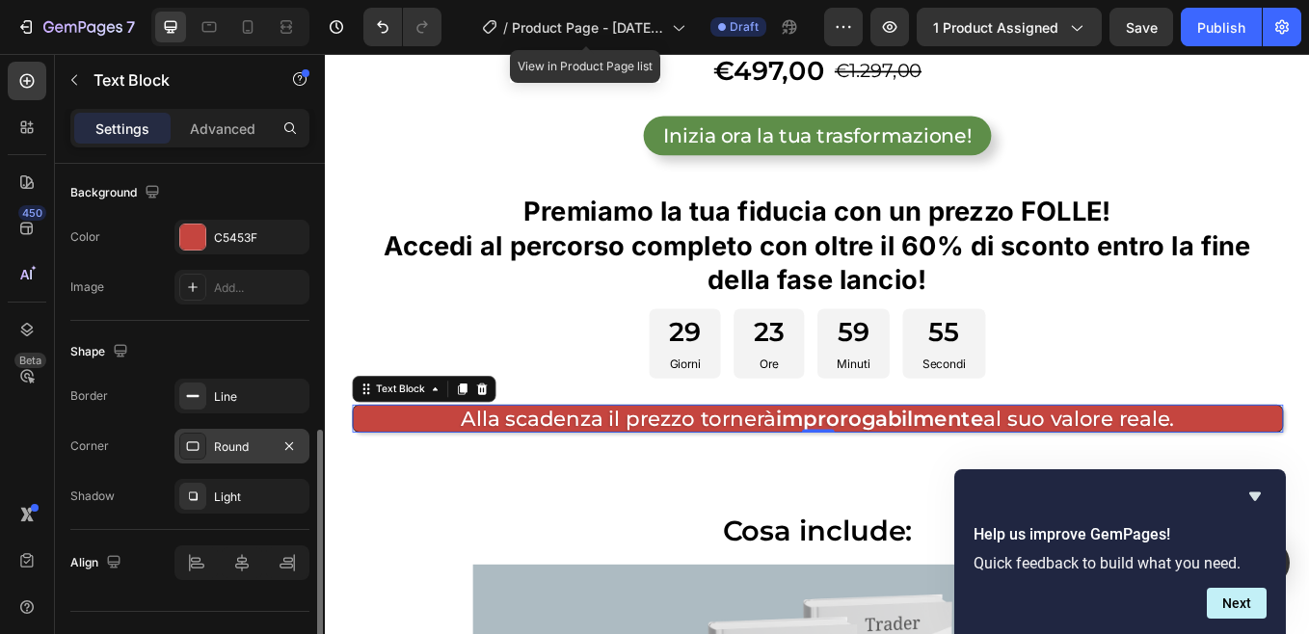
click at [248, 442] on div "Round" at bounding box center [242, 446] width 56 height 17
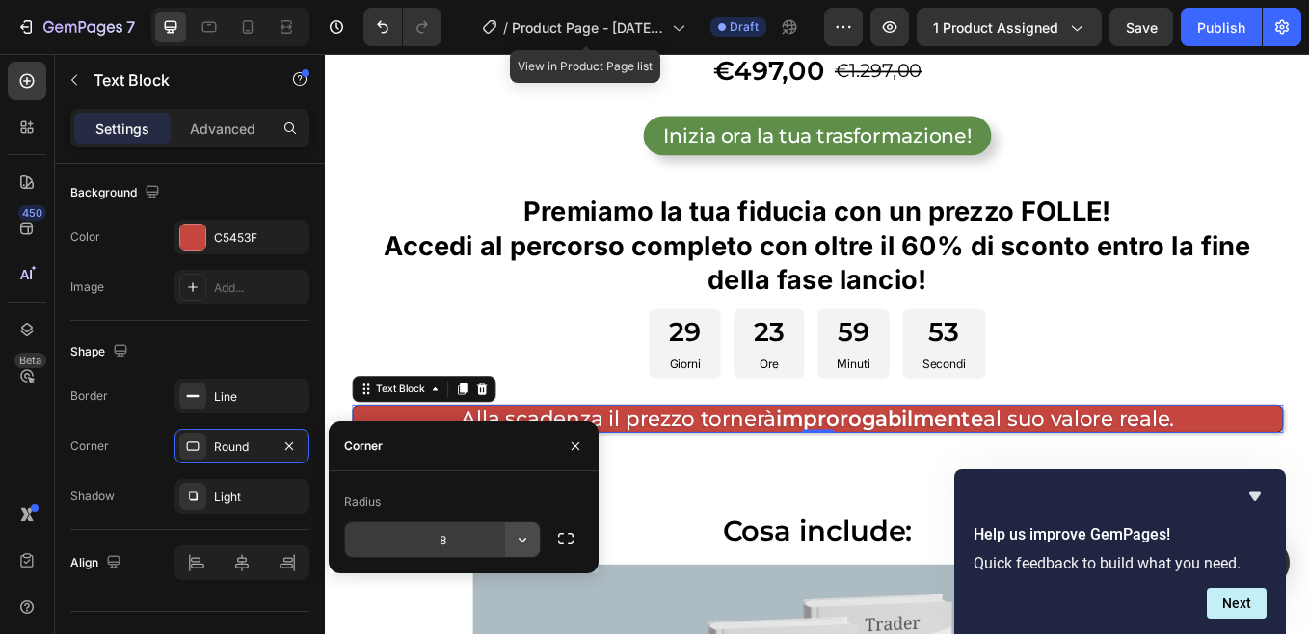
click at [524, 540] on icon "button" at bounding box center [522, 540] width 8 height 5
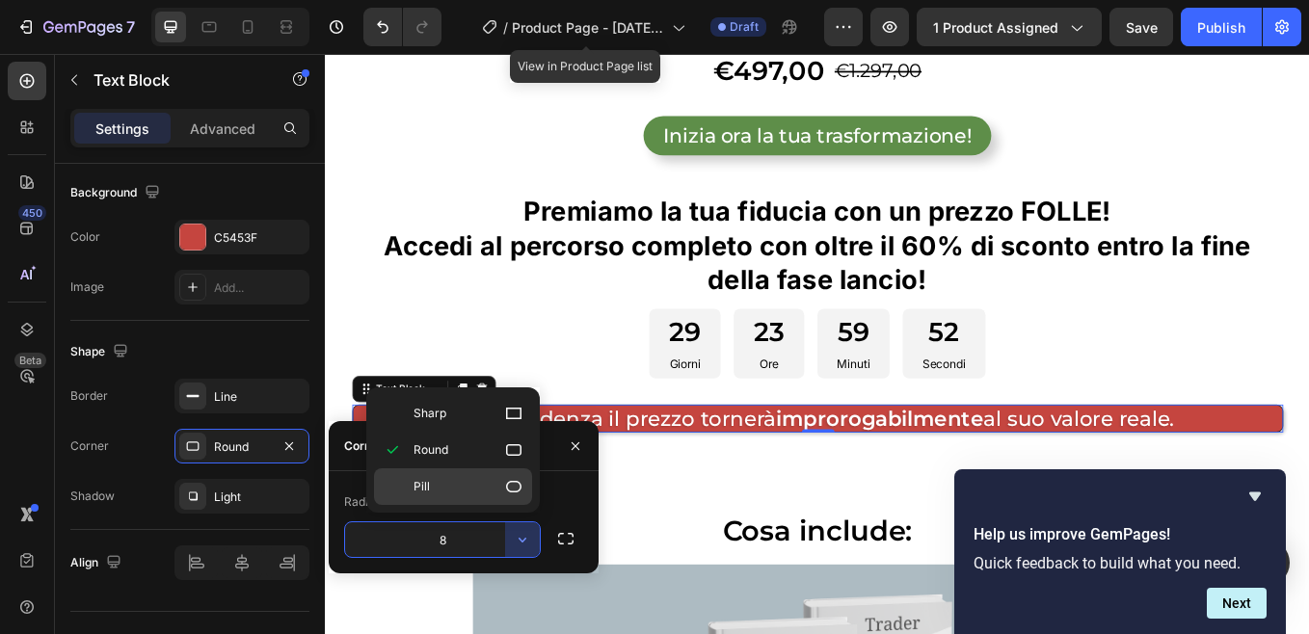
click at [448, 485] on p "Pill" at bounding box center [468, 486] width 110 height 19
type input "9999"
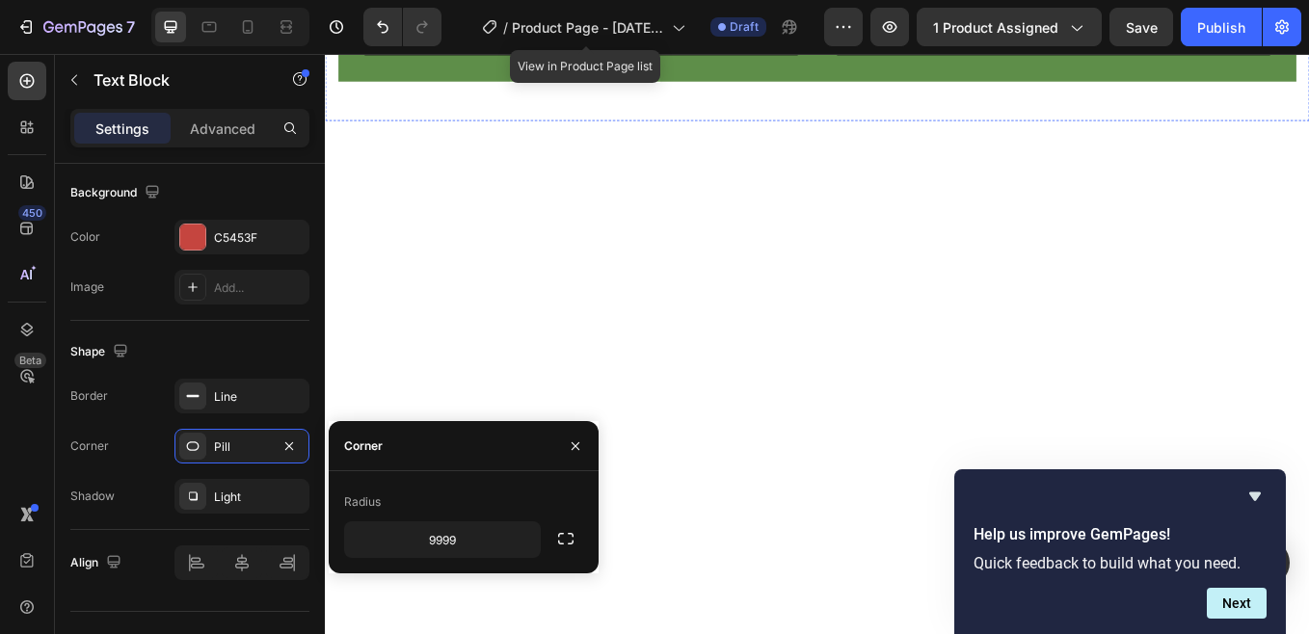
scroll to position [1170, 0]
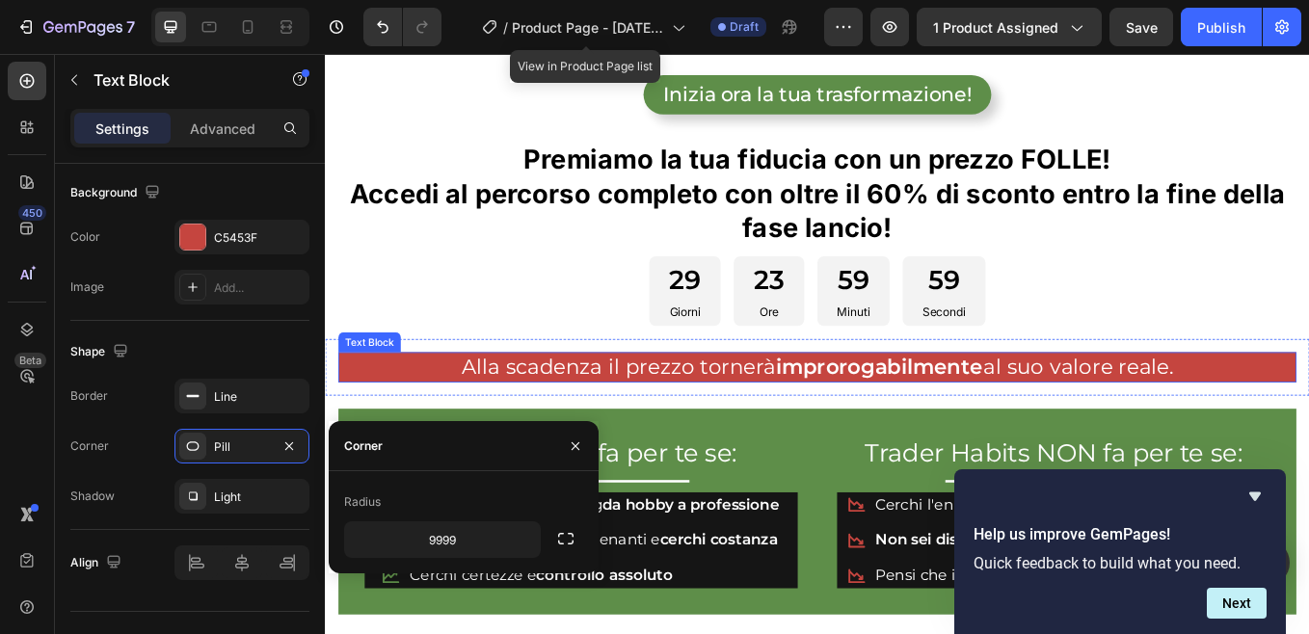
click at [406, 410] on p "Alla scadenza il prezzo tornerà improrogabilmente al suo valore reale." at bounding box center [903, 423] width 1122 height 32
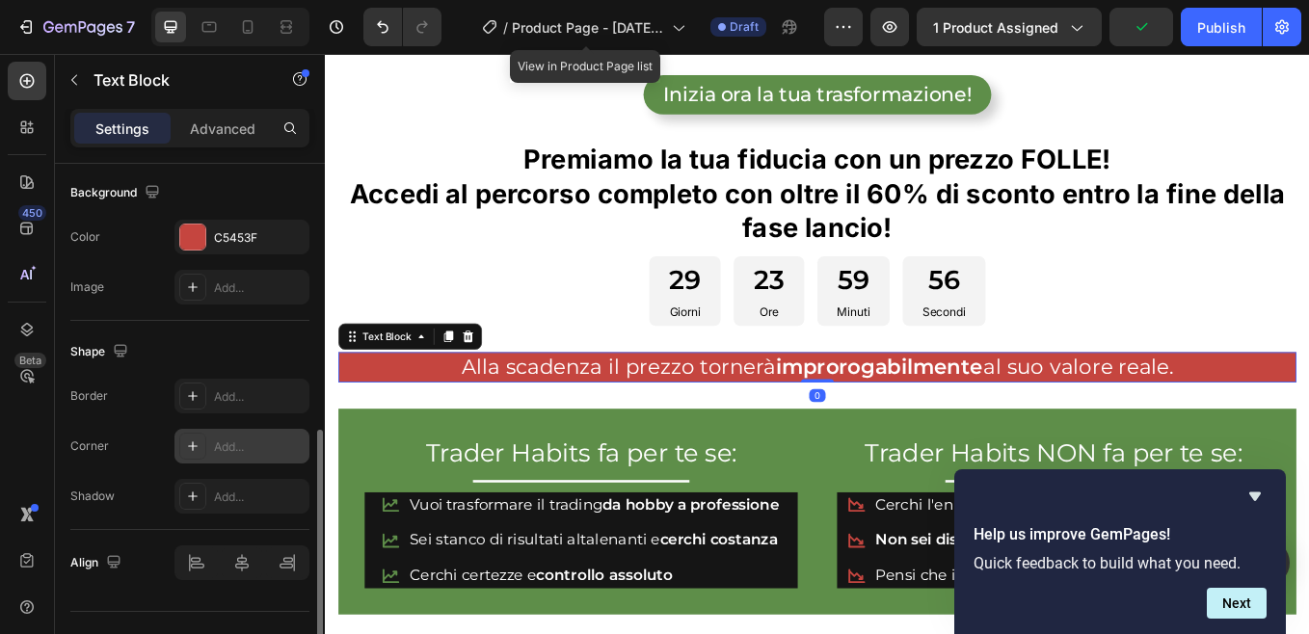
click at [262, 446] on div "Add..." at bounding box center [259, 446] width 91 height 17
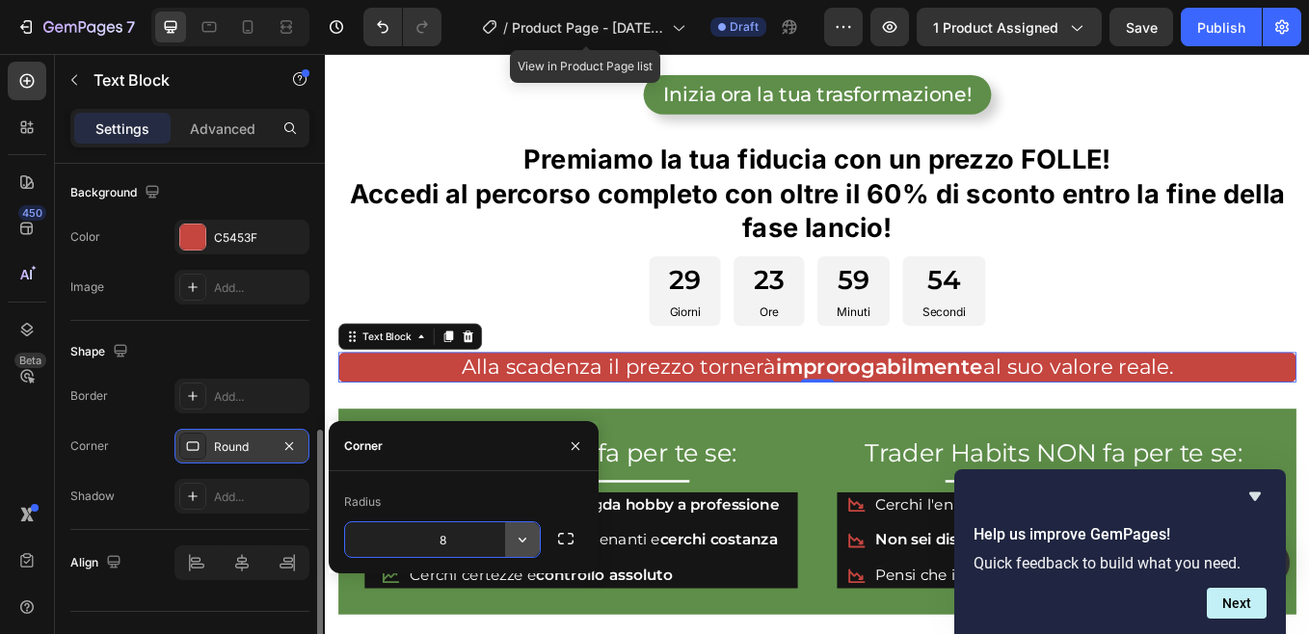
click at [522, 542] on icon "button" at bounding box center [522, 539] width 19 height 19
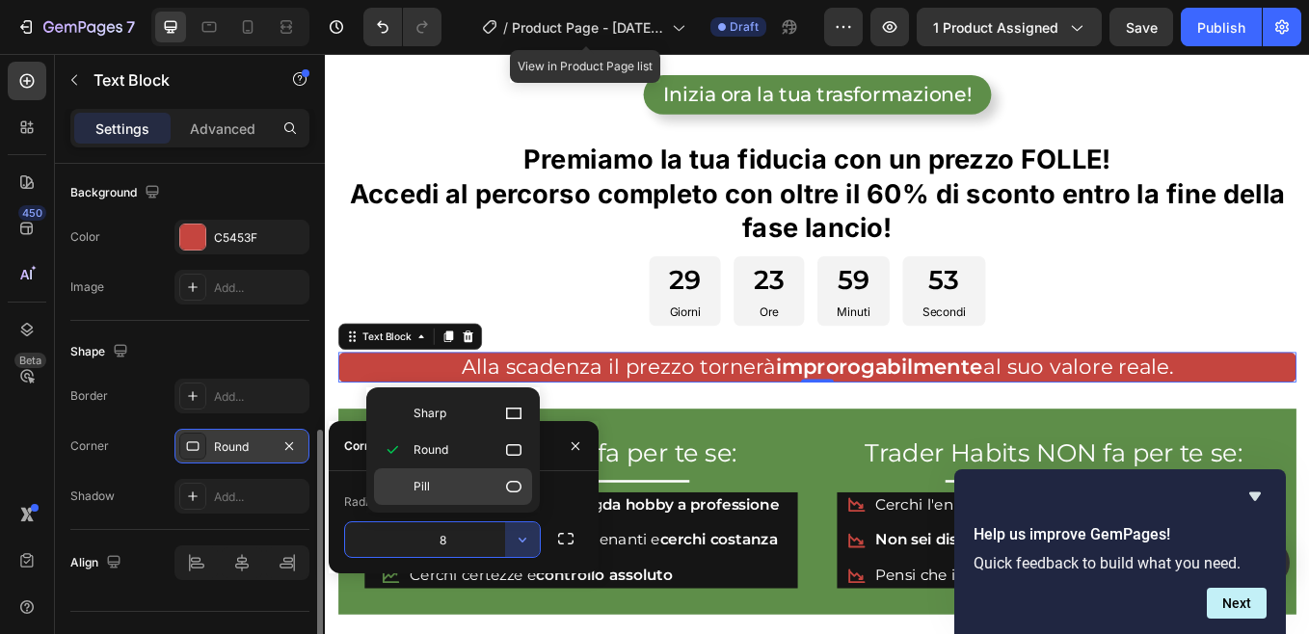
click at [468, 489] on p "Pill" at bounding box center [468, 486] width 110 height 19
type input "9999"
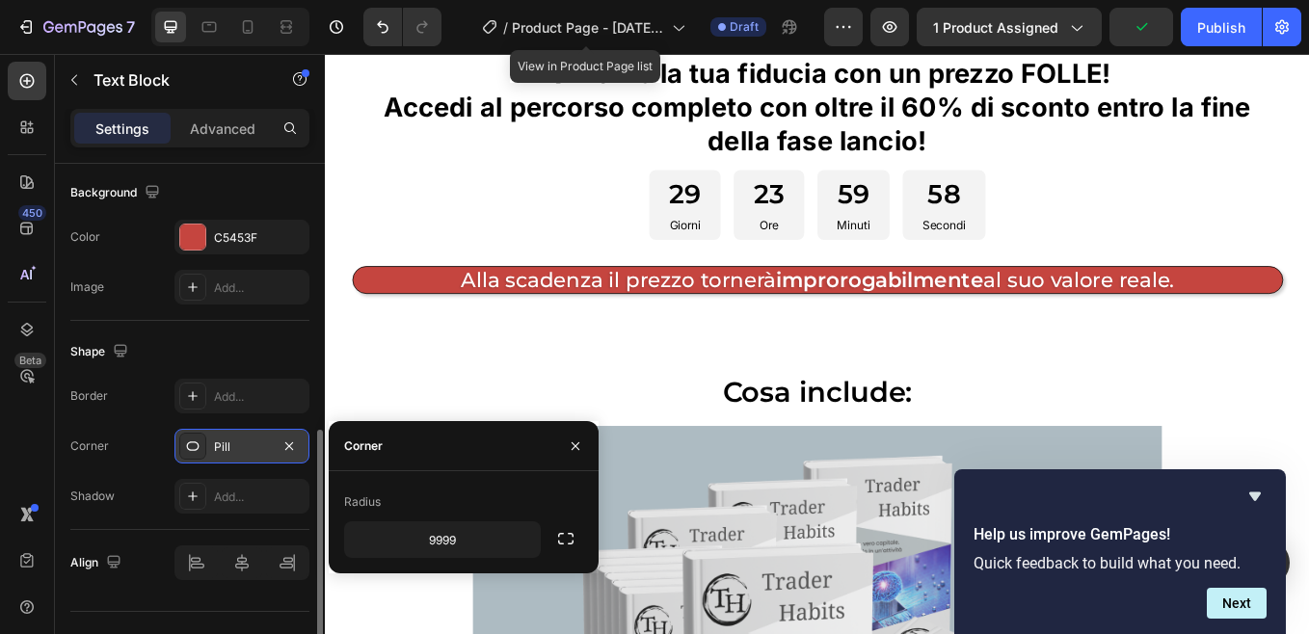
scroll to position [4253, 0]
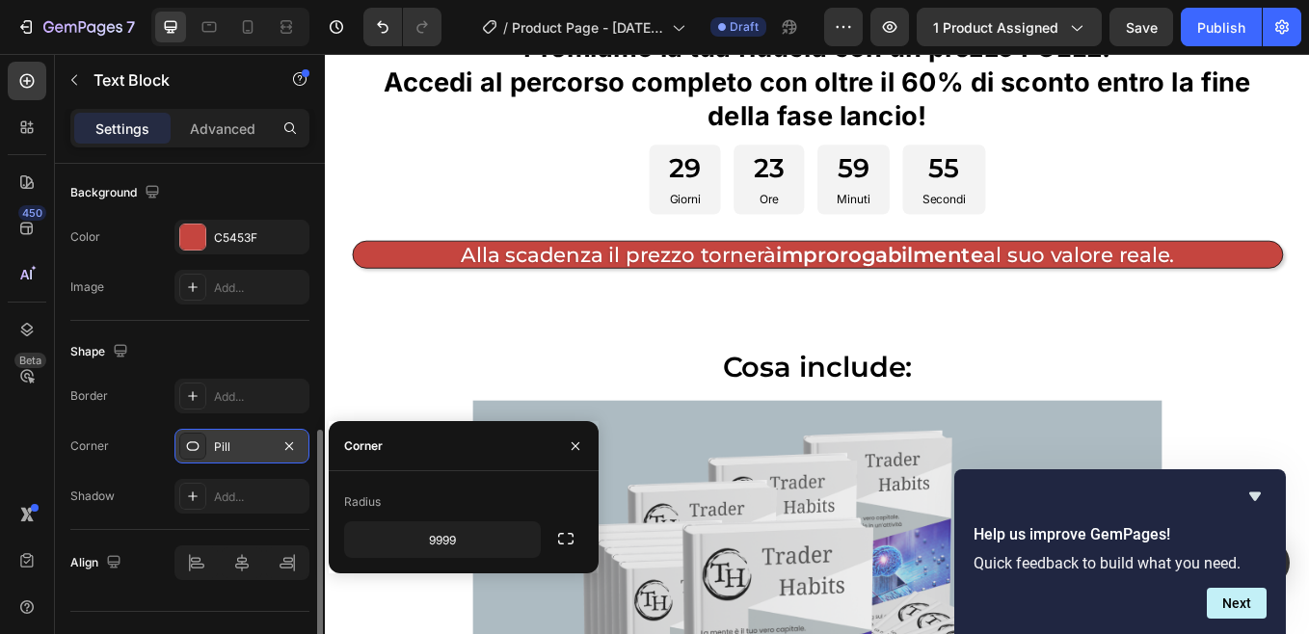
click at [1142, 29] on div "7 / Product Page - [DATE] 08:03:36 Draft Preview 1 product assigned Save Publish" at bounding box center [654, 27] width 1309 height 55
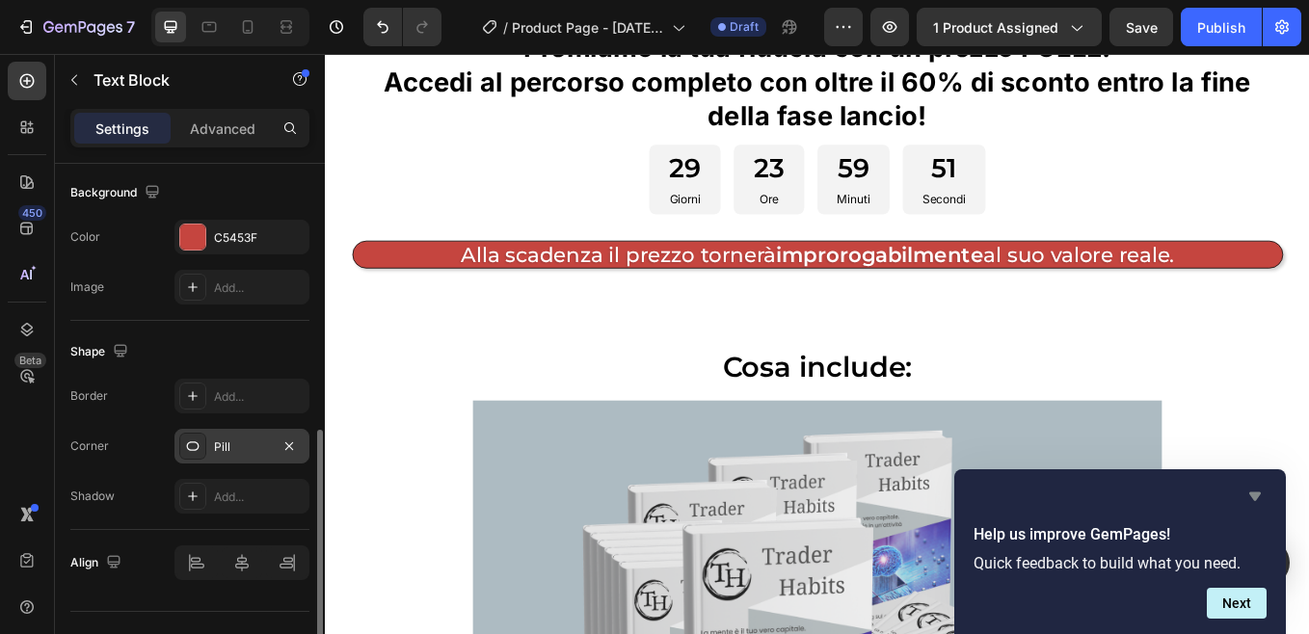
click at [1255, 492] on icon "Hide survey" at bounding box center [1255, 496] width 12 height 9
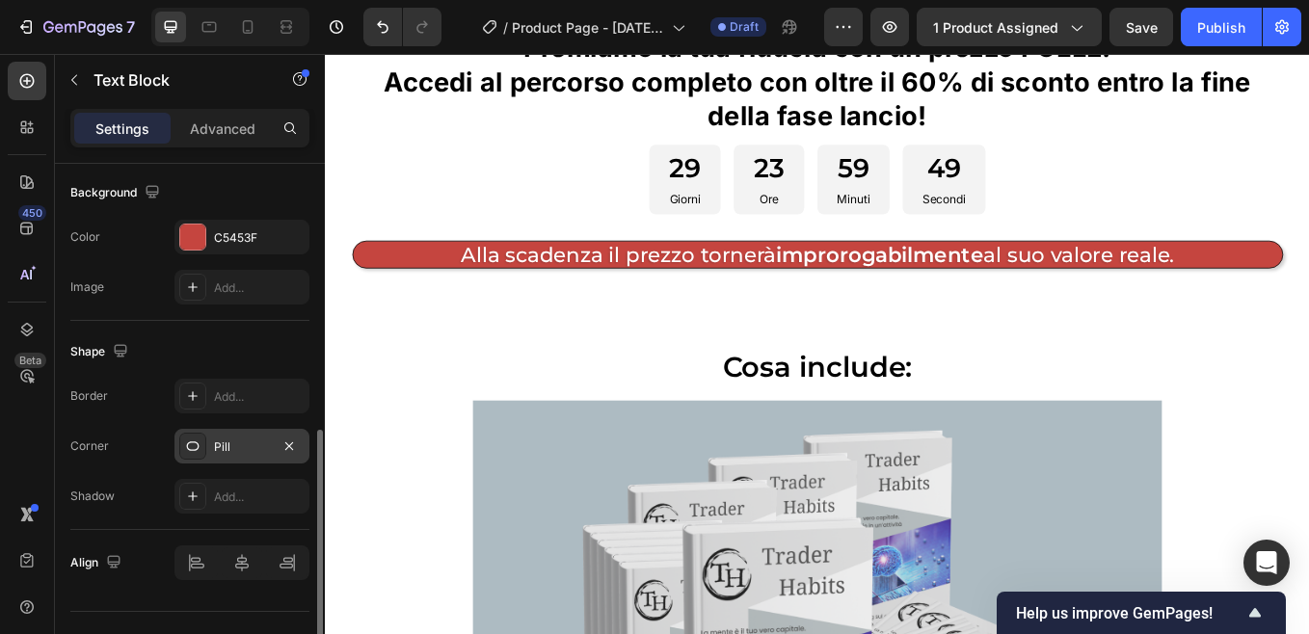
click at [1151, 29] on div "7 / Product Page - [DATE] 08:03:36 Draft Preview 1 product assigned Save Publish" at bounding box center [654, 27] width 1309 height 55
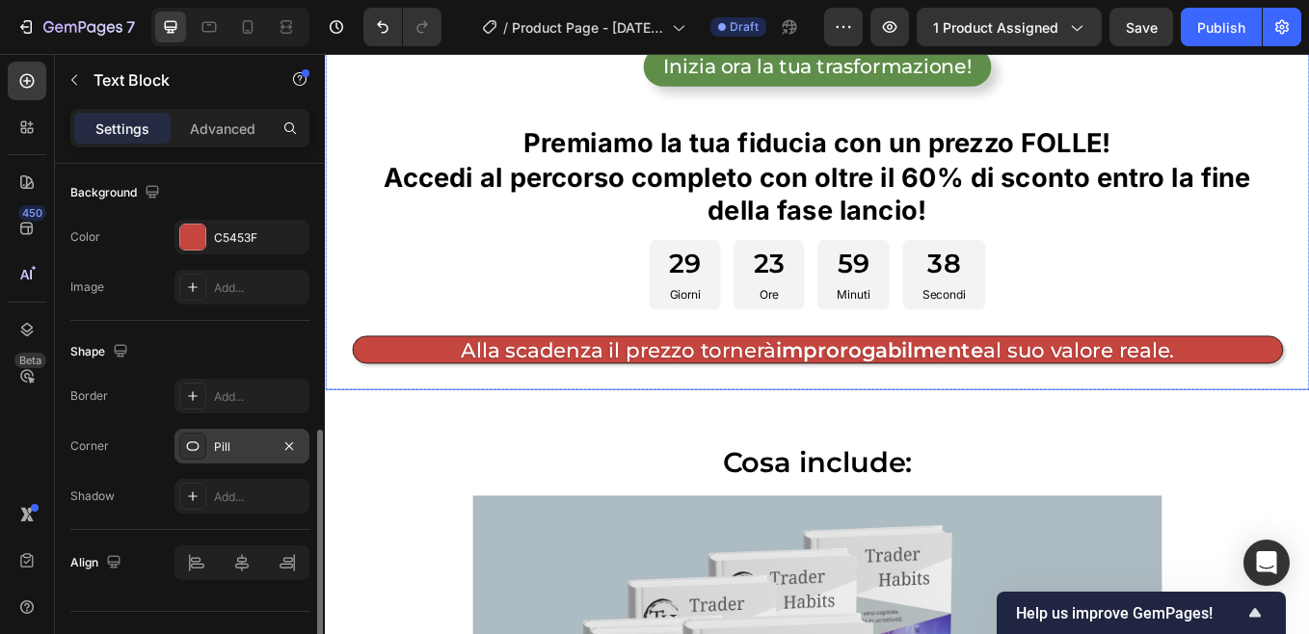
scroll to position [4061, 0]
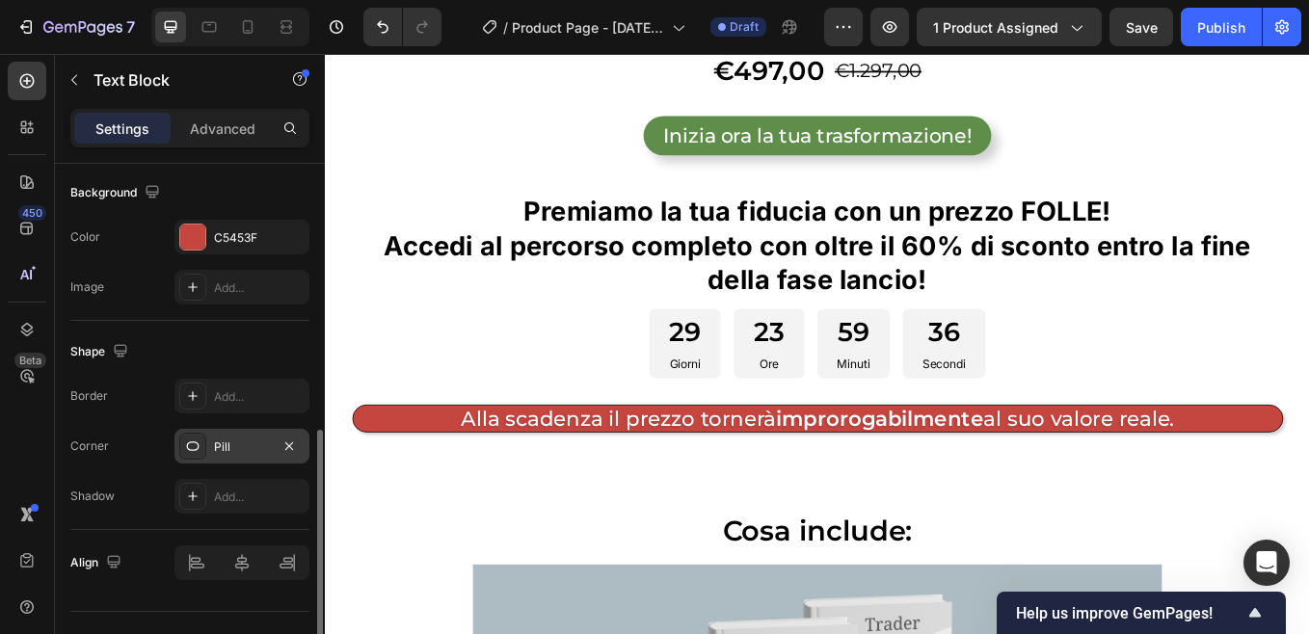
click at [1150, 27] on div "7 / Product Page - [DATE] 08:03:36 Draft Preview 1 product assigned Save Publish" at bounding box center [654, 27] width 1309 height 55
click at [1146, 31] on div "7 / Product Page - [DATE] 08:03:36 Draft Preview 1 product assigned Save Publish" at bounding box center [654, 27] width 1309 height 55
drag, startPoint x: 1463, startPoint y: 93, endPoint x: 1250, endPoint y: 140, distance: 217.9
click at [1250, 140] on div "Inizia ora la tua trasformazione! Add to Cart" at bounding box center [903, 150] width 1095 height 46
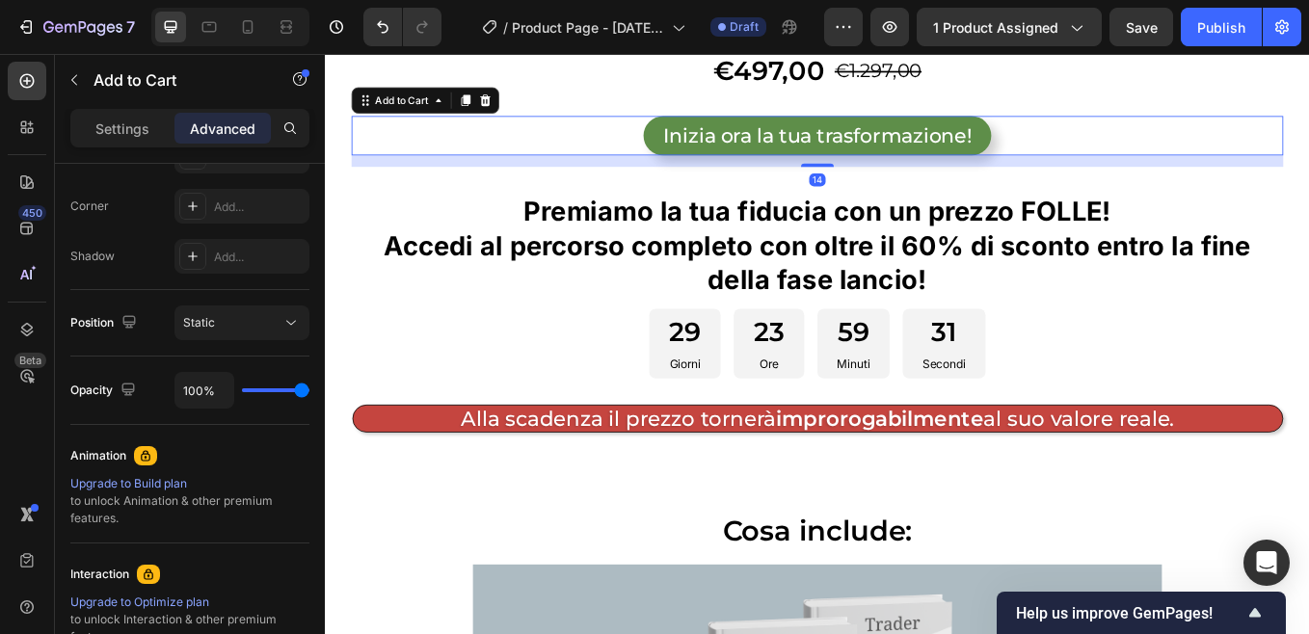
scroll to position [0, 0]
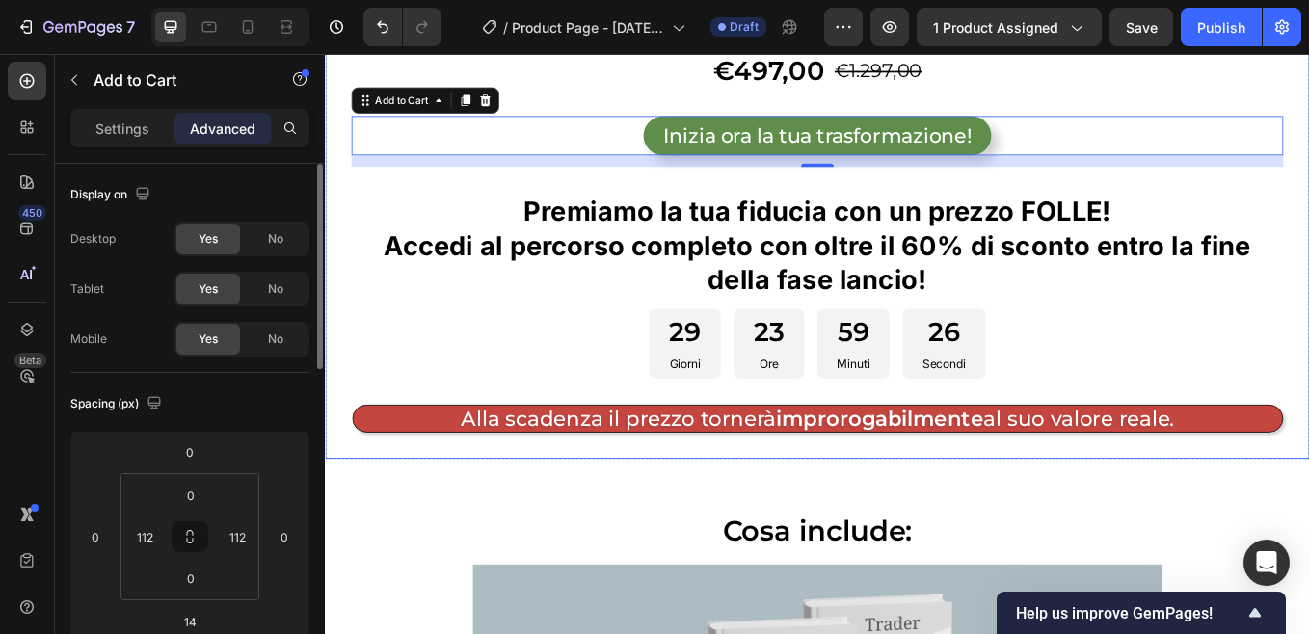
click at [332, 292] on div "€497,00 Product Price Product Price €1.297,00 Product Price Product Price Row I…" at bounding box center [903, 275] width 1156 height 510
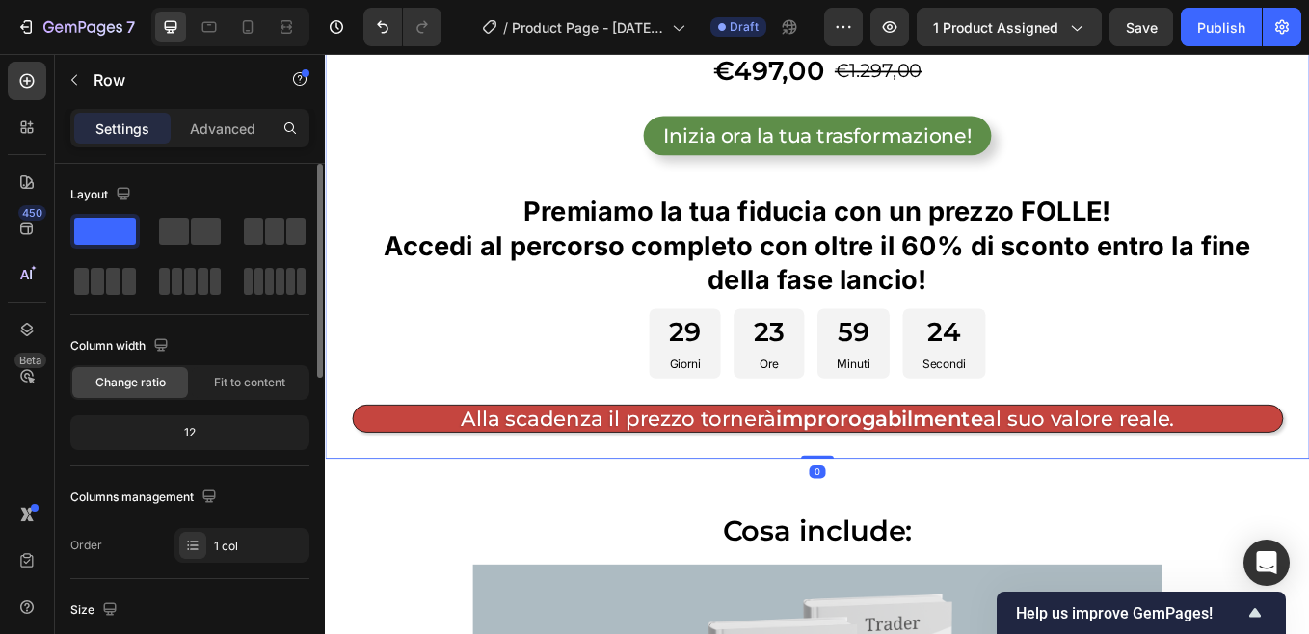
click at [1143, 27] on div "7 / Product Page - [DATE] 08:03:36 Draft Preview 1 product assigned Save Publish" at bounding box center [654, 27] width 1309 height 55
click at [1148, 27] on div "7 / Product Page - [DATE] 08:03:36 Draft Preview 1 product assigned Save Publish" at bounding box center [654, 27] width 1309 height 55
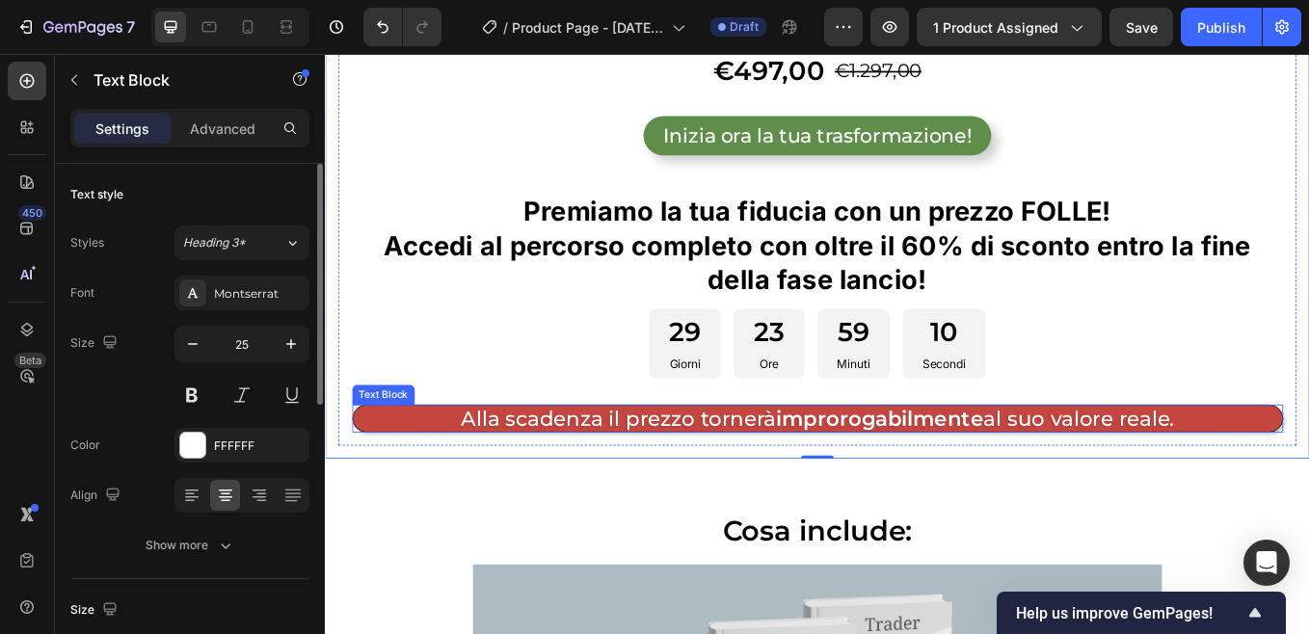
click at [442, 481] on p "Alla scadenza il prezzo tornerà improrogabilmente al suo valore reale." at bounding box center [903, 483] width 1092 height 32
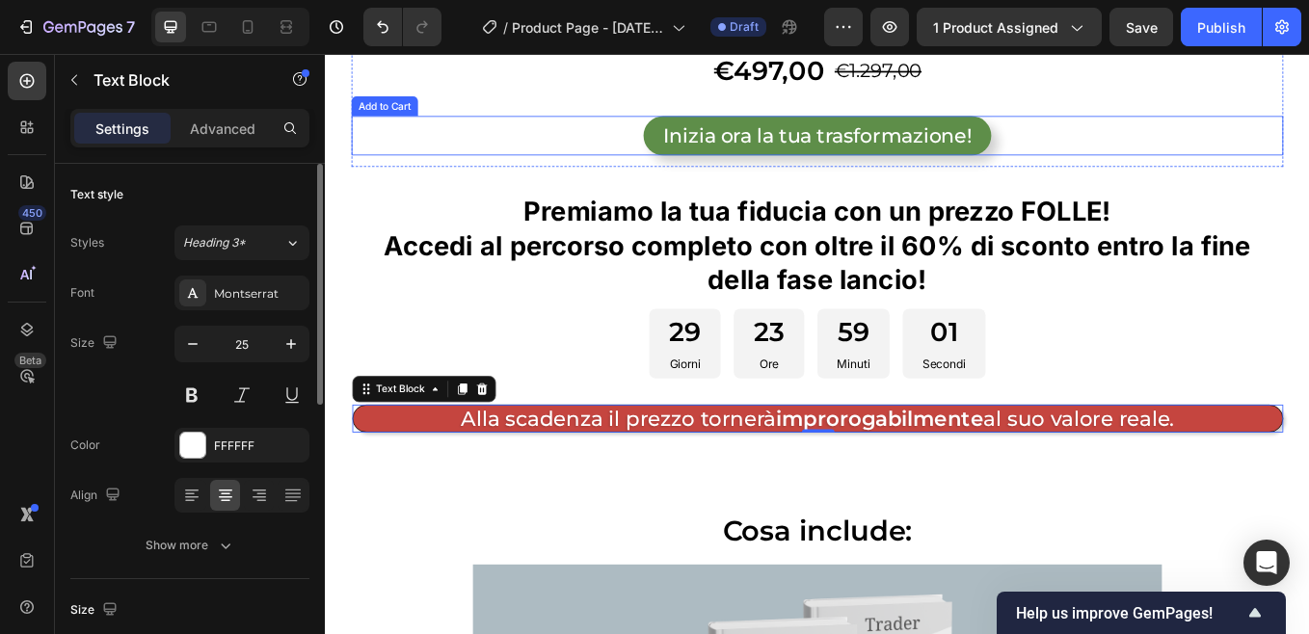
click at [687, 147] on div "Inizia ora la tua trasformazione! Add to Cart" at bounding box center [903, 150] width 1095 height 46
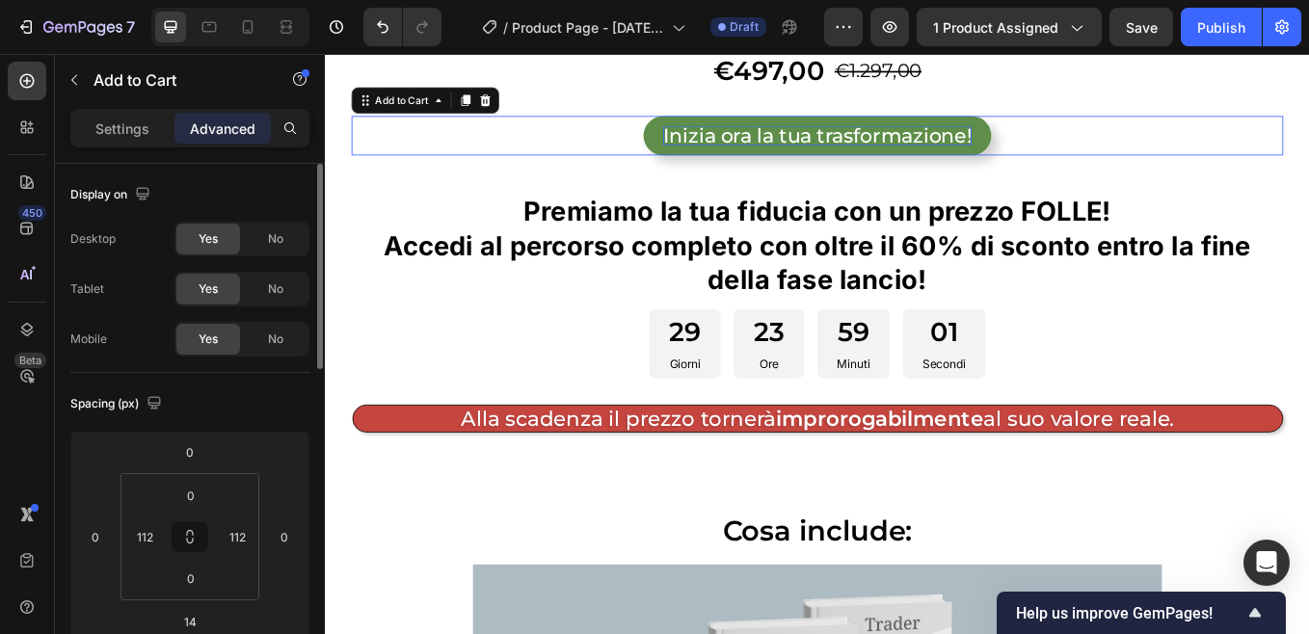
click at [747, 151] on div "Inizia ora la tua trasformazione!" at bounding box center [903, 150] width 362 height 23
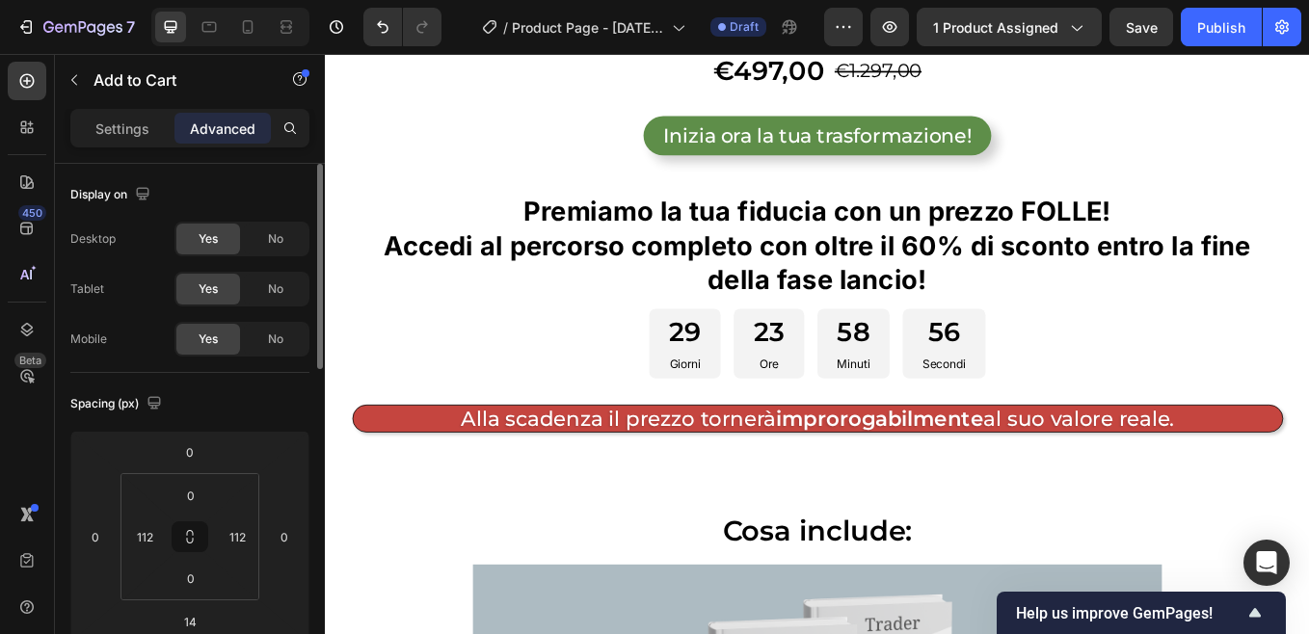
click at [624, 166] on div "Inizia ora la tua trasformazione! Add to Cart 14" at bounding box center [903, 150] width 1095 height 46
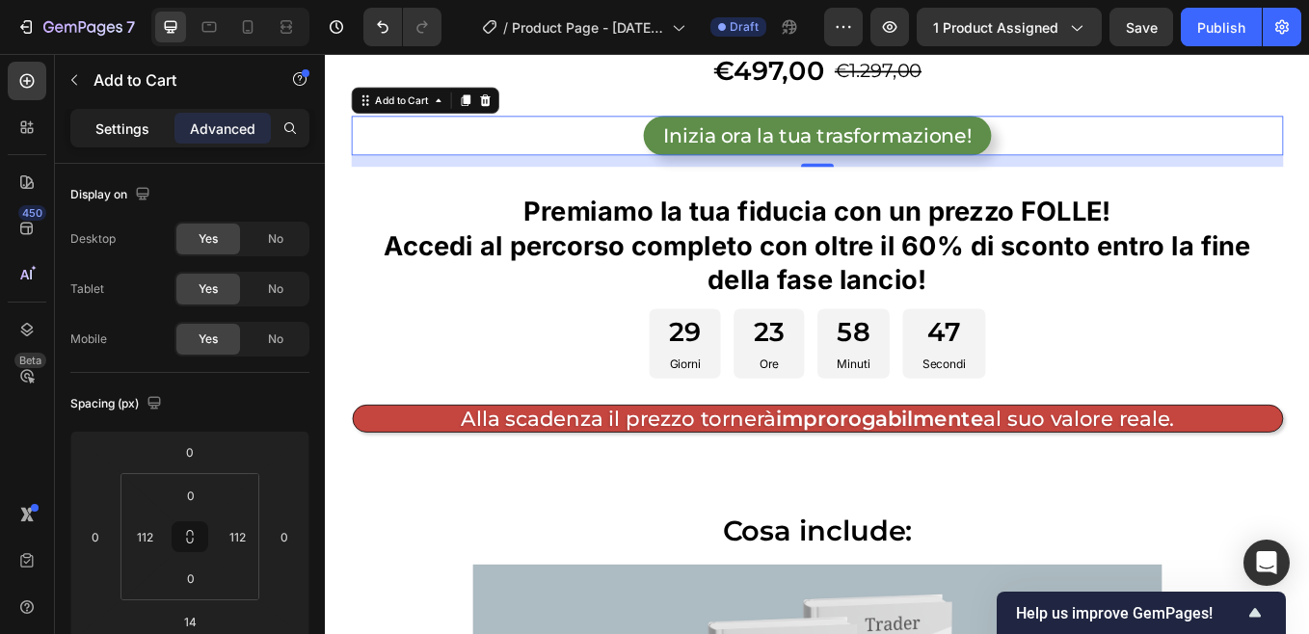
click at [126, 132] on p "Settings" at bounding box center [122, 129] width 54 height 20
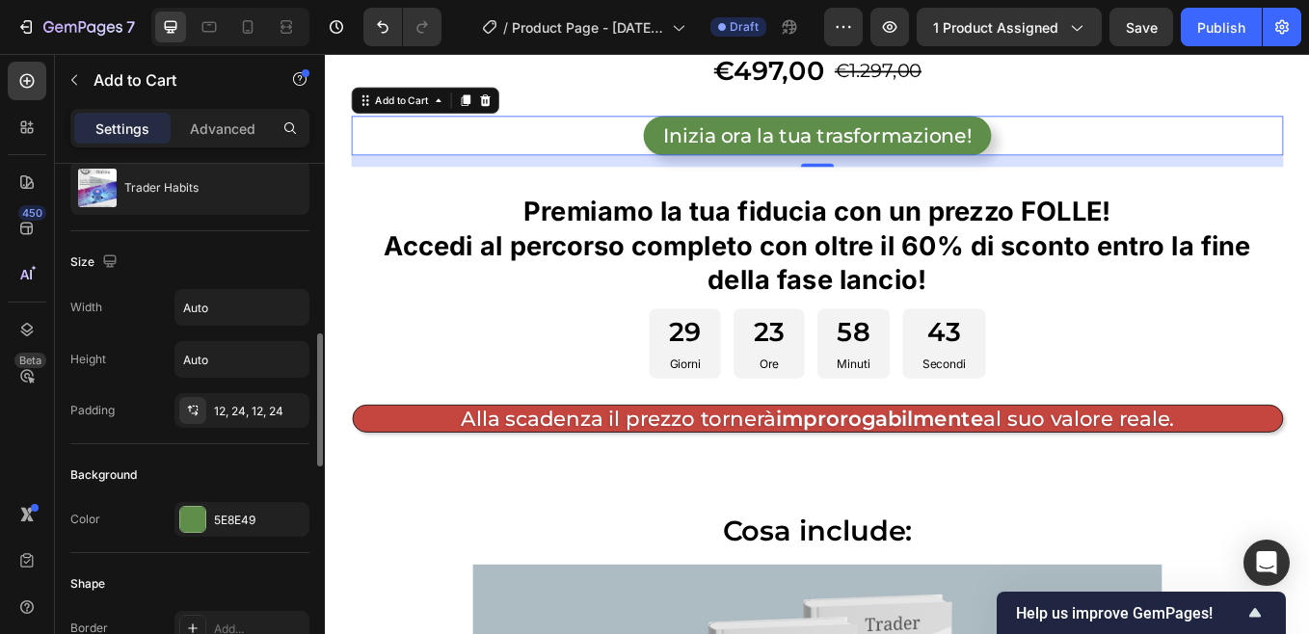
scroll to position [289, 0]
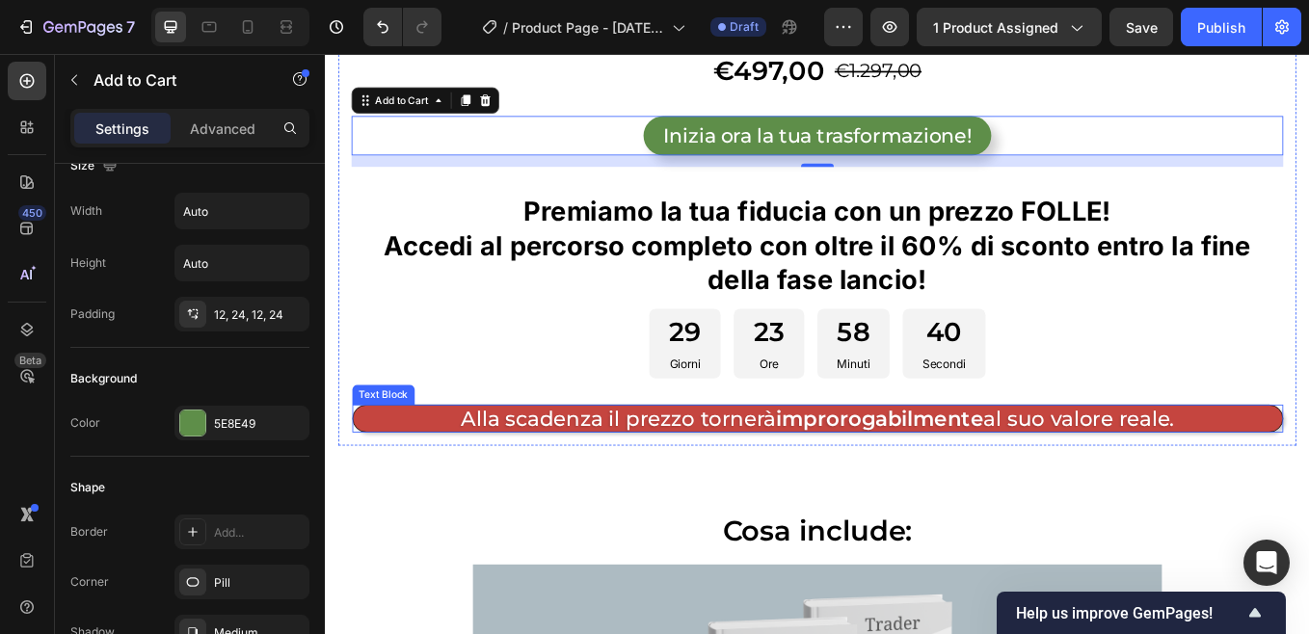
click at [439, 482] on p "Alla scadenza il prezzo tornerà improrogabilmente al suo valore reale." at bounding box center [903, 483] width 1092 height 32
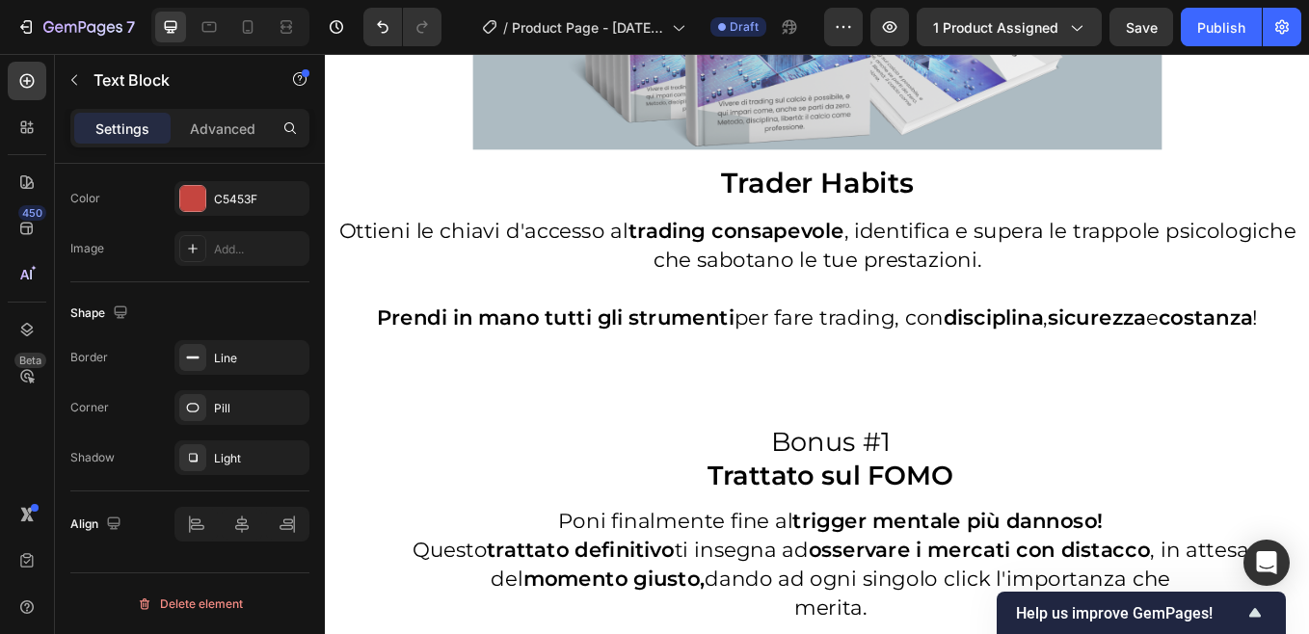
scroll to position [4350, 0]
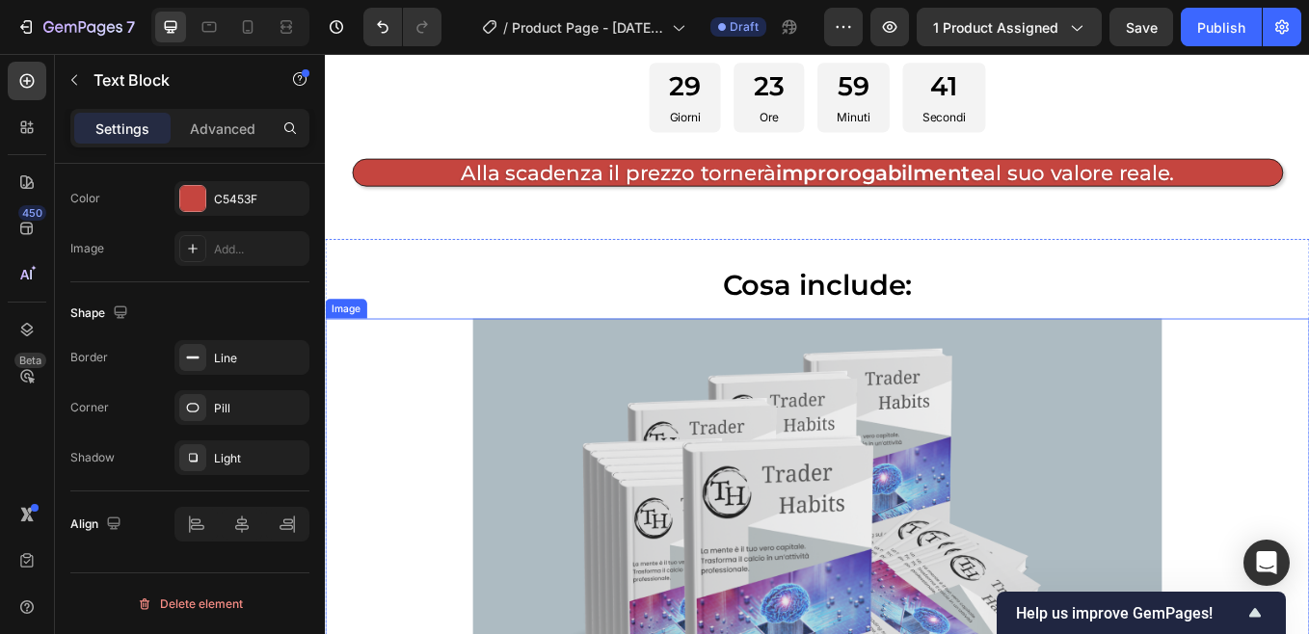
click at [600, 476] on img at bounding box center [902, 603] width 809 height 476
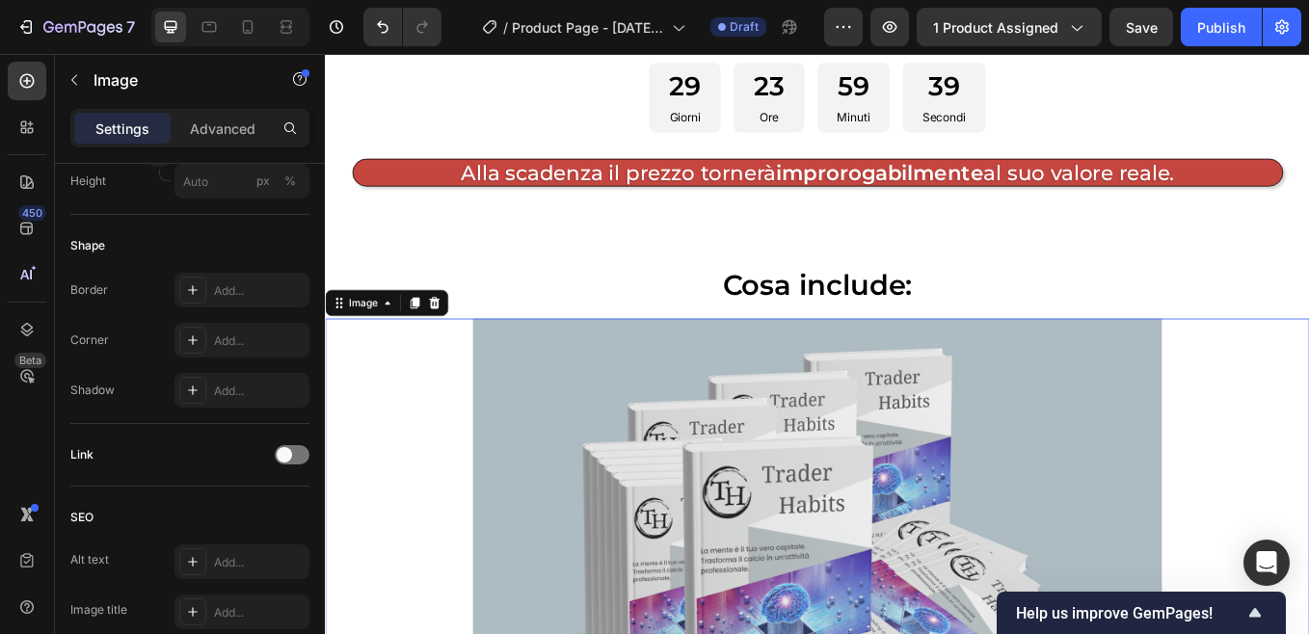
scroll to position [0, 0]
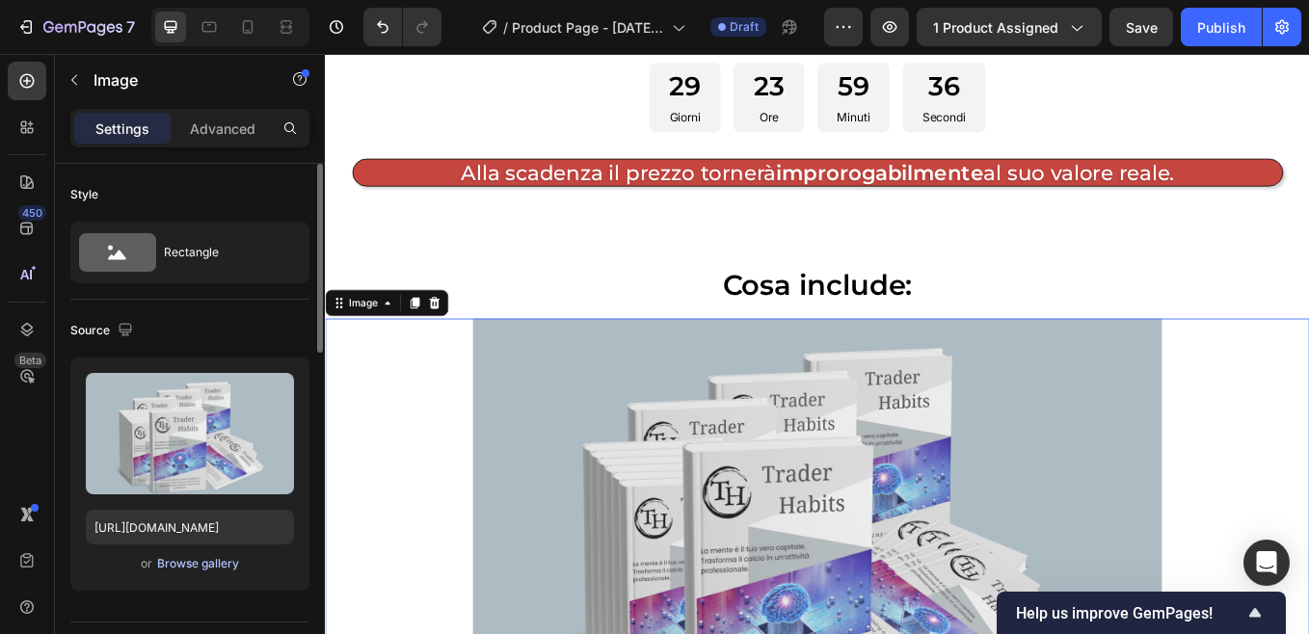
click at [197, 565] on div "Browse gallery" at bounding box center [198, 563] width 82 height 17
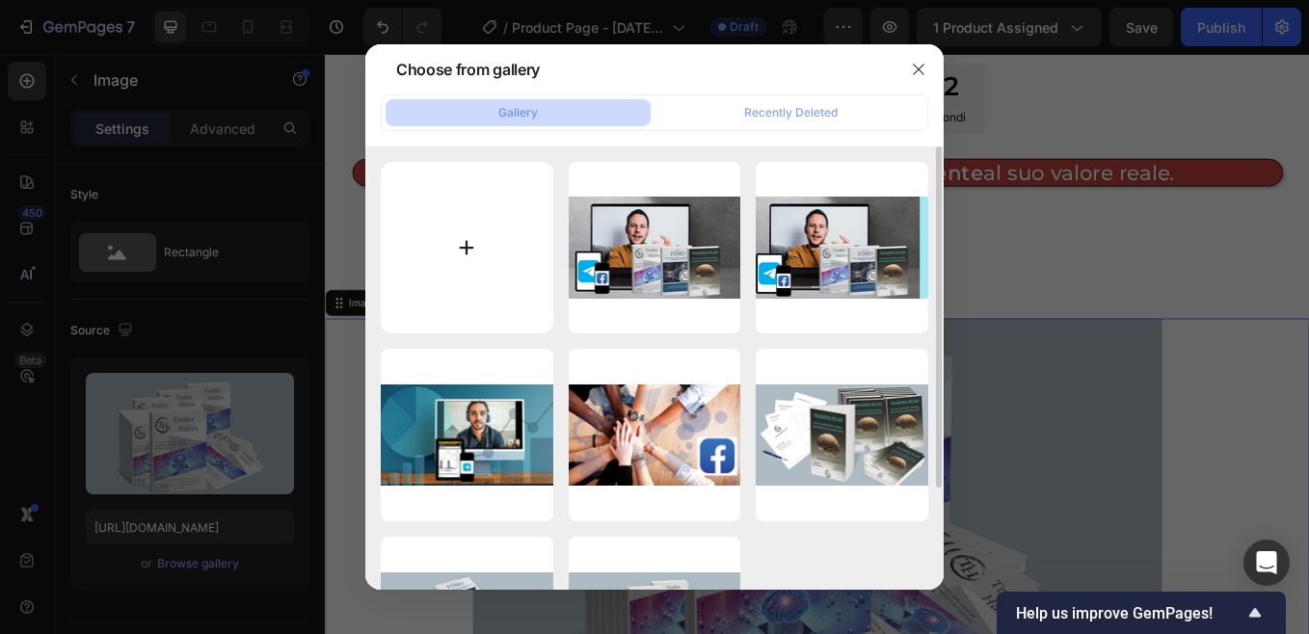
click at [469, 246] on input "file" at bounding box center [467, 248] width 172 height 172
type input "C:\fakepath\Mockup Trader Habits manuale (1).png"
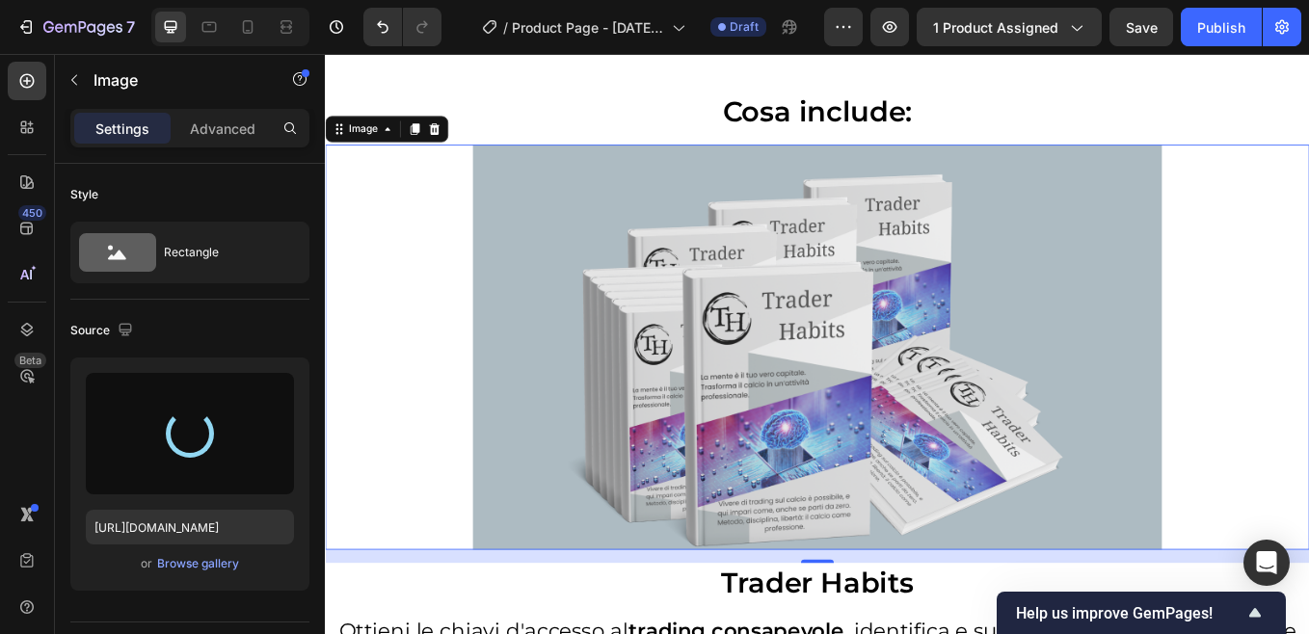
scroll to position [4542, 0]
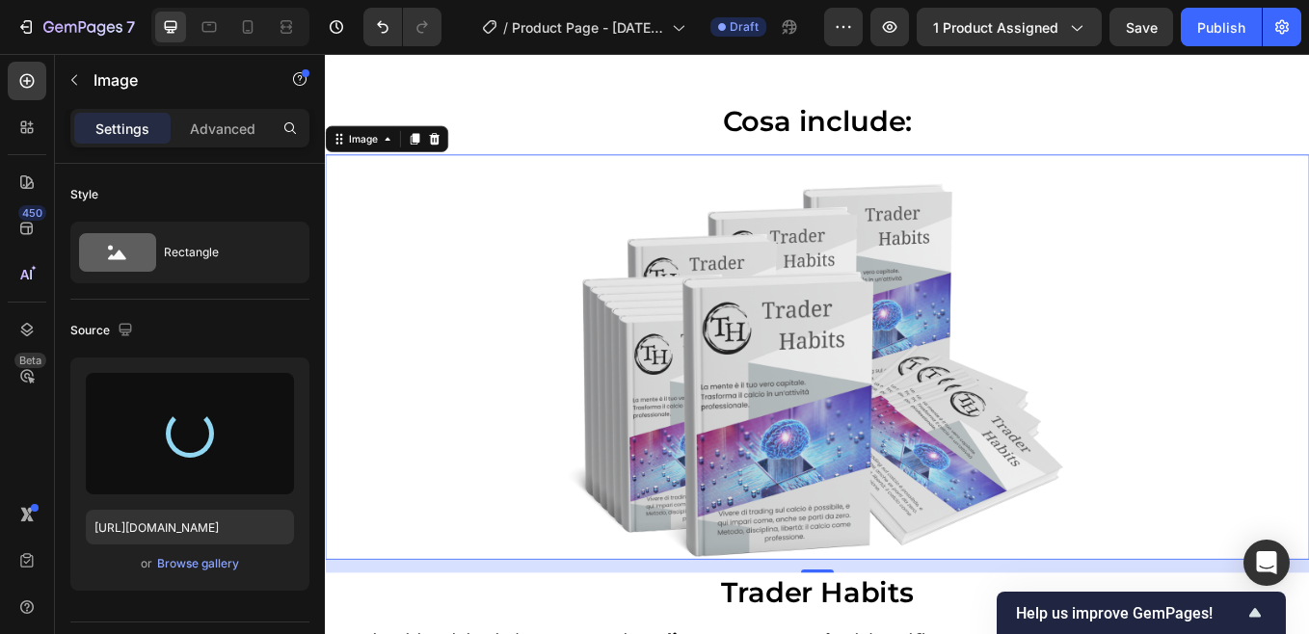
type input "[URL][DOMAIN_NAME]"
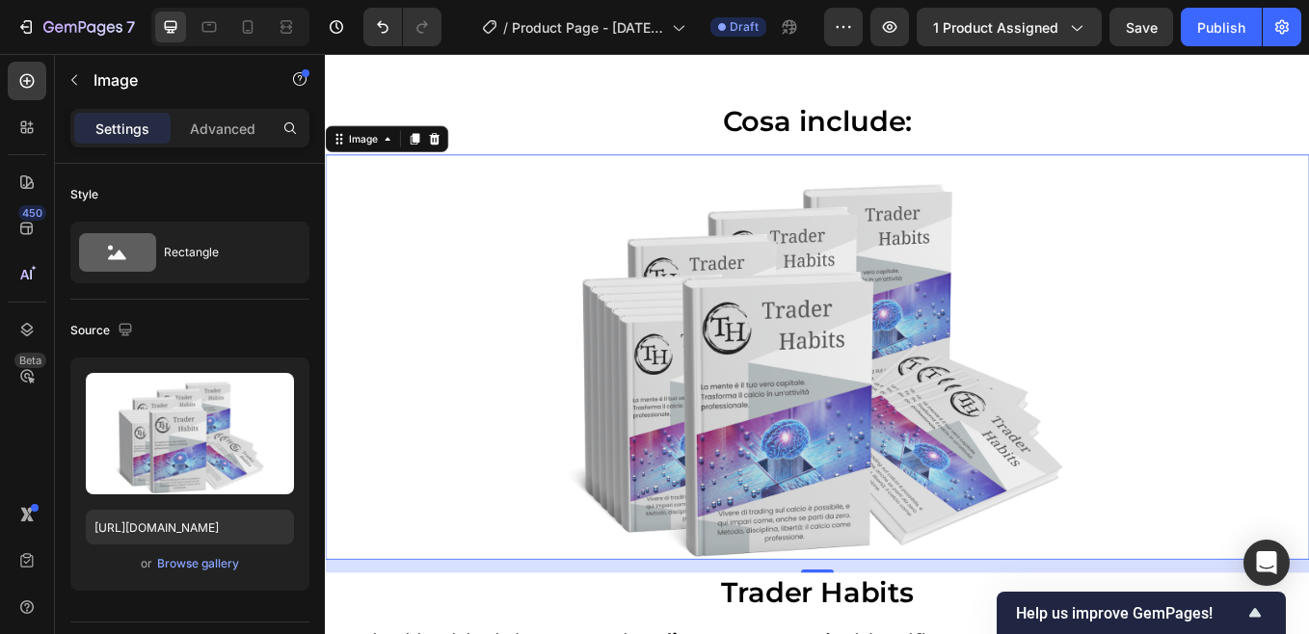
scroll to position [4639, 0]
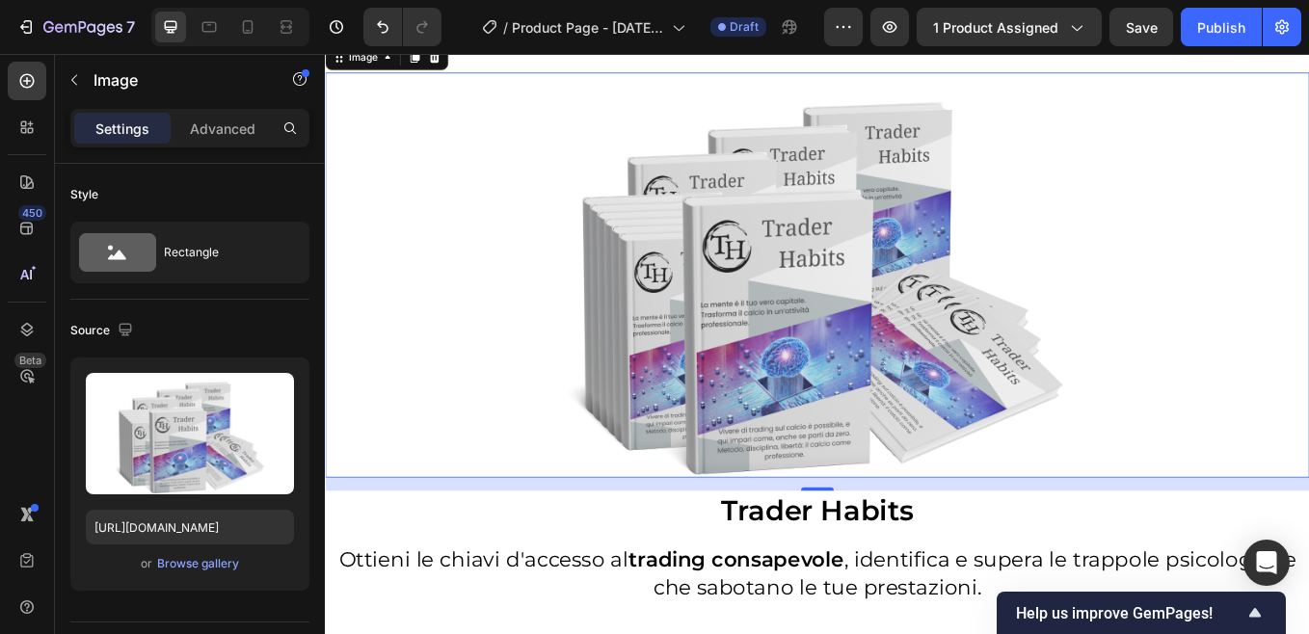
click at [1290, 244] on img at bounding box center [902, 314] width 809 height 476
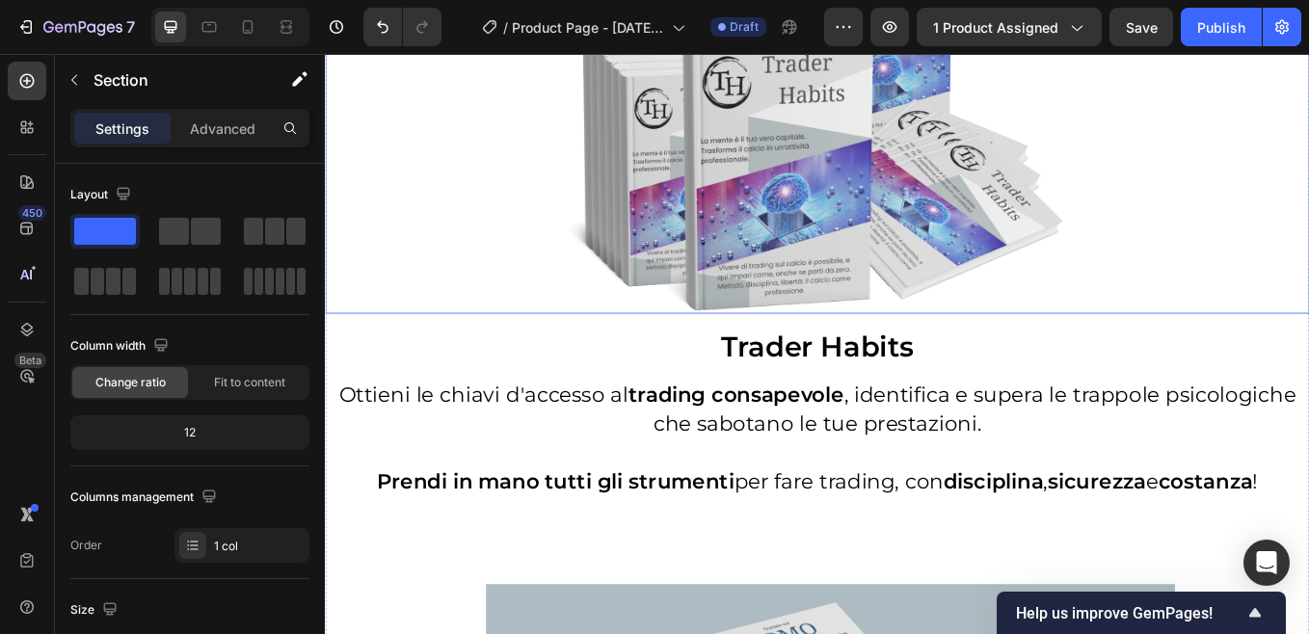
scroll to position [4928, 0]
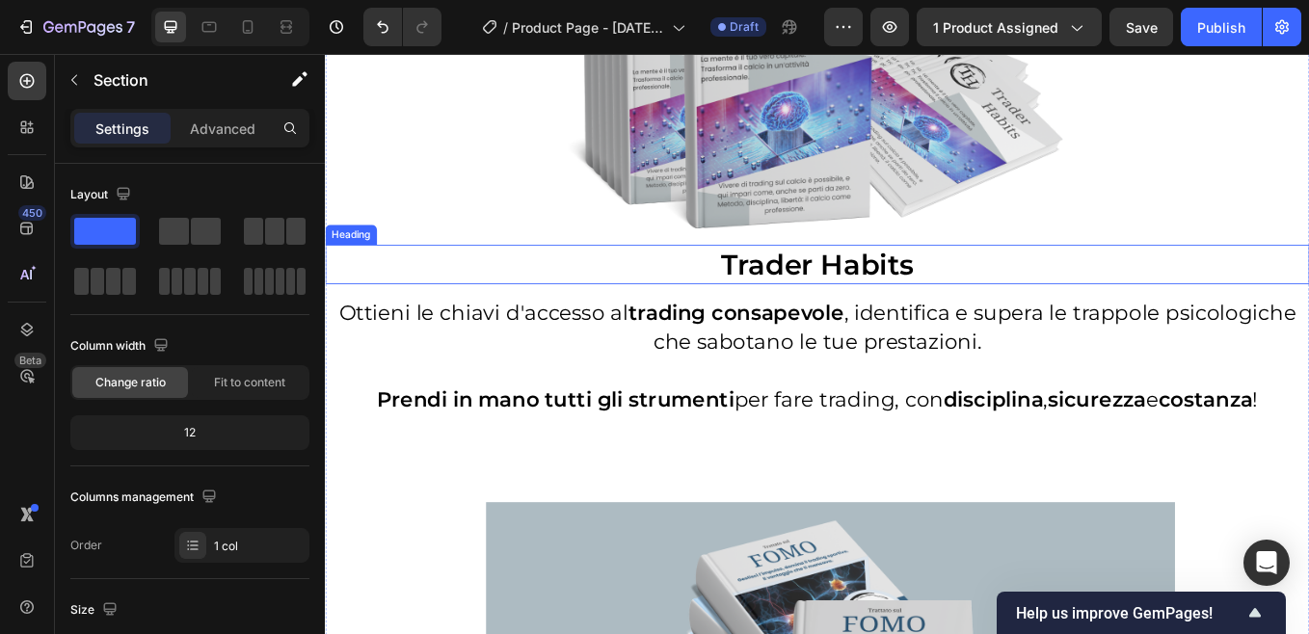
click at [852, 284] on strong "Trader Habits" at bounding box center [903, 301] width 226 height 40
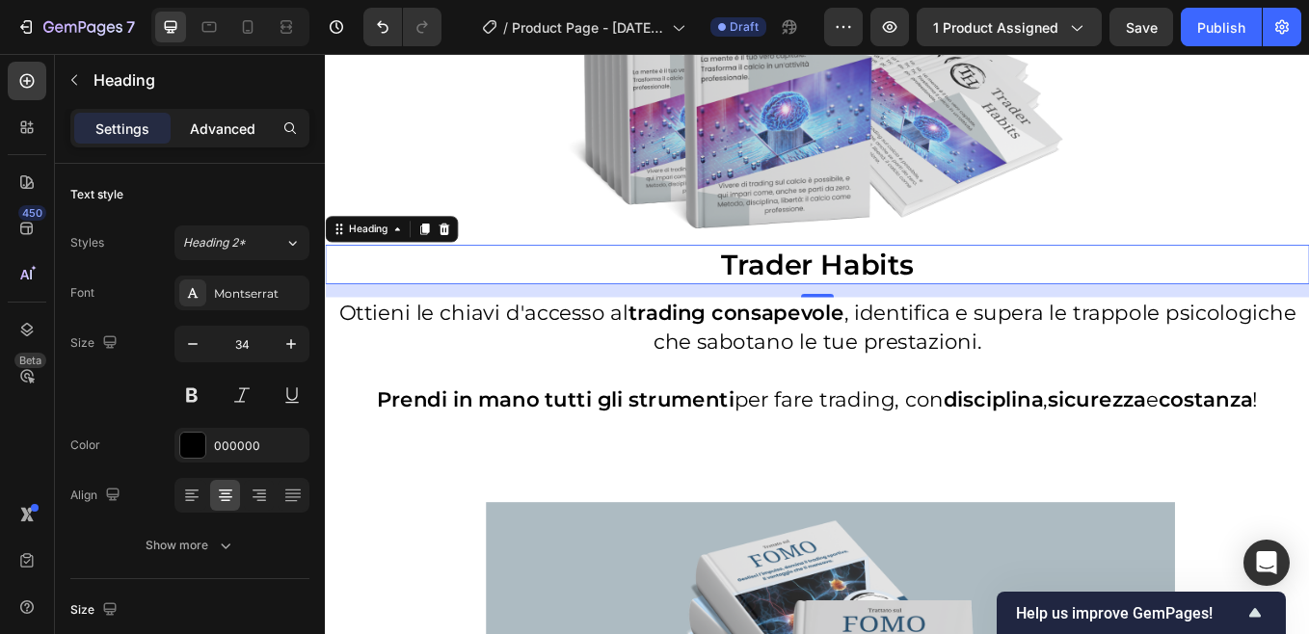
click at [214, 134] on p "Advanced" at bounding box center [223, 129] width 66 height 20
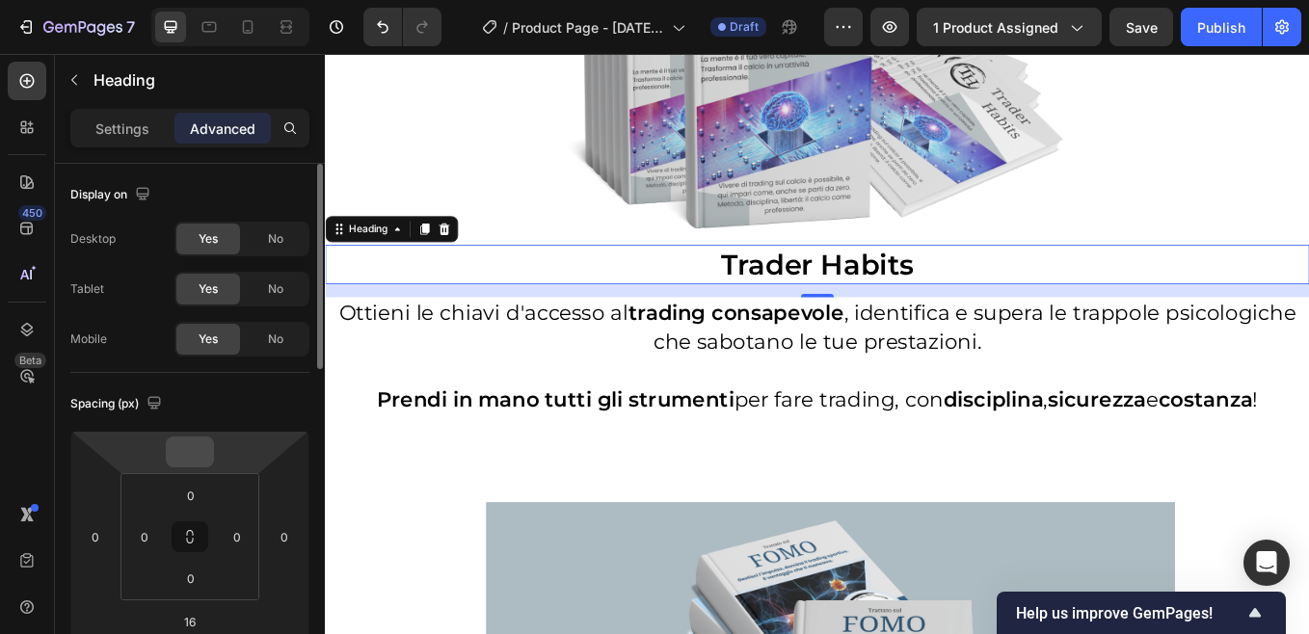
click at [200, 456] on input "number" at bounding box center [190, 451] width 39 height 29
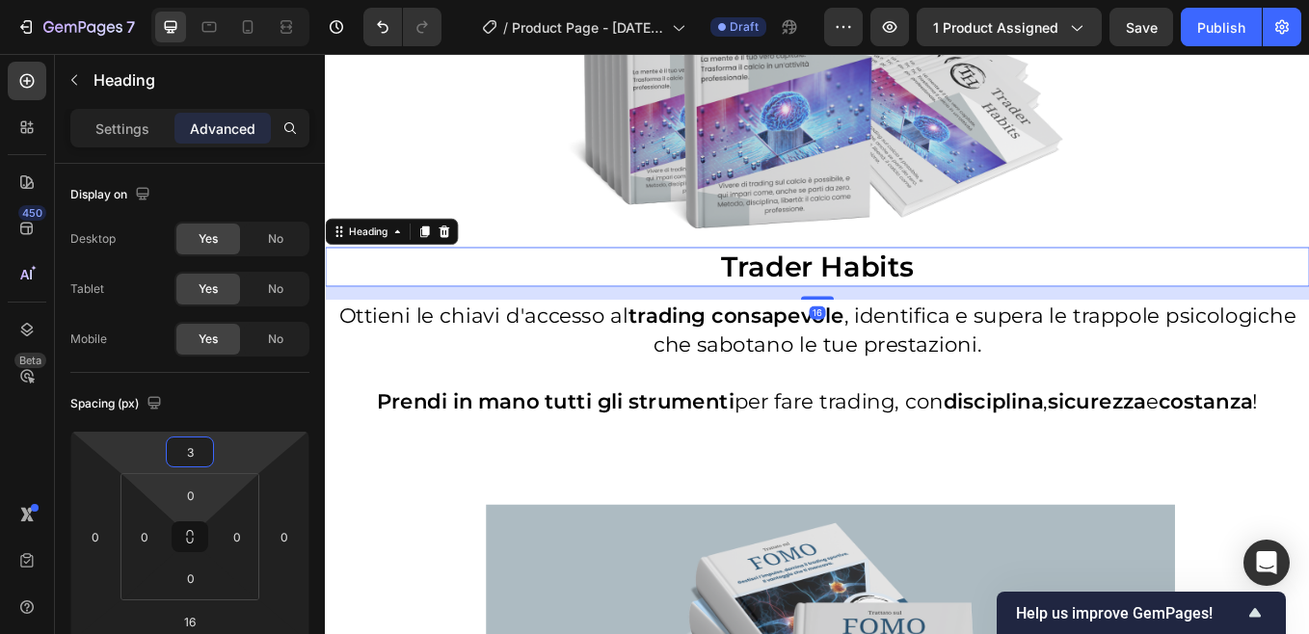
type input "30"
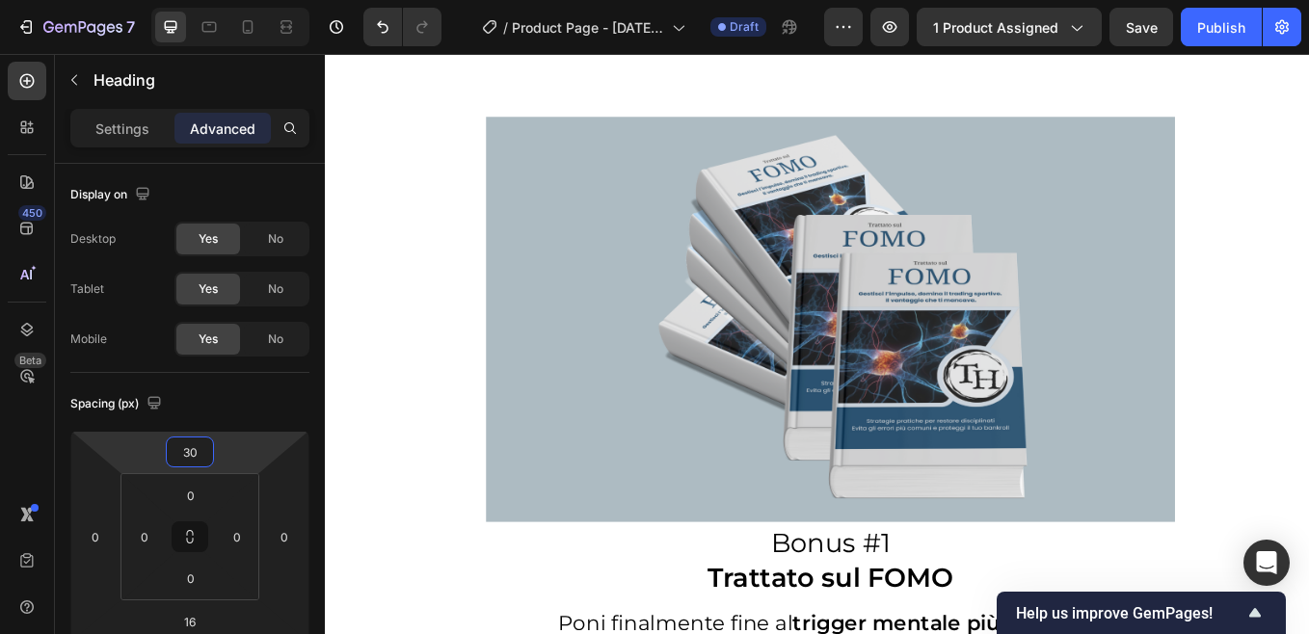
scroll to position [5506, 0]
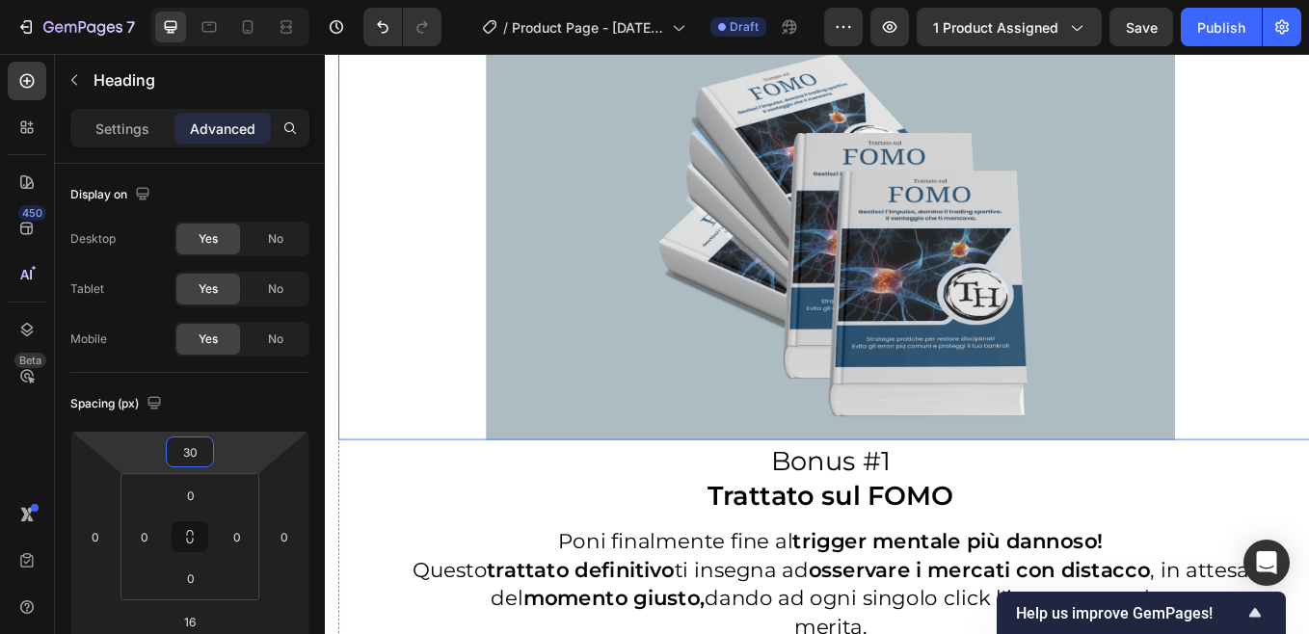
click at [625, 251] on img at bounding box center [918, 270] width 809 height 476
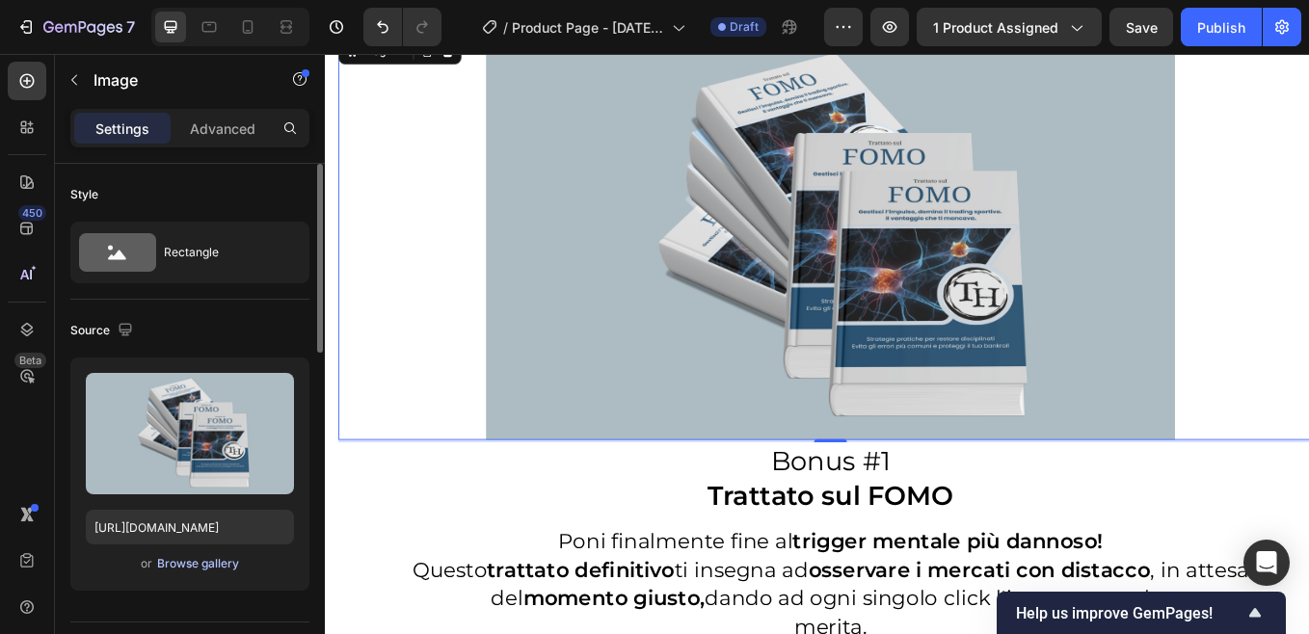
click at [196, 562] on div "Browse gallery" at bounding box center [198, 563] width 82 height 17
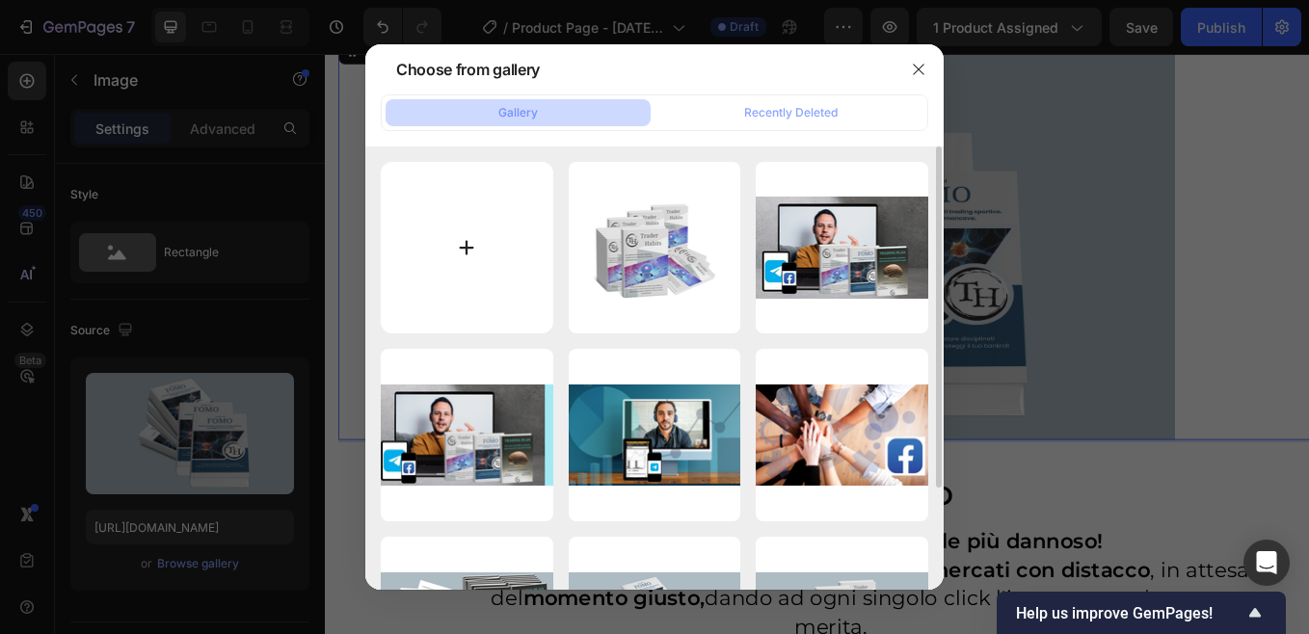
click at [467, 245] on input "file" at bounding box center [467, 248] width 172 height 172
type input "C:\fakepath\Mockup FOMO.png"
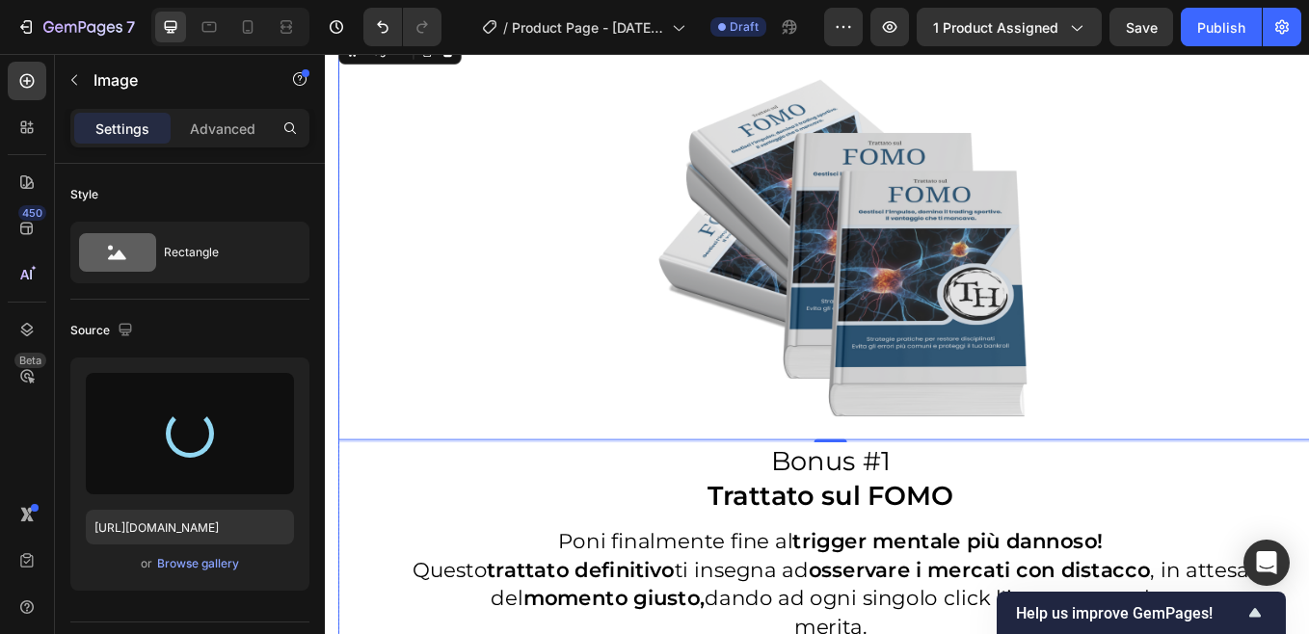
type input "[URL][DOMAIN_NAME]"
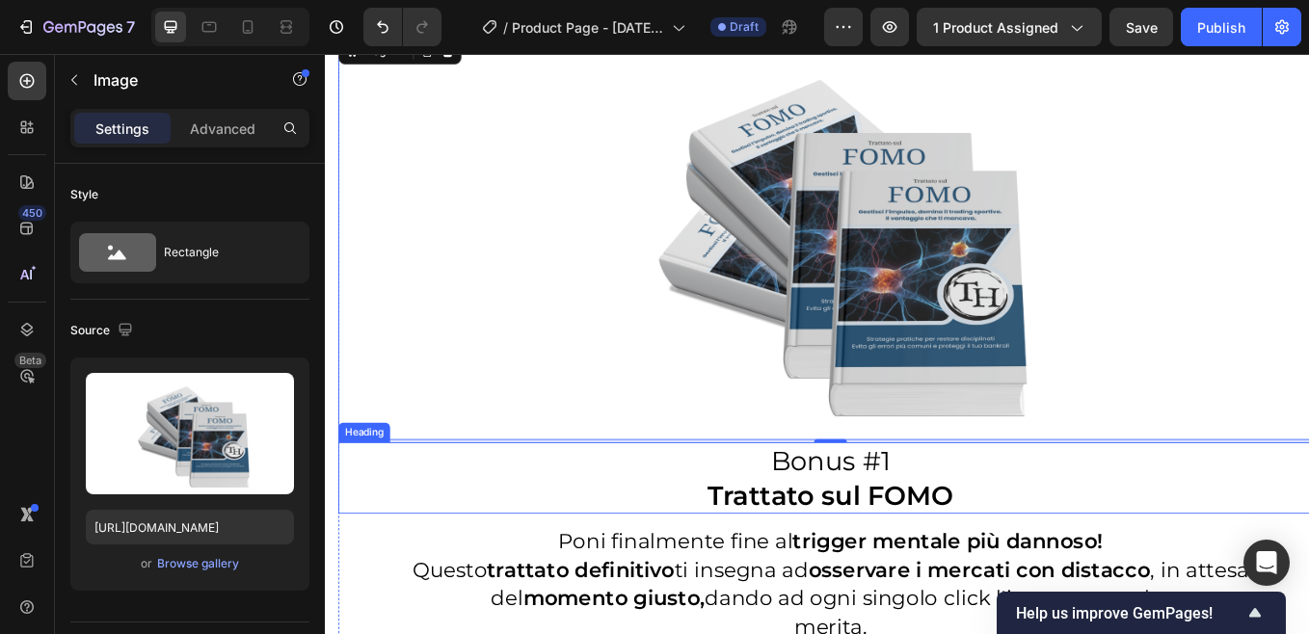
click at [795, 533] on h2 "Bonus #1 Trattato sul FOMO" at bounding box center [918, 553] width 1156 height 84
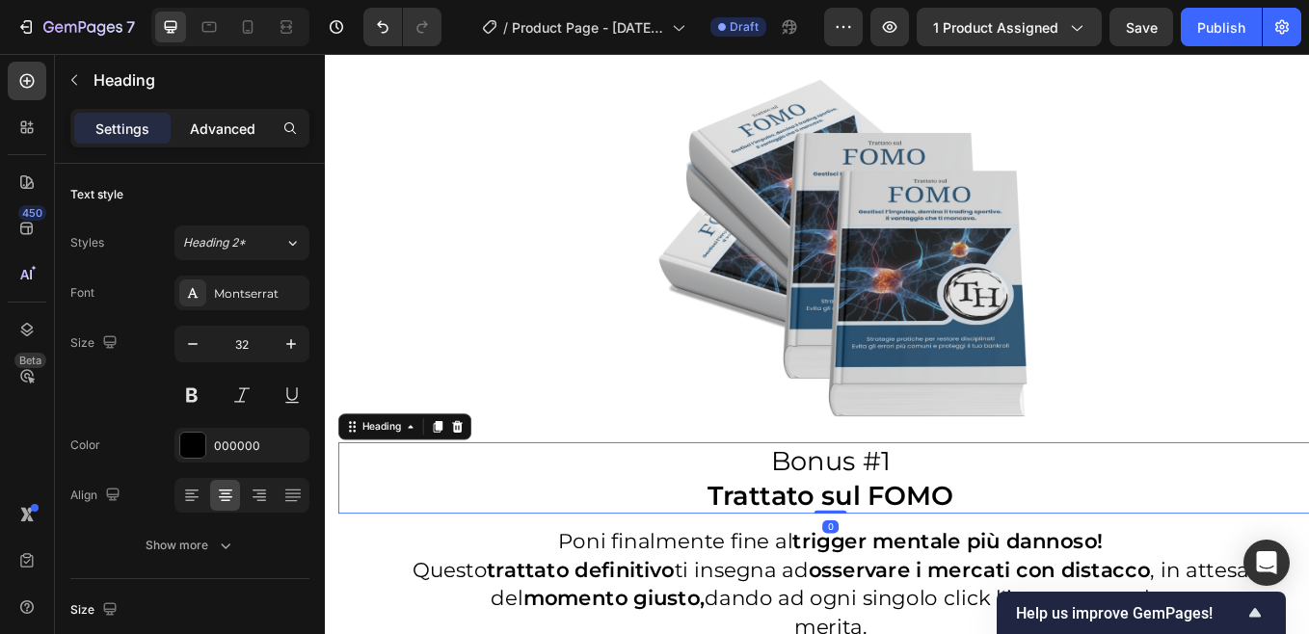
click at [217, 136] on p "Advanced" at bounding box center [223, 129] width 66 height 20
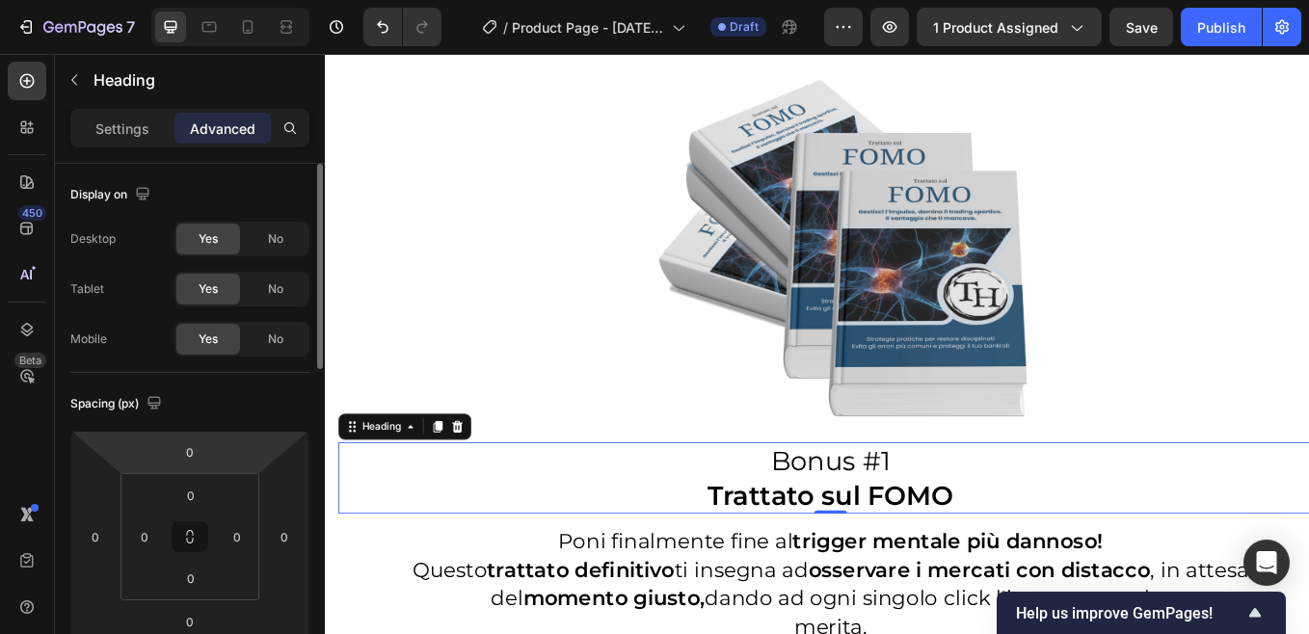
click at [203, 441] on input "0" at bounding box center [190, 451] width 39 height 29
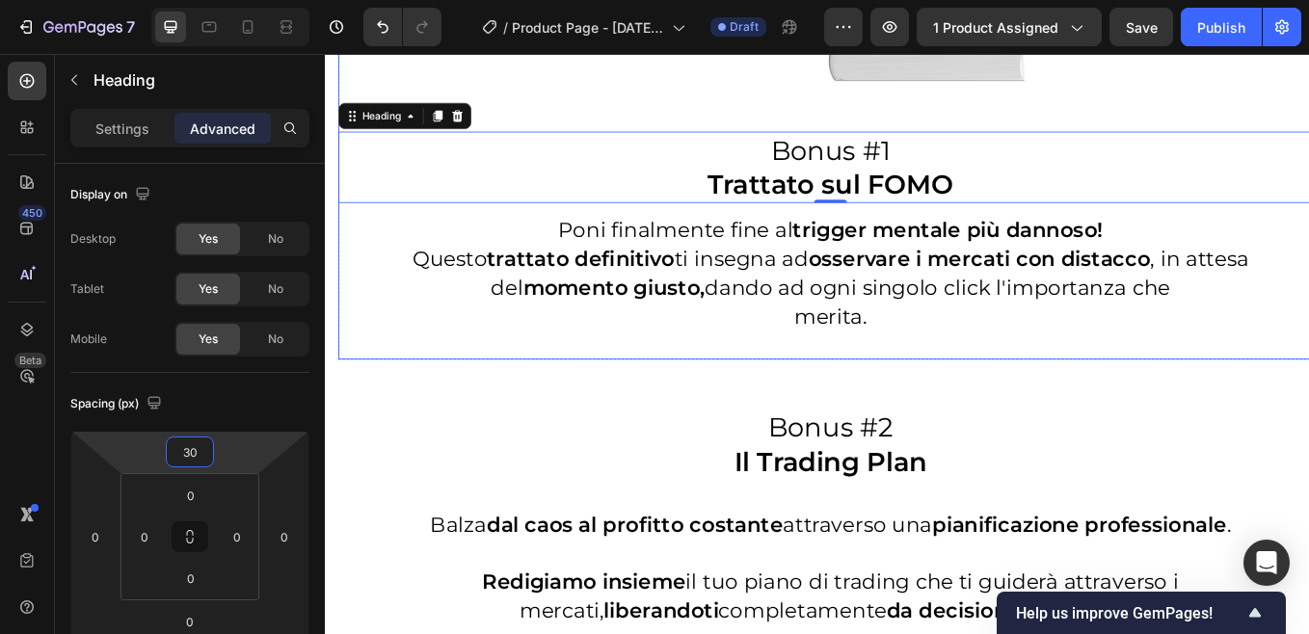
scroll to position [5795, 0]
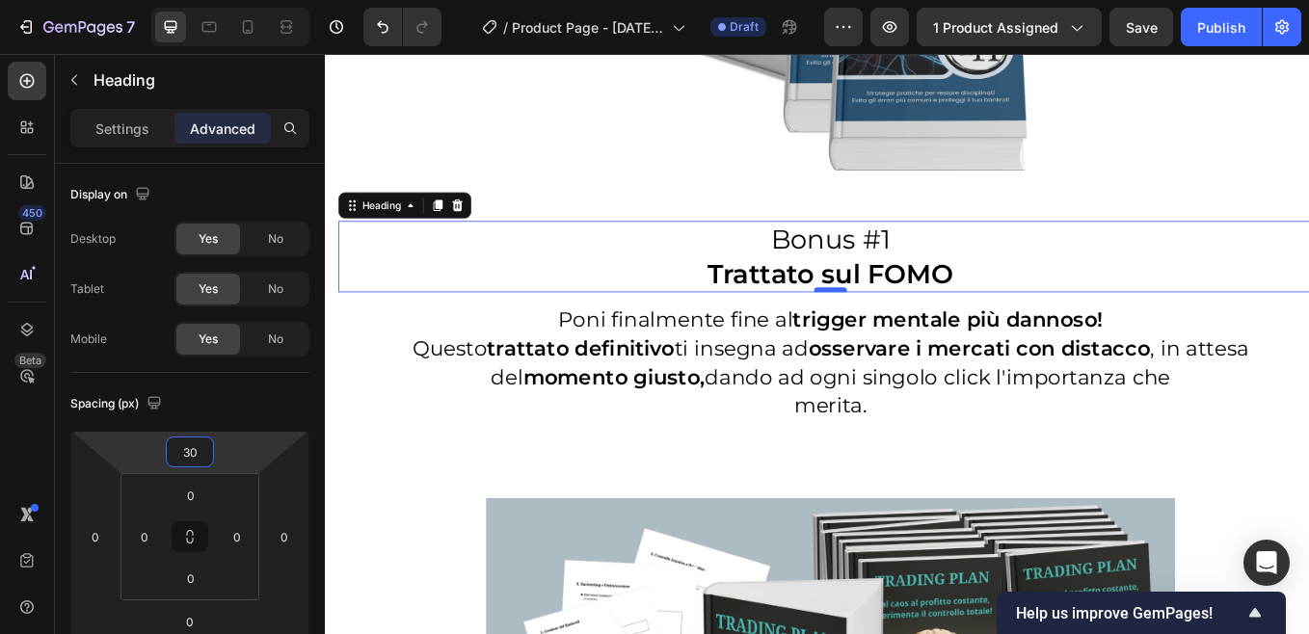
type input "30"
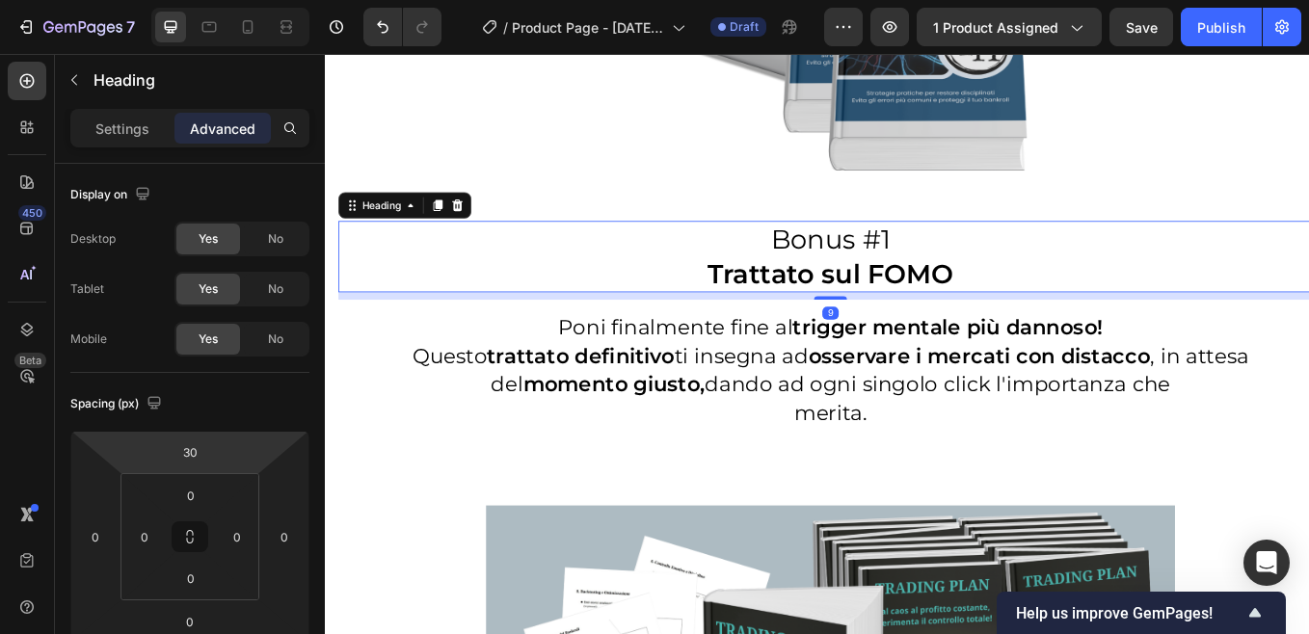
click at [919, 331] on div "Image Bonus #1 Trattato sul FOMO Heading 9 Poni finalmente fine al trigger ment…" at bounding box center [918, 135] width 1156 height 784
type input "9"
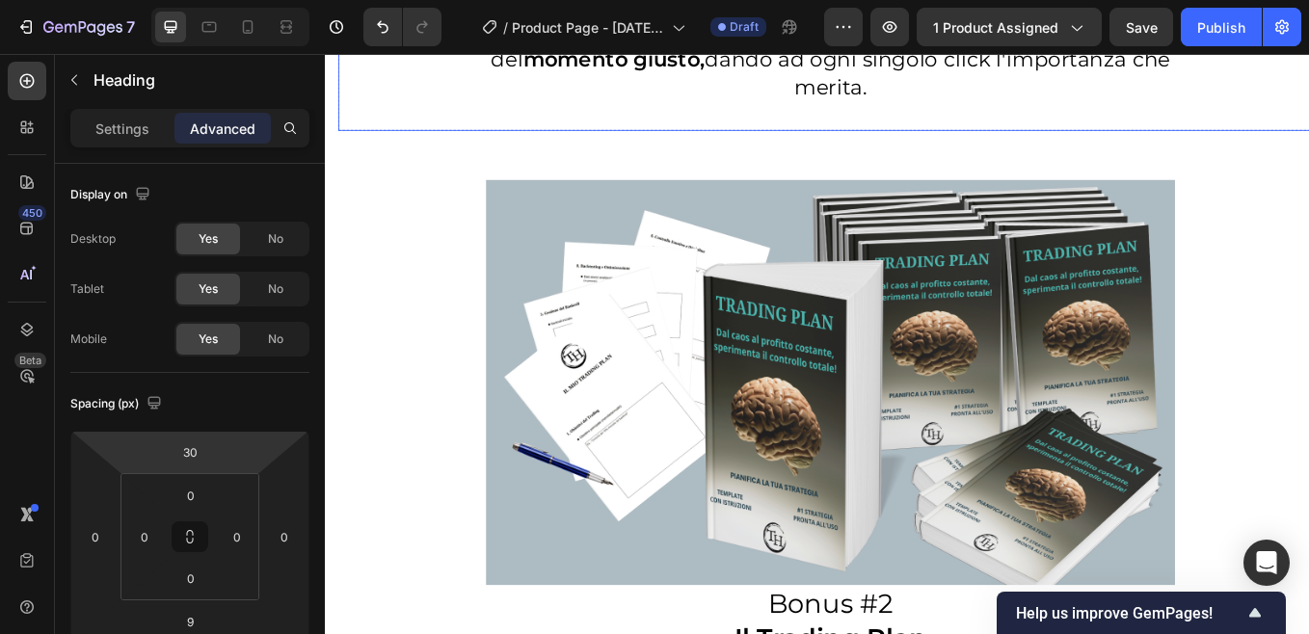
scroll to position [6180, 0]
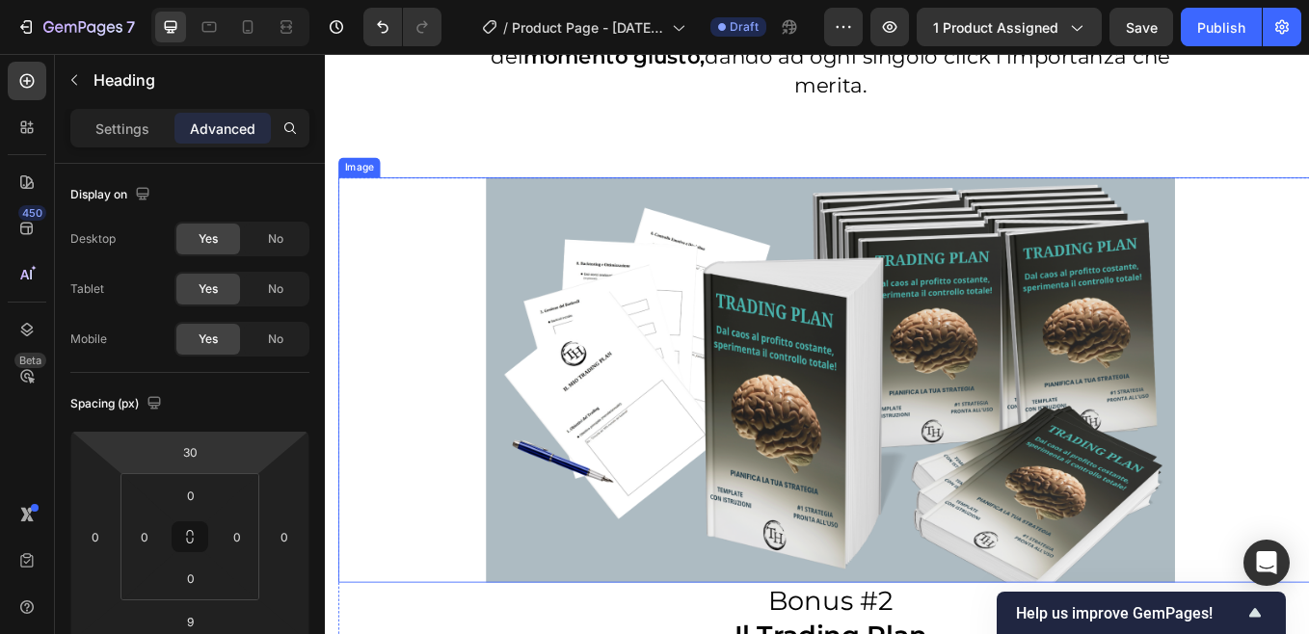
click at [593, 276] on img at bounding box center [918, 437] width 809 height 476
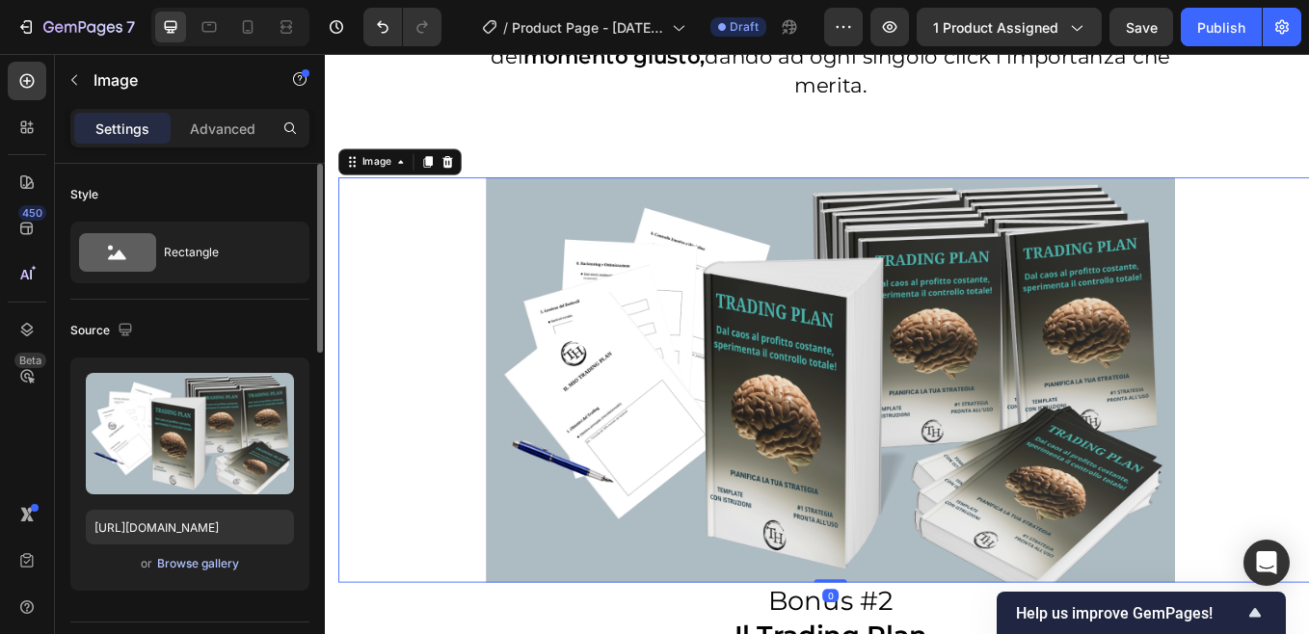
click at [181, 564] on div "Browse gallery" at bounding box center [198, 563] width 82 height 17
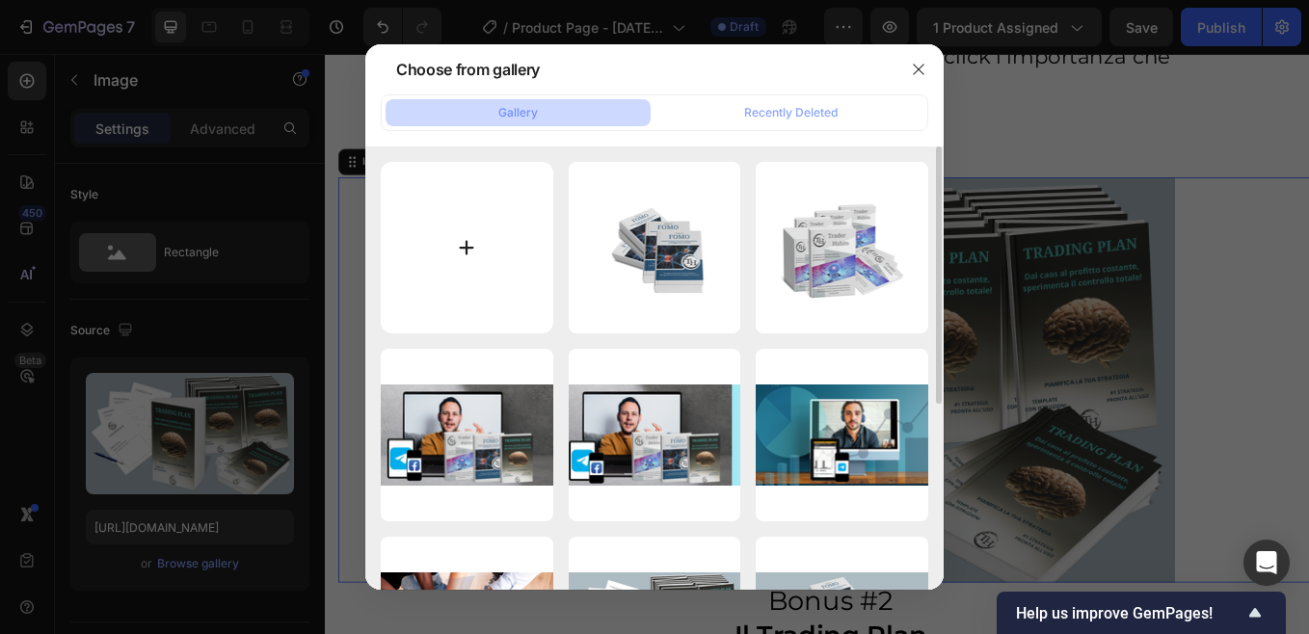
click at [463, 244] on input "file" at bounding box center [467, 248] width 172 height 172
type input "C:\fakepath\Mockup trading plan.png"
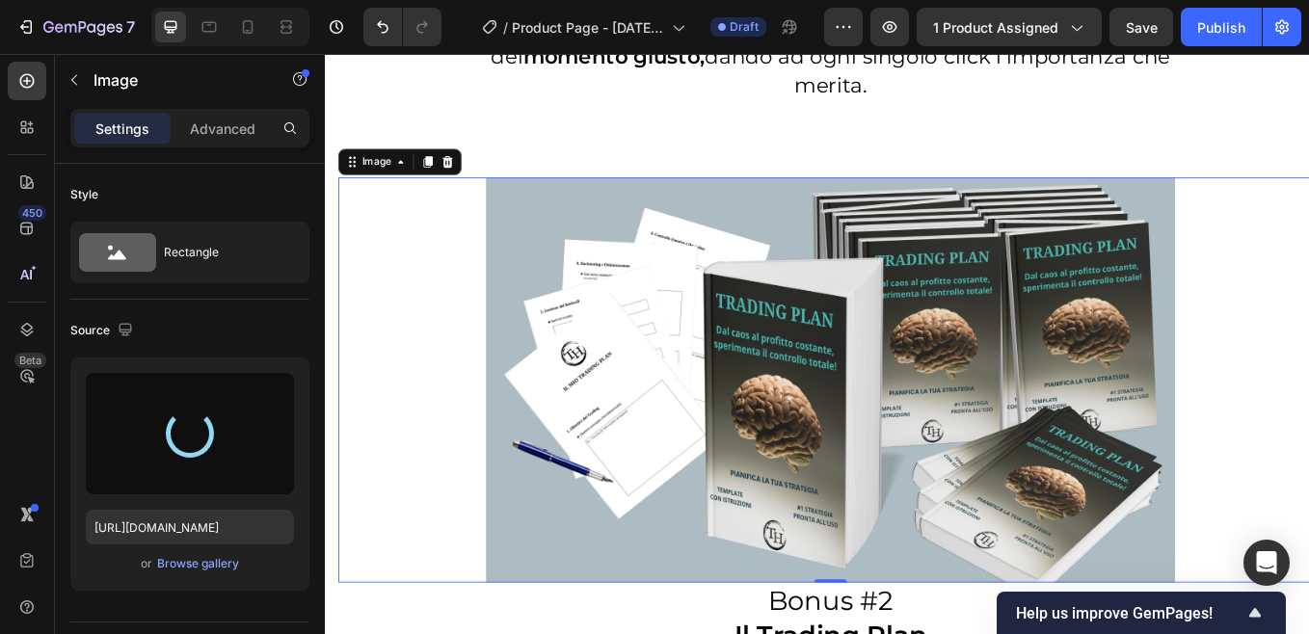
type input "[URL][DOMAIN_NAME]"
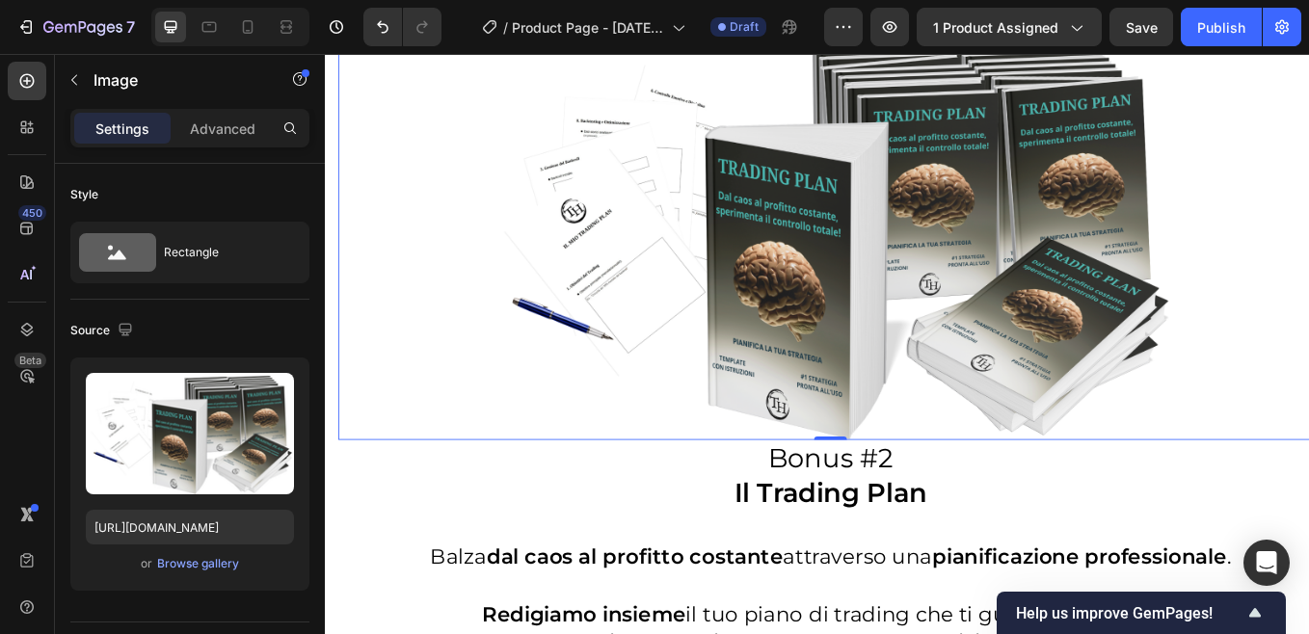
scroll to position [6373, 0]
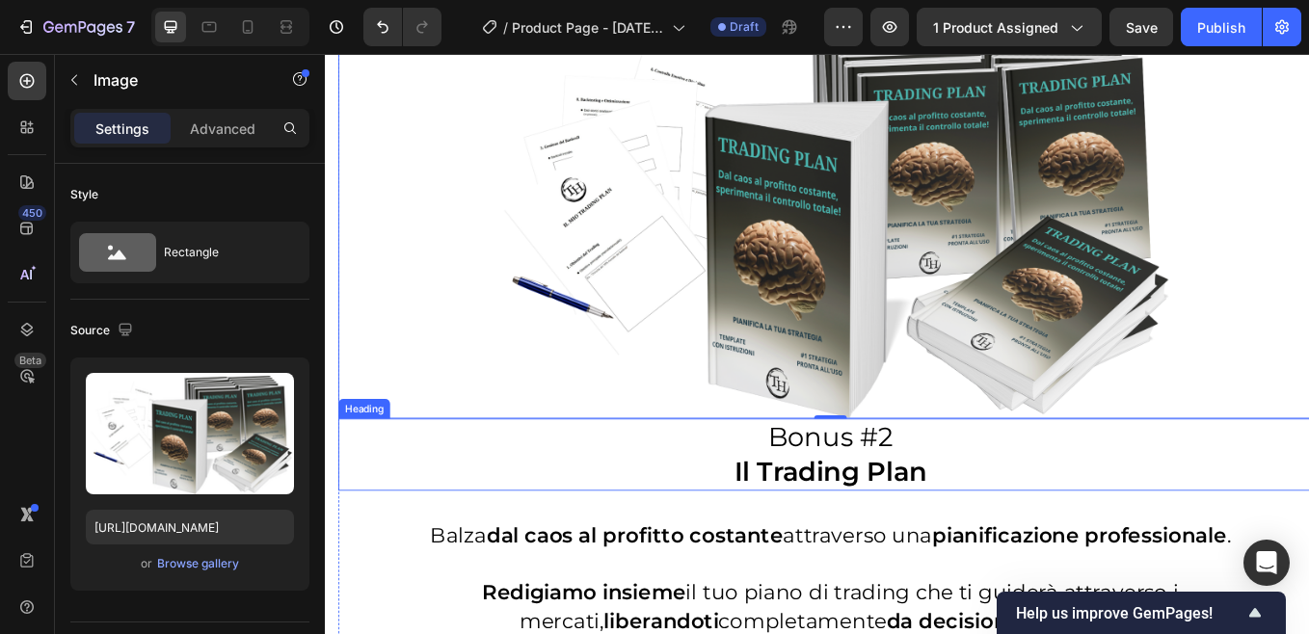
click at [866, 491] on h2 "Bonus #2 Il Trading Plan" at bounding box center [918, 525] width 1156 height 84
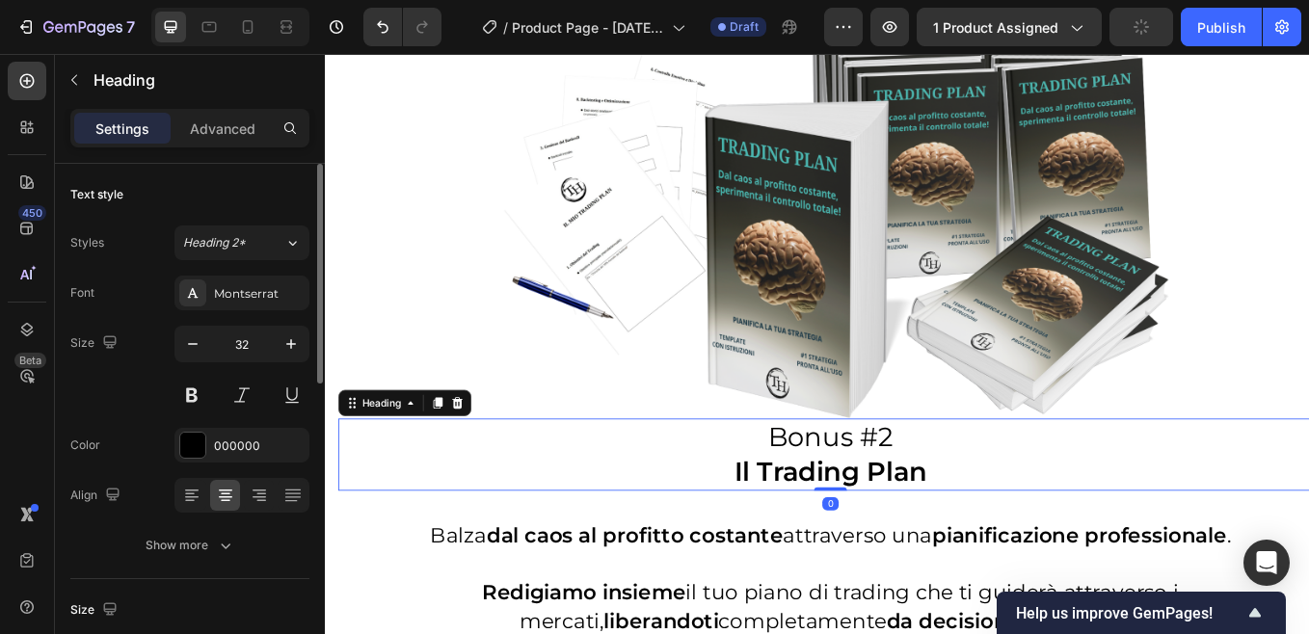
click at [220, 130] on p "Advanced" at bounding box center [223, 129] width 66 height 20
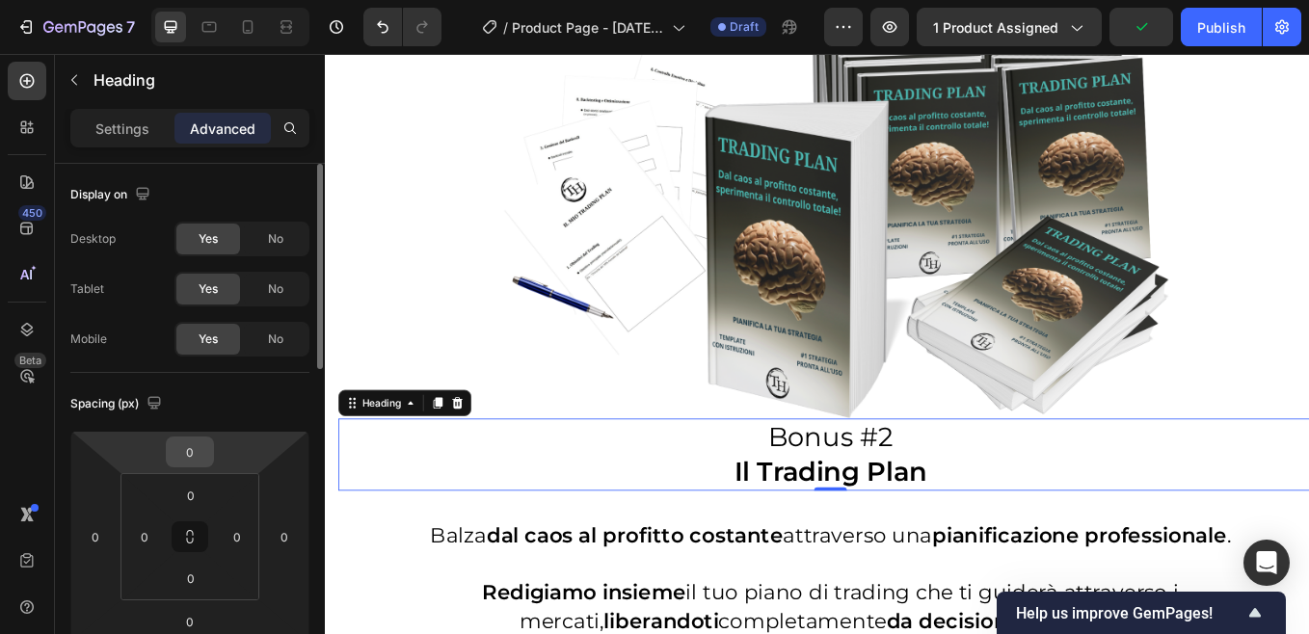
click at [188, 457] on input "0" at bounding box center [190, 451] width 39 height 29
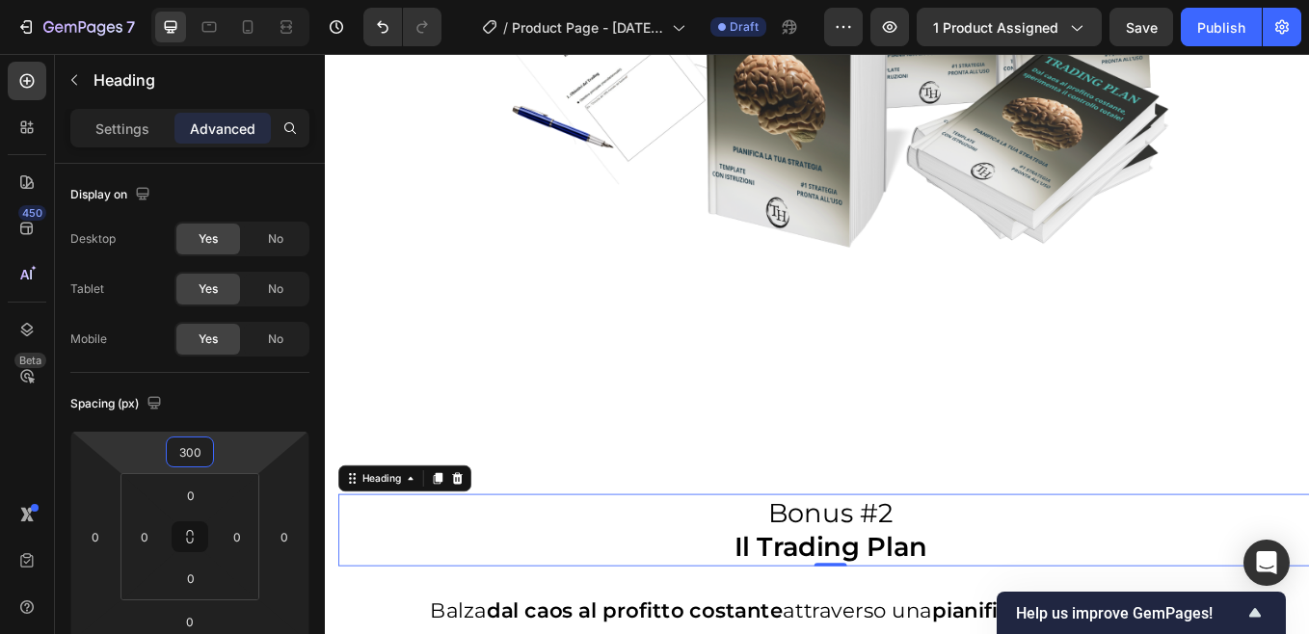
scroll to position [6469, 0]
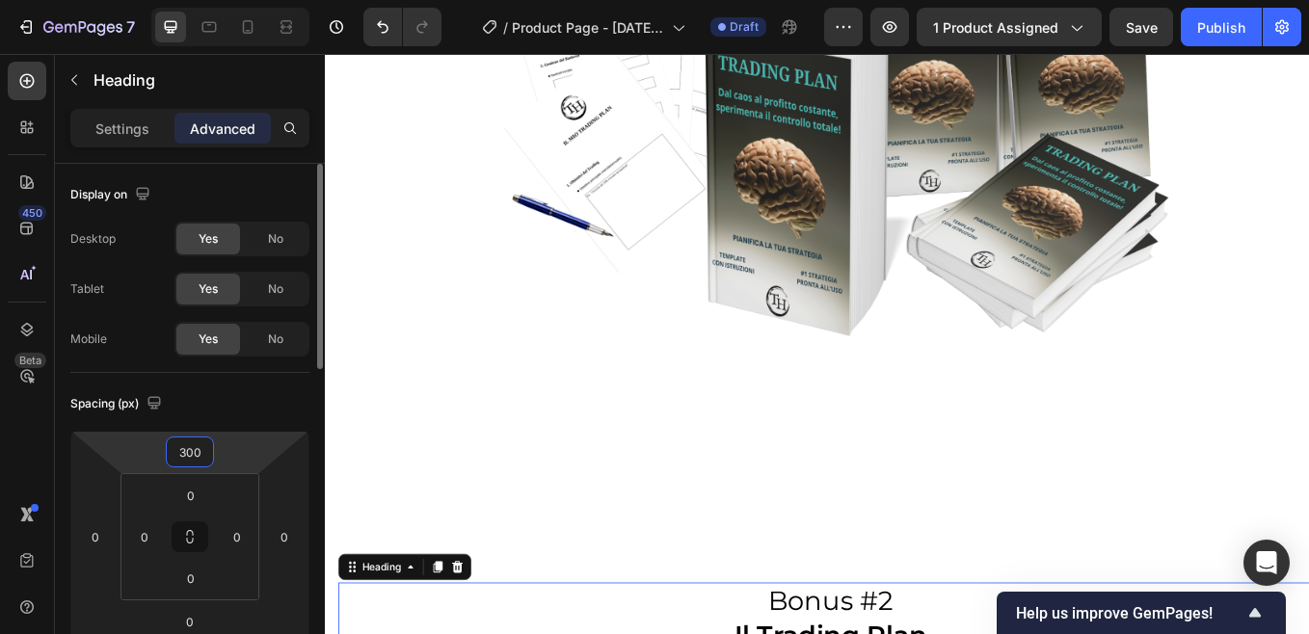
drag, startPoint x: 204, startPoint y: 446, endPoint x: 220, endPoint y: 459, distance: 19.9
click at [204, 447] on input "300" at bounding box center [190, 451] width 39 height 29
click at [202, 451] on input "300" at bounding box center [190, 451] width 39 height 29
type input "30"
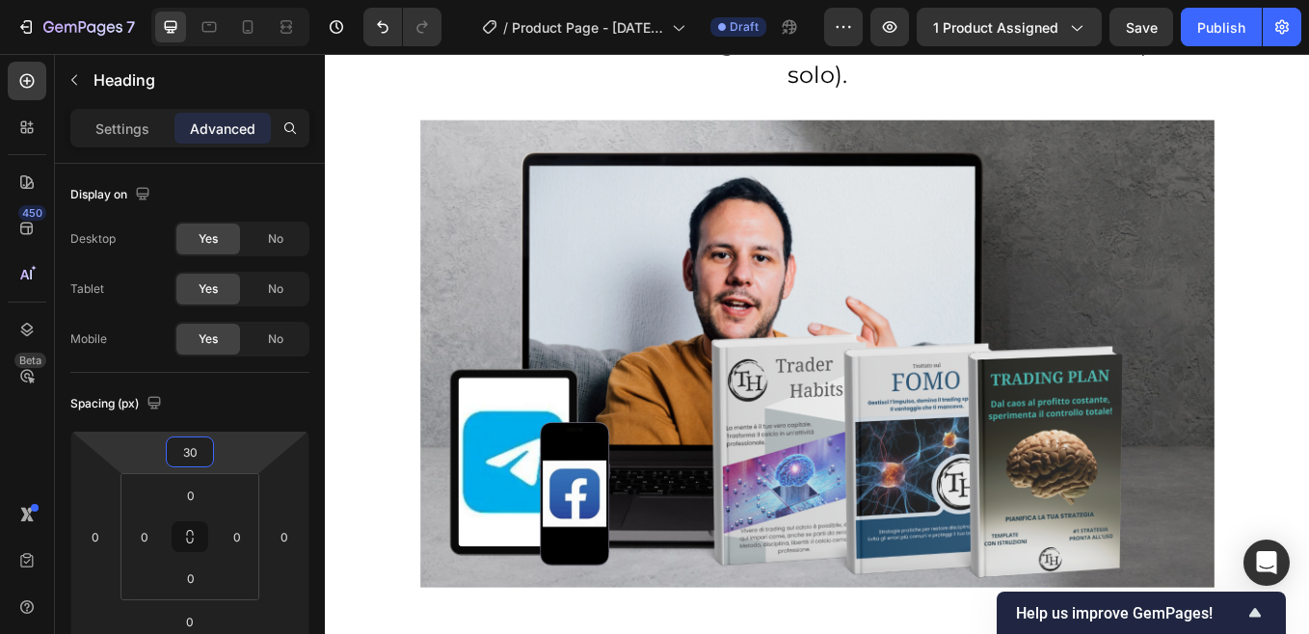
scroll to position [3193, 0]
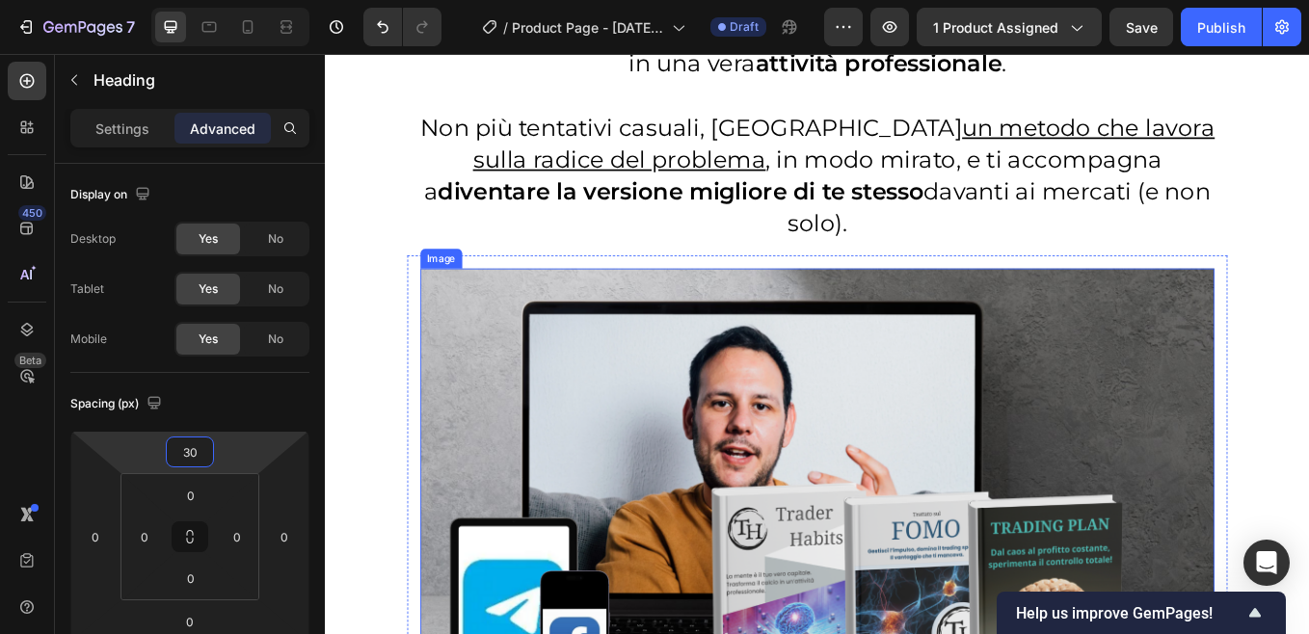
click at [534, 437] on img at bounding box center [904, 580] width 934 height 549
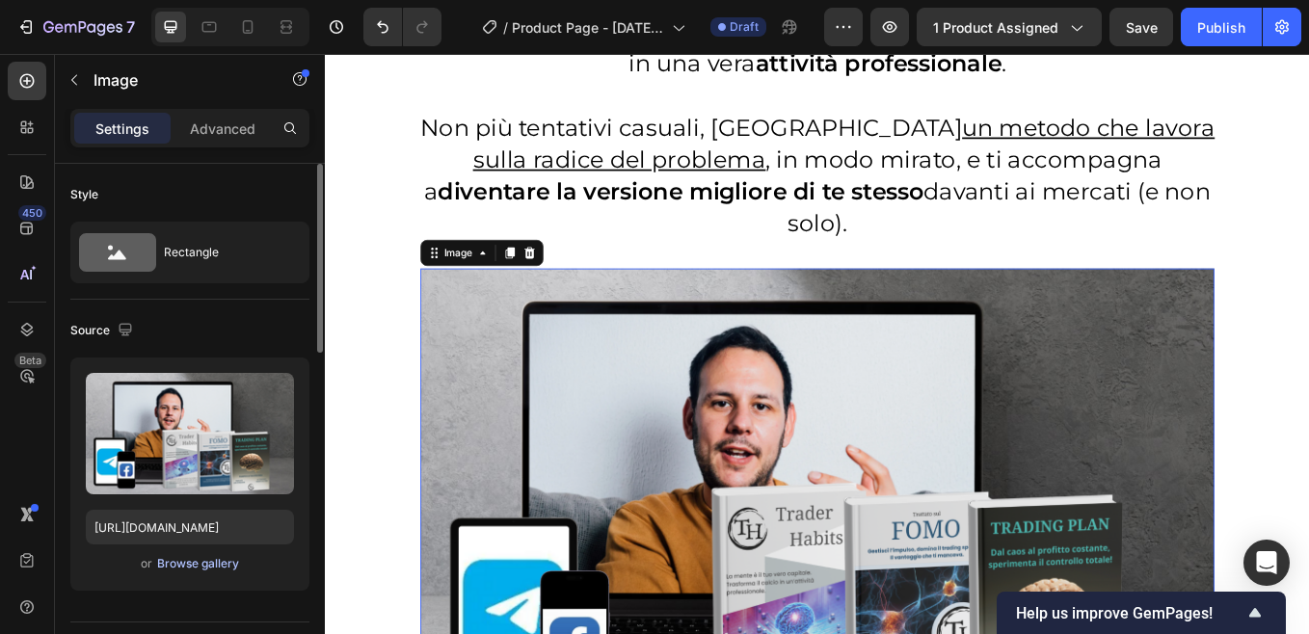
click at [207, 562] on div "Browse gallery" at bounding box center [198, 563] width 82 height 17
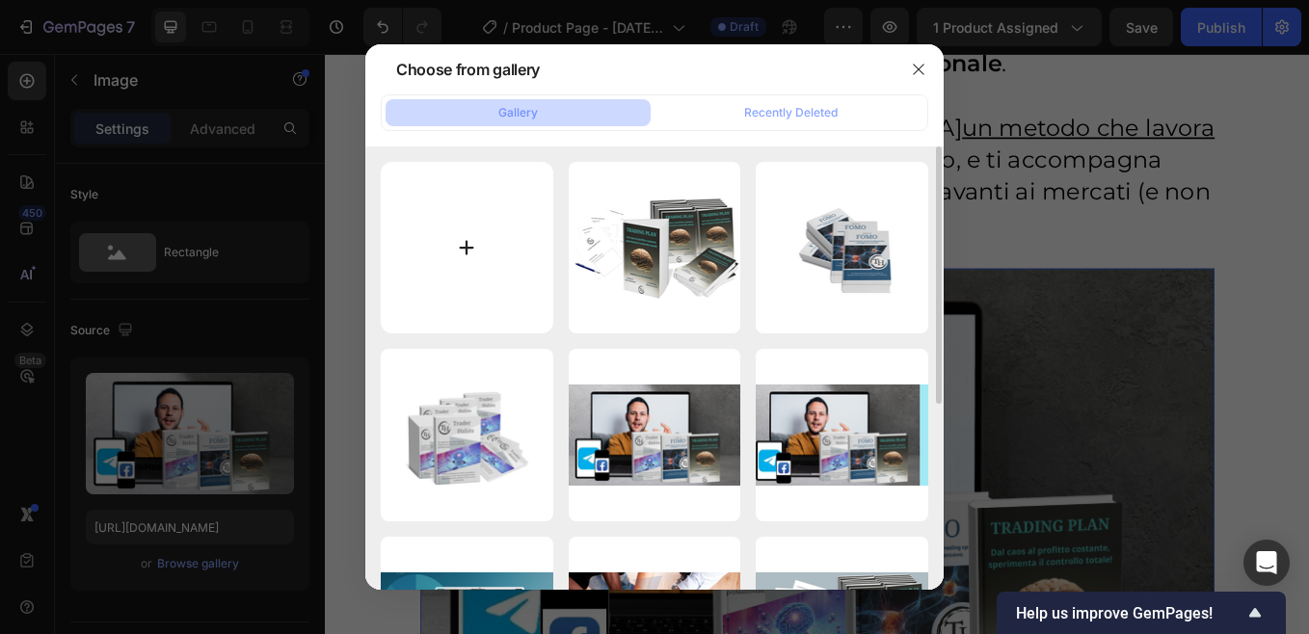
click at [465, 250] on input "file" at bounding box center [467, 248] width 172 height 172
type input "C:\fakepath\Mockup completo (1).png"
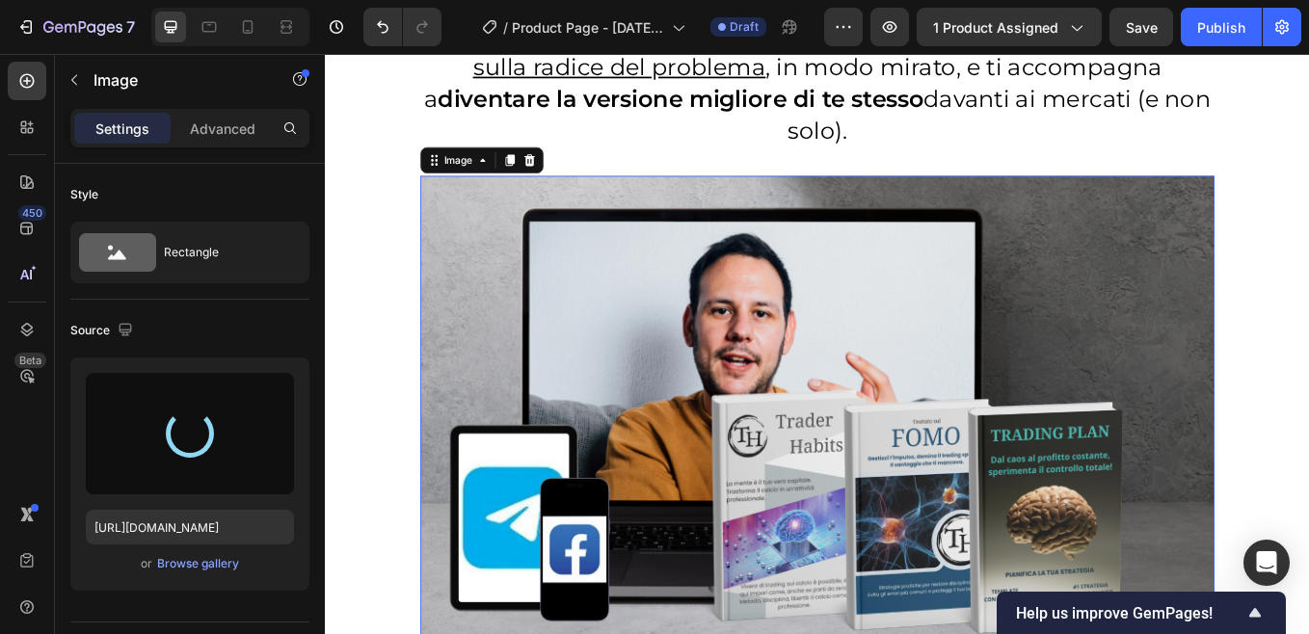
scroll to position [3386, 0]
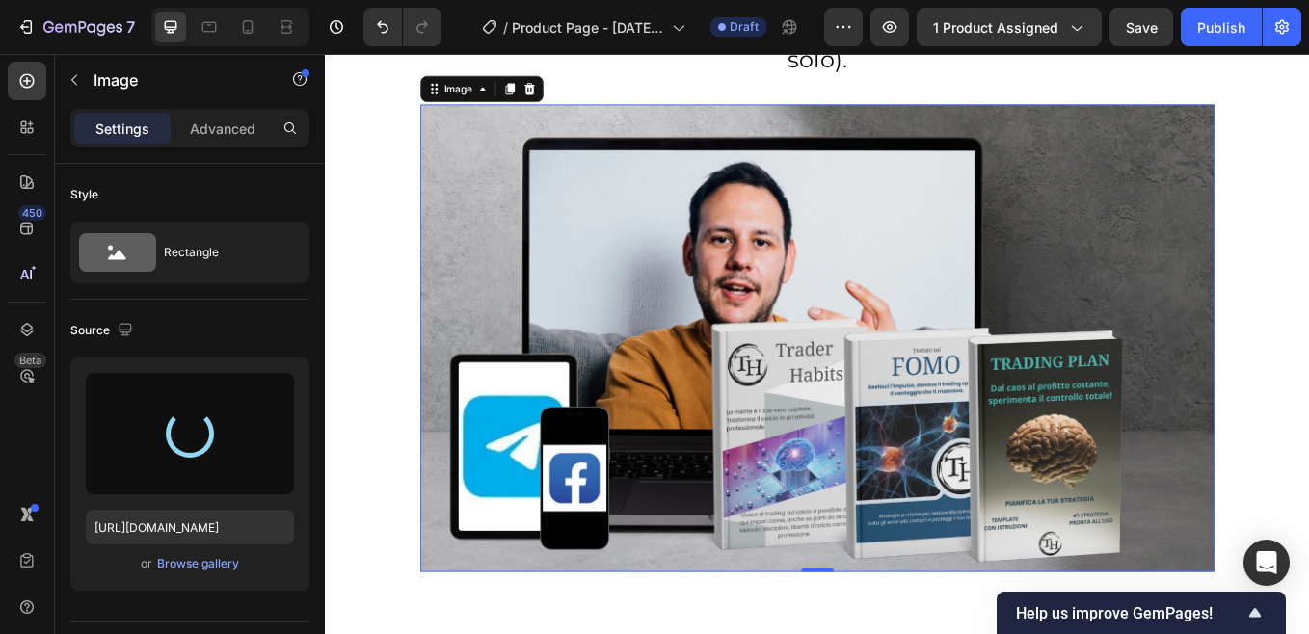
type input "[URL][DOMAIN_NAME]"
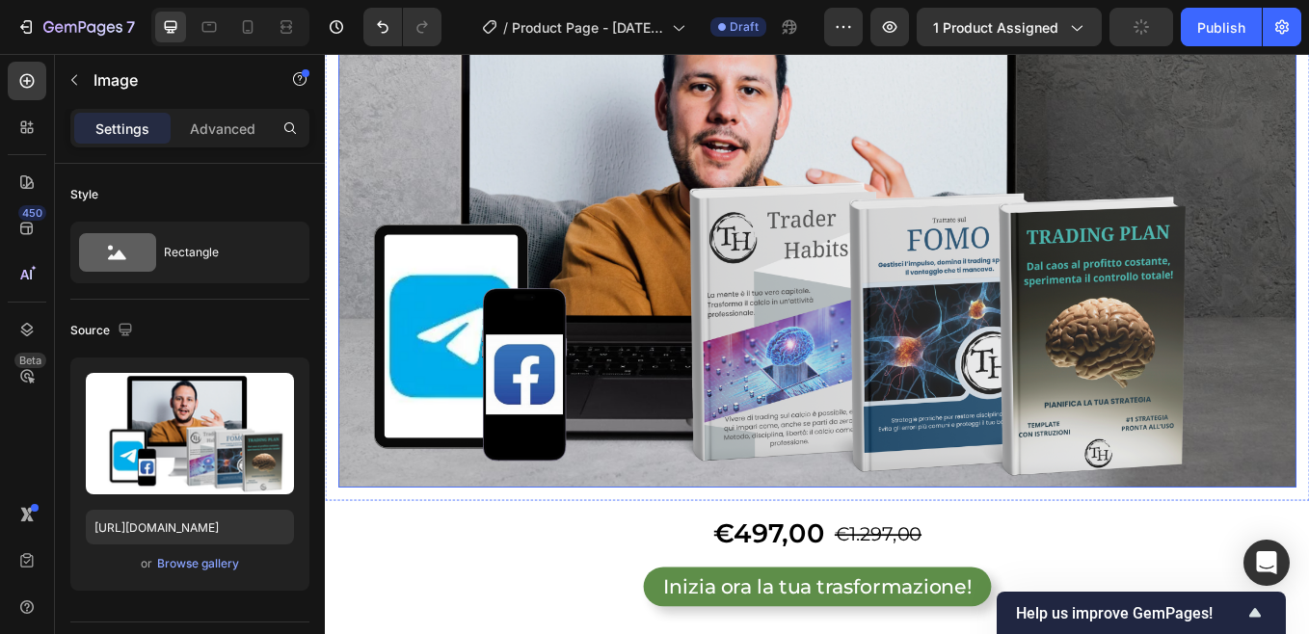
scroll to position [495, 0]
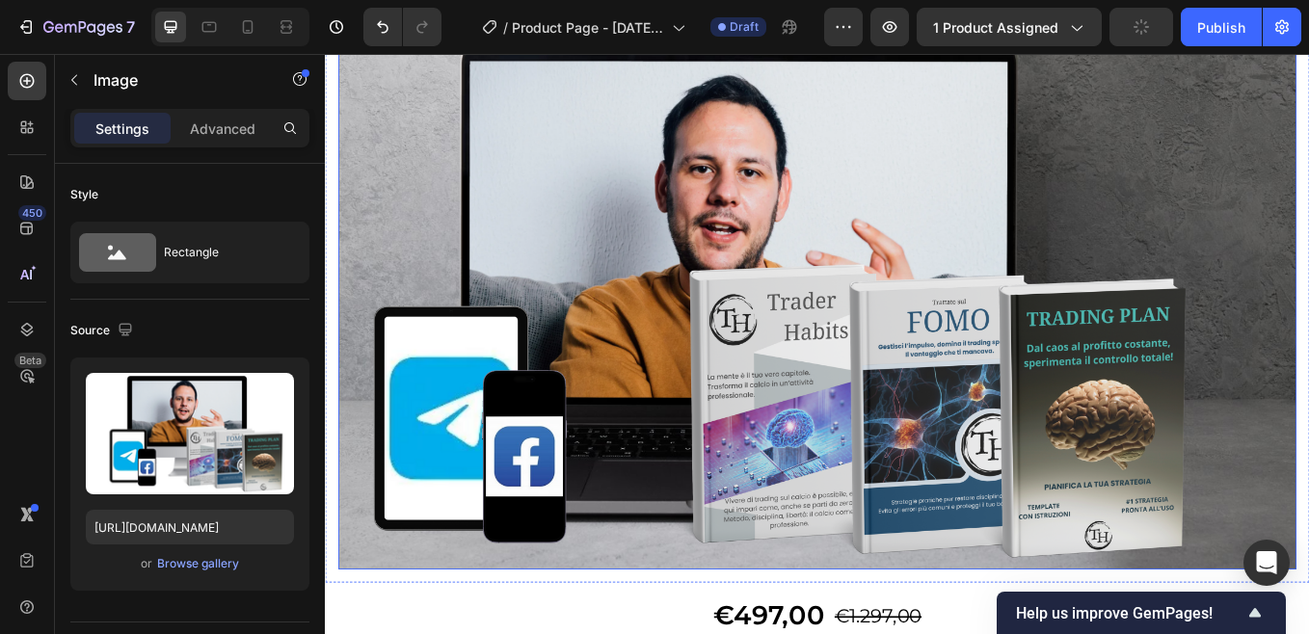
click at [448, 220] on img at bounding box center [902, 329] width 1125 height 662
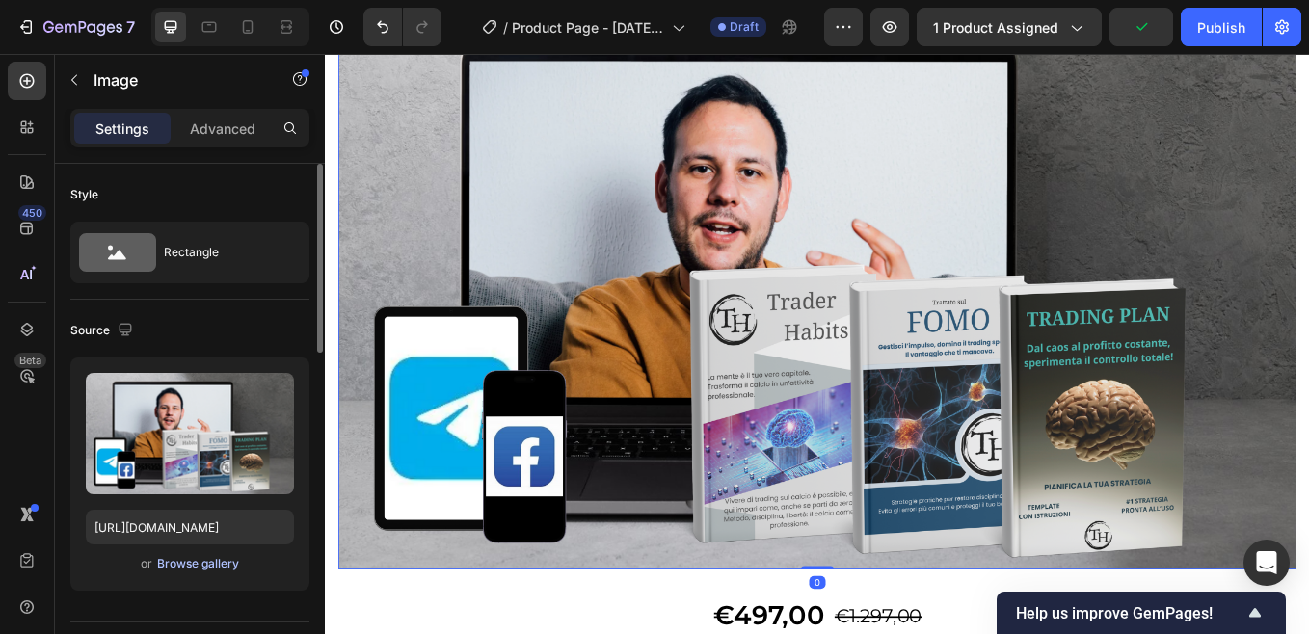
click at [189, 558] on div "Browse gallery" at bounding box center [198, 563] width 82 height 17
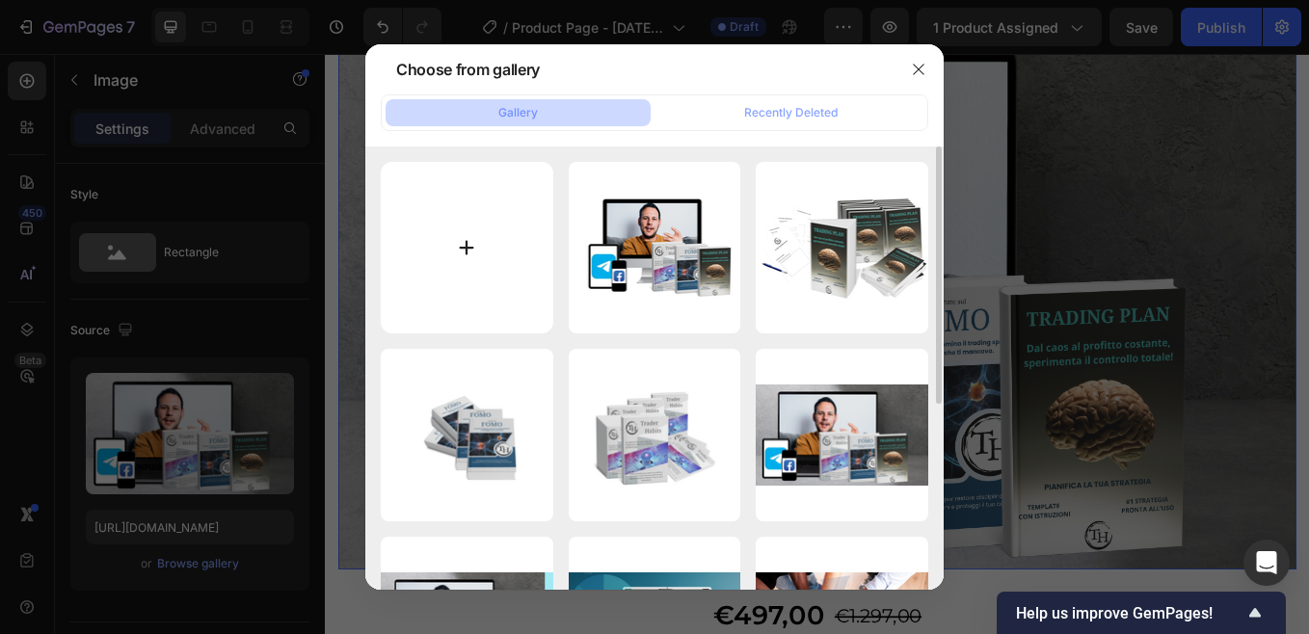
click at [468, 245] on input "file" at bounding box center [467, 248] width 172 height 172
type input "C:\fakepath\Mockup completo (1).png"
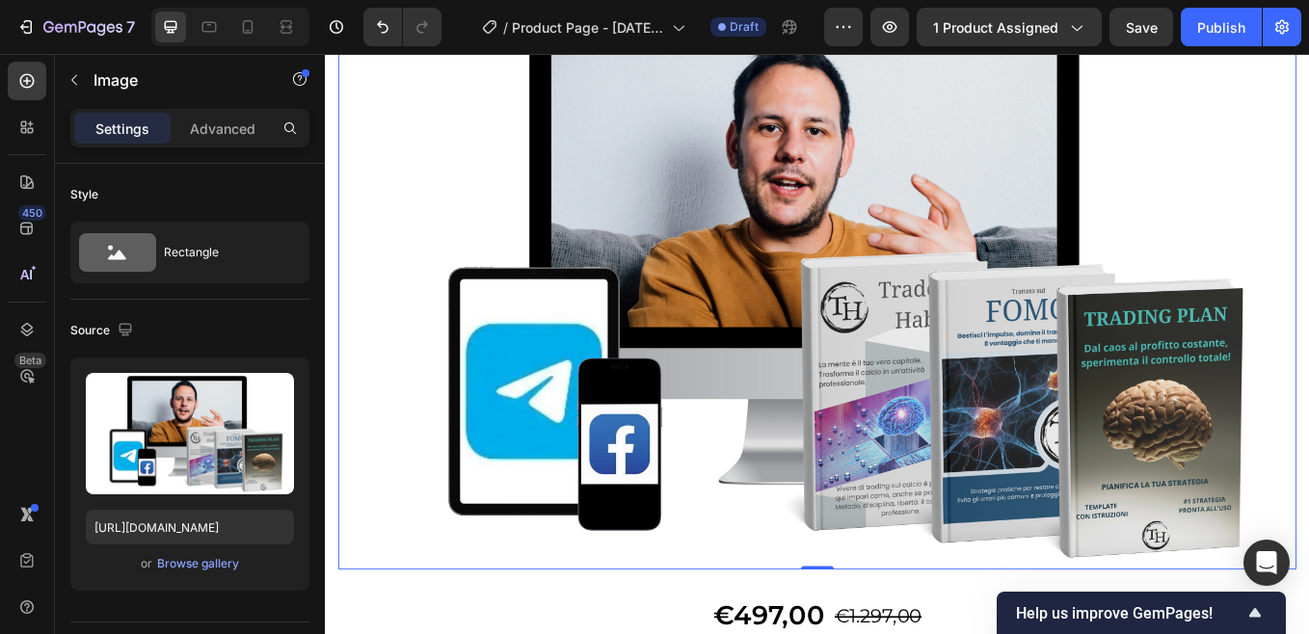
type input "[URL][DOMAIN_NAME]"
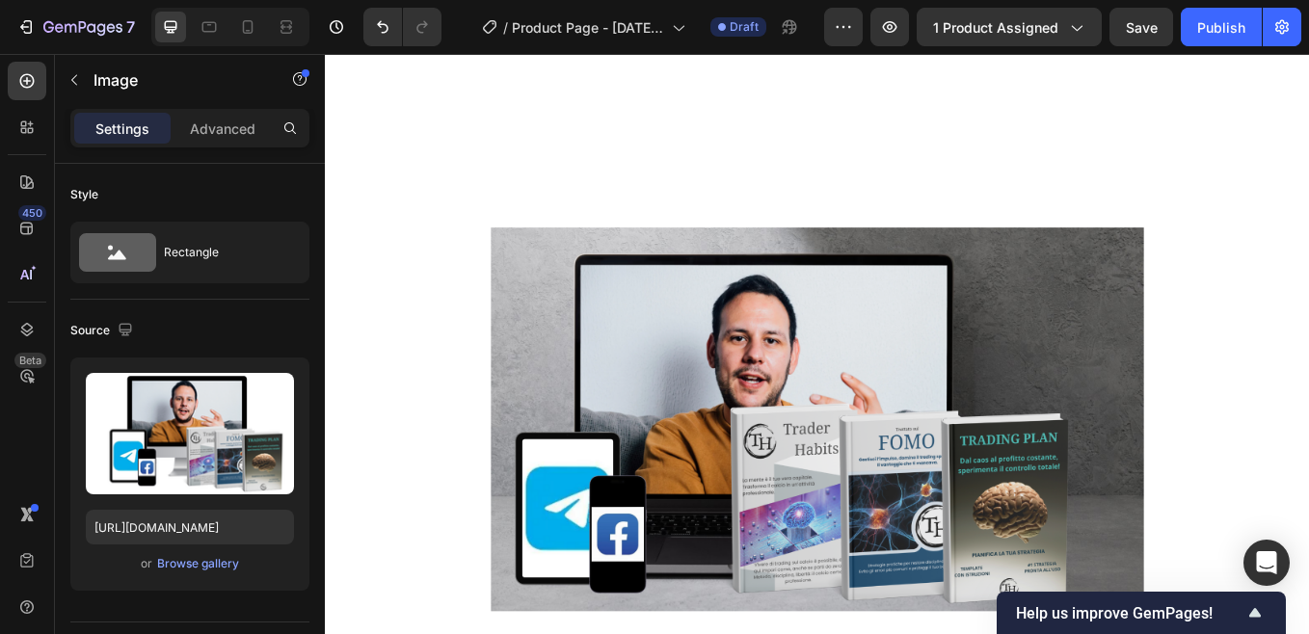
scroll to position [11178, 0]
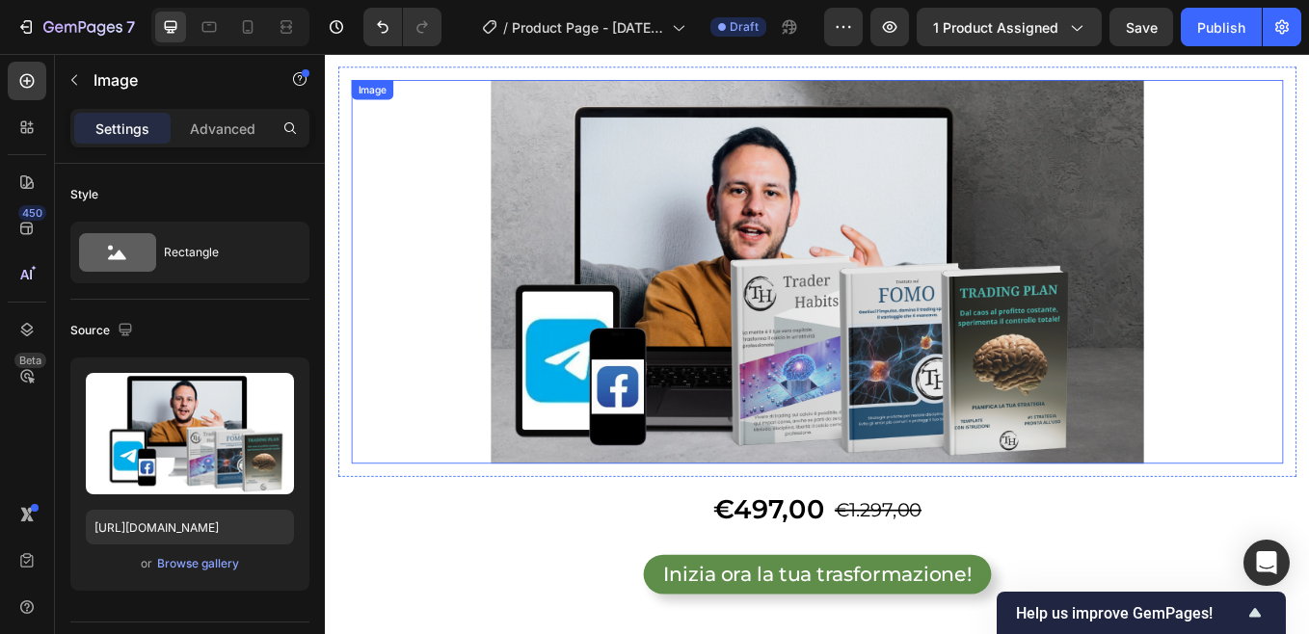
click at [577, 192] on img at bounding box center [902, 310] width 766 height 451
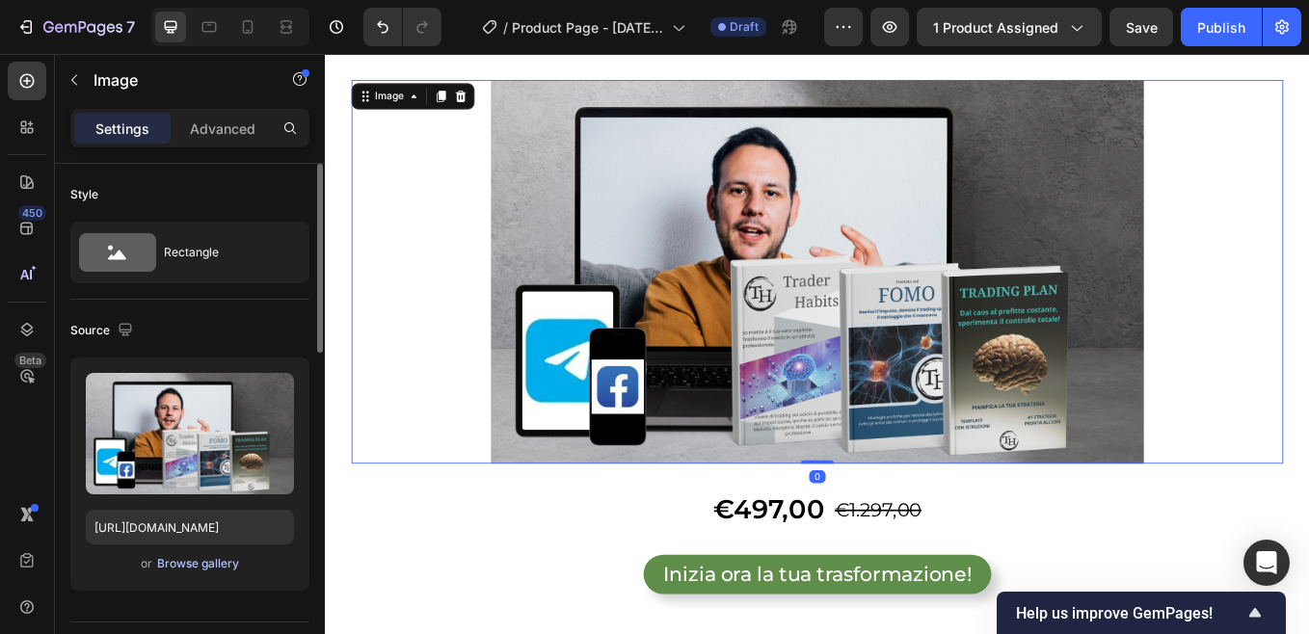
click at [190, 564] on div "Browse gallery" at bounding box center [198, 563] width 82 height 17
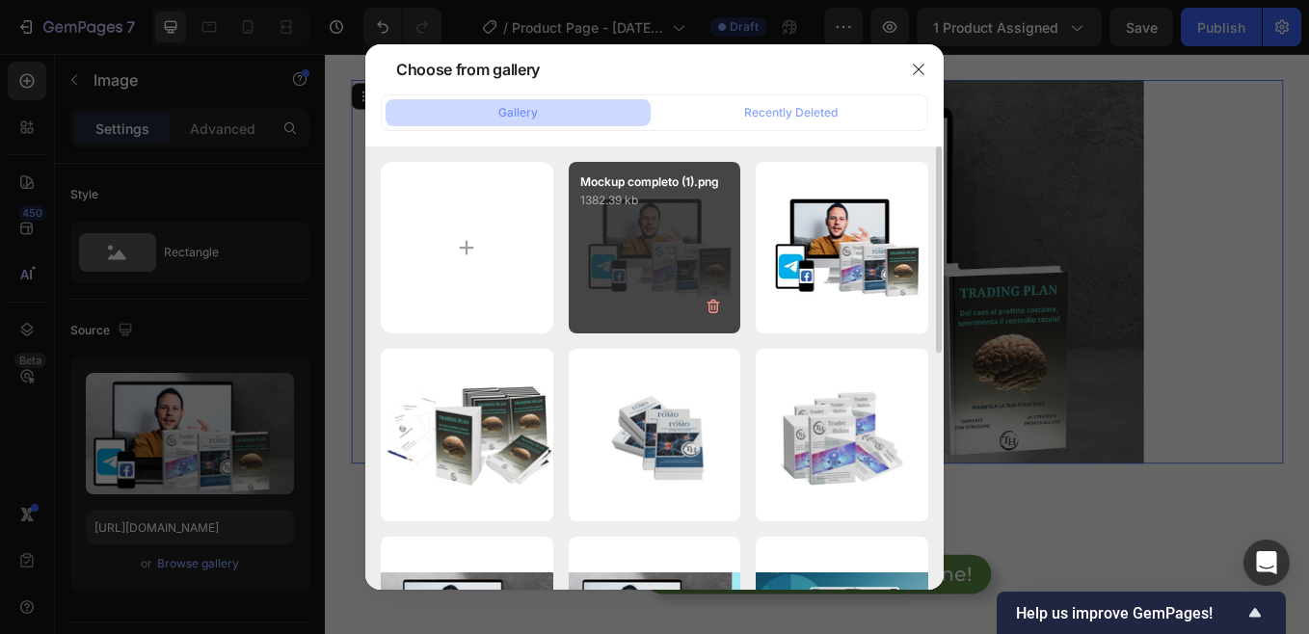
click at [699, 235] on div "Mockup completo (1).png 1382.39 kb" at bounding box center [655, 248] width 172 height 172
type input "[URL][DOMAIN_NAME]"
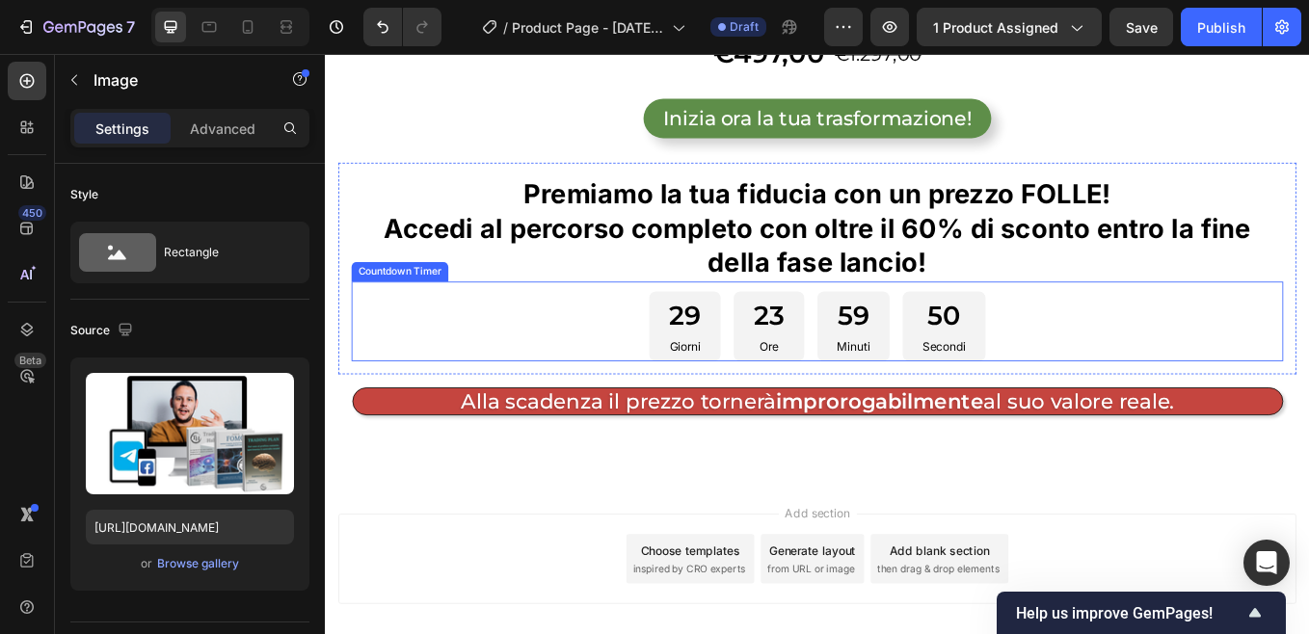
scroll to position [11805, 0]
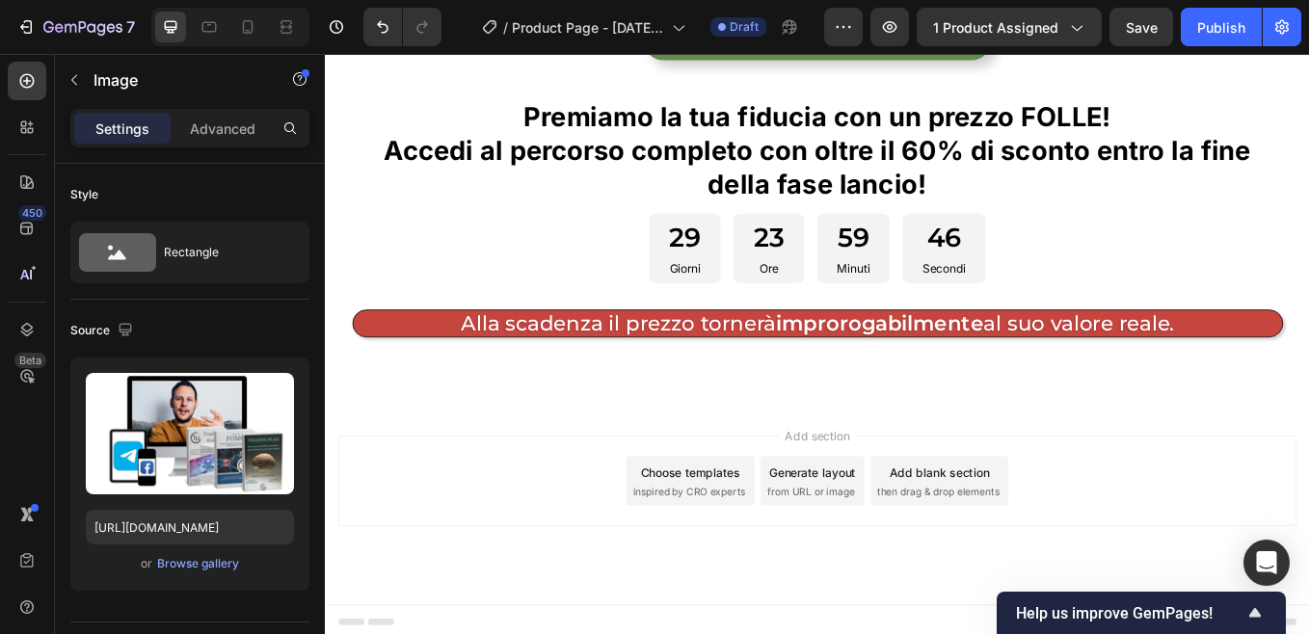
click at [1141, 34] on div "7 / Product Page - [DATE] 08:03:36 Draft Preview 1 product assigned Save Publish" at bounding box center [654, 27] width 1309 height 55
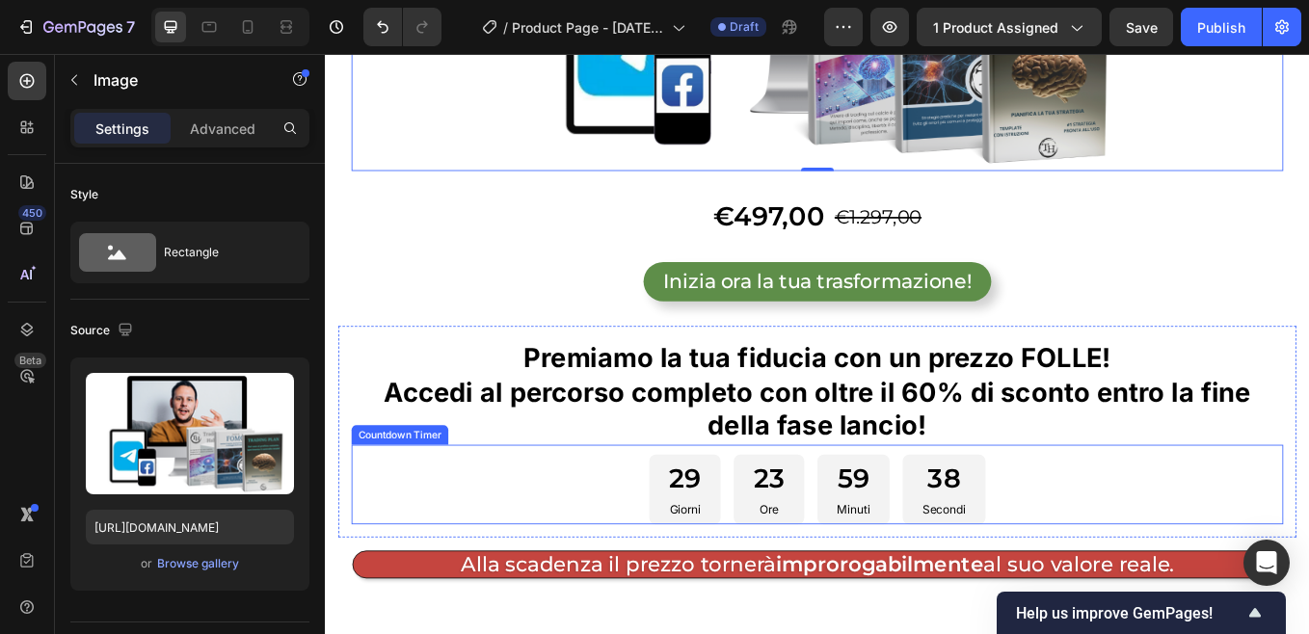
scroll to position [11612, 0]
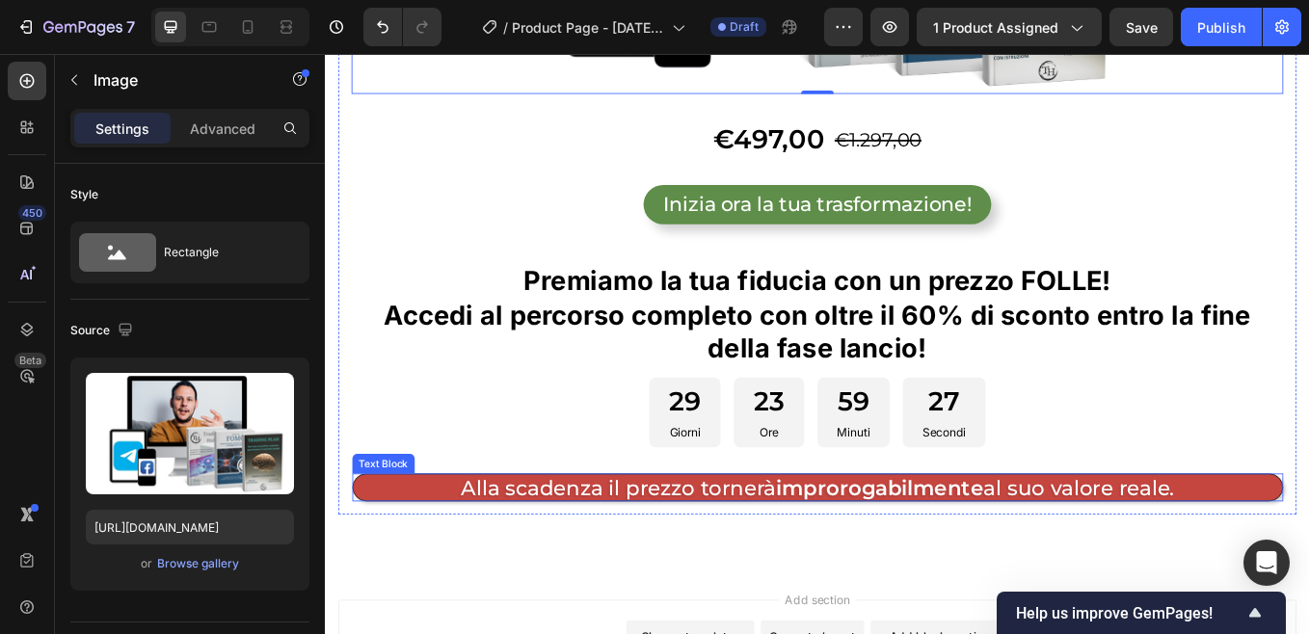
click at [436, 553] on p "Alla scadenza il prezzo tornerà improrogabilmente al suo valore reale." at bounding box center [903, 564] width 1092 height 32
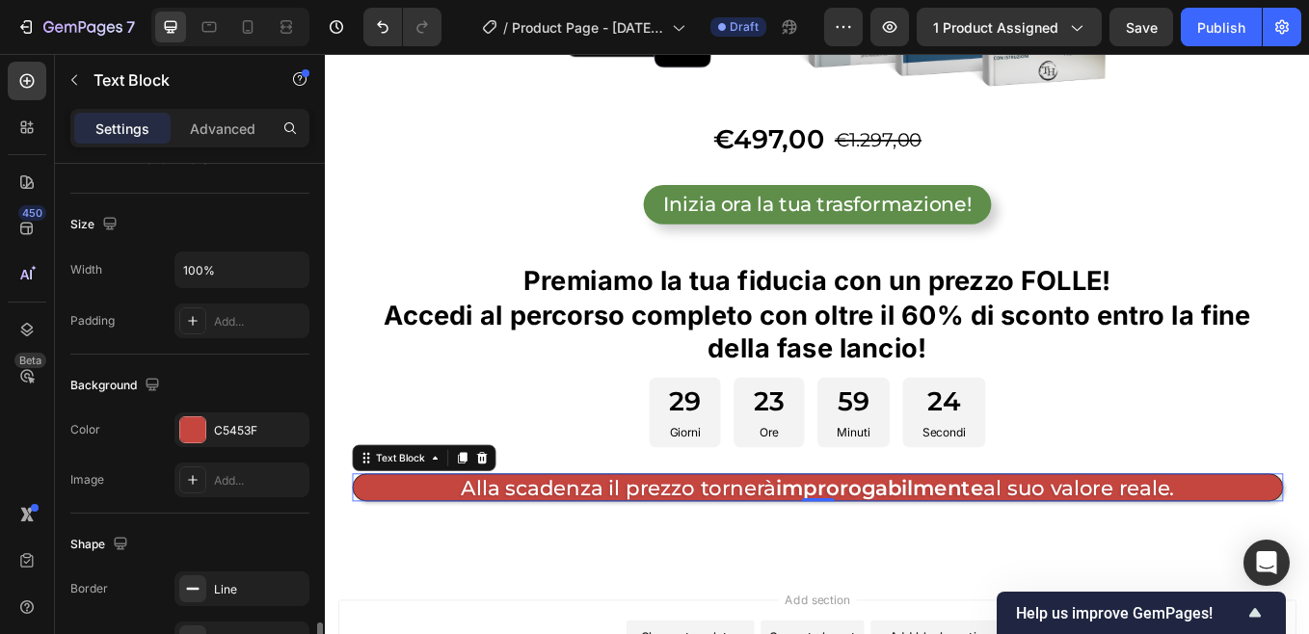
scroll to position [617, 0]
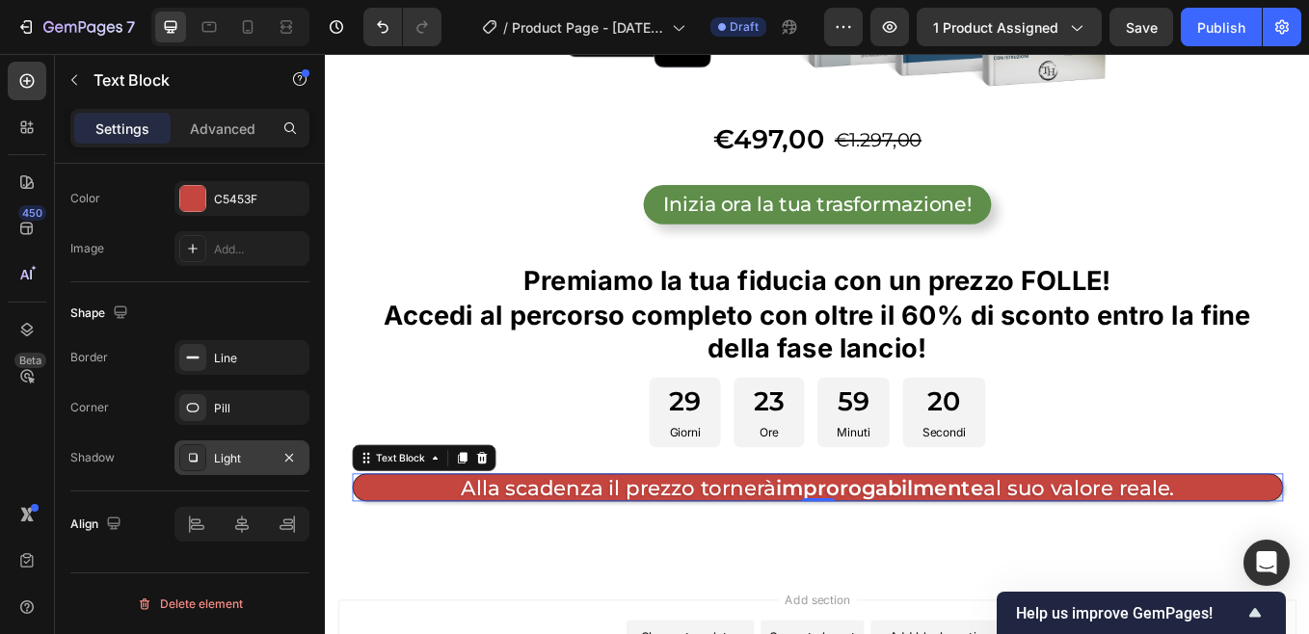
click at [250, 457] on div "Light" at bounding box center [242, 458] width 56 height 17
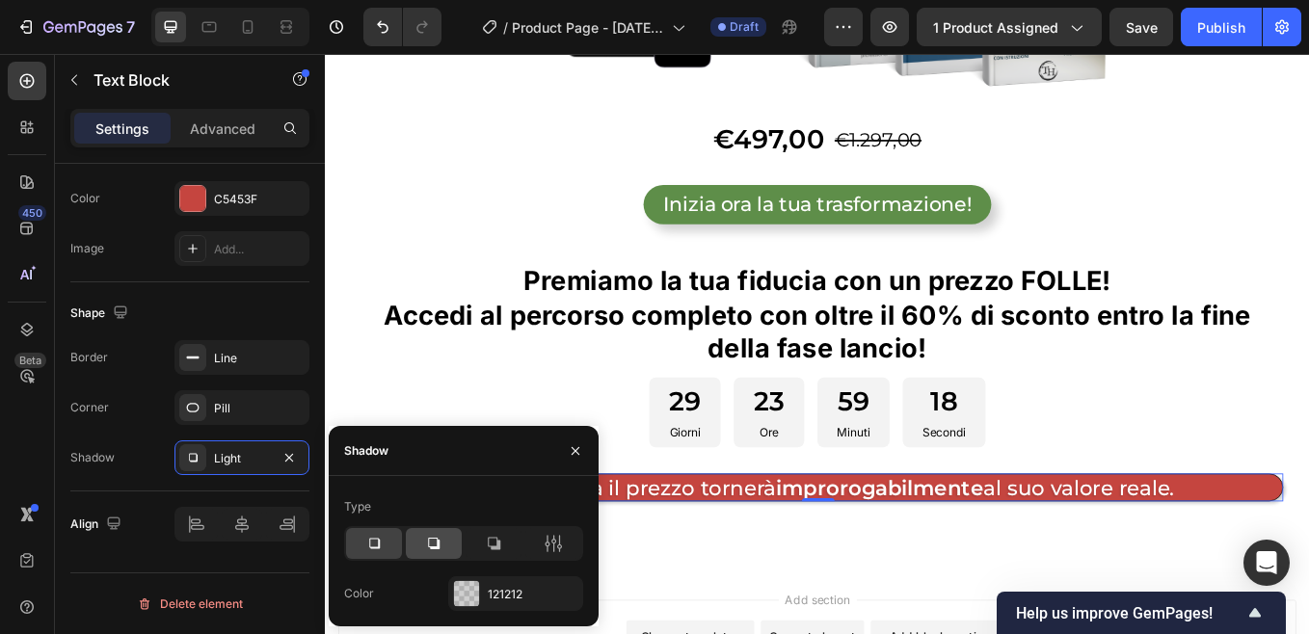
click at [425, 541] on icon at bounding box center [433, 543] width 19 height 19
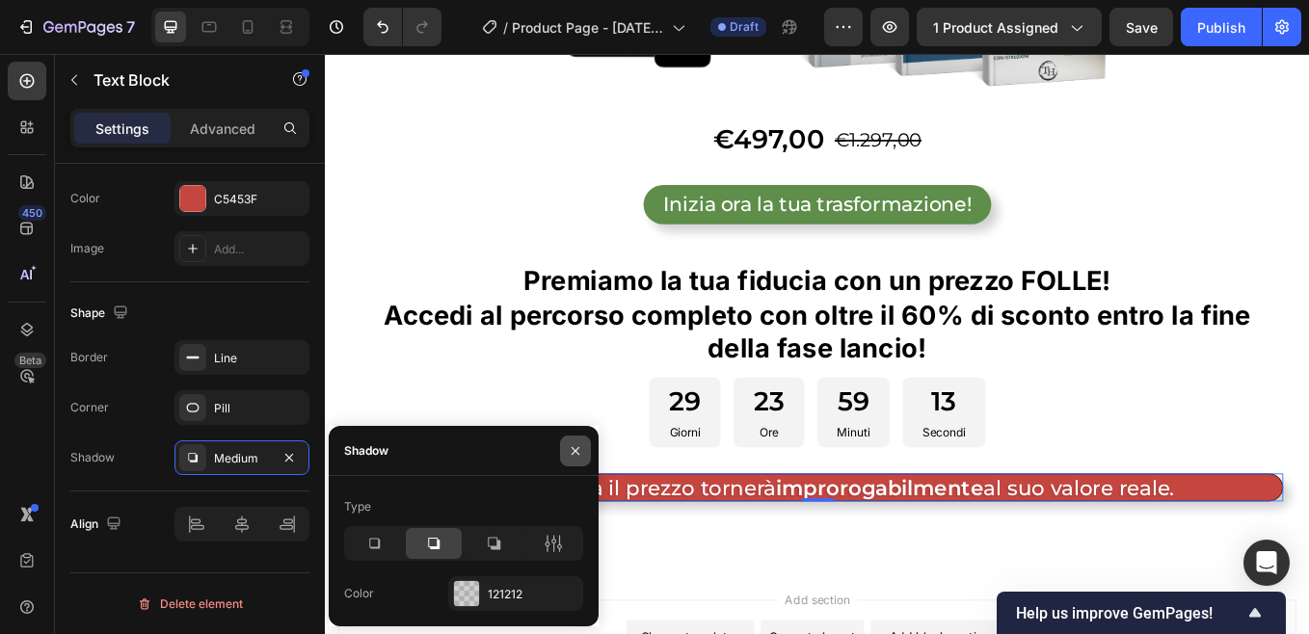
click at [572, 452] on icon "button" at bounding box center [575, 450] width 15 height 15
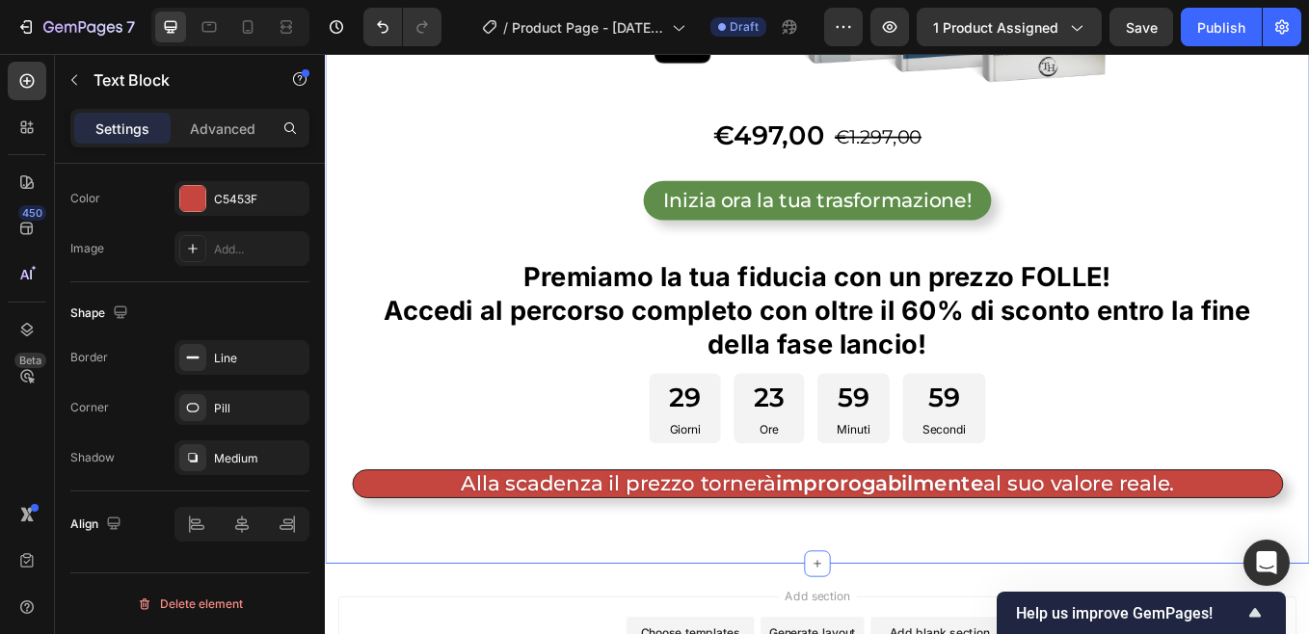
scroll to position [9443, 0]
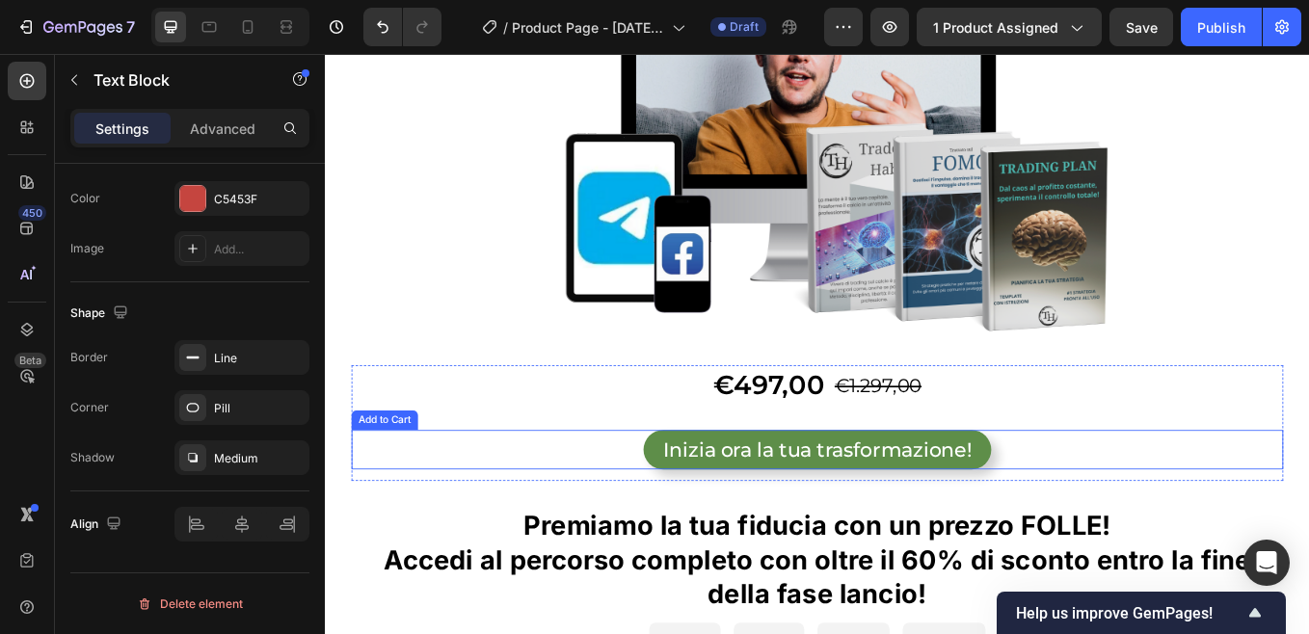
click at [706, 515] on button "Inizia ora la tua trasformazione!" at bounding box center [903, 519] width 409 height 46
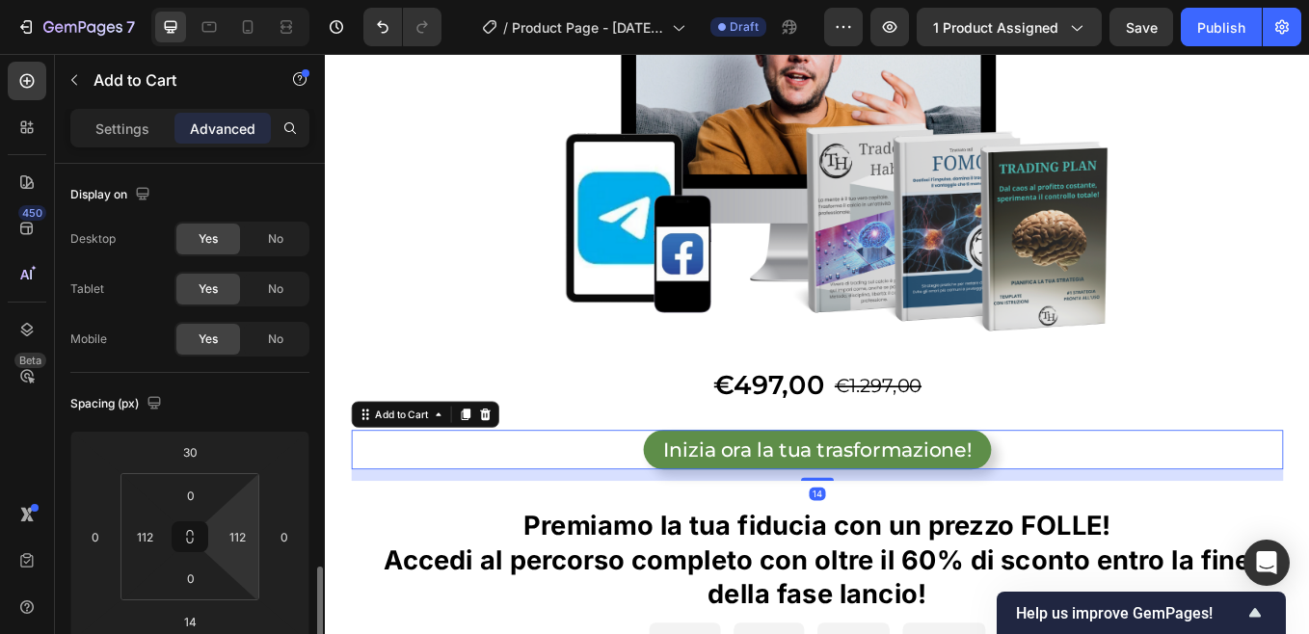
scroll to position [289, 0]
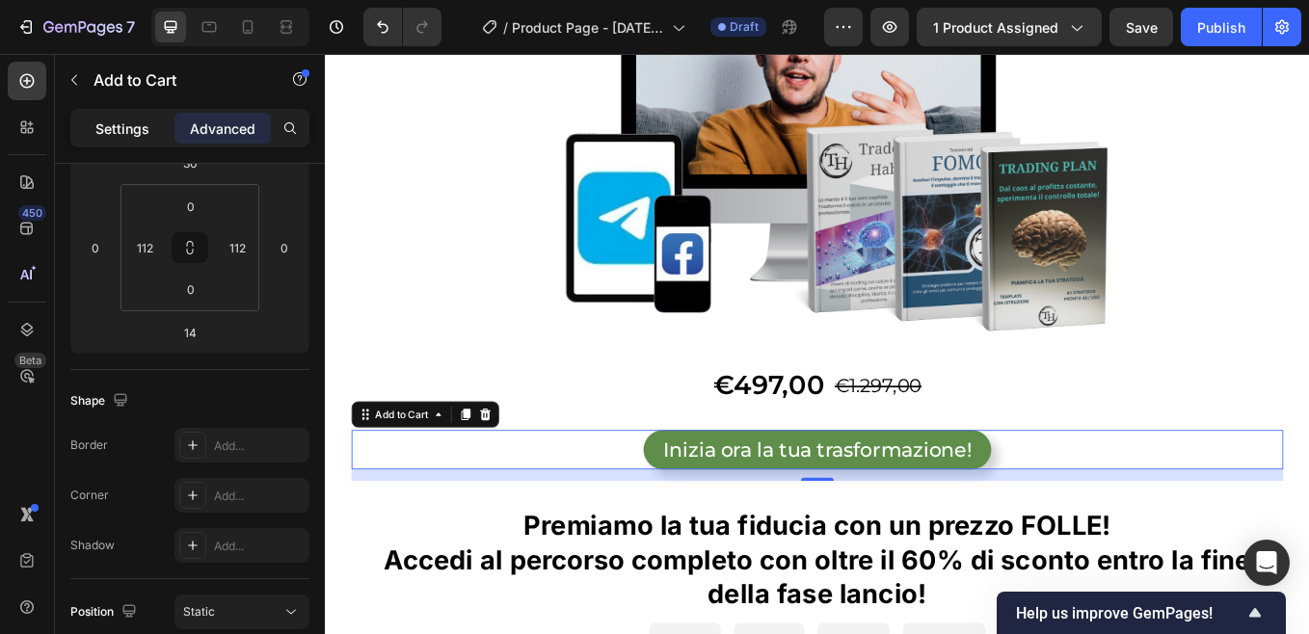
click at [115, 133] on p "Settings" at bounding box center [122, 129] width 54 height 20
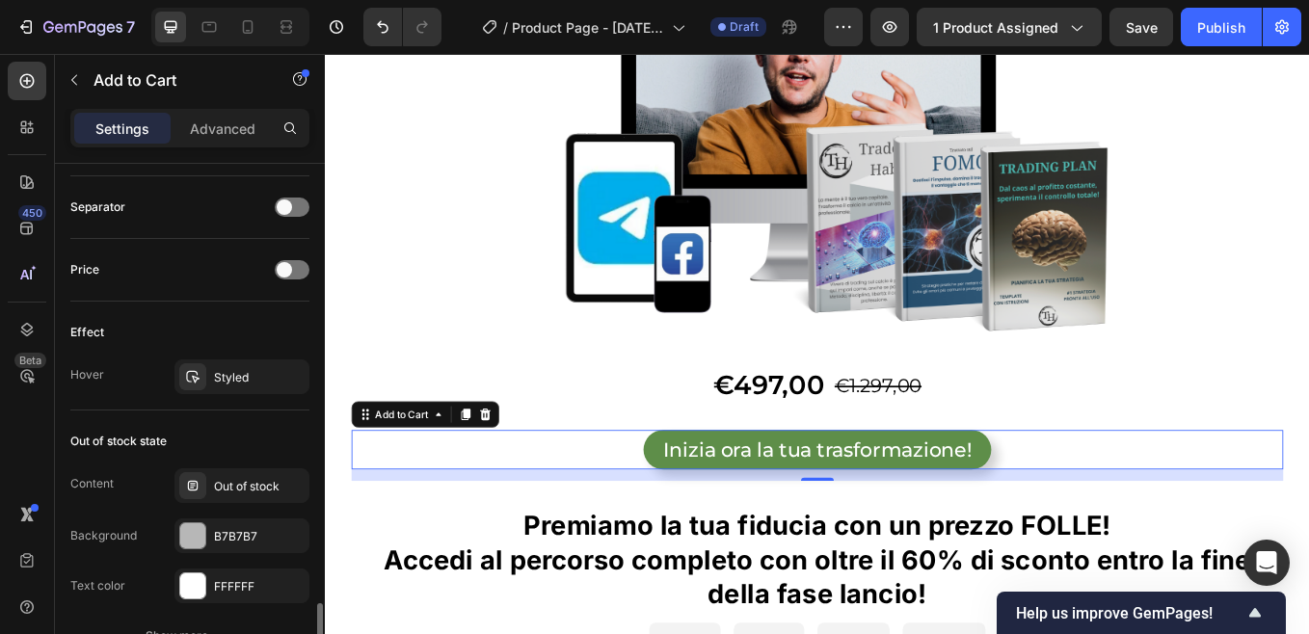
scroll to position [1349, 0]
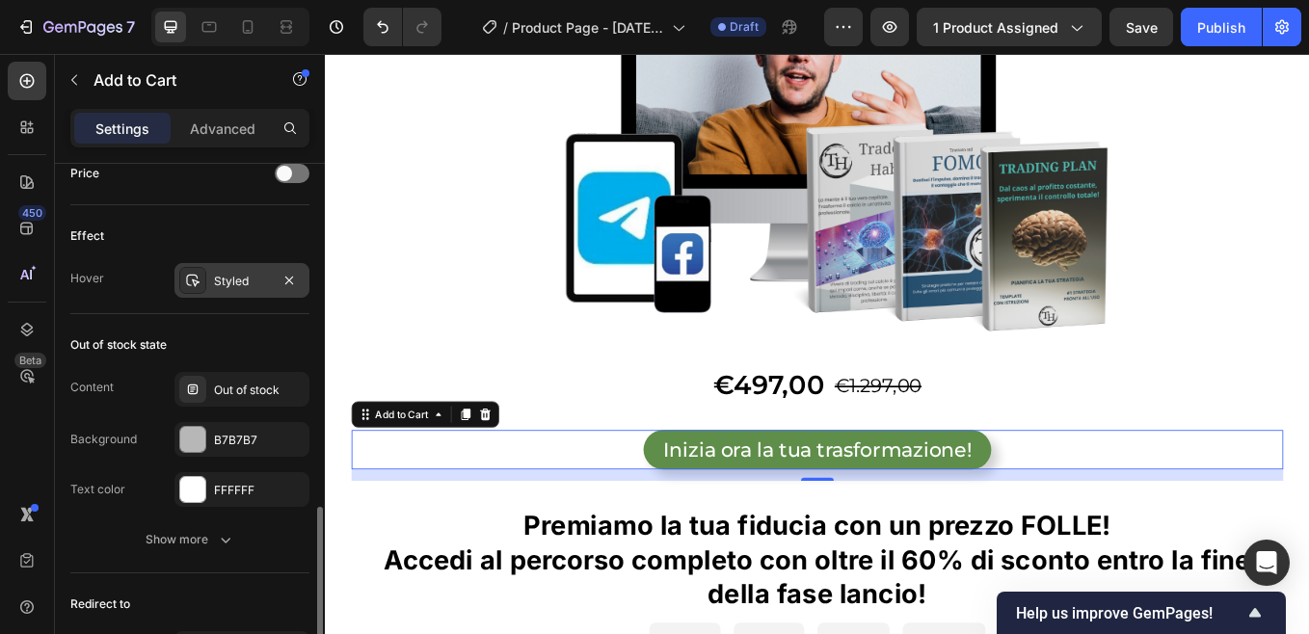
click at [256, 278] on div "Styled" at bounding box center [242, 281] width 56 height 17
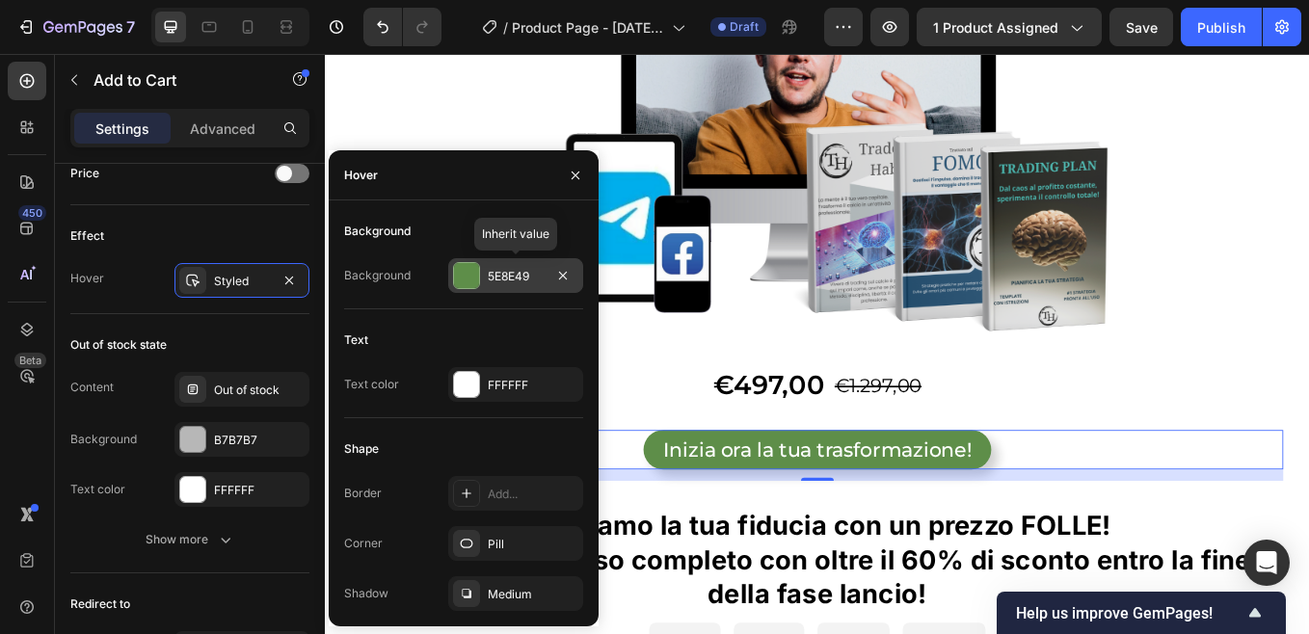
click at [477, 277] on div at bounding box center [466, 275] width 25 height 25
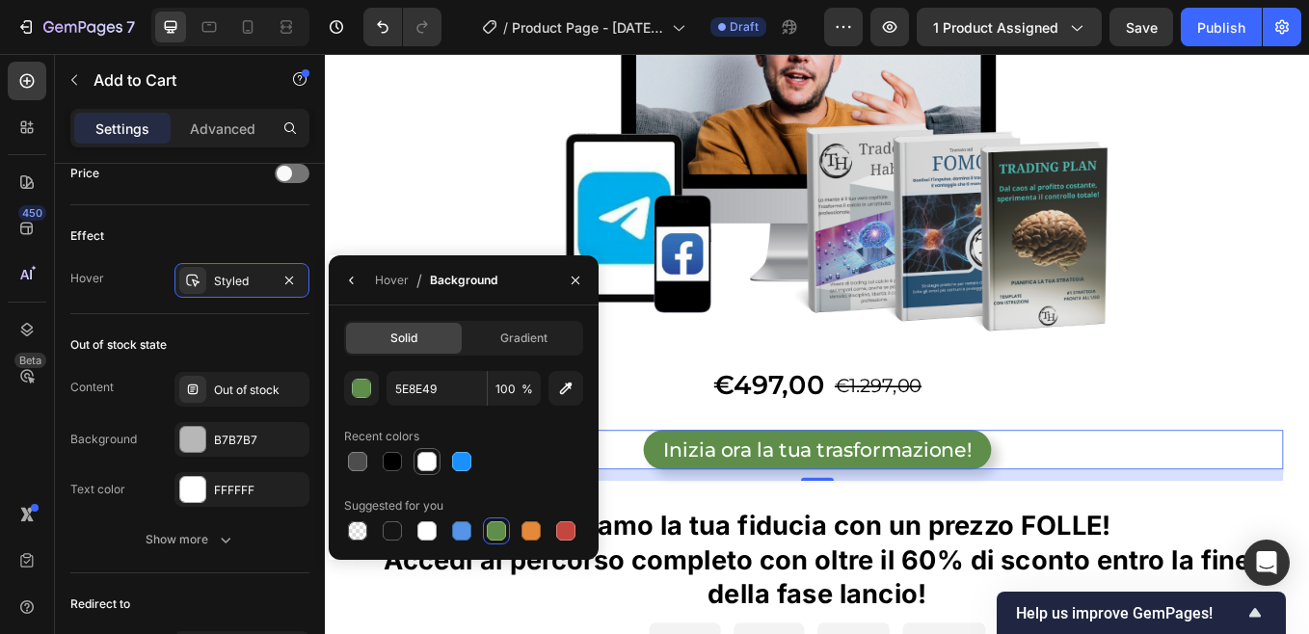
click at [431, 466] on div at bounding box center [426, 461] width 19 height 19
type input "FFFFFF"
click at [353, 279] on icon "button" at bounding box center [351, 280] width 15 height 15
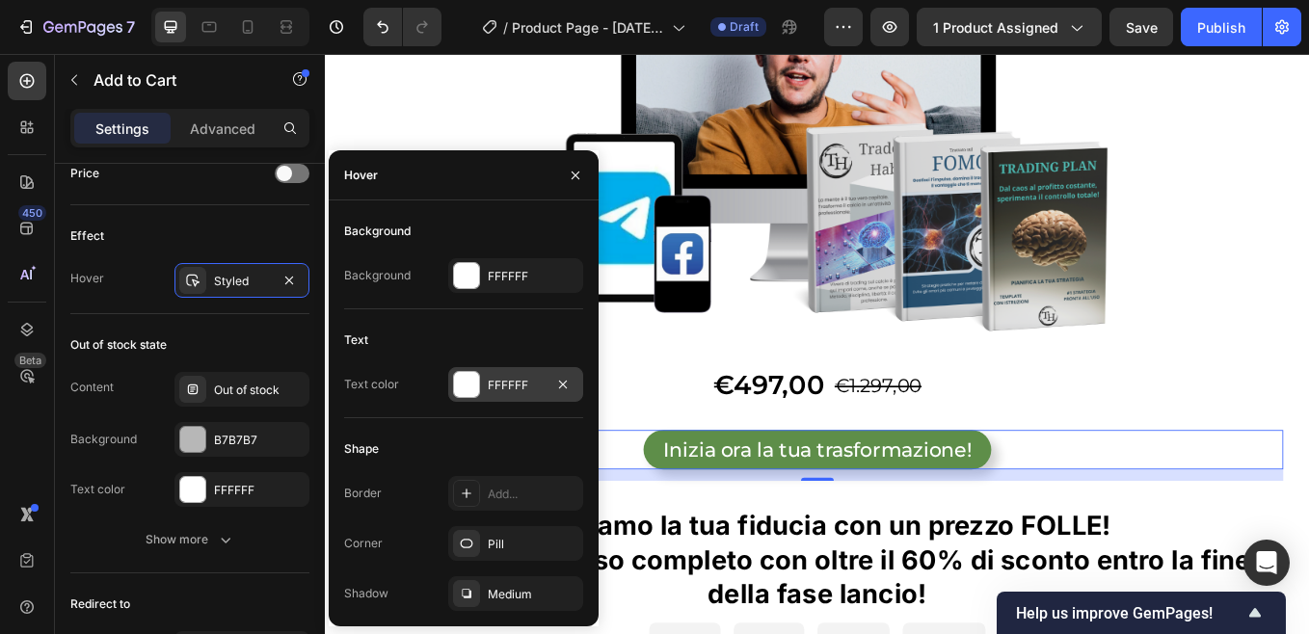
click at [493, 388] on div "FFFFFF" at bounding box center [516, 385] width 56 height 17
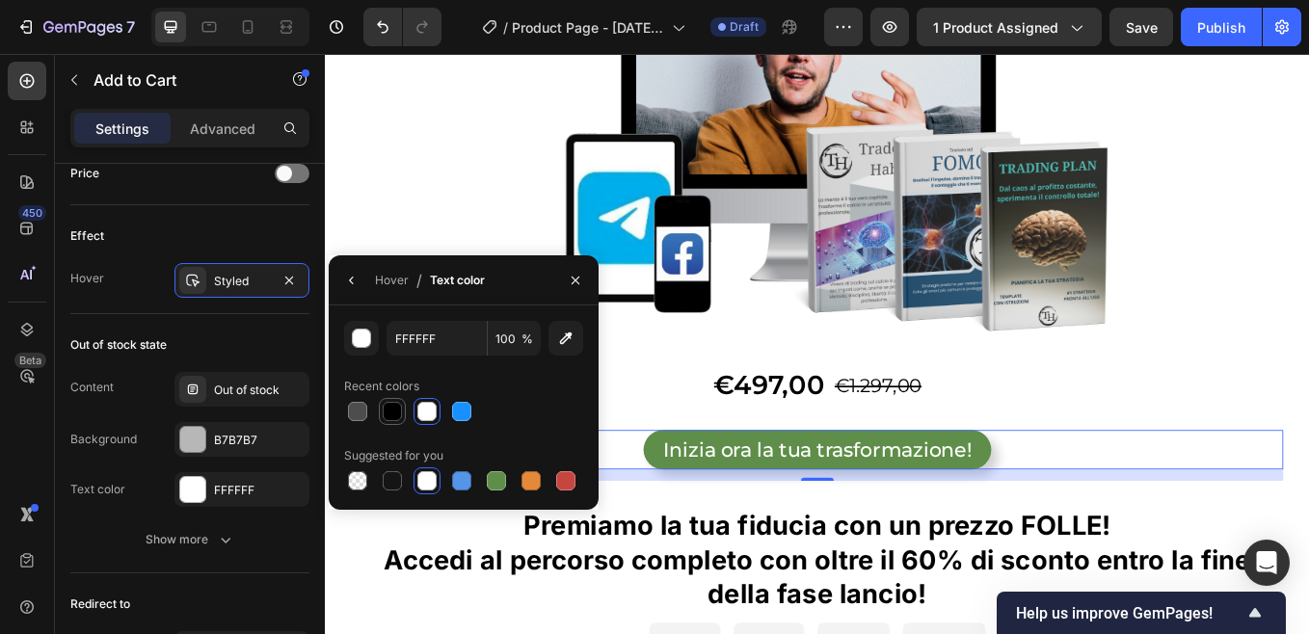
click at [399, 414] on div at bounding box center [392, 411] width 19 height 19
type input "000000"
click at [570, 282] on icon "button" at bounding box center [575, 280] width 15 height 15
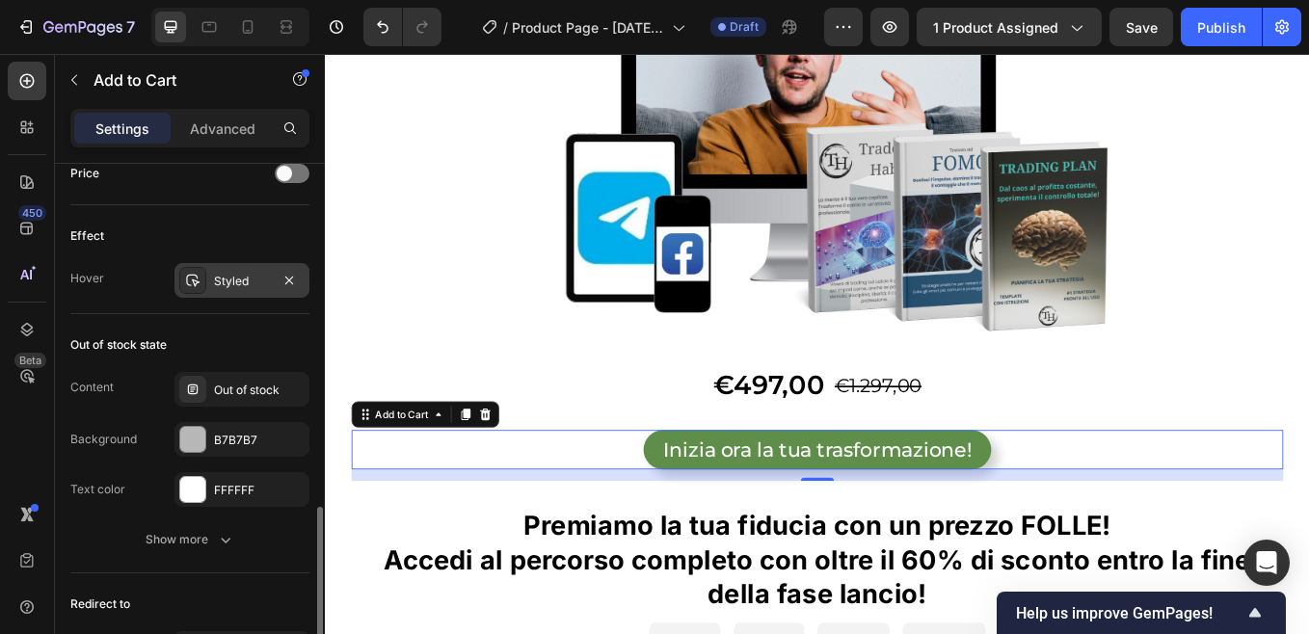
click at [275, 278] on div "Styled" at bounding box center [241, 280] width 135 height 35
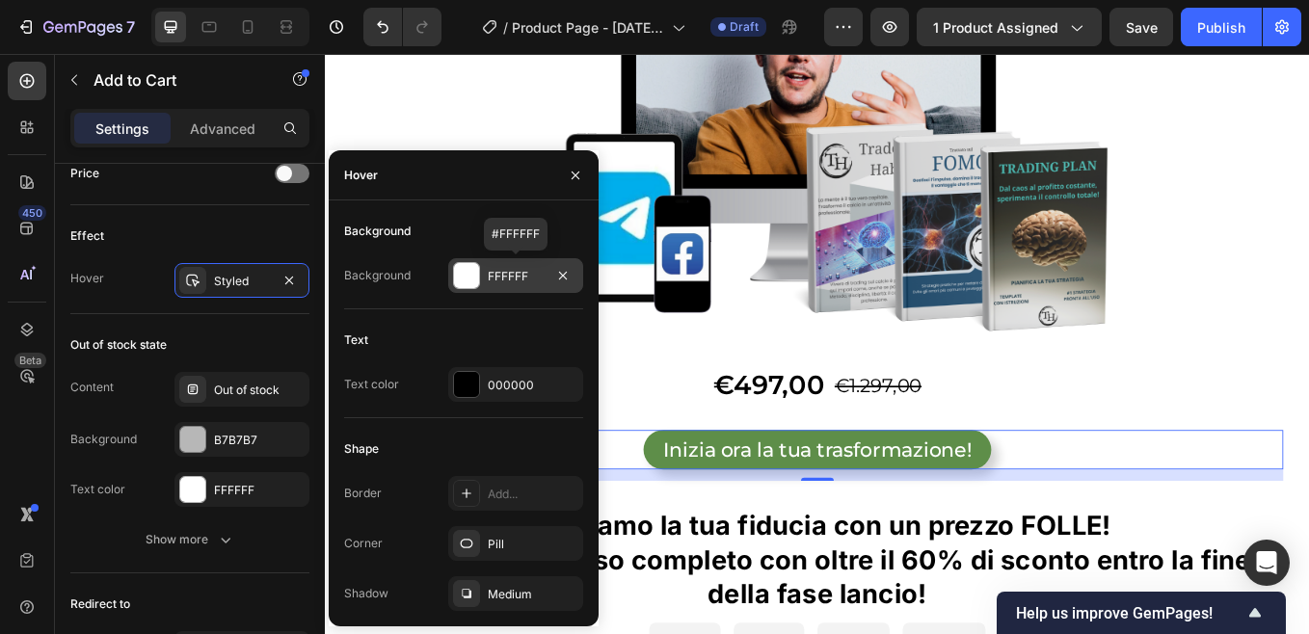
click at [501, 275] on div "FFFFFF" at bounding box center [516, 276] width 56 height 17
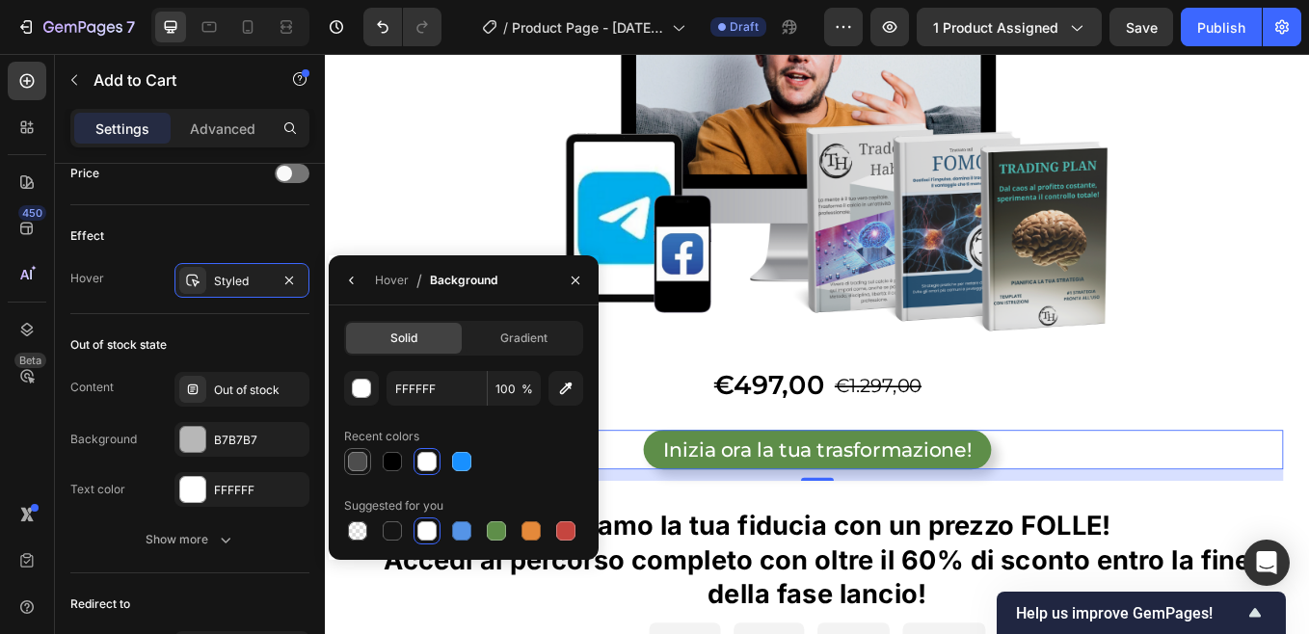
click at [365, 460] on div at bounding box center [357, 461] width 19 height 19
type input "4D4D4D"
click at [570, 276] on icon "button" at bounding box center [575, 280] width 15 height 15
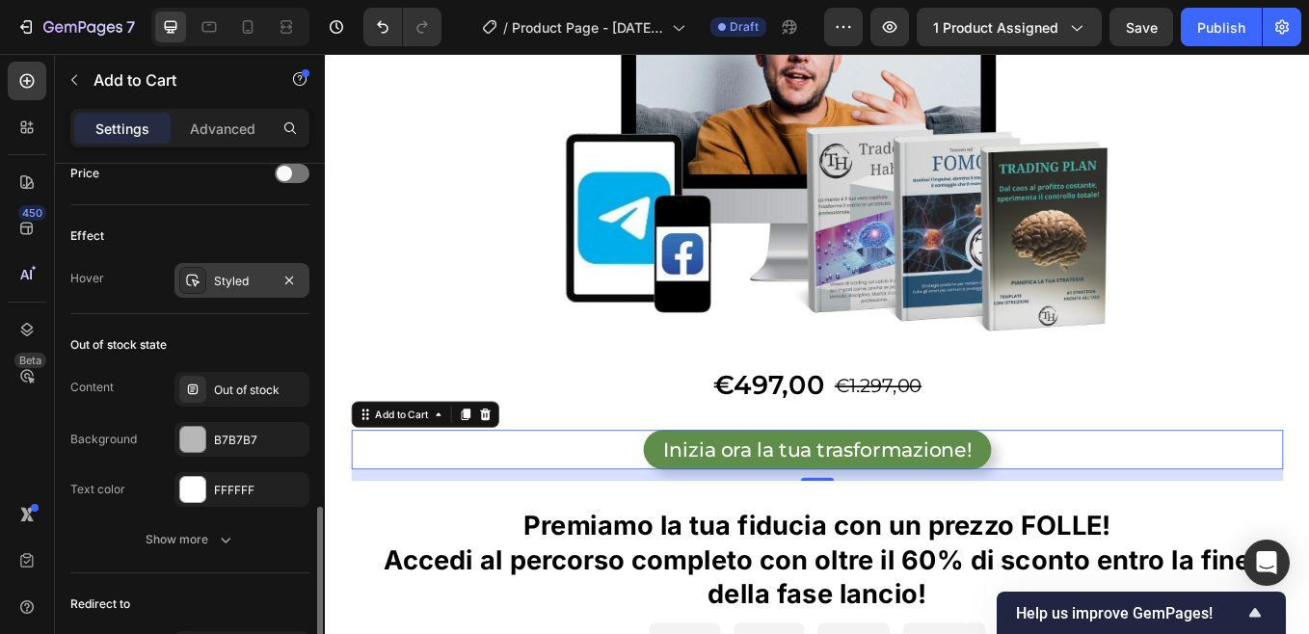
click at [254, 281] on div "Styled" at bounding box center [242, 281] width 56 height 17
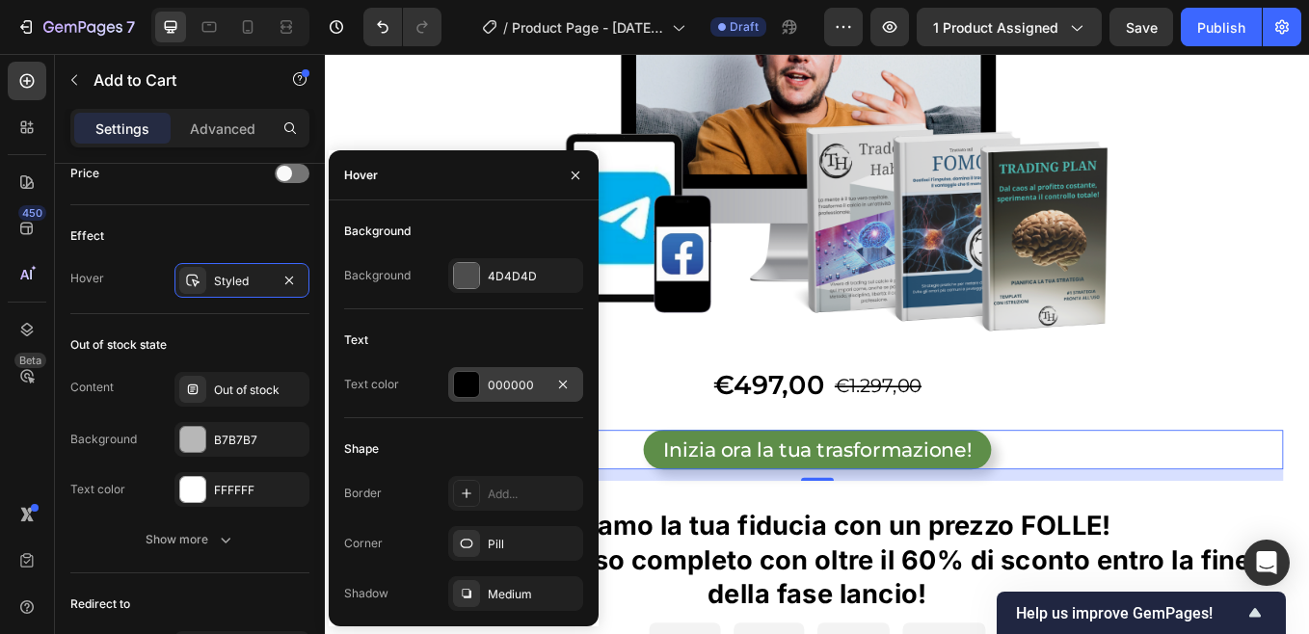
click at [515, 382] on div "000000" at bounding box center [516, 385] width 56 height 17
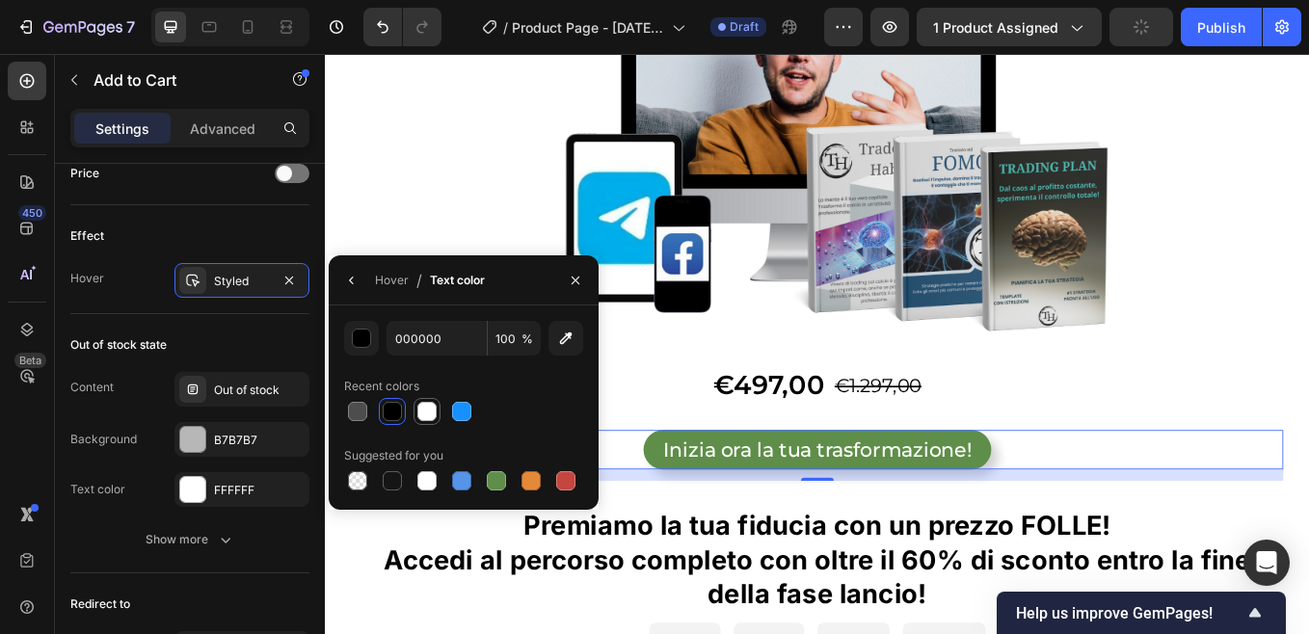
click at [432, 413] on div at bounding box center [426, 411] width 19 height 19
type input "FFFFFF"
click at [569, 282] on icon "button" at bounding box center [575, 280] width 15 height 15
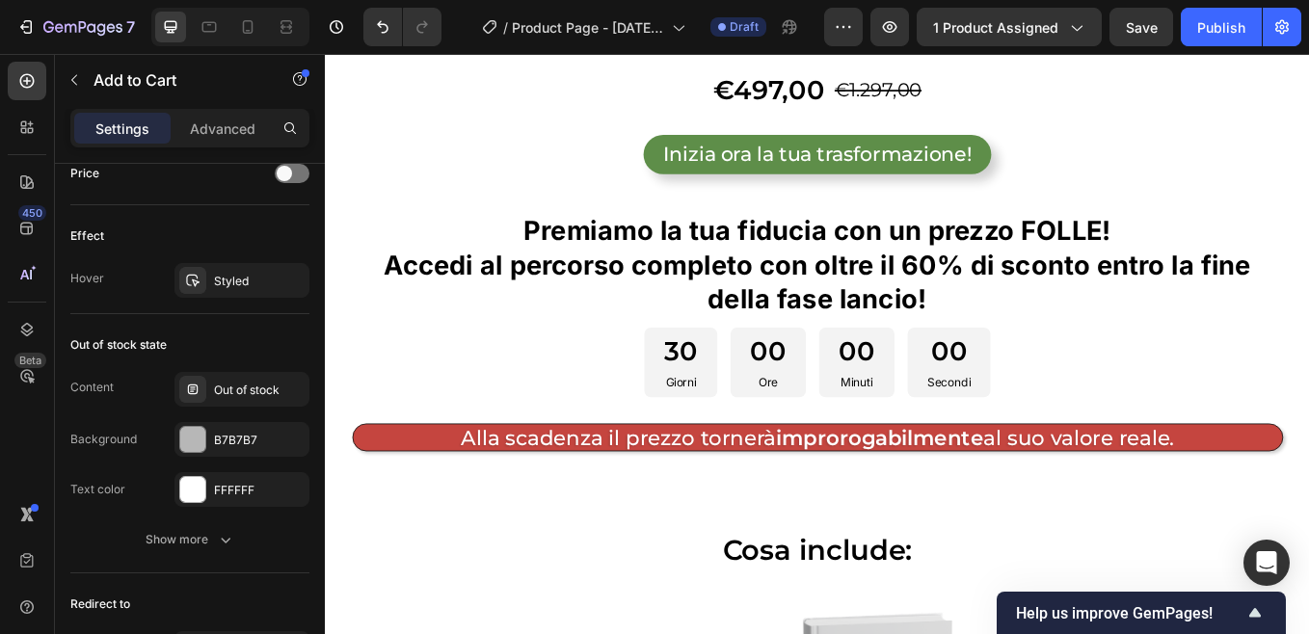
scroll to position [3903, 0]
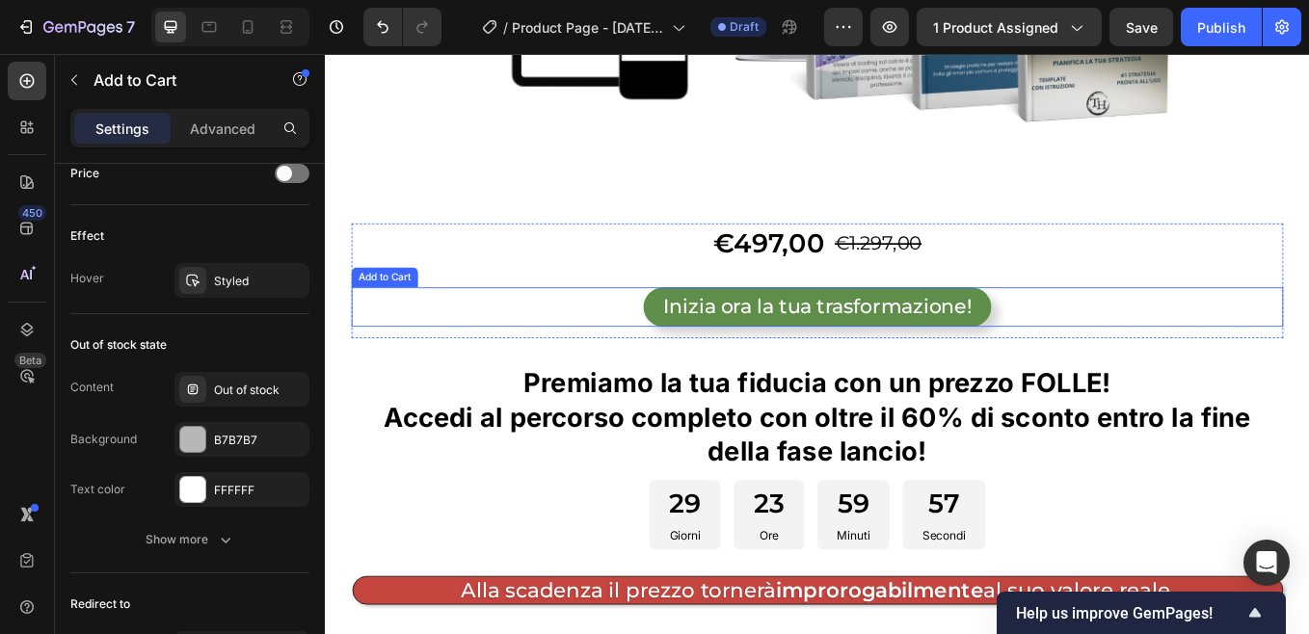
click at [707, 329] on button "Inizia ora la tua trasformazione!" at bounding box center [903, 352] width 409 height 46
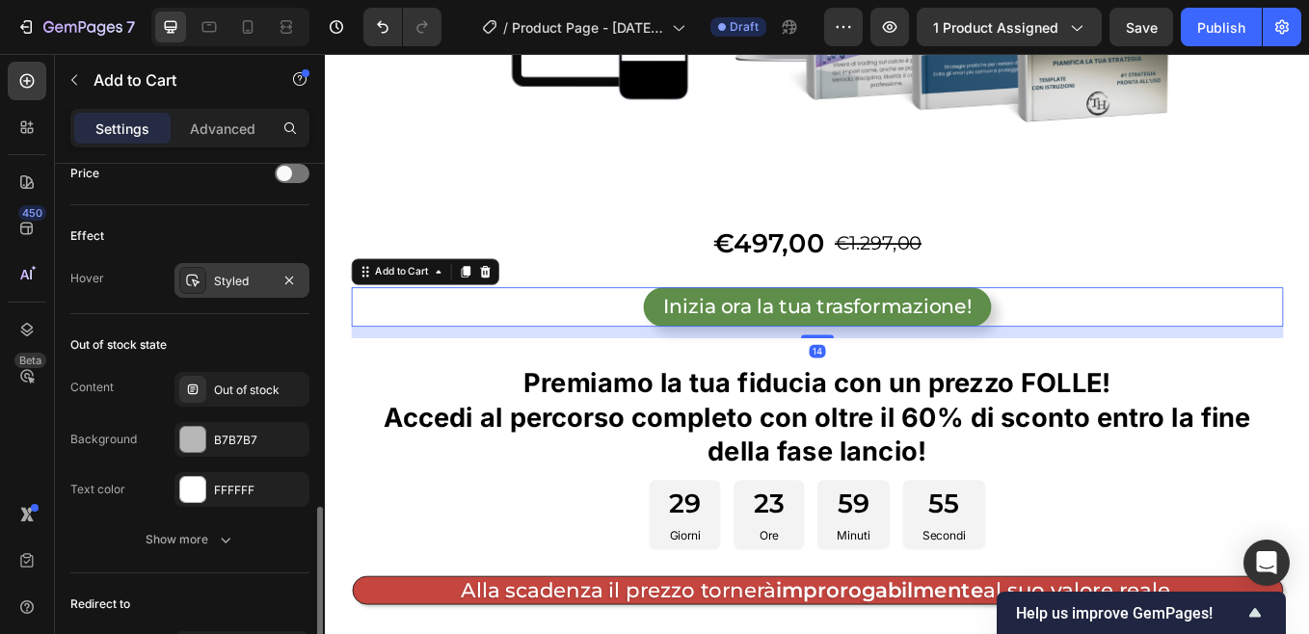
click at [260, 282] on div "Styled" at bounding box center [242, 281] width 56 height 17
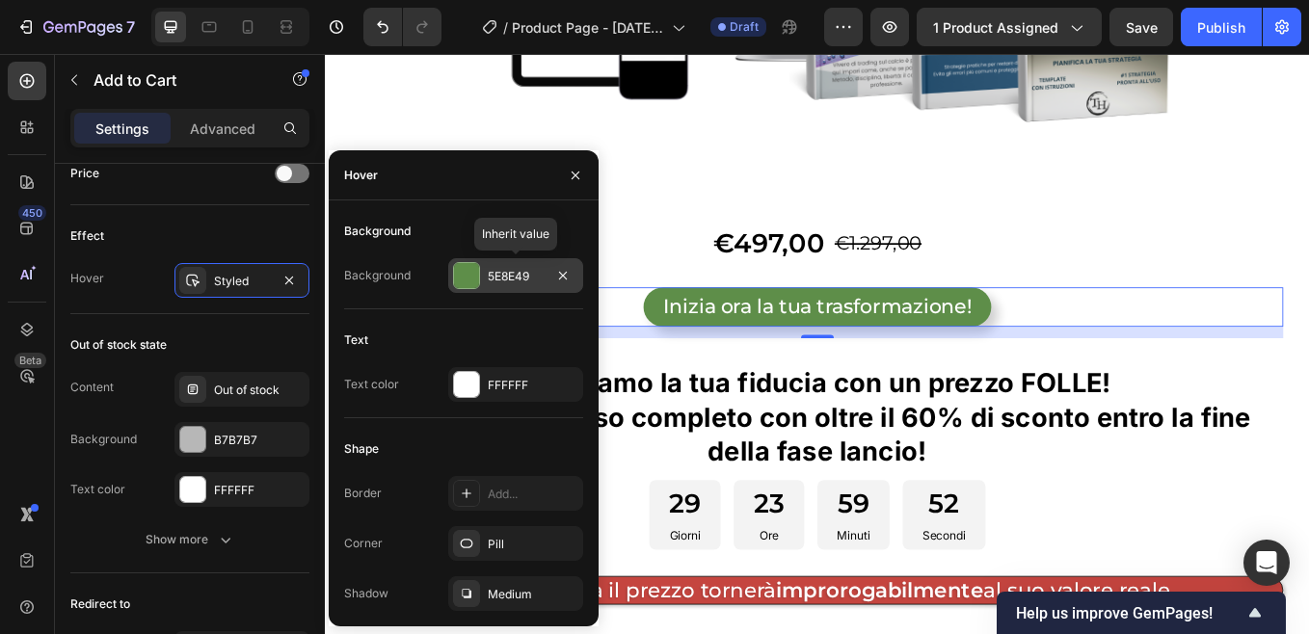
click at [530, 278] on div "5E8E49" at bounding box center [516, 276] width 56 height 17
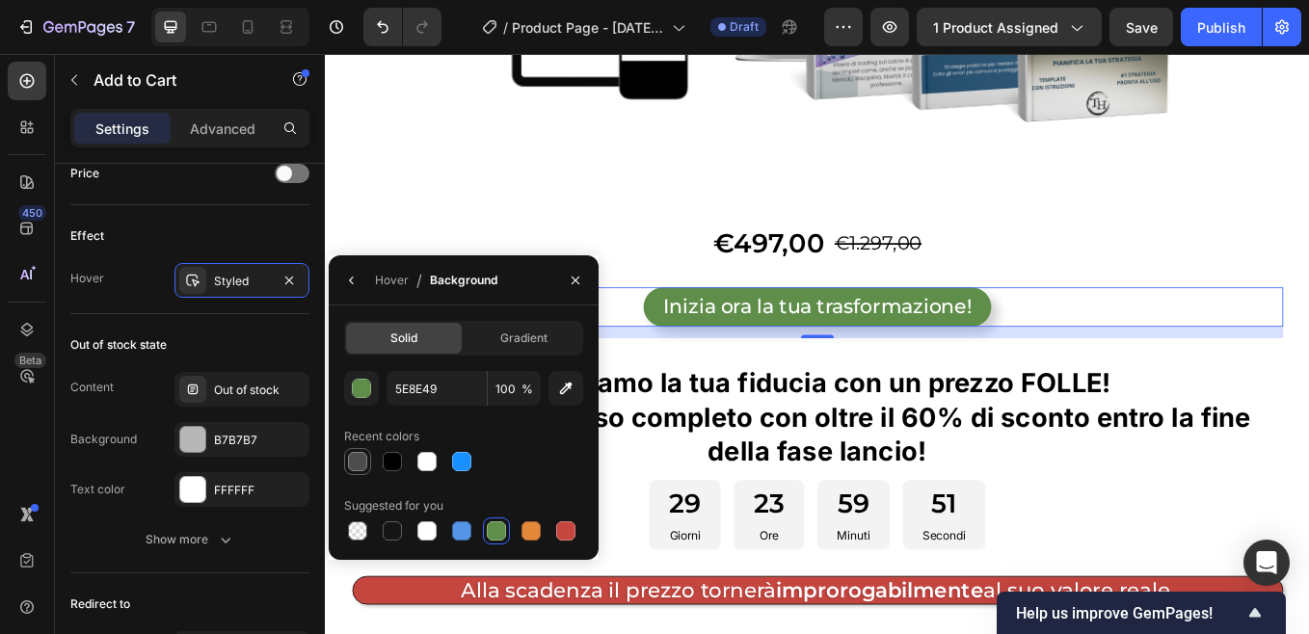
click at [357, 459] on div at bounding box center [357, 461] width 19 height 19
type input "4D4D4D"
click at [354, 278] on icon "button" at bounding box center [351, 280] width 15 height 15
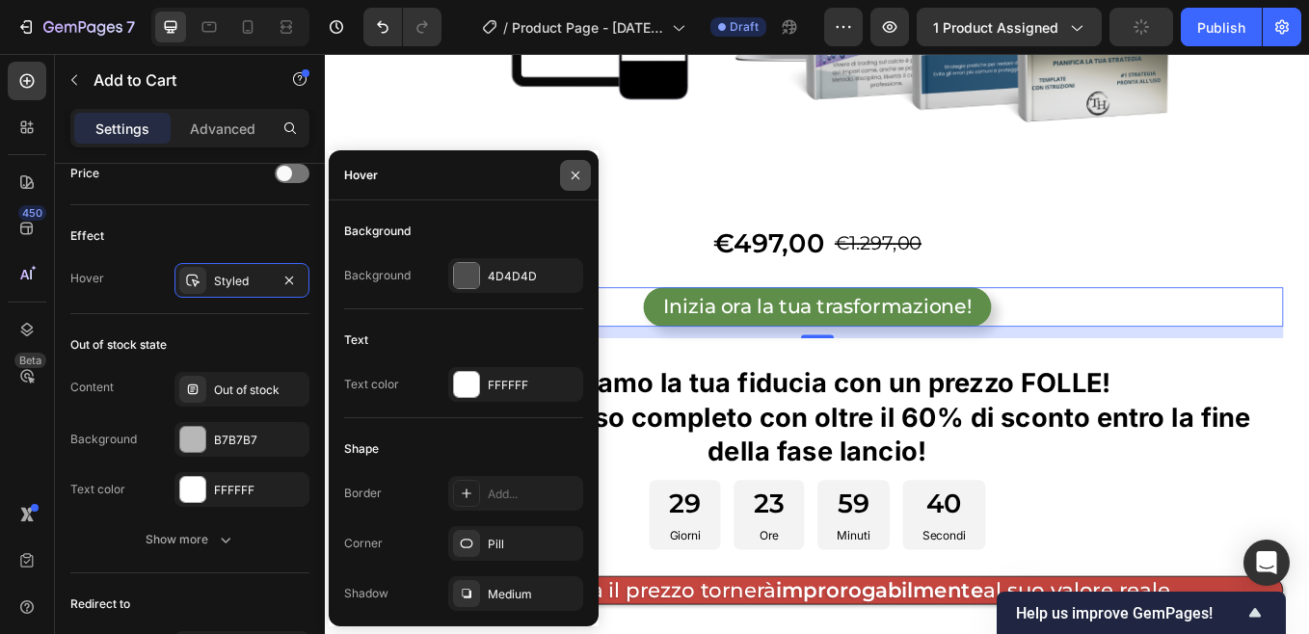
click at [574, 179] on icon "button" at bounding box center [575, 175] width 15 height 15
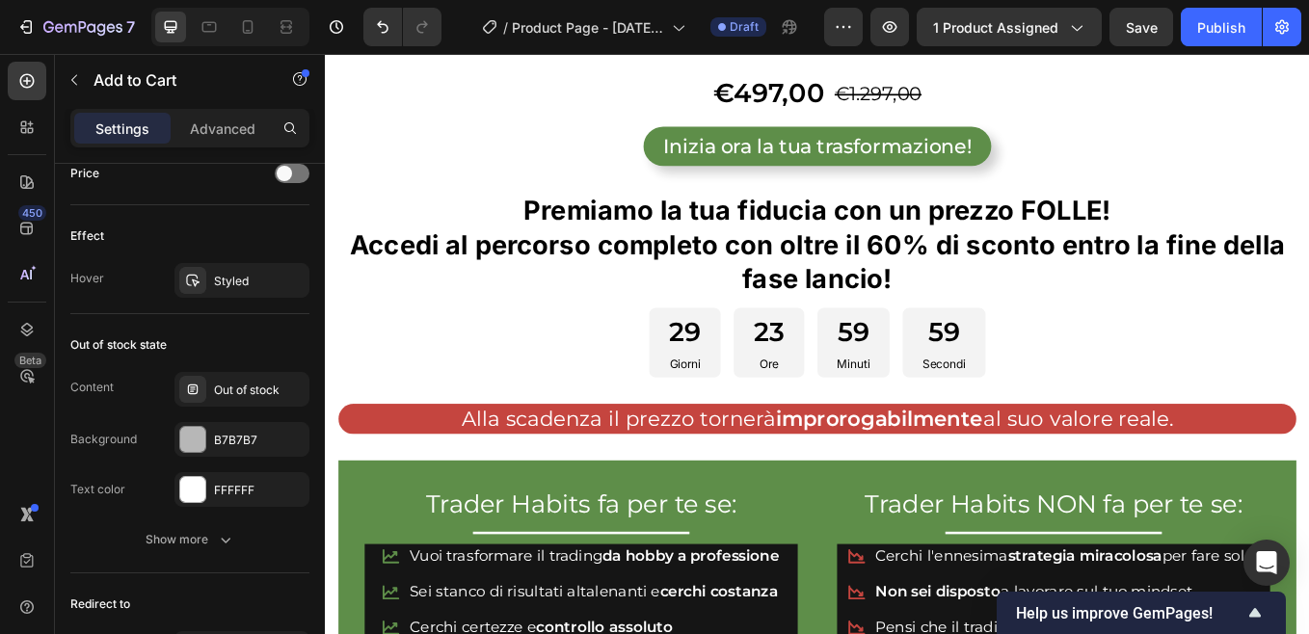
scroll to position [1013, 0]
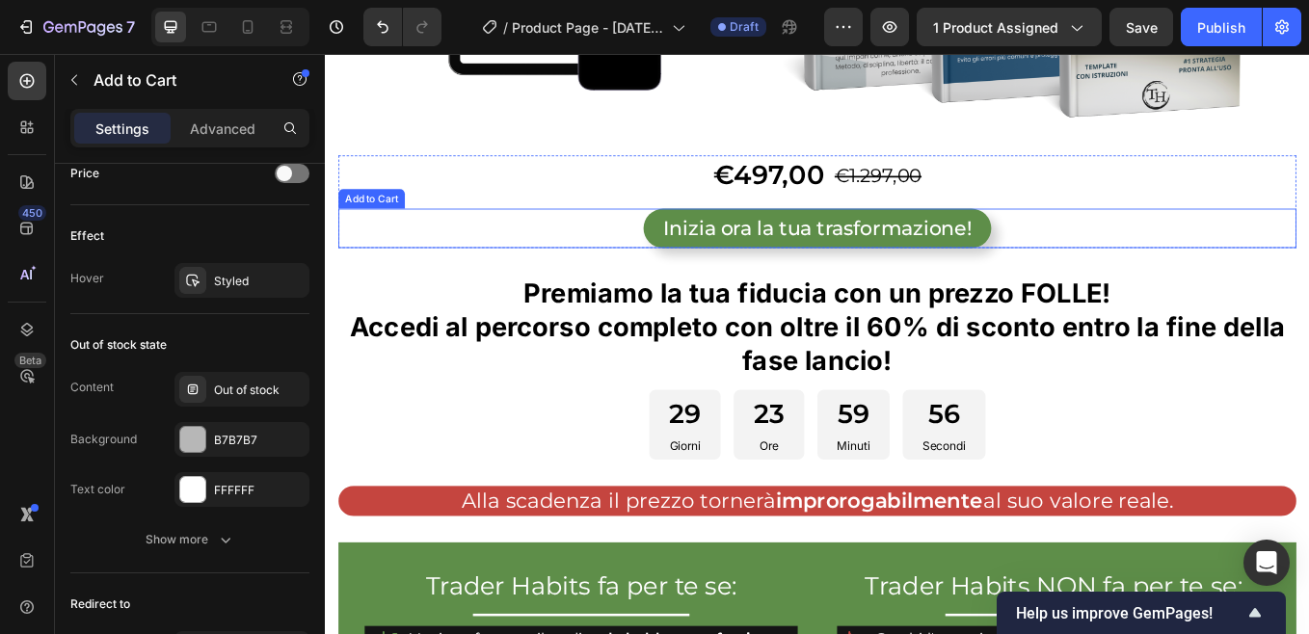
click at [706, 254] on button "Inizia ora la tua trasformazione!" at bounding box center [903, 259] width 409 height 46
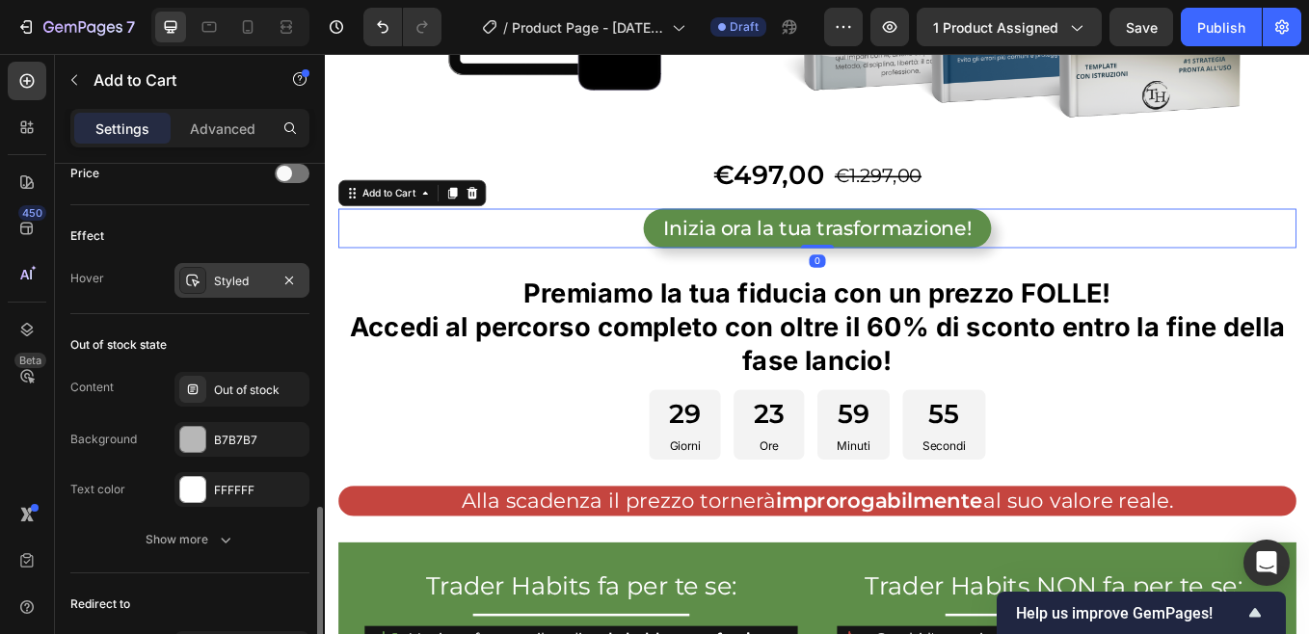
click at [263, 286] on div "Styled" at bounding box center [242, 281] width 56 height 17
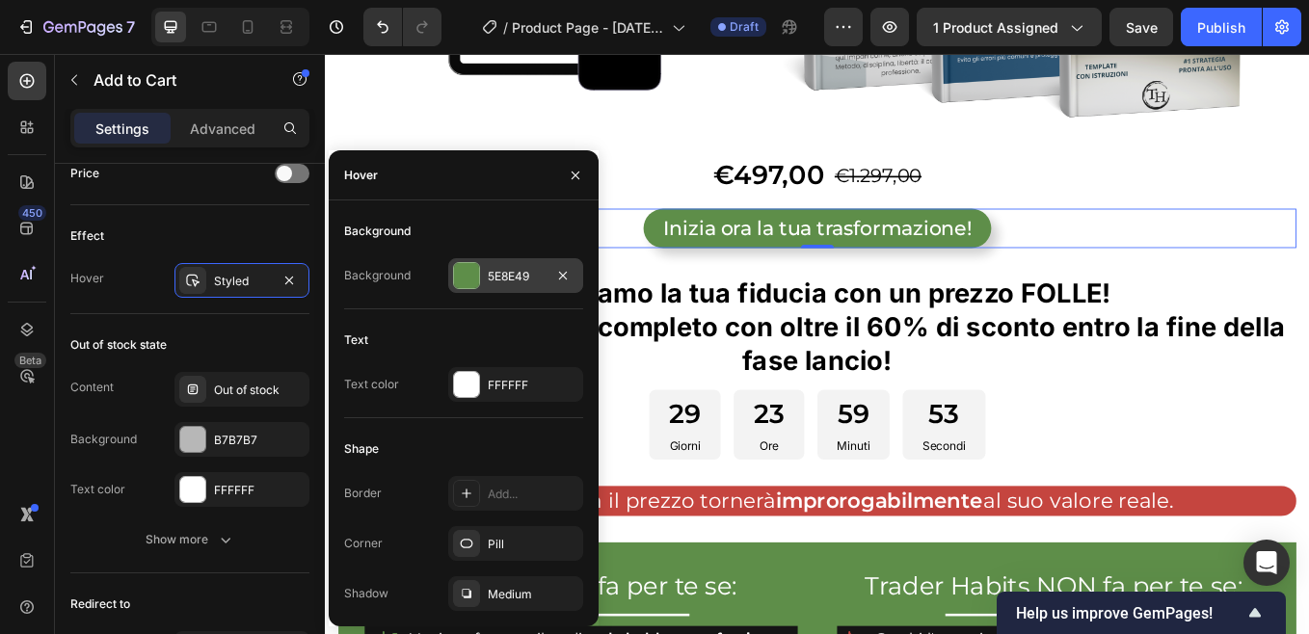
click at [521, 282] on div "5E8E49" at bounding box center [516, 276] width 56 height 17
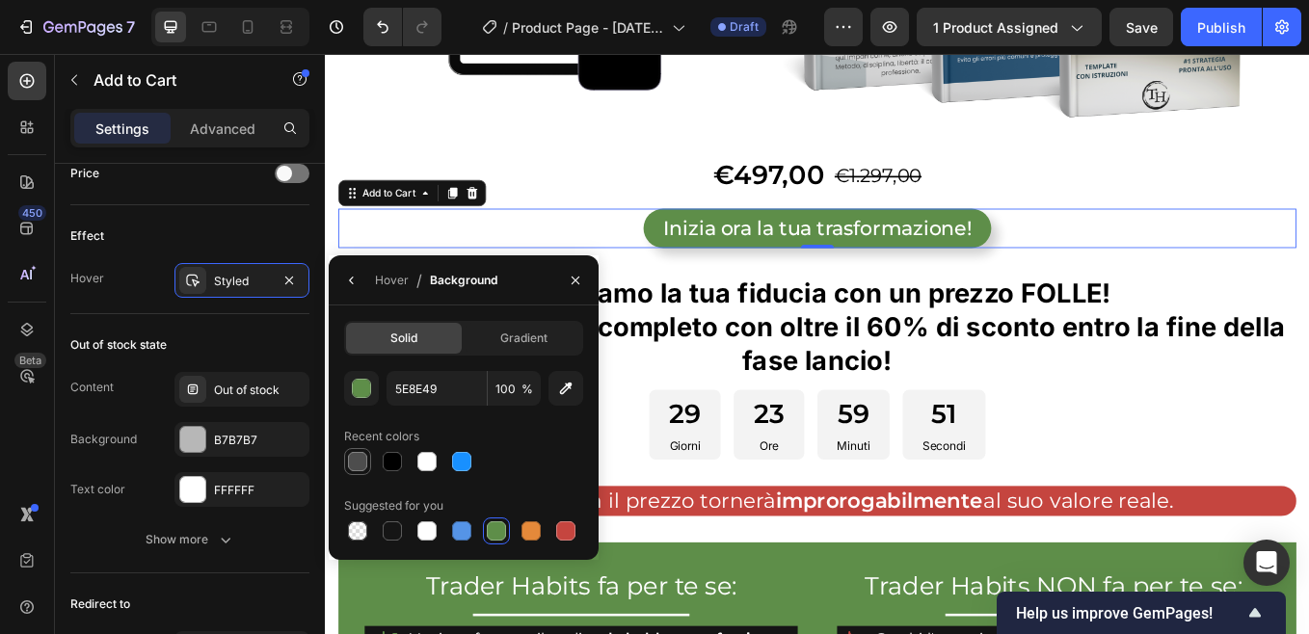
click at [357, 461] on div at bounding box center [357, 461] width 19 height 19
type input "4D4D4D"
click at [577, 282] on icon "button" at bounding box center [575, 280] width 8 height 8
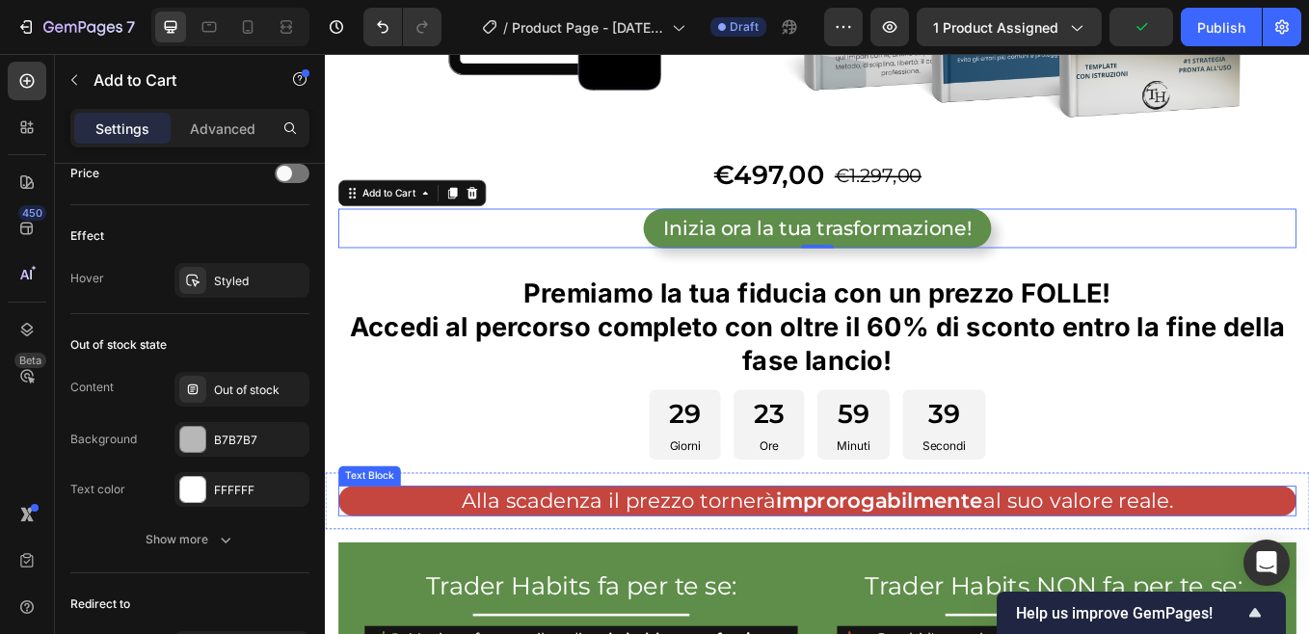
click at [439, 574] on p "Alla scadenza il prezzo tornerà improrogabilmente al suo valore reale." at bounding box center [903, 580] width 1122 height 32
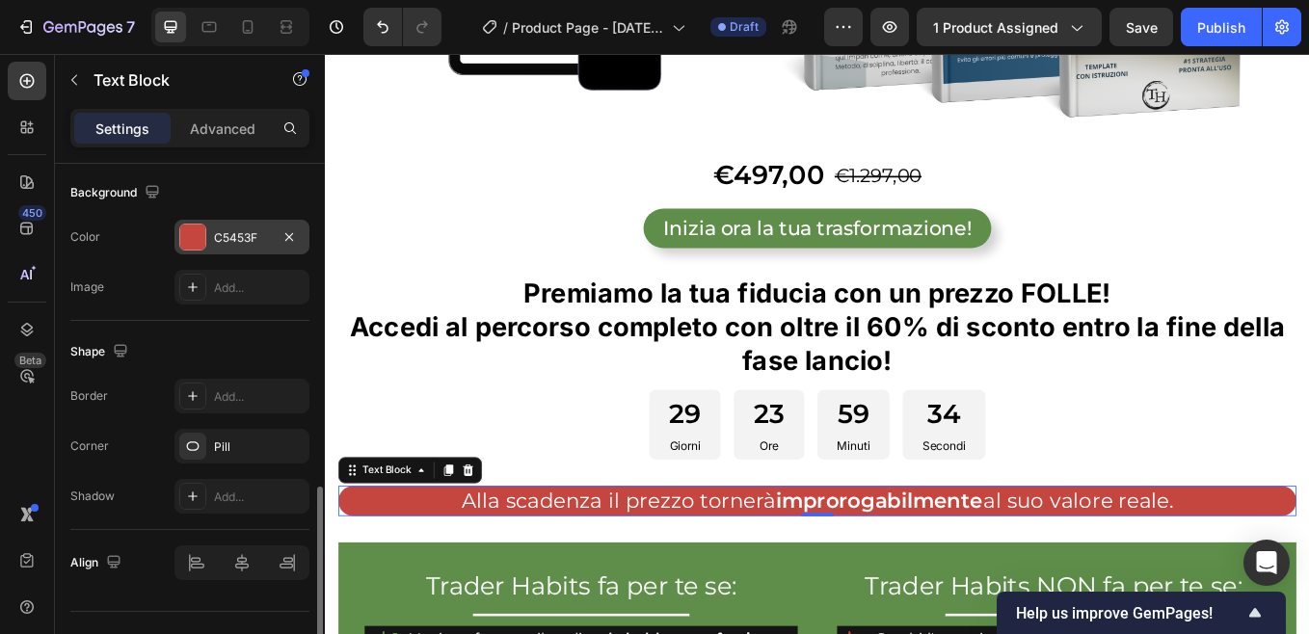
scroll to position [617, 0]
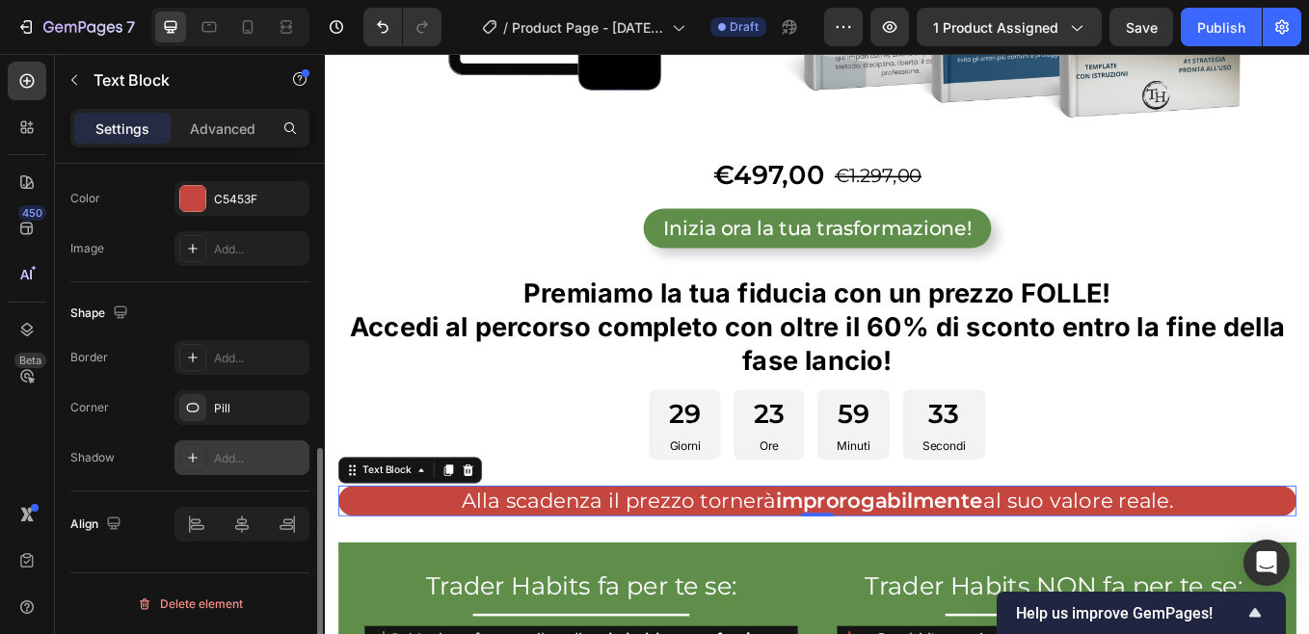
click at [242, 453] on div "Add..." at bounding box center [259, 458] width 91 height 17
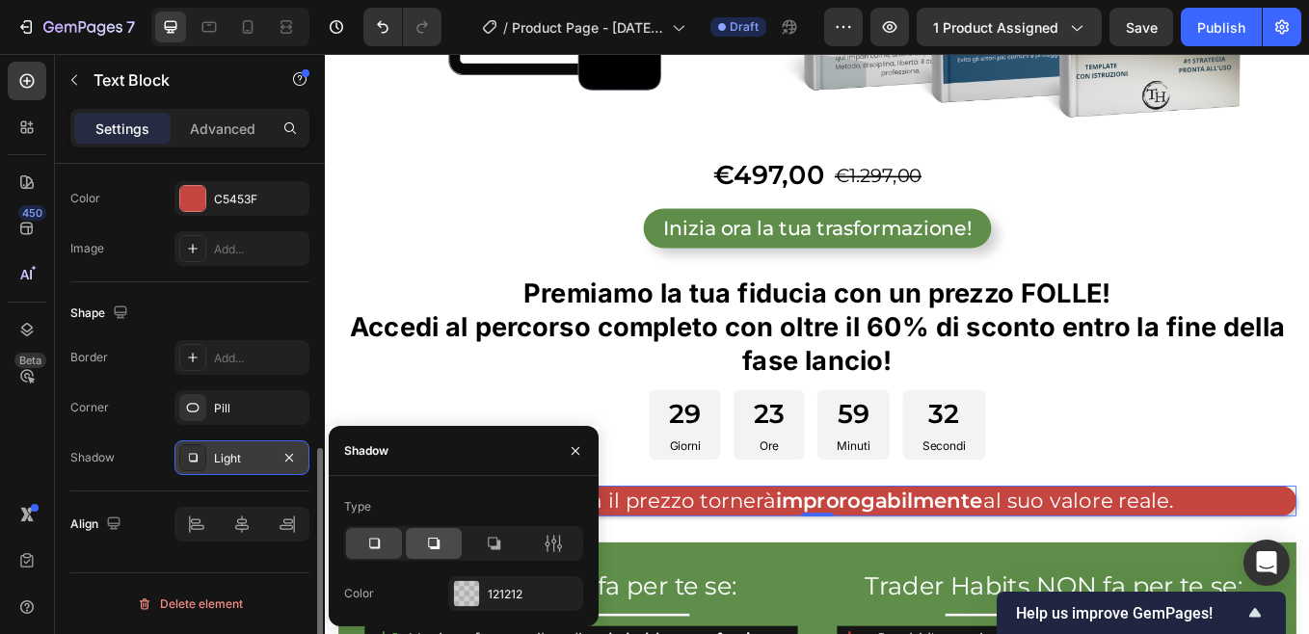
click at [434, 542] on icon at bounding box center [433, 543] width 19 height 19
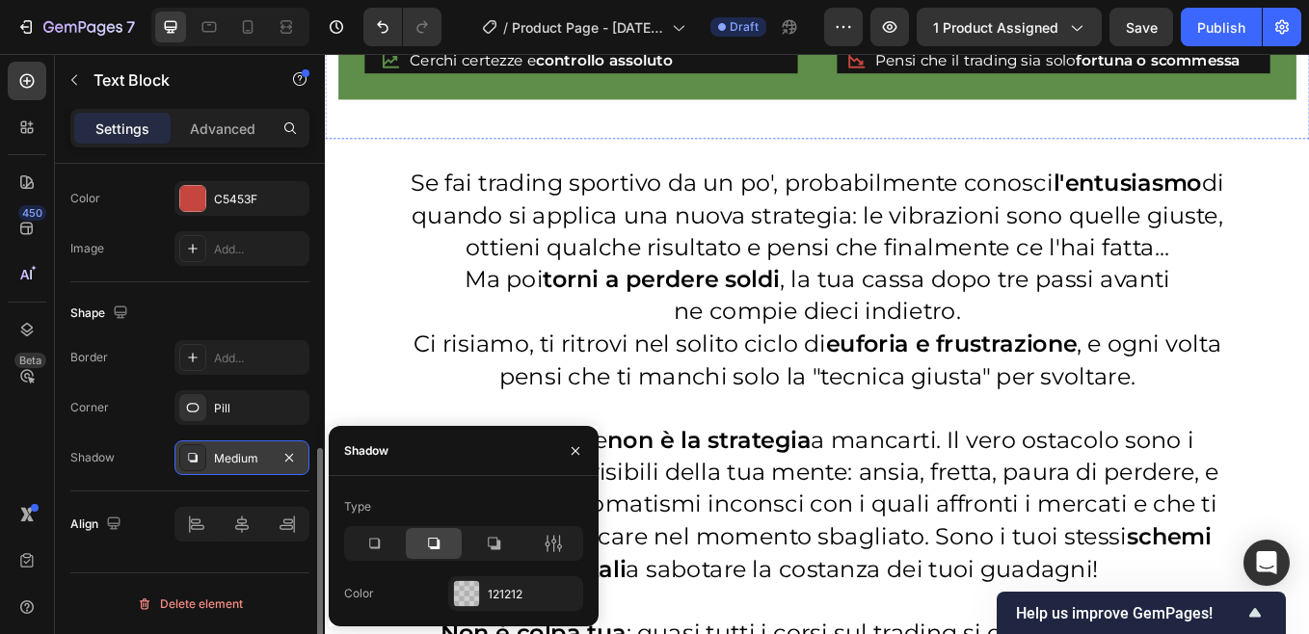
scroll to position [1784, 0]
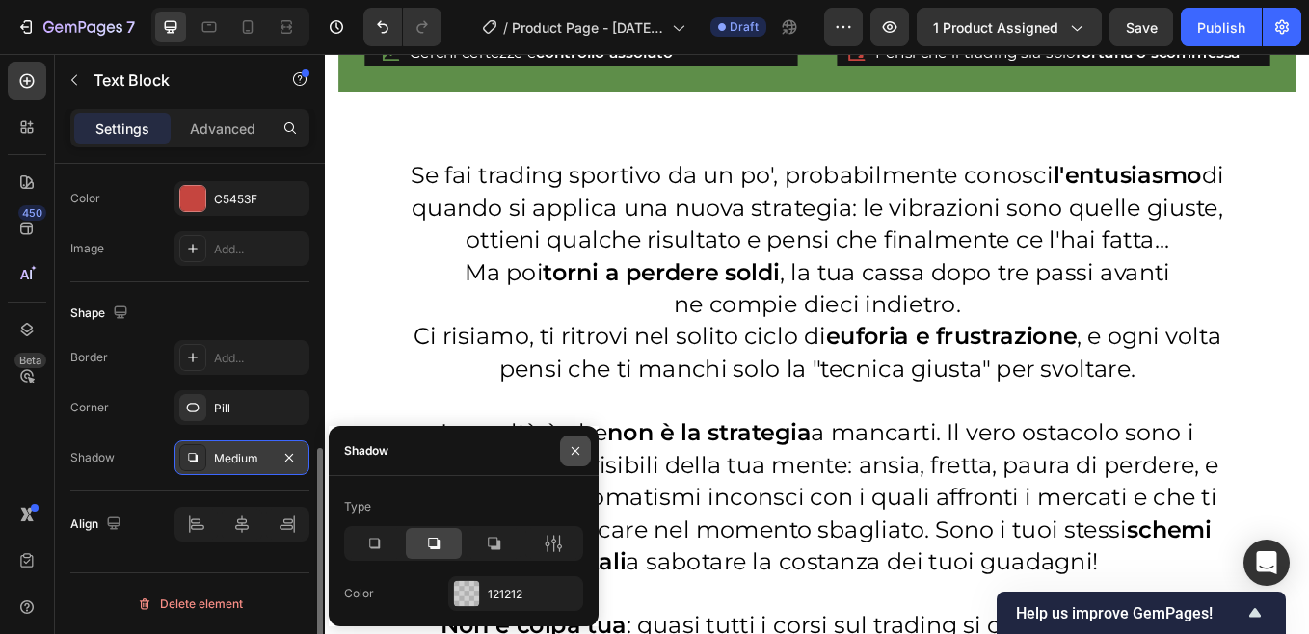
click at [575, 450] on icon "button" at bounding box center [575, 450] width 8 height 8
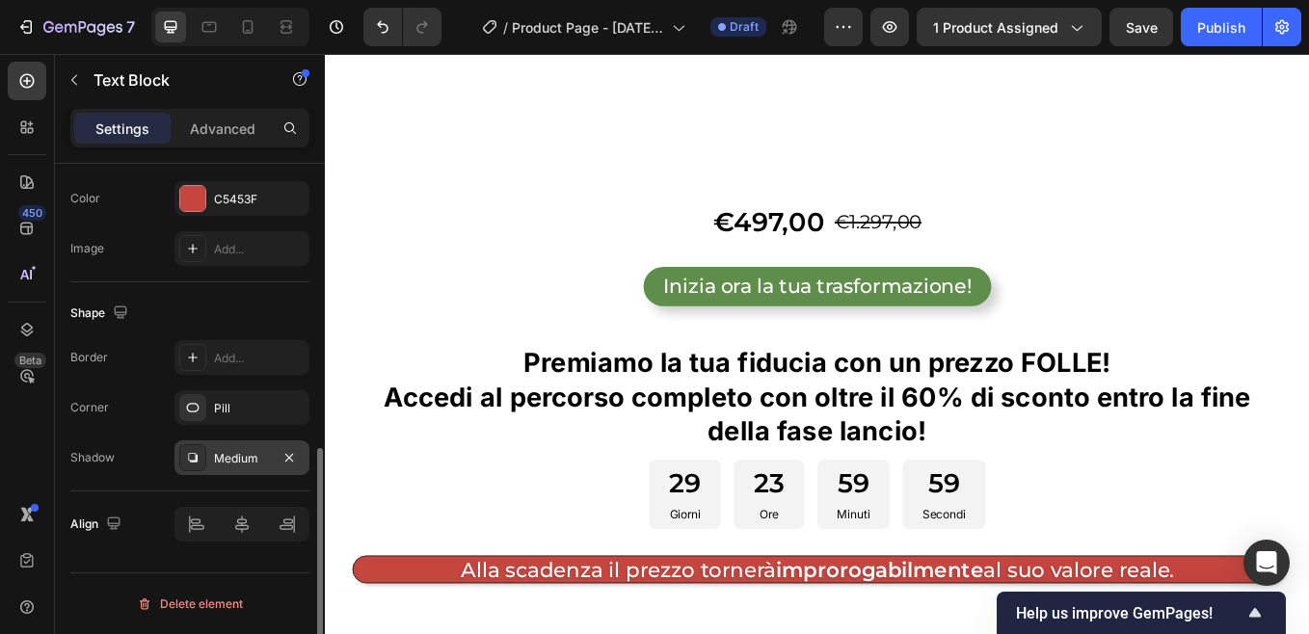
scroll to position [4096, 0]
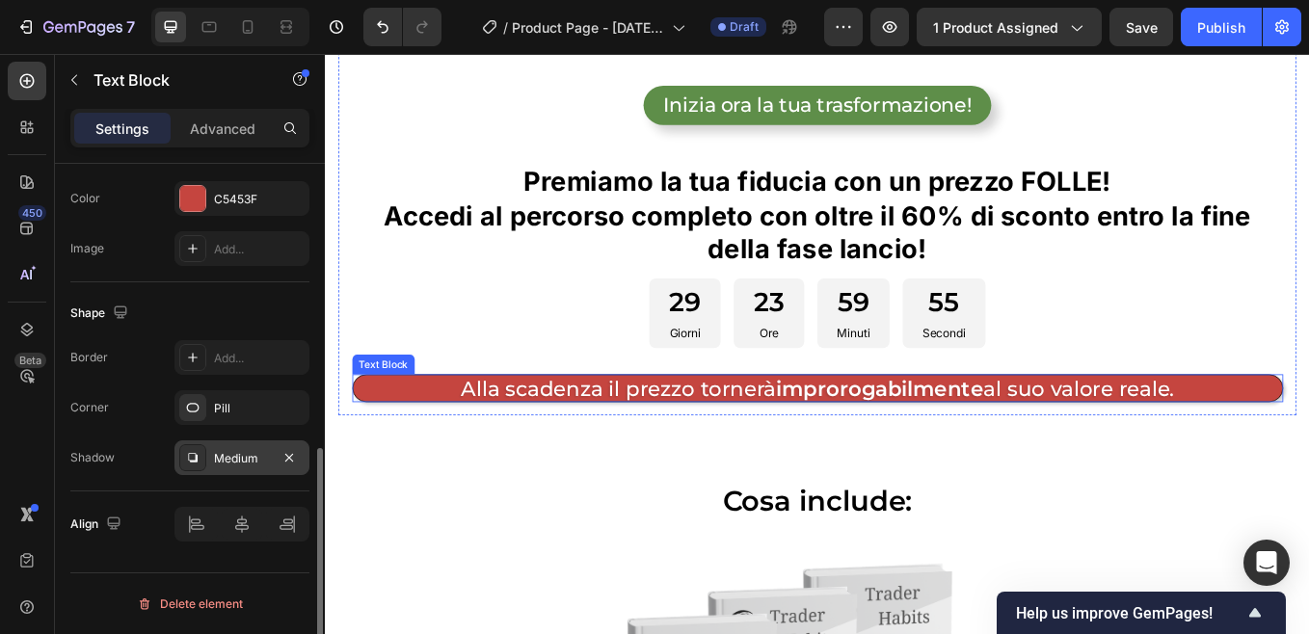
click at [423, 440] on p "Alla scadenza il prezzo tornerà improrogabilmente al suo valore reale." at bounding box center [903, 448] width 1092 height 32
click at [257, 457] on div "Light" at bounding box center [242, 458] width 56 height 17
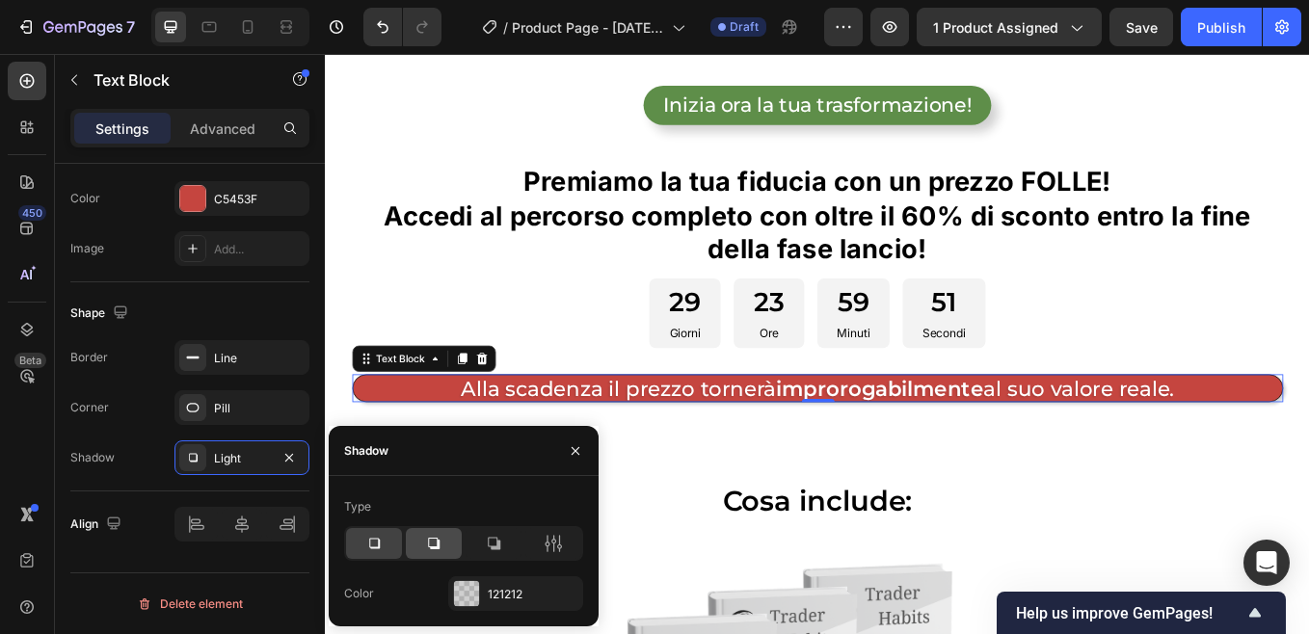
click at [432, 545] on icon at bounding box center [433, 543] width 19 height 19
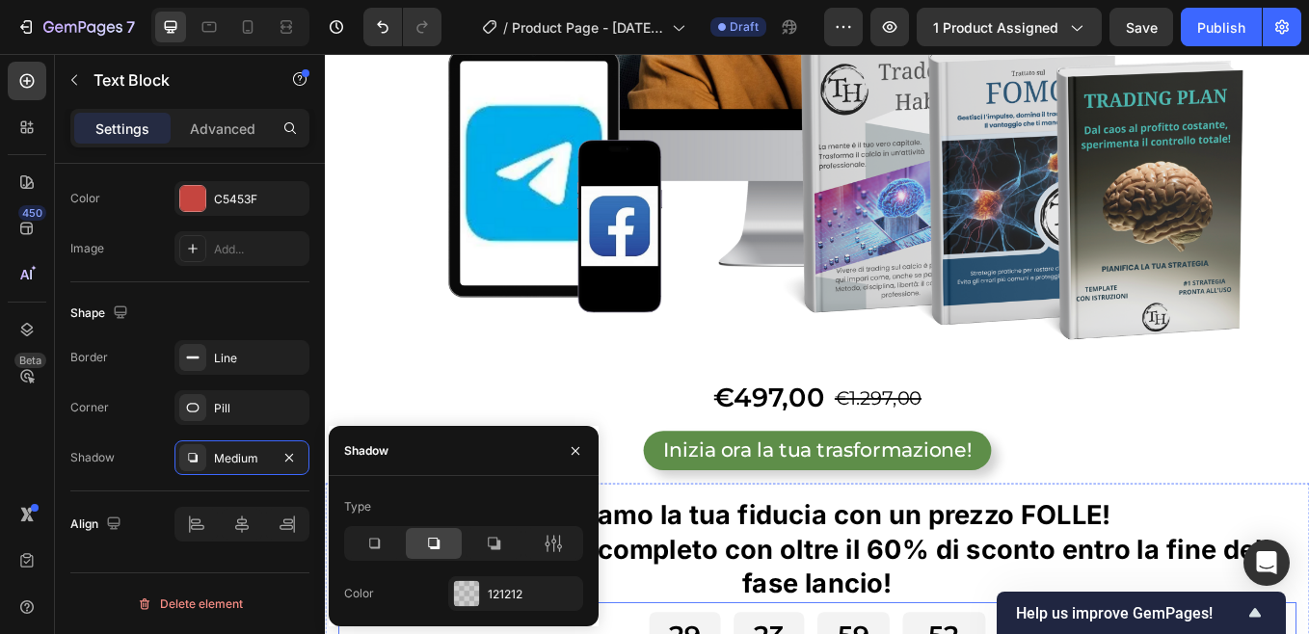
scroll to position [1013, 0]
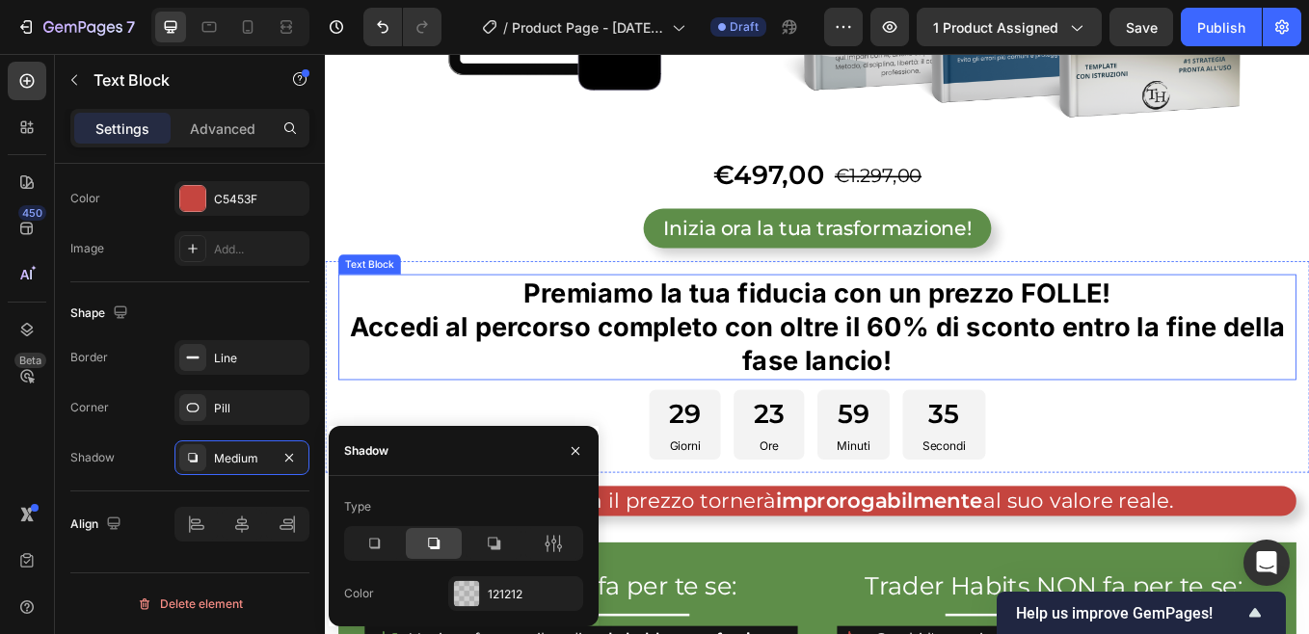
click at [516, 339] on p "Premiamo la tua fiducia con un prezzo FOLLE!" at bounding box center [903, 335] width 1122 height 40
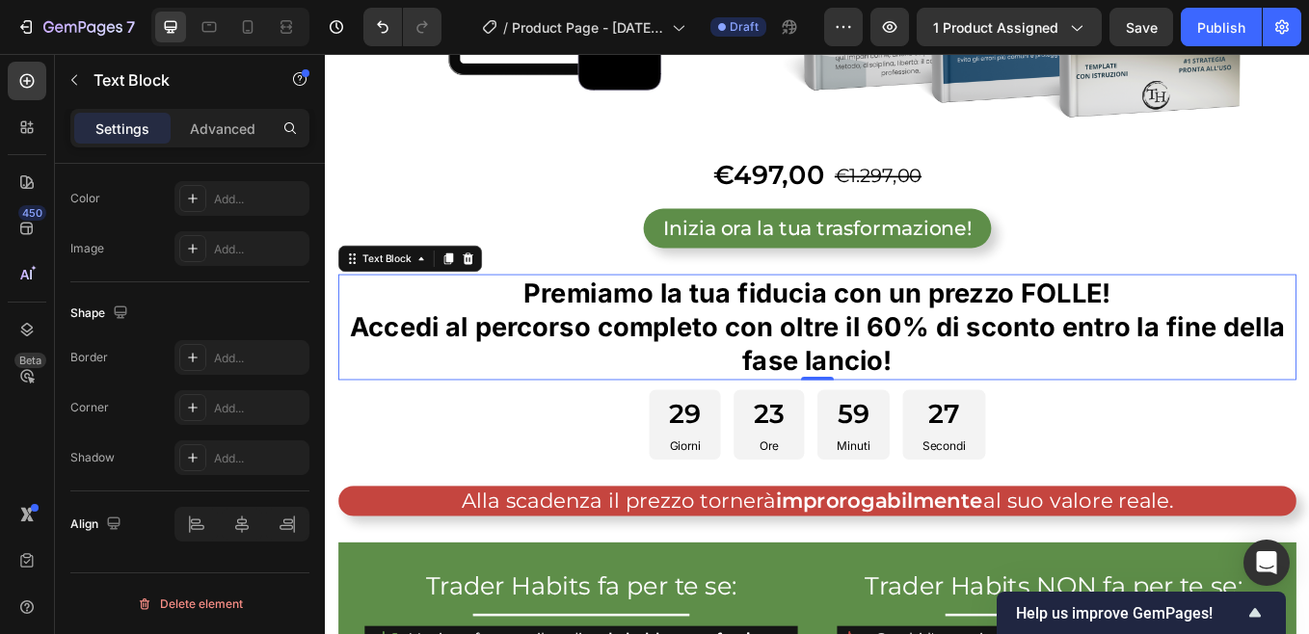
click at [776, 337] on p "Premiamo la tua fiducia con un prezzo FOLLE!" at bounding box center [903, 335] width 1122 height 40
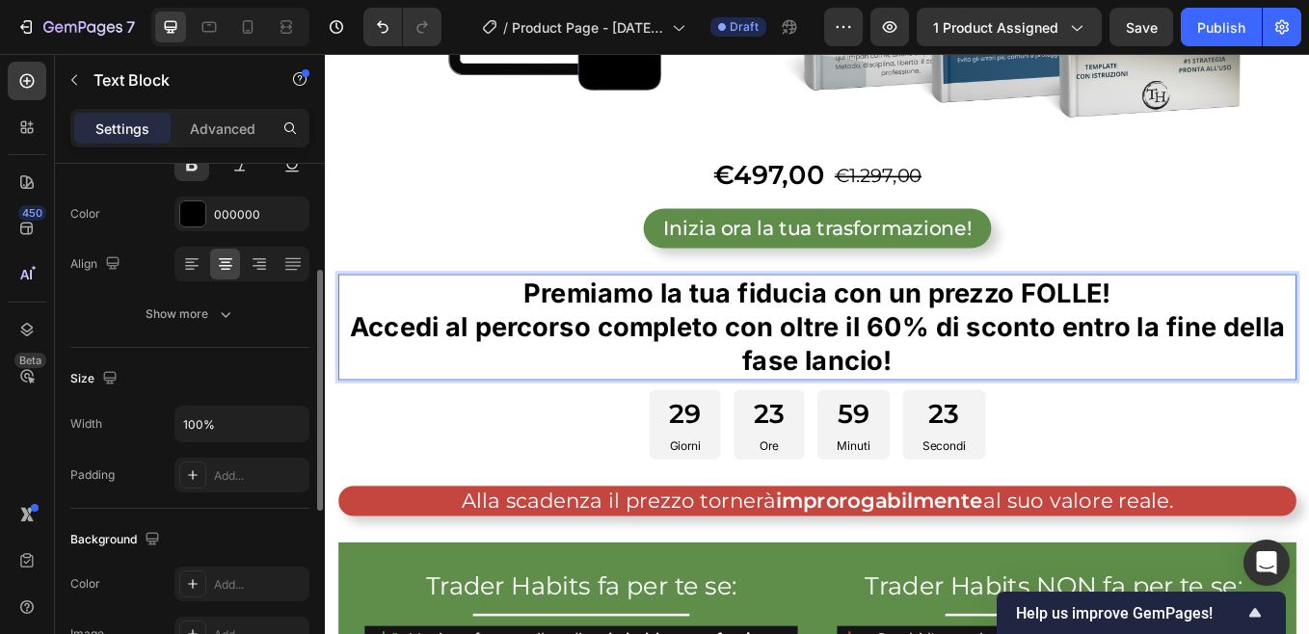
scroll to position [39, 0]
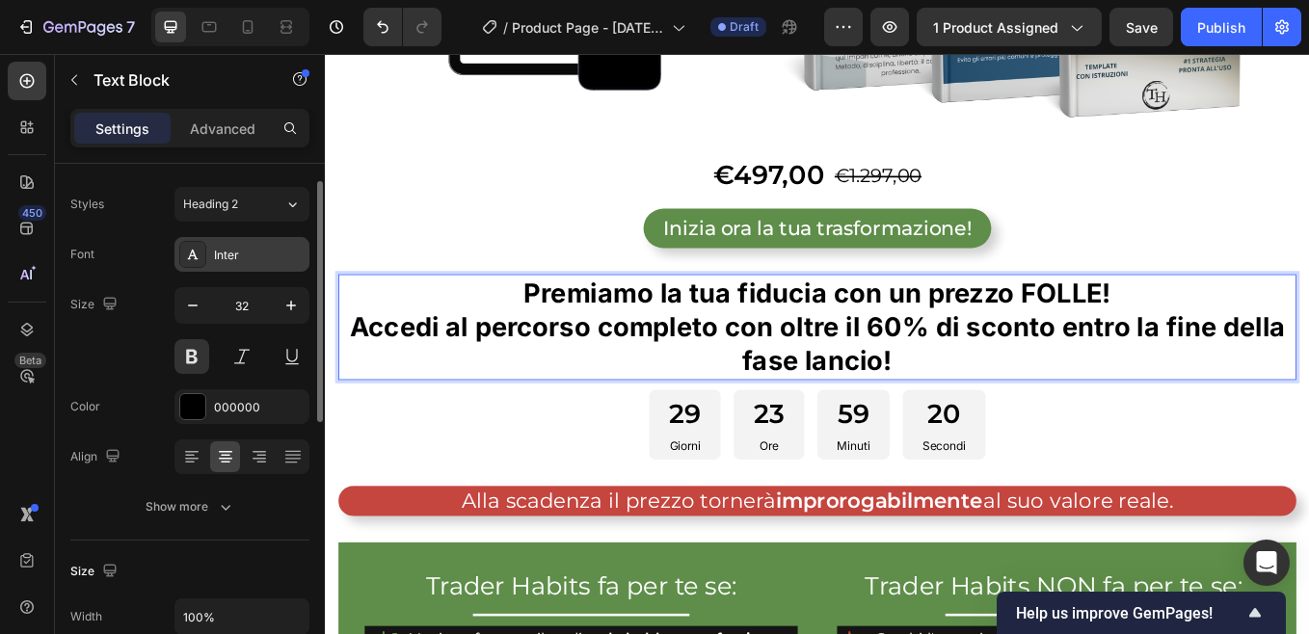
click at [250, 252] on div "Inter" at bounding box center [259, 255] width 91 height 17
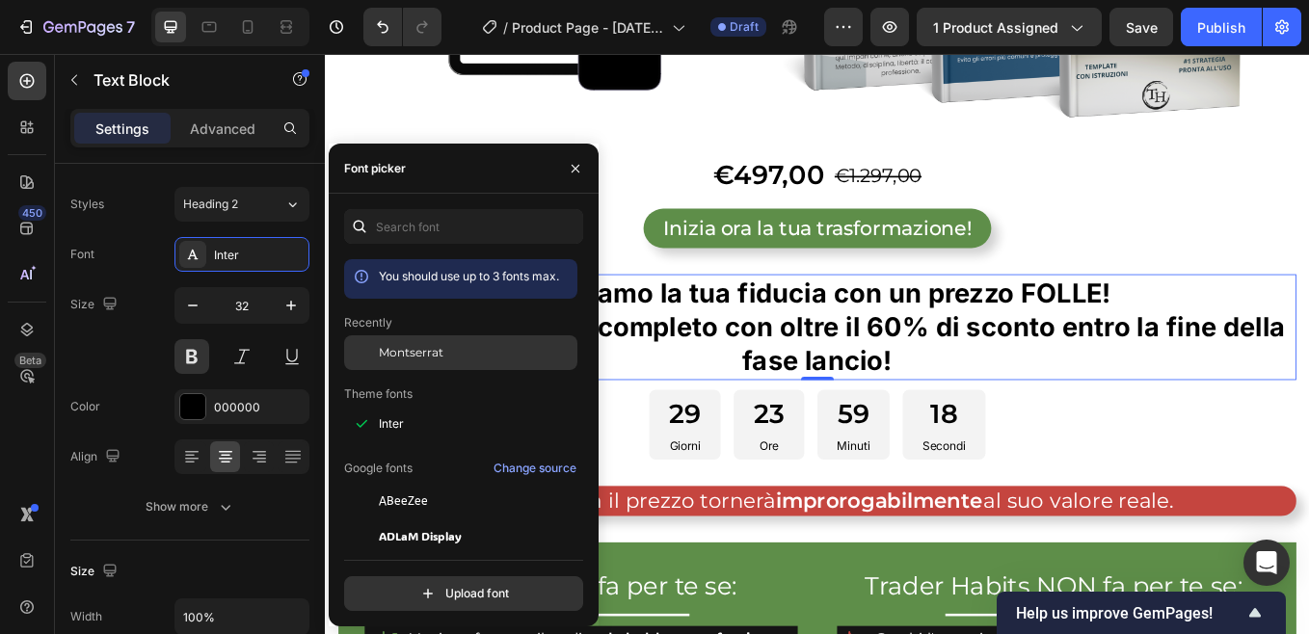
click at [423, 352] on span "Montserrat" at bounding box center [411, 352] width 65 height 17
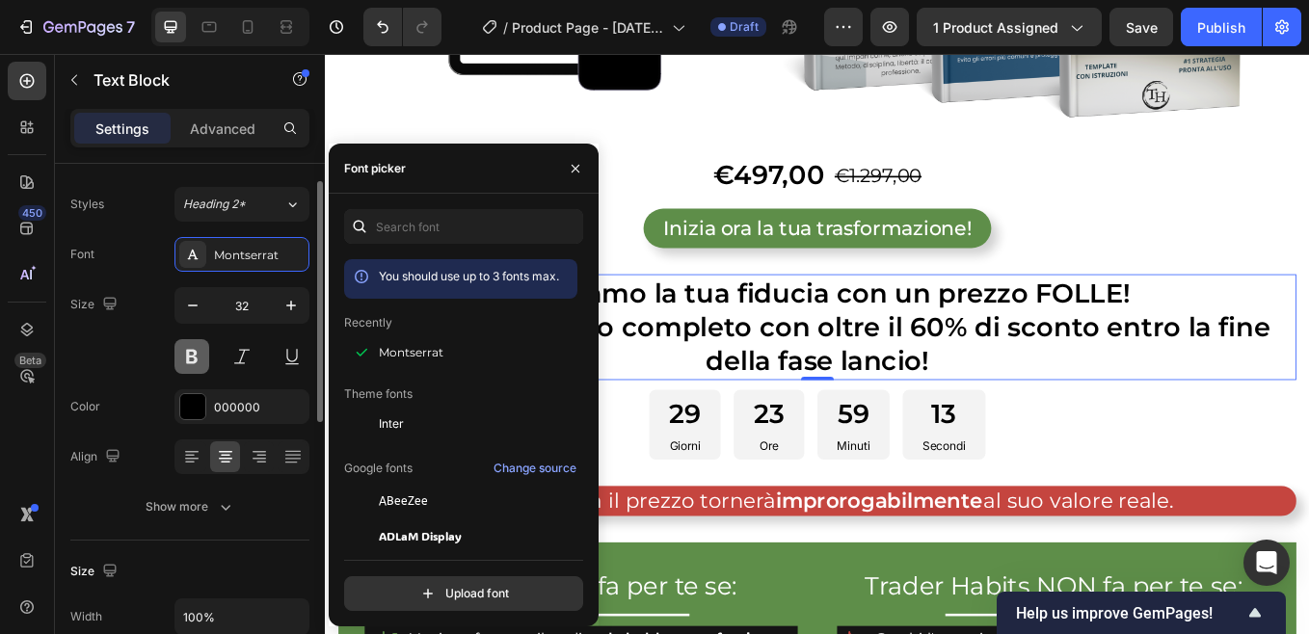
click at [205, 352] on button at bounding box center [191, 356] width 35 height 35
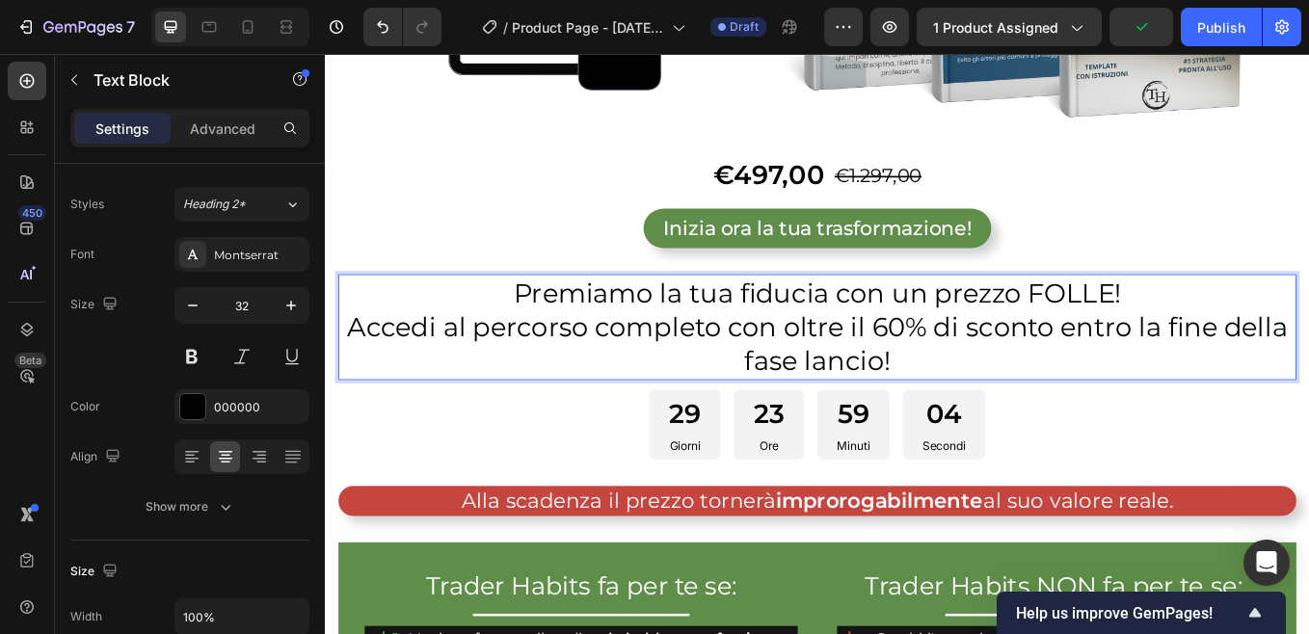
drag, startPoint x: 1033, startPoint y: 328, endPoint x: 1179, endPoint y: 332, distance: 146.5
click at [1038, 331] on p "Premiamo la tua fiducia con un prezzo FOLLE!" at bounding box center [903, 335] width 1122 height 40
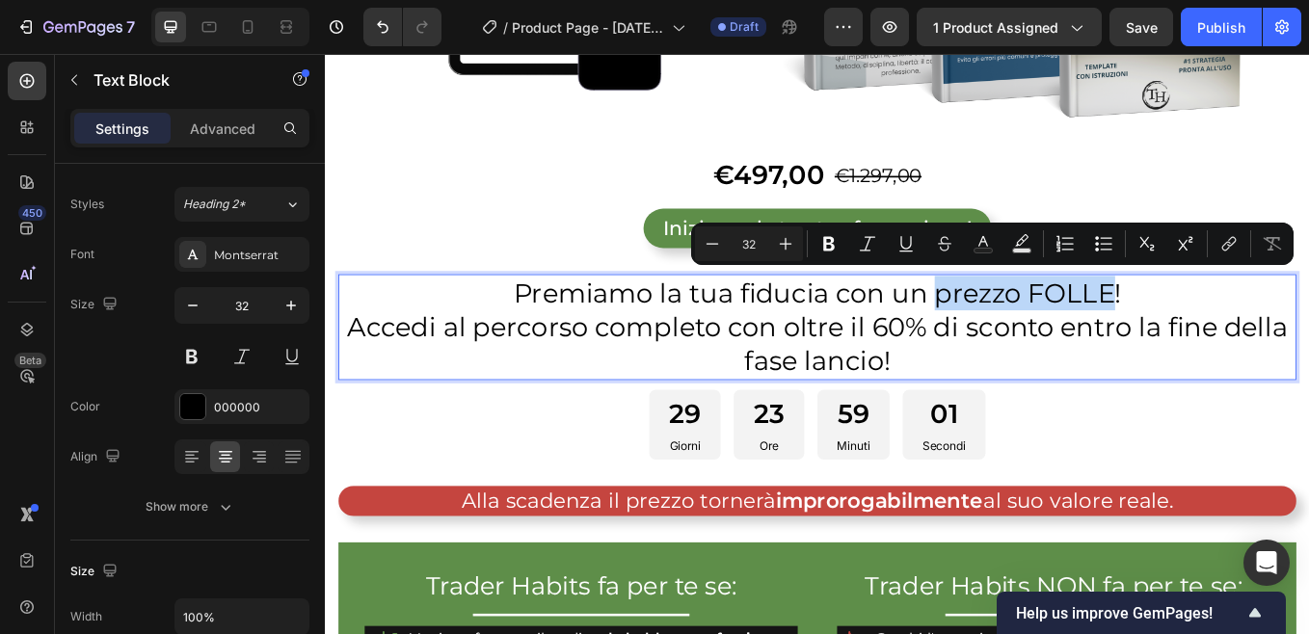
drag, startPoint x: 1037, startPoint y: 331, endPoint x: 1228, endPoint y: 332, distance: 190.8
click at [1228, 332] on p "Premiamo la tua fiducia con un prezzo FOLLE!" at bounding box center [903, 335] width 1122 height 40
click at [830, 240] on icon "Editor contextual toolbar" at bounding box center [828, 243] width 19 height 19
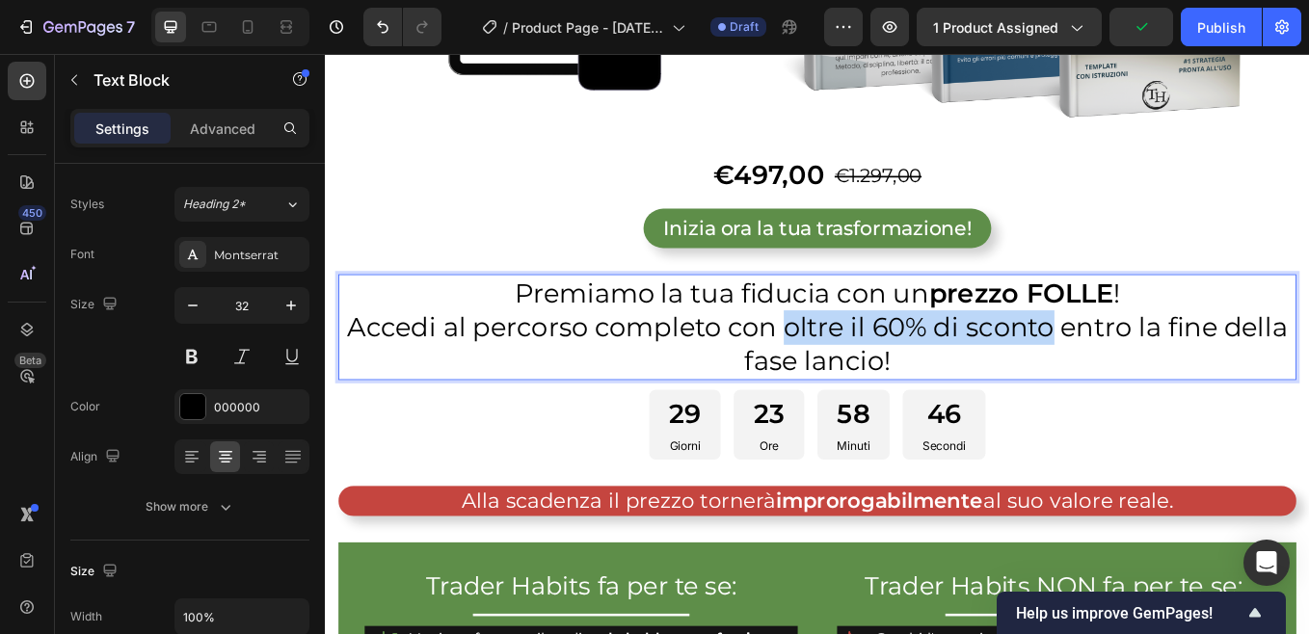
drag, startPoint x: 857, startPoint y: 373, endPoint x: 1169, endPoint y: 381, distance: 312.3
click at [1169, 381] on p "Accedi al percorso completo con oltre il 60% di sconto entro la fine della fase…" at bounding box center [903, 396] width 1122 height 80
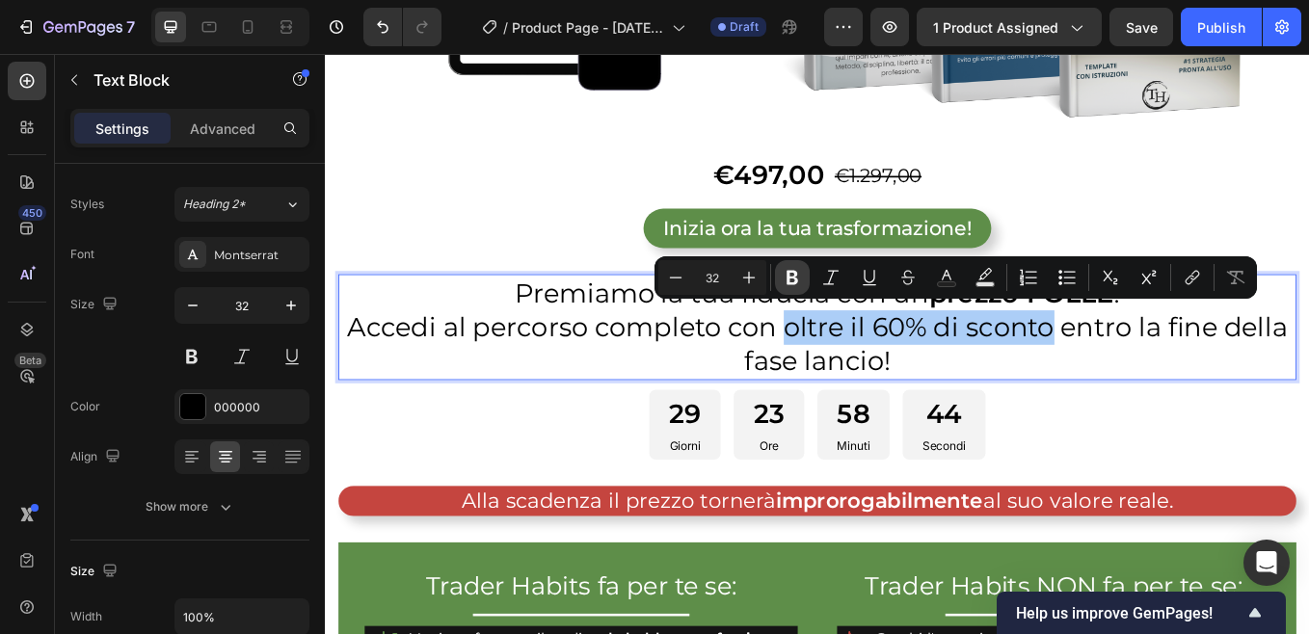
drag, startPoint x: 790, startPoint y: 281, endPoint x: 796, endPoint y: 399, distance: 117.7
click at [790, 281] on icon "Editor contextual toolbar" at bounding box center [791, 277] width 19 height 19
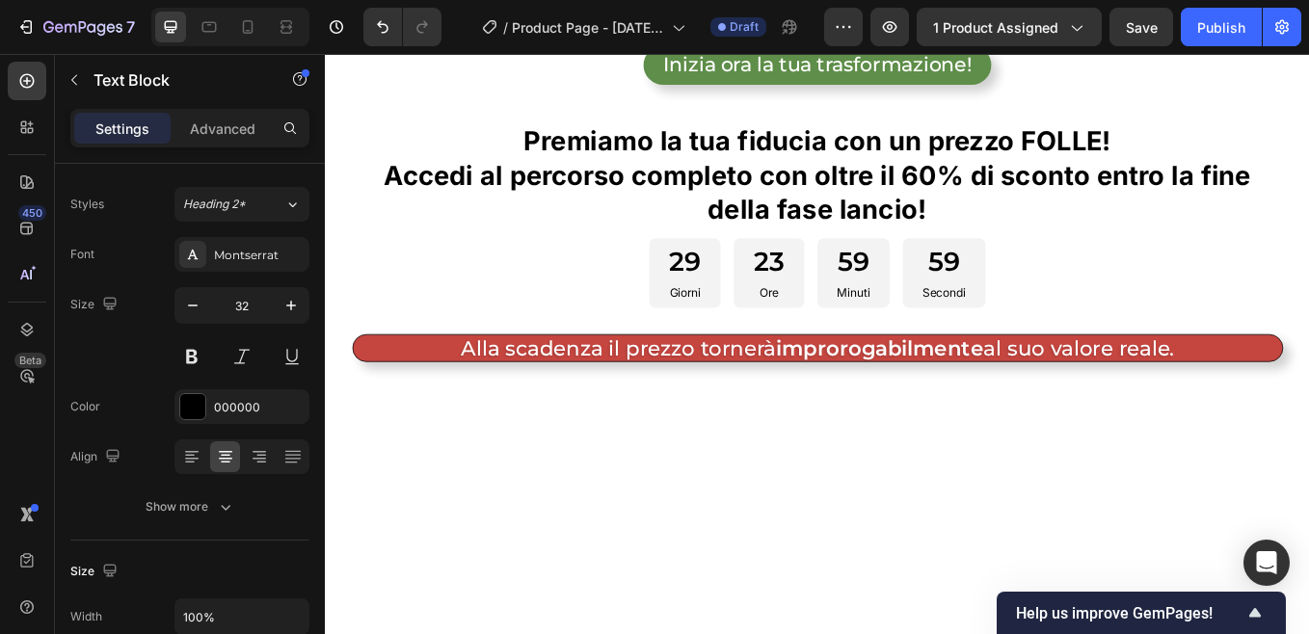
scroll to position [3854, 0]
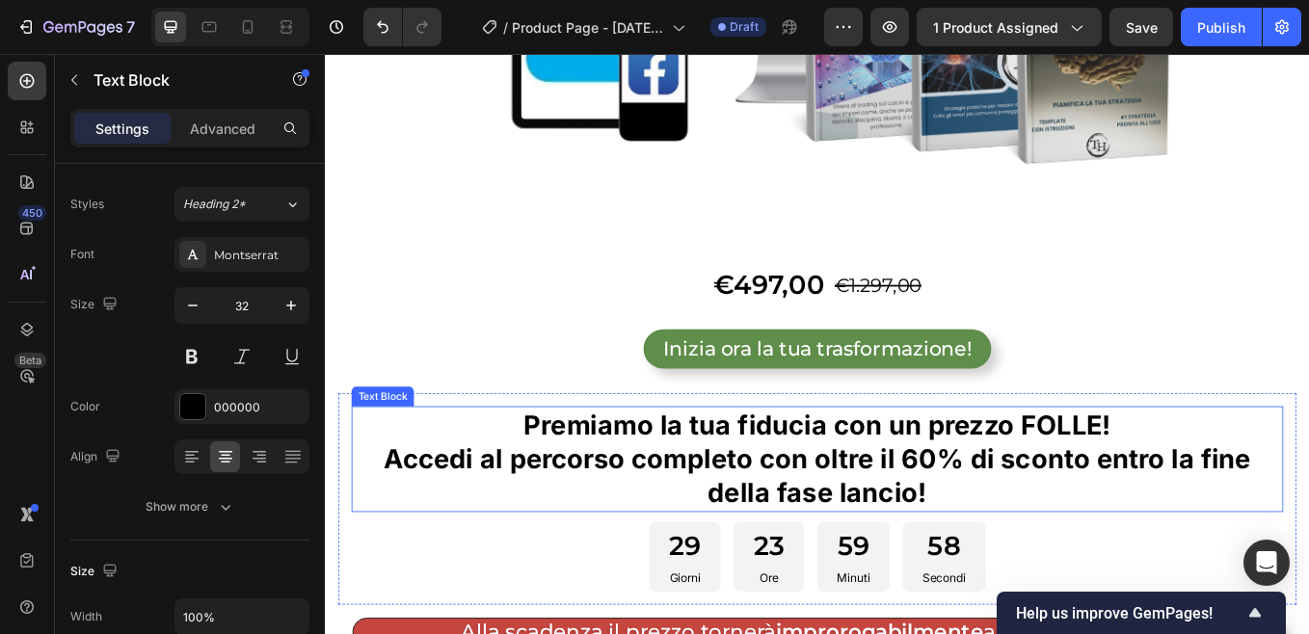
click at [621, 470] on p "Premiamo la tua fiducia con un prezzo FOLLE!" at bounding box center [902, 490] width 1091 height 40
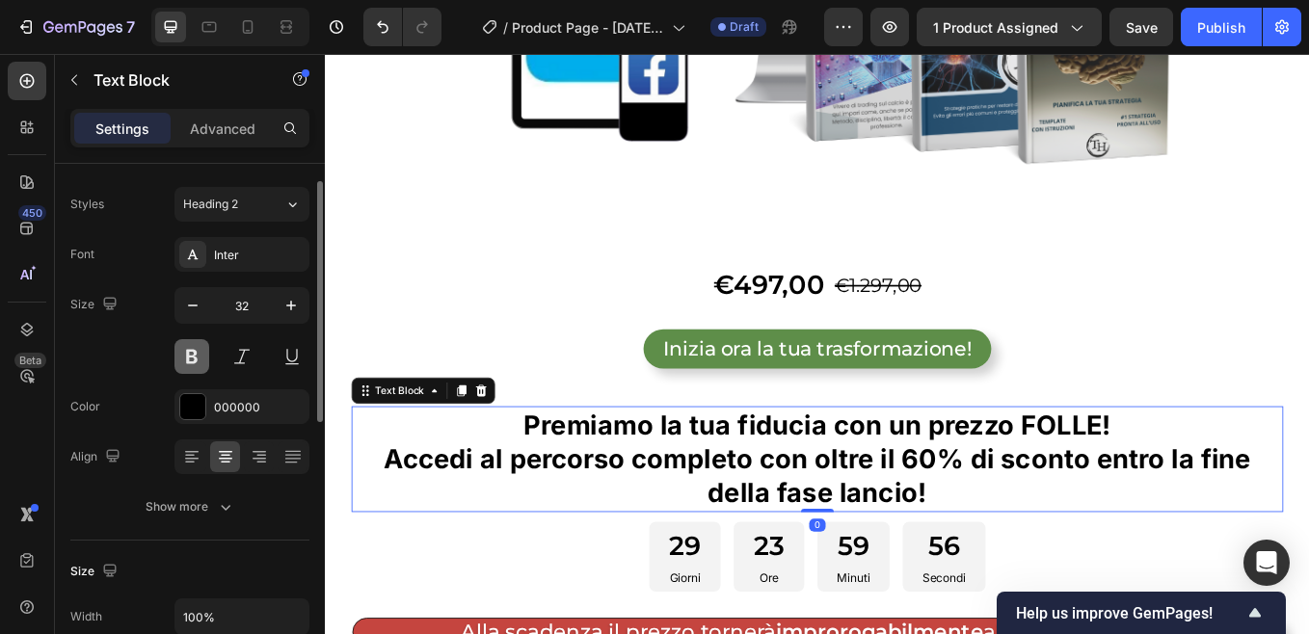
click at [193, 358] on button at bounding box center [191, 356] width 35 height 35
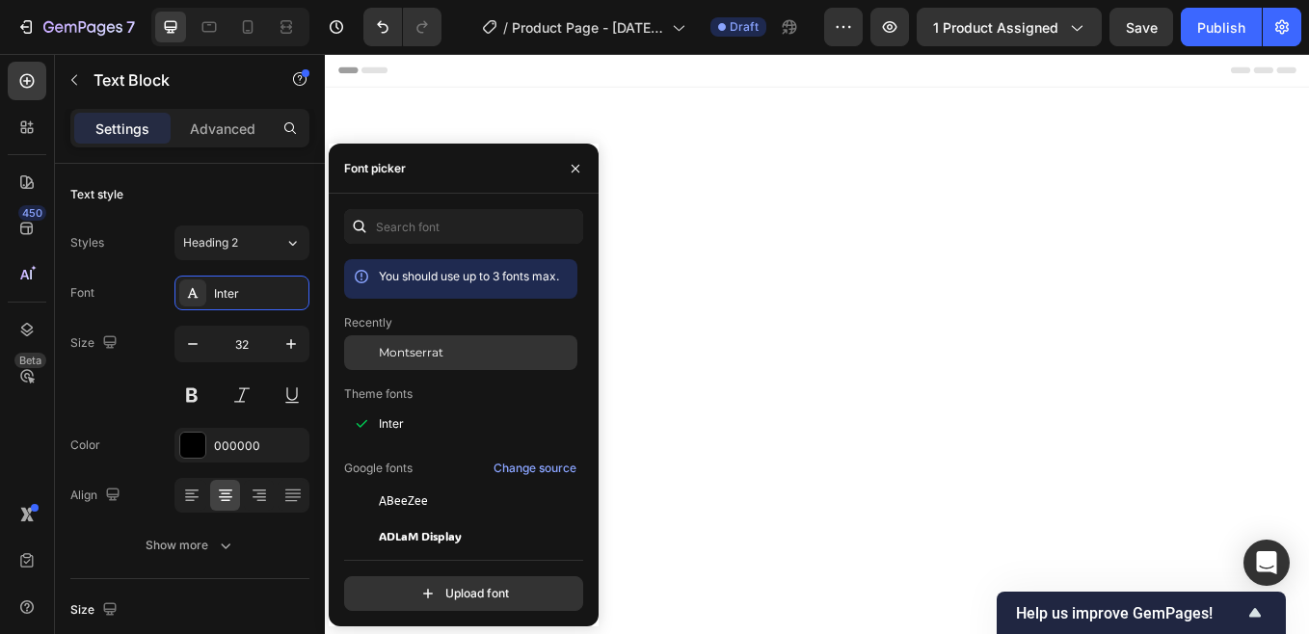
click at [420, 349] on span "Montserrat" at bounding box center [411, 352] width 65 height 17
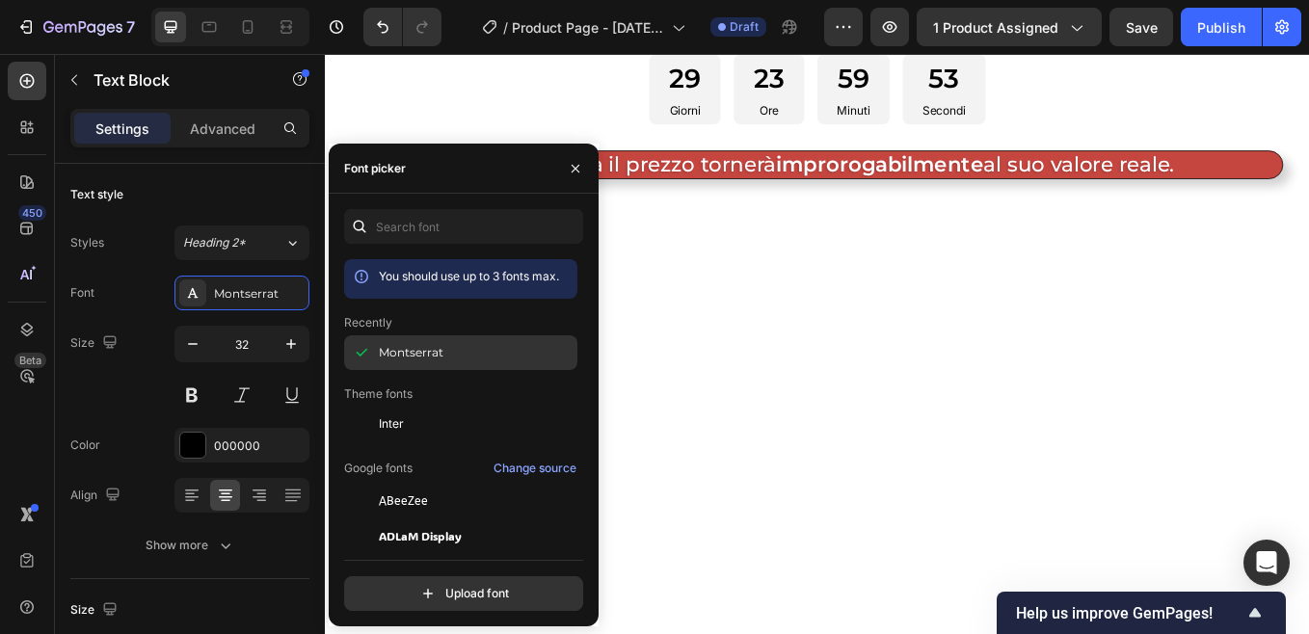
scroll to position [39, 0]
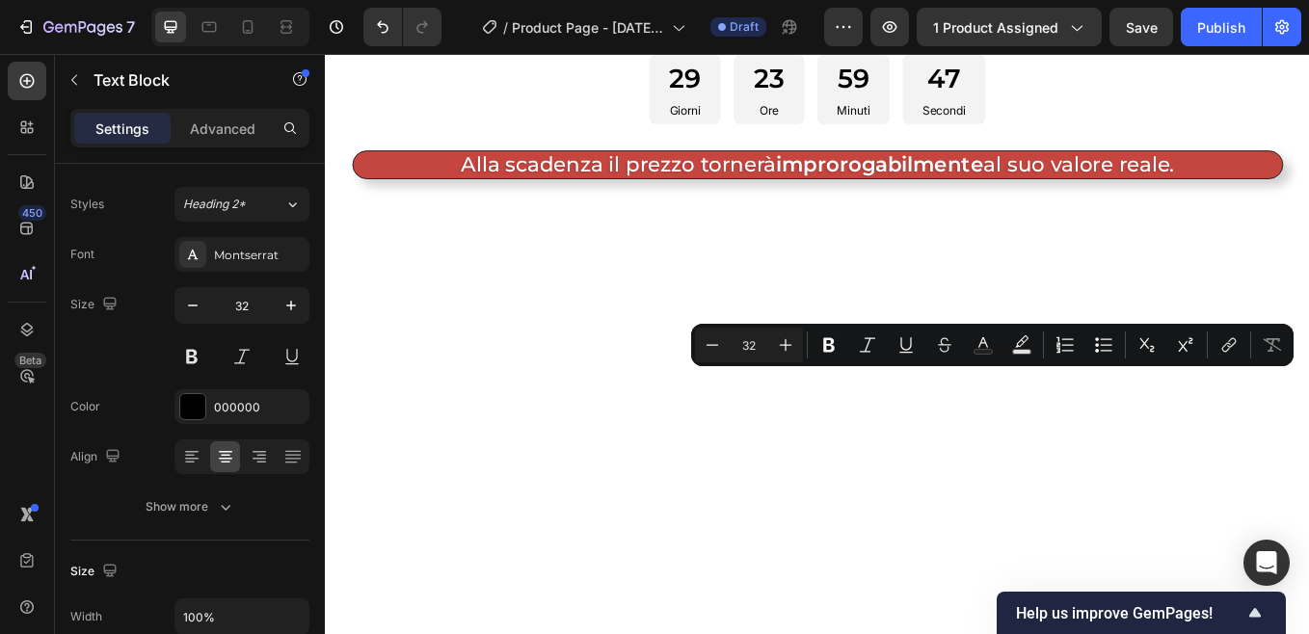
drag, startPoint x: 1036, startPoint y: 451, endPoint x: 1238, endPoint y: 455, distance: 202.4
click at [832, 344] on icon "Editor contextual toolbar" at bounding box center [829, 345] width 12 height 14
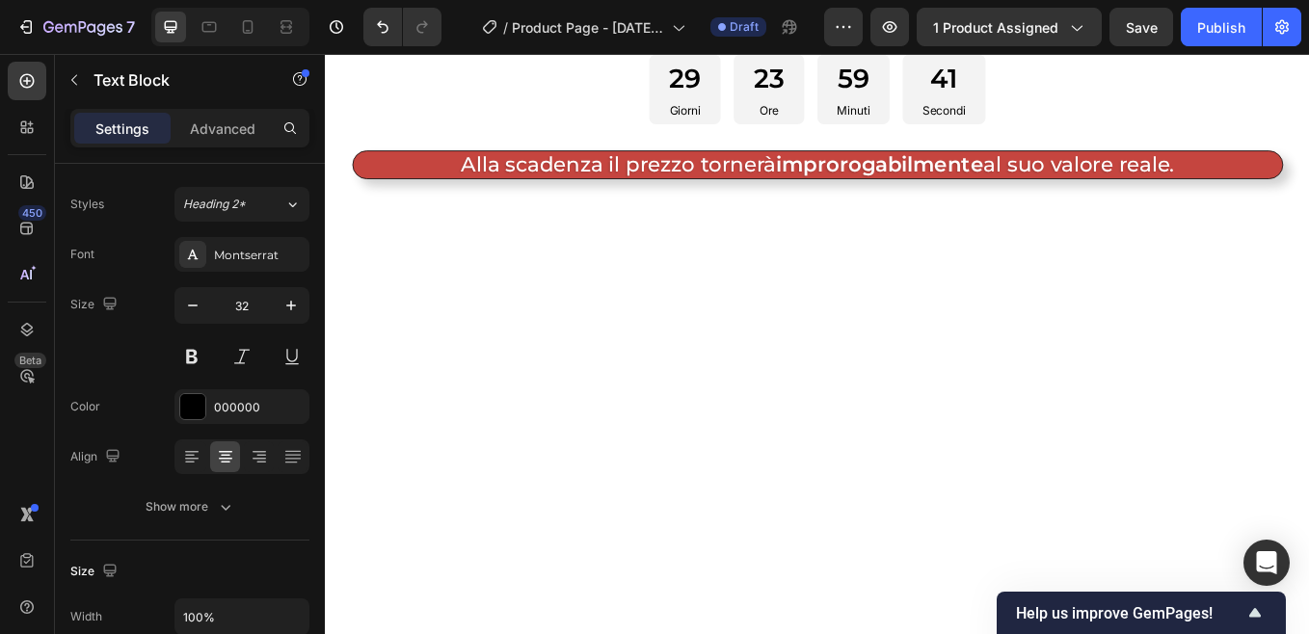
drag, startPoint x: 901, startPoint y: 490, endPoint x: 1210, endPoint y: 497, distance: 309.4
click at [1210, 41] on p "Accedi al percorso completo con oltre il 60% di sconto entro la fine della fase…" at bounding box center [902, 1] width 1091 height 80
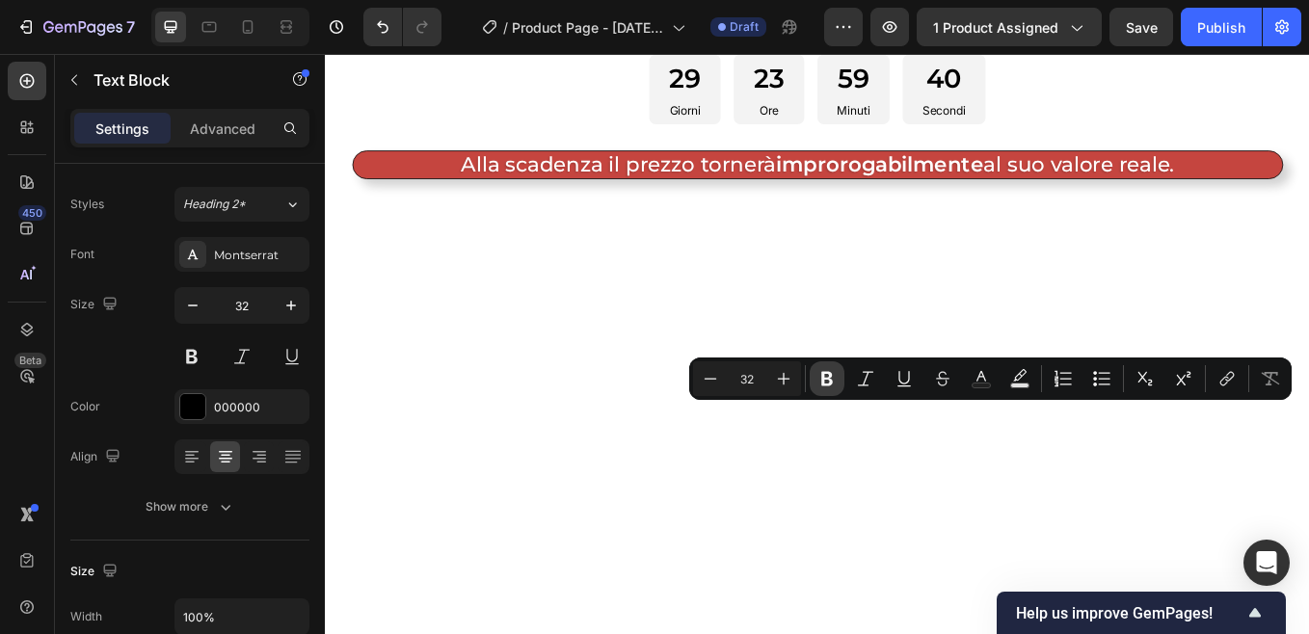
drag, startPoint x: 827, startPoint y: 374, endPoint x: 705, endPoint y: 502, distance: 176.5
click at [827, 374] on icon "Editor contextual toolbar" at bounding box center [827, 379] width 12 height 14
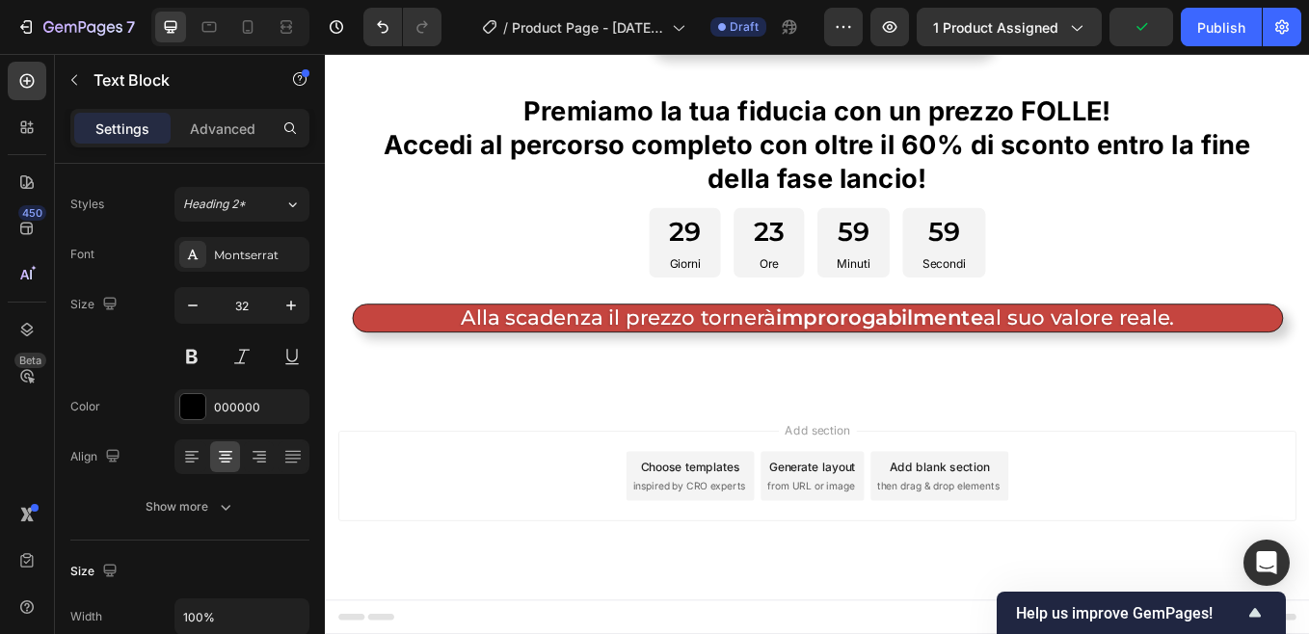
scroll to position [11659, 0]
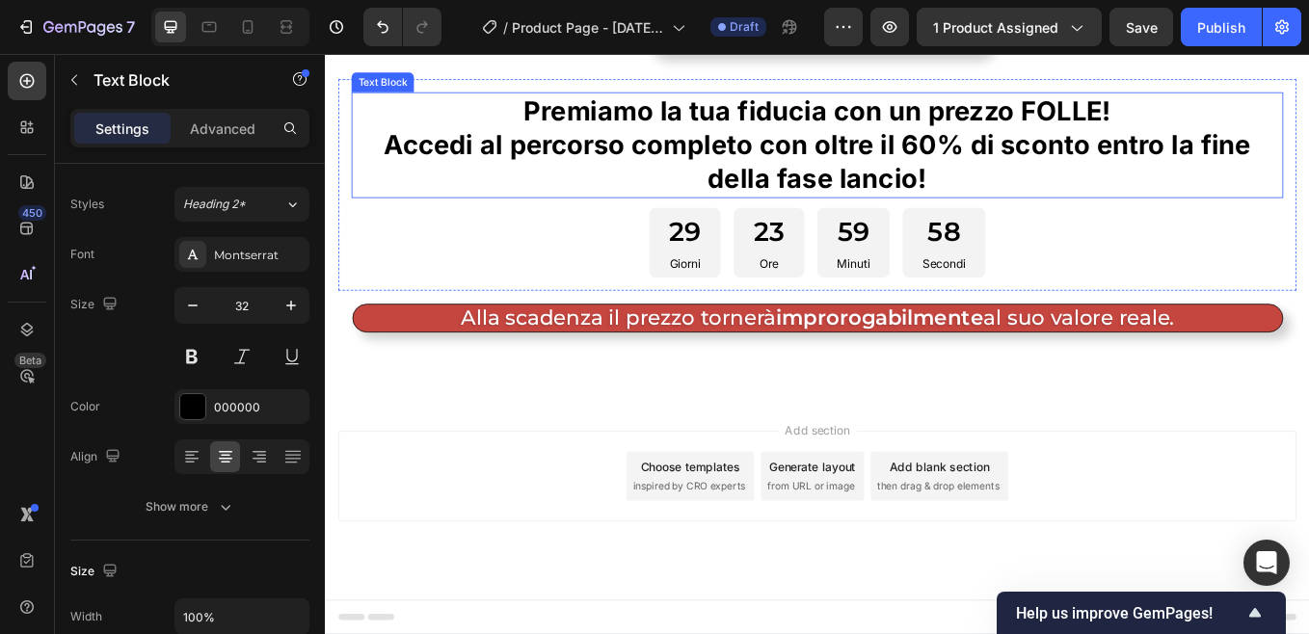
click at [633, 222] on p "Accedi al percorso completo con oltre il 60% di sconto entro la fine della fase…" at bounding box center [902, 182] width 1091 height 80
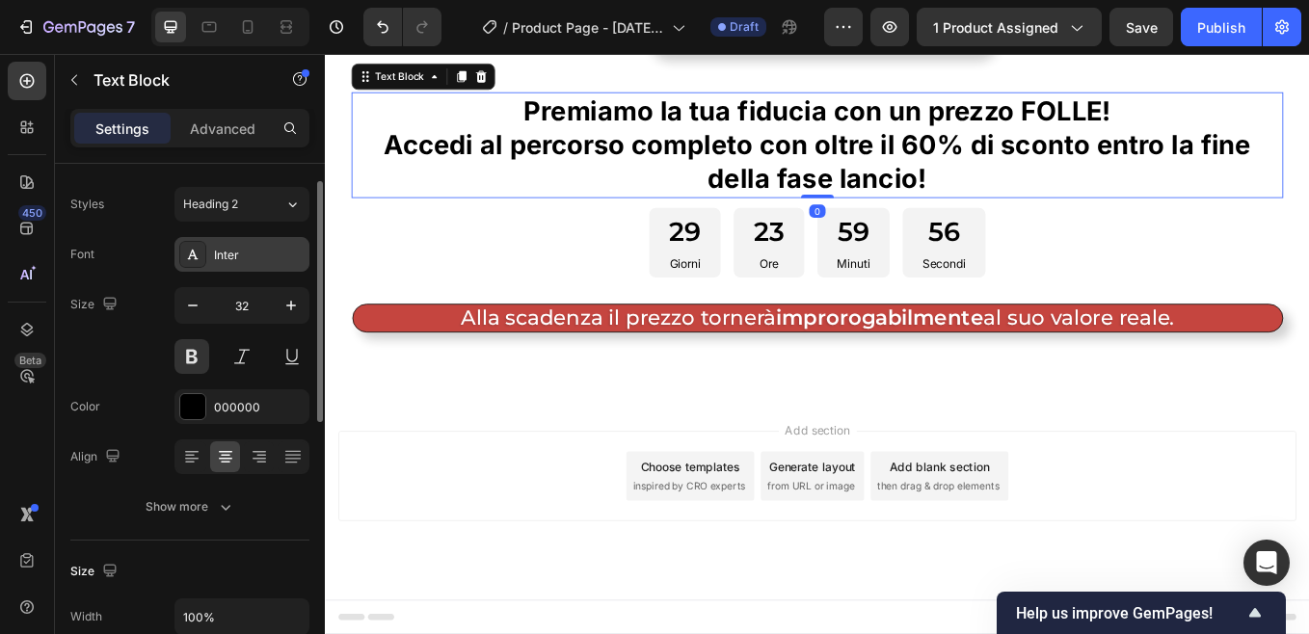
click at [277, 257] on div "Inter" at bounding box center [259, 255] width 91 height 17
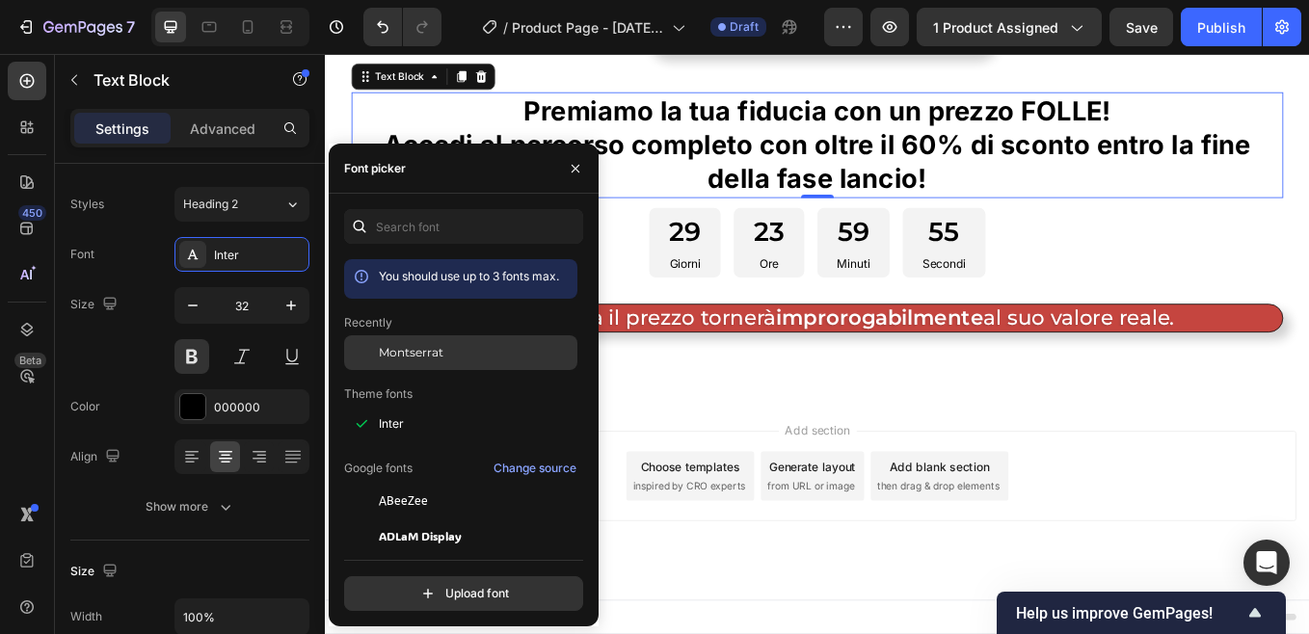
click at [432, 347] on span "Montserrat" at bounding box center [411, 352] width 65 height 17
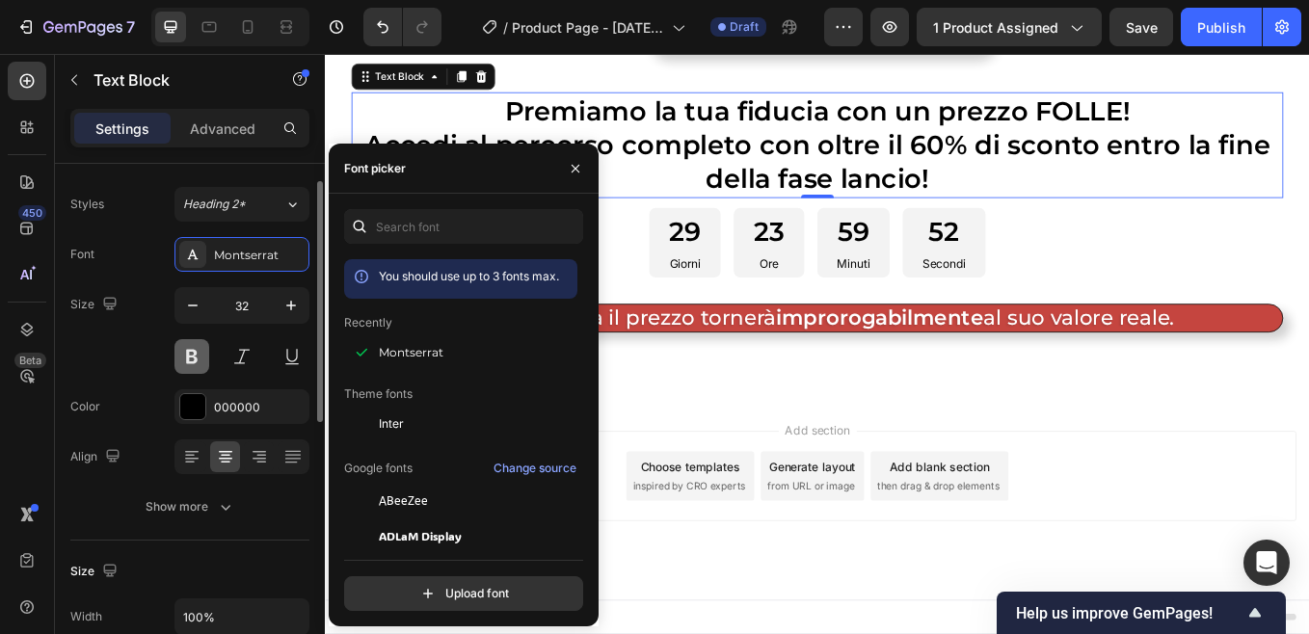
click at [191, 350] on button at bounding box center [191, 356] width 35 height 35
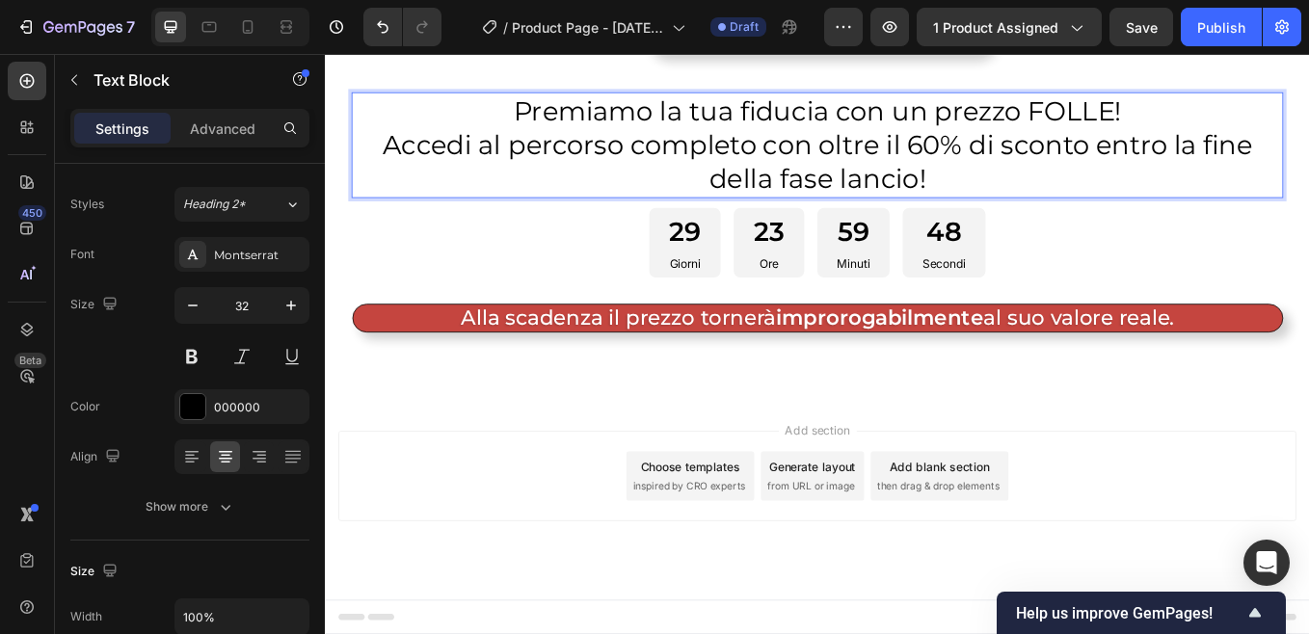
click at [1037, 142] on p "Premiamo la tua fiducia con un prezzo FOLLE!" at bounding box center [902, 121] width 1091 height 40
drag, startPoint x: 1039, startPoint y: 275, endPoint x: 1237, endPoint y: 272, distance: 198.5
click at [1237, 142] on p "Premiamo la tua fiducia con un prezzo FOLLE!" at bounding box center [902, 121] width 1091 height 40
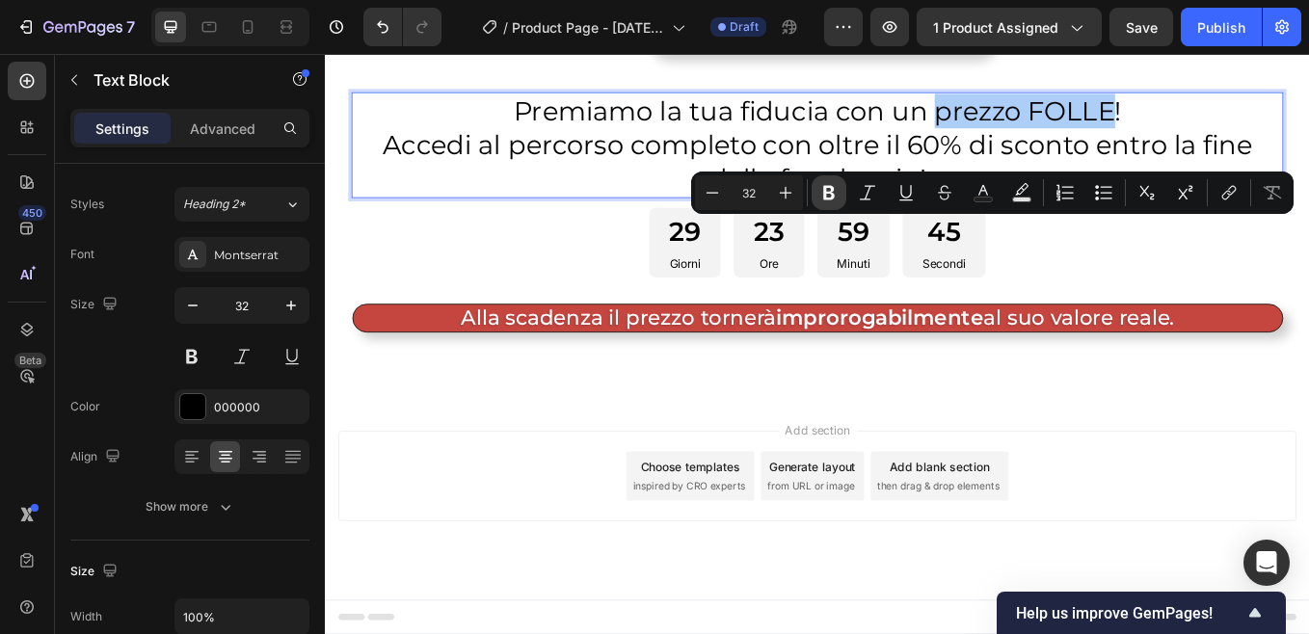
click at [831, 196] on icon "Editor contextual toolbar" at bounding box center [828, 192] width 19 height 19
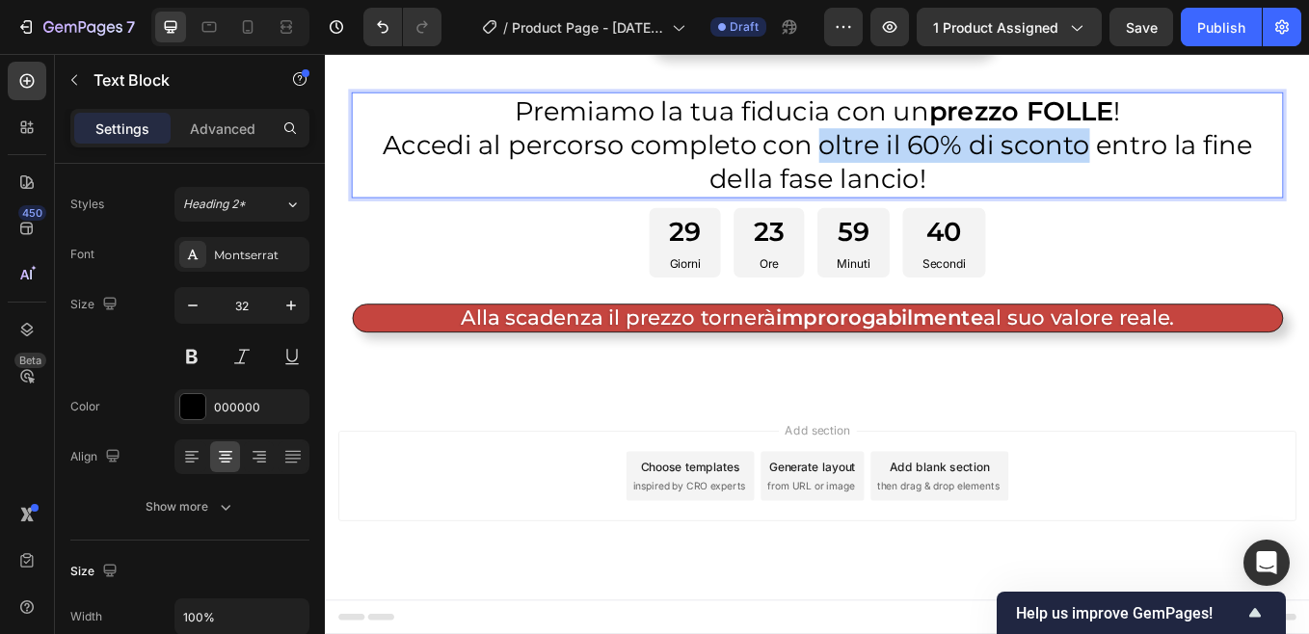
drag, startPoint x: 898, startPoint y: 315, endPoint x: 1206, endPoint y: 316, distance: 308.3
click at [1206, 222] on p "Accedi al percorso completo con oltre il 60% di sconto entro la fine della fase…" at bounding box center [902, 182] width 1091 height 80
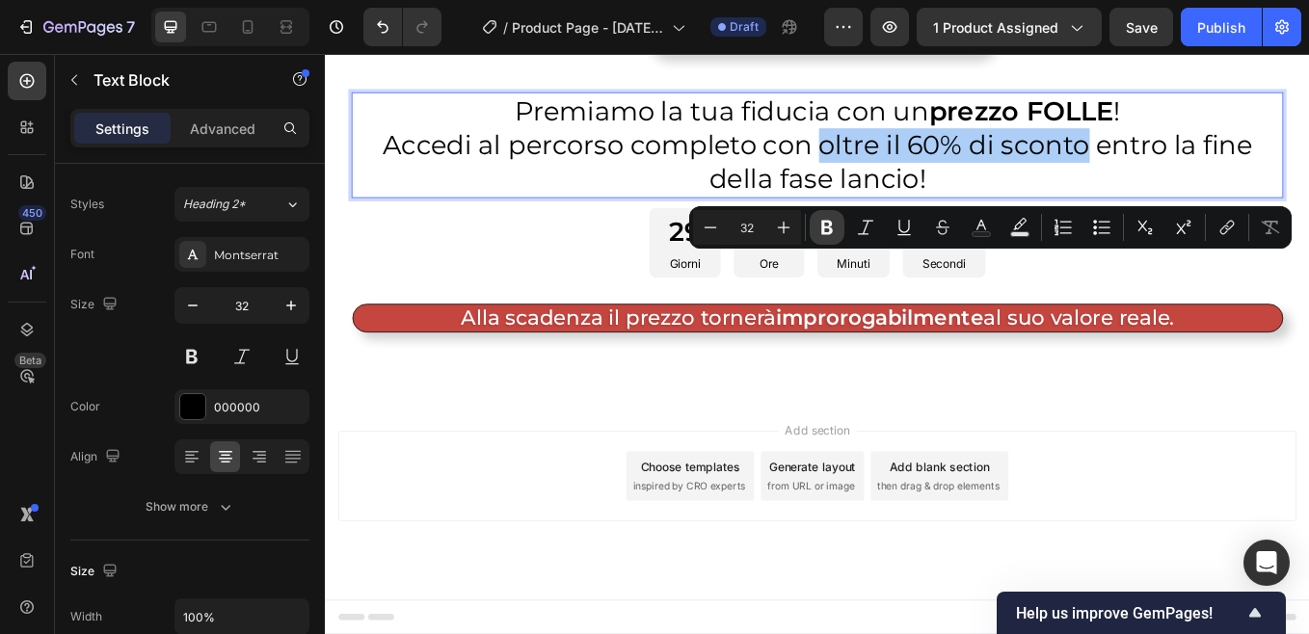
click at [826, 224] on icon "Editor contextual toolbar" at bounding box center [826, 227] width 19 height 19
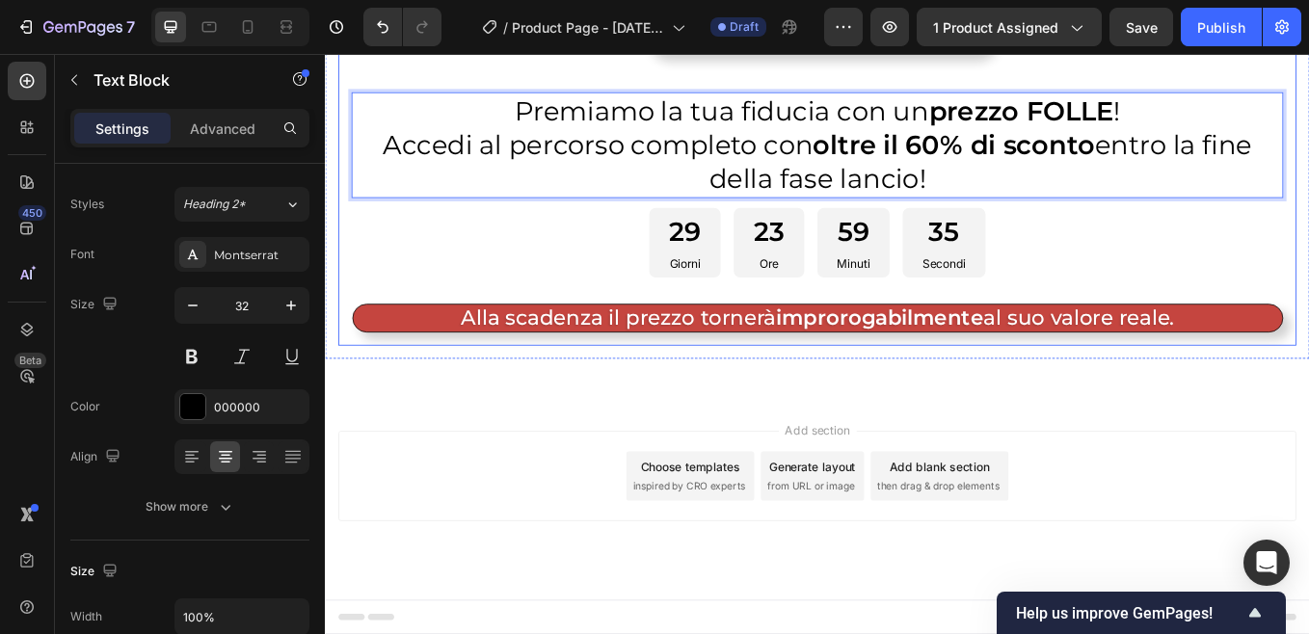
scroll to position [11612, 0]
click at [1150, 32] on div "7 / Product Page - Sep 13, 08:03:36 Draft Preview 1 product assigned Publish" at bounding box center [654, 27] width 1309 height 55
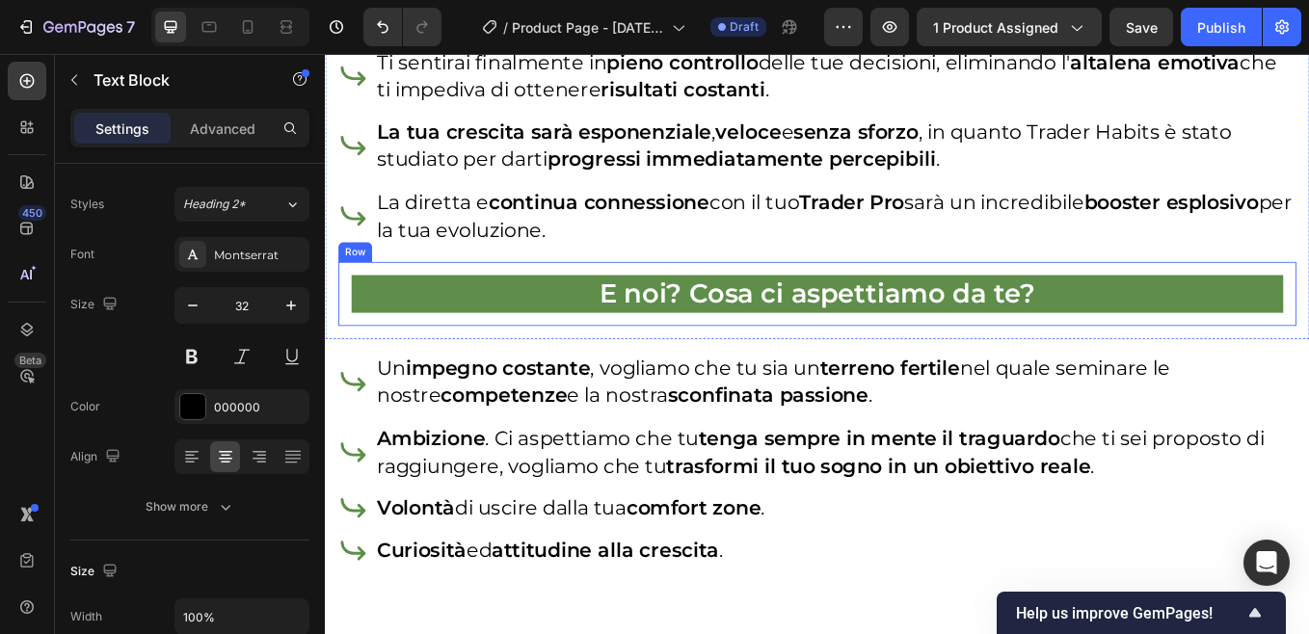
scroll to position [10456, 0]
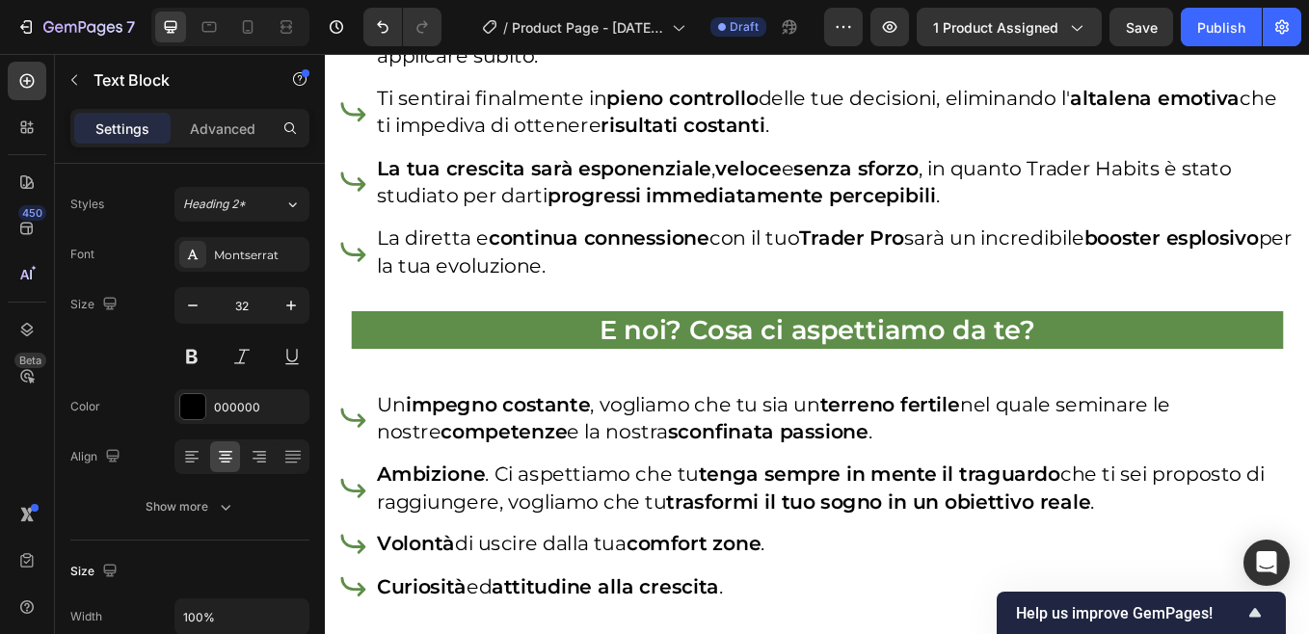
click at [890, 26] on div "7 / Product Page - [DATE] 08:03:36 Draft Preview 1 product assigned Save Publish" at bounding box center [654, 27] width 1309 height 55
click at [891, 29] on div "7 / Product Page - [DATE] 08:03:36 Draft Preview 1 product assigned Save Publish" at bounding box center [654, 27] width 1309 height 55
click at [850, 28] on div "7 / Product Page - [DATE] 08:03:36 Draft Preview 1 product assigned Save Publish" at bounding box center [654, 27] width 1309 height 55
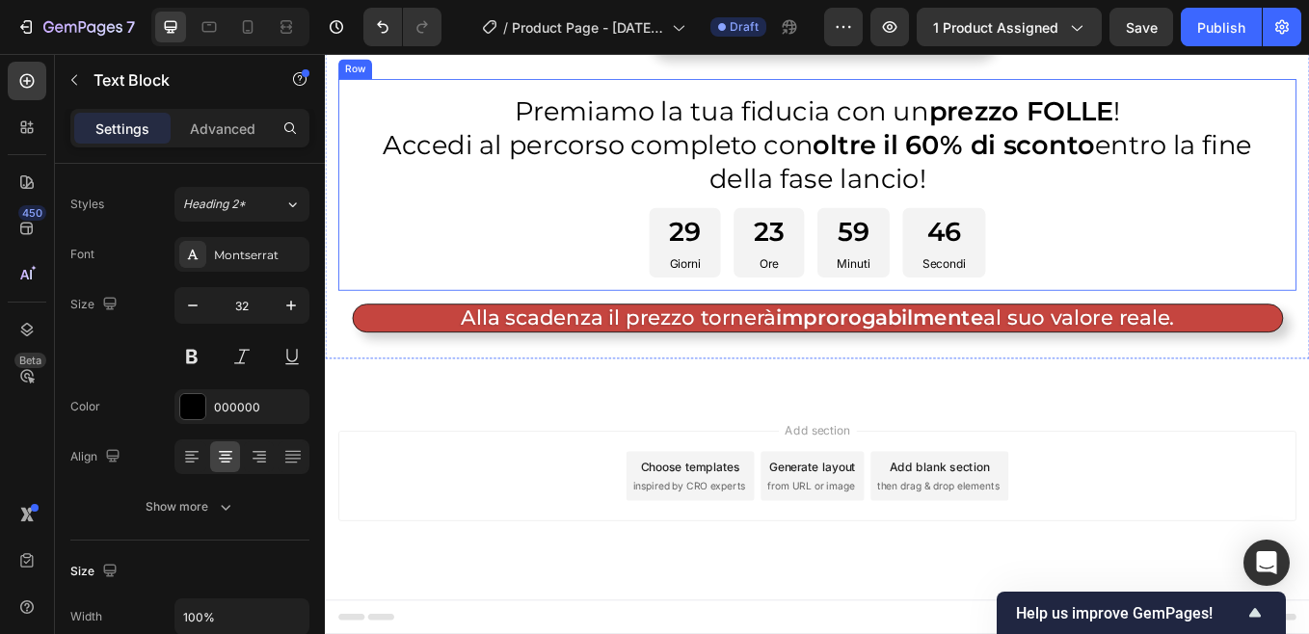
scroll to position [11805, 0]
